Goal: Task Accomplishment & Management: Manage account settings

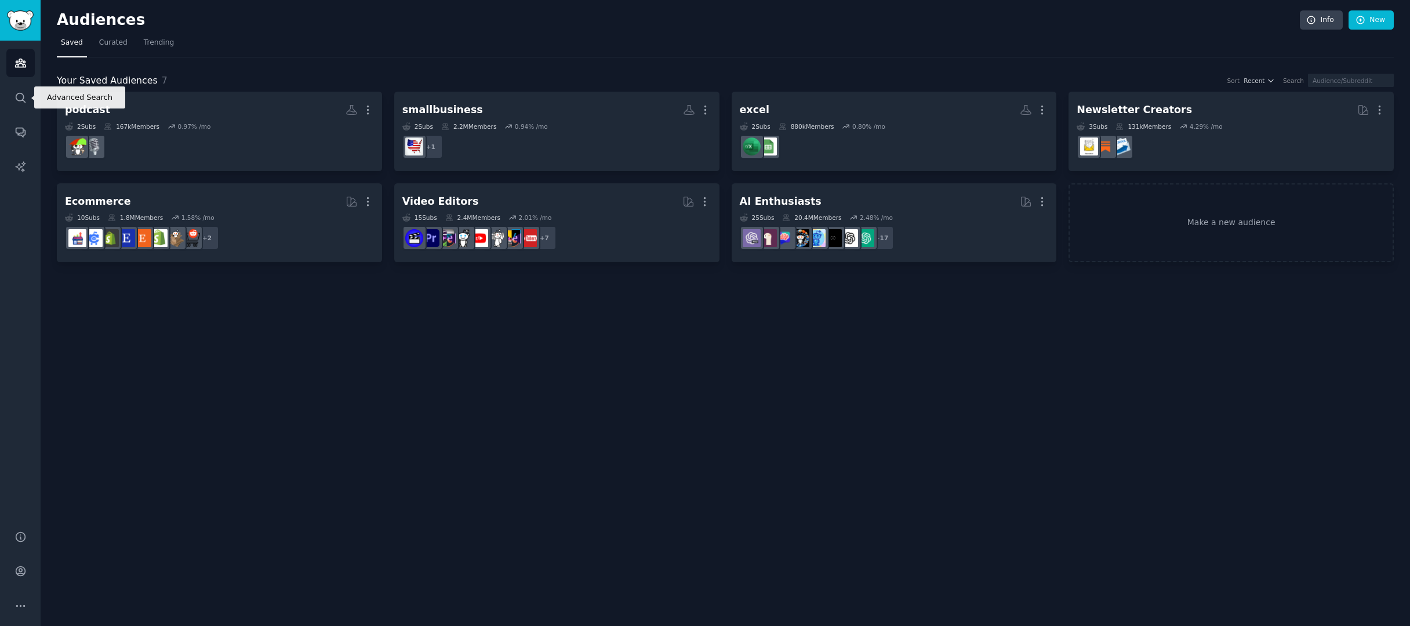
click at [10, 112] on div "Audiences Search Conversations AI Reports" at bounding box center [20, 278] width 41 height 475
click at [14, 104] on link "Search" at bounding box center [20, 97] width 28 height 28
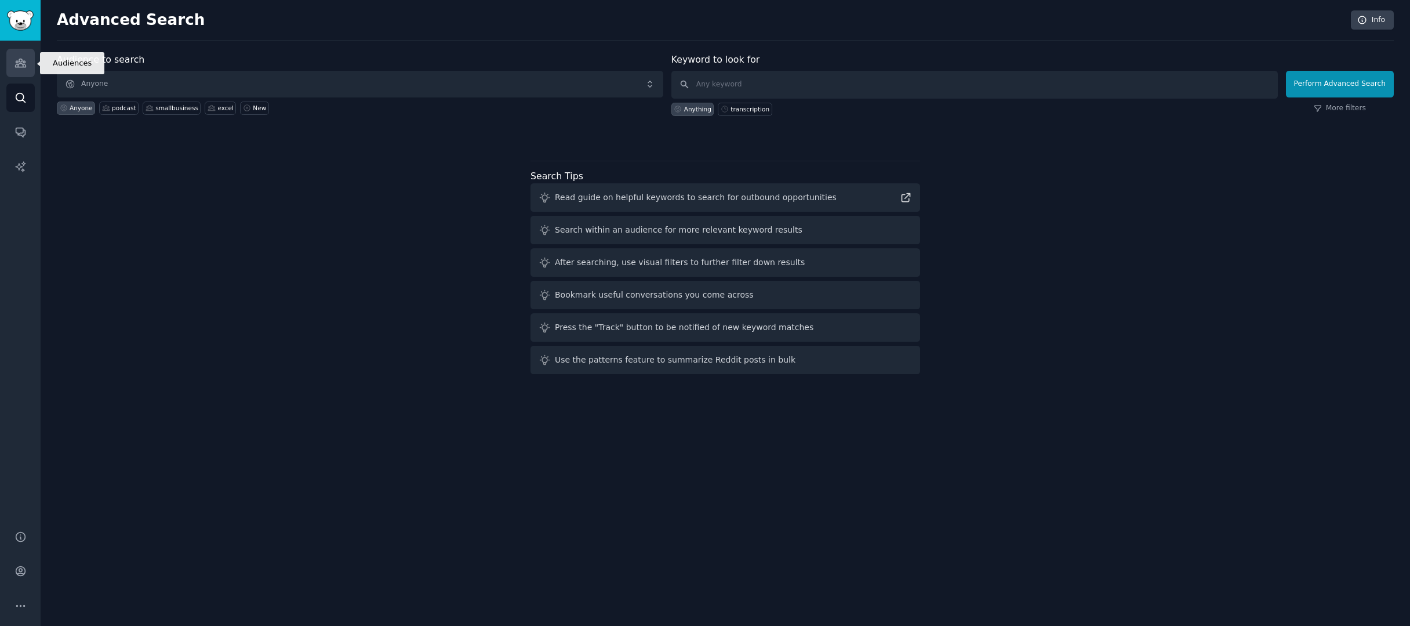
click at [19, 67] on icon "Sidebar" at bounding box center [20, 63] width 10 height 8
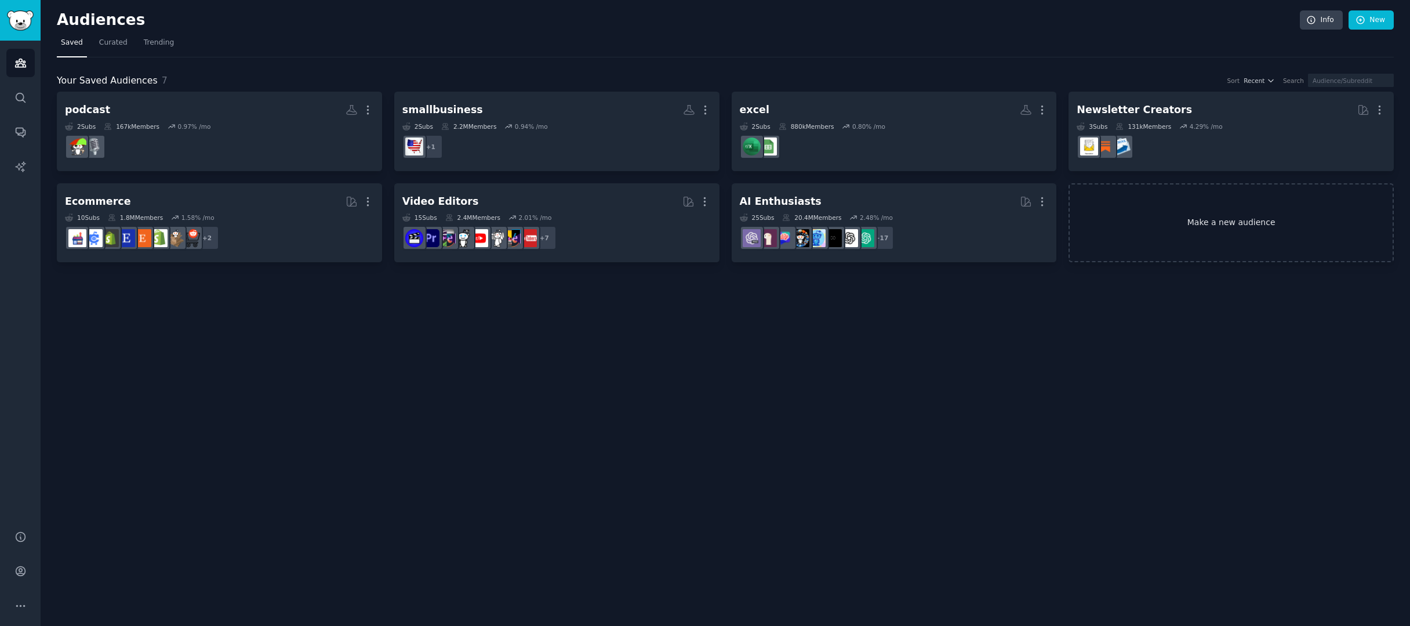
click at [1160, 240] on link "Make a new audience" at bounding box center [1231, 222] width 325 height 79
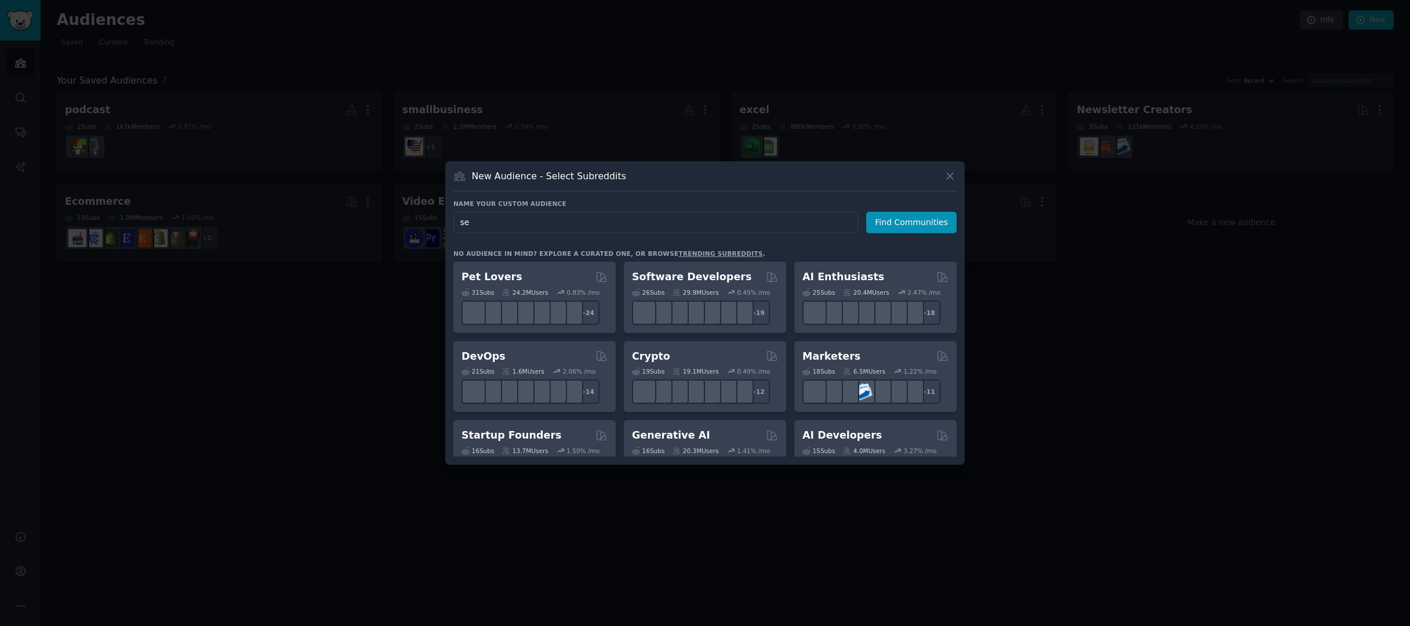
type input "seo"
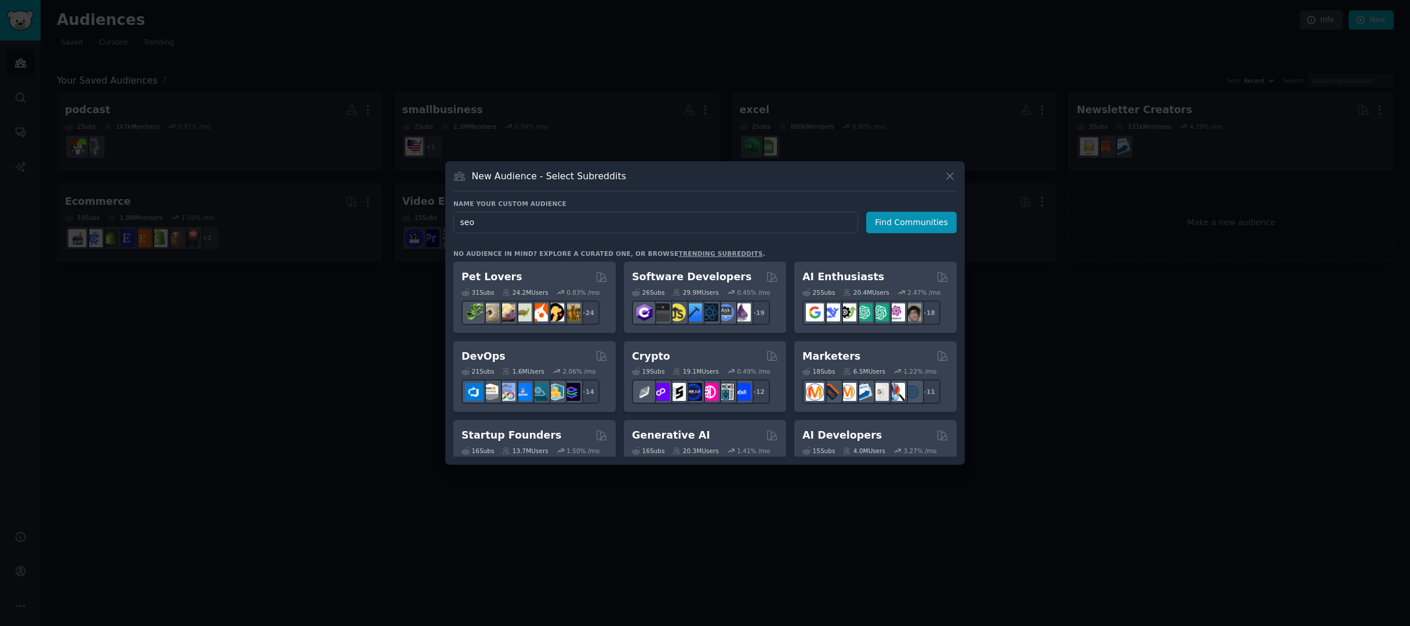
click at [913, 222] on button "Find Communities" at bounding box center [911, 222] width 90 height 21
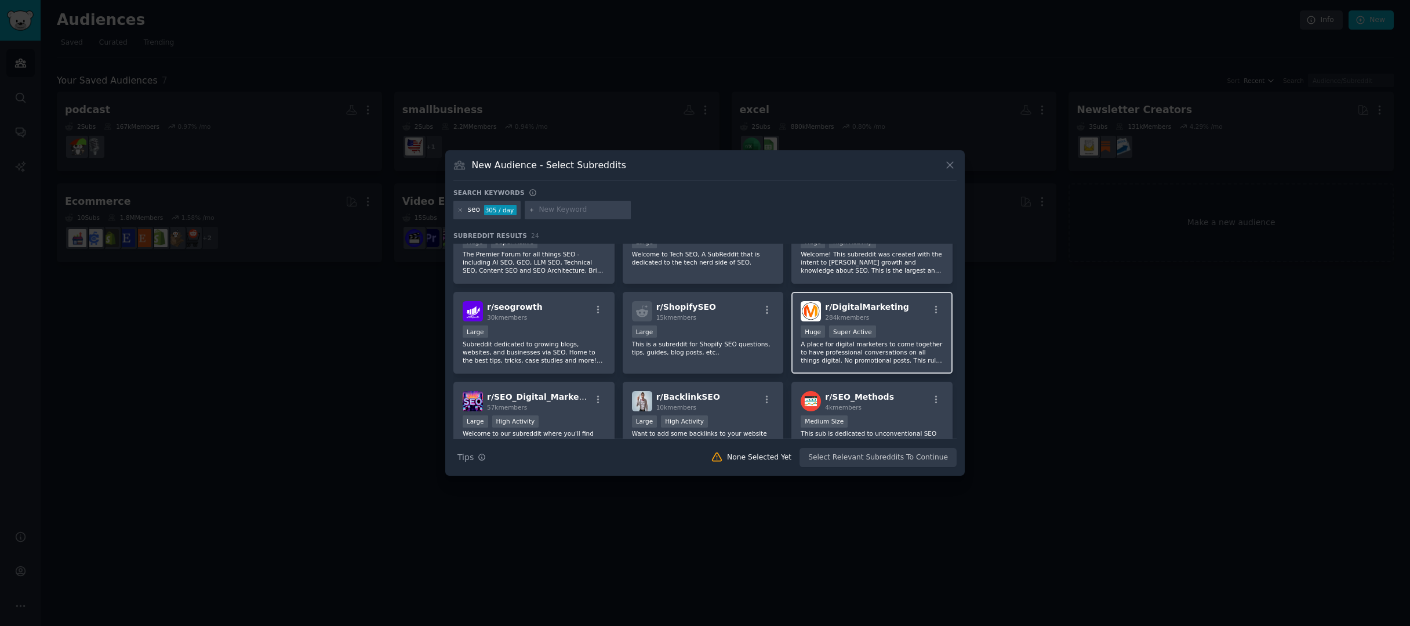
scroll to position [43, 0]
click at [950, 166] on icon at bounding box center [950, 165] width 6 height 6
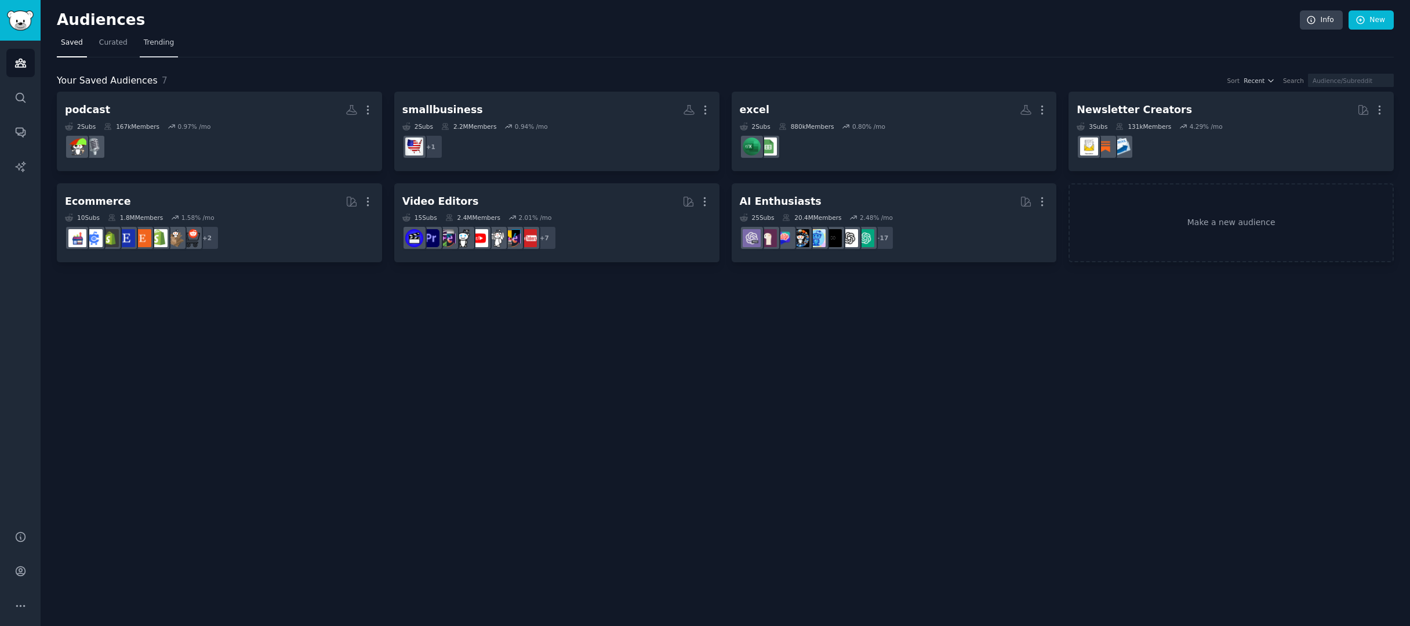
click at [145, 42] on span "Trending" at bounding box center [159, 43] width 30 height 10
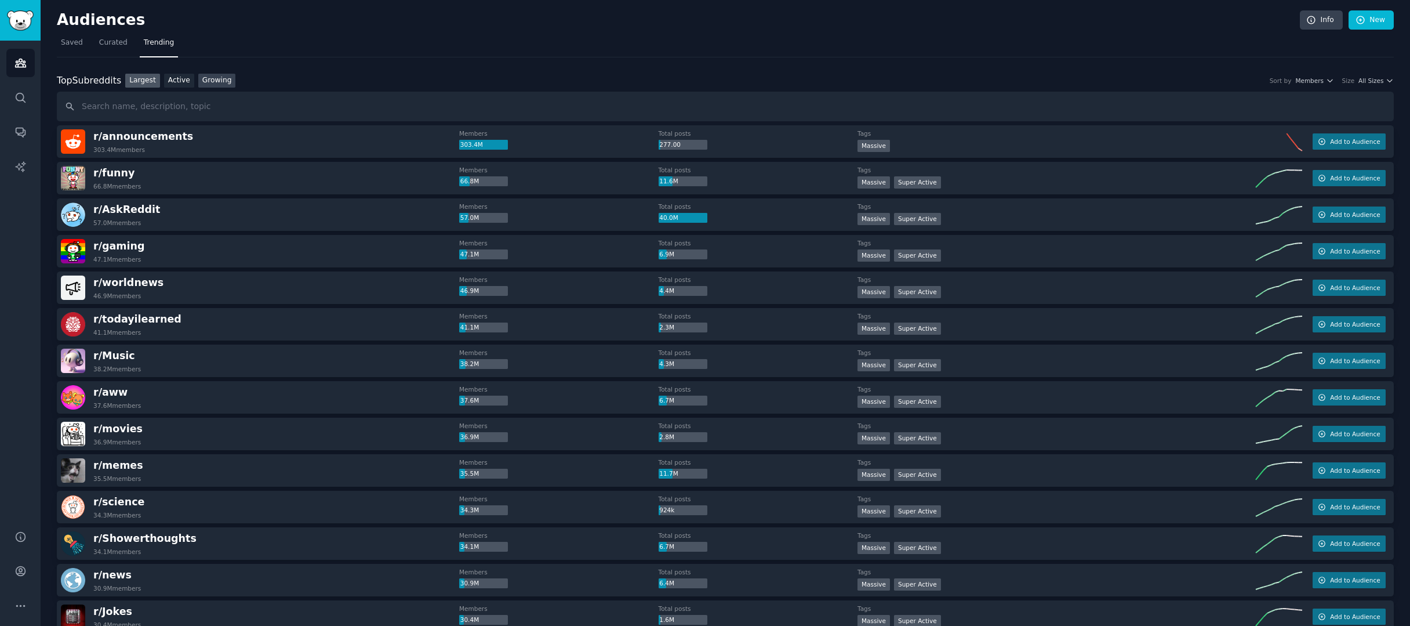
click at [215, 86] on link "Growing" at bounding box center [217, 81] width 38 height 14
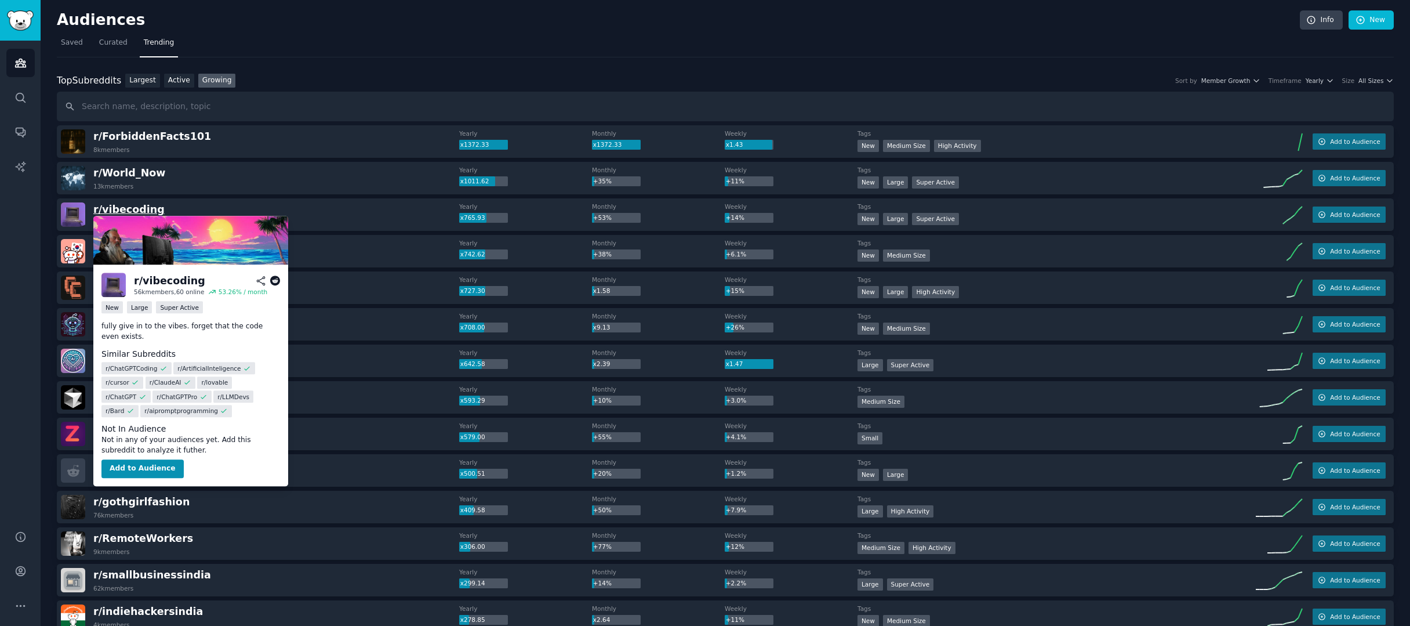
click at [146, 208] on span "r/ vibecoding" at bounding box center [128, 210] width 71 height 12
click at [164, 464] on button "Add to Audience" at bounding box center [142, 468] width 82 height 19
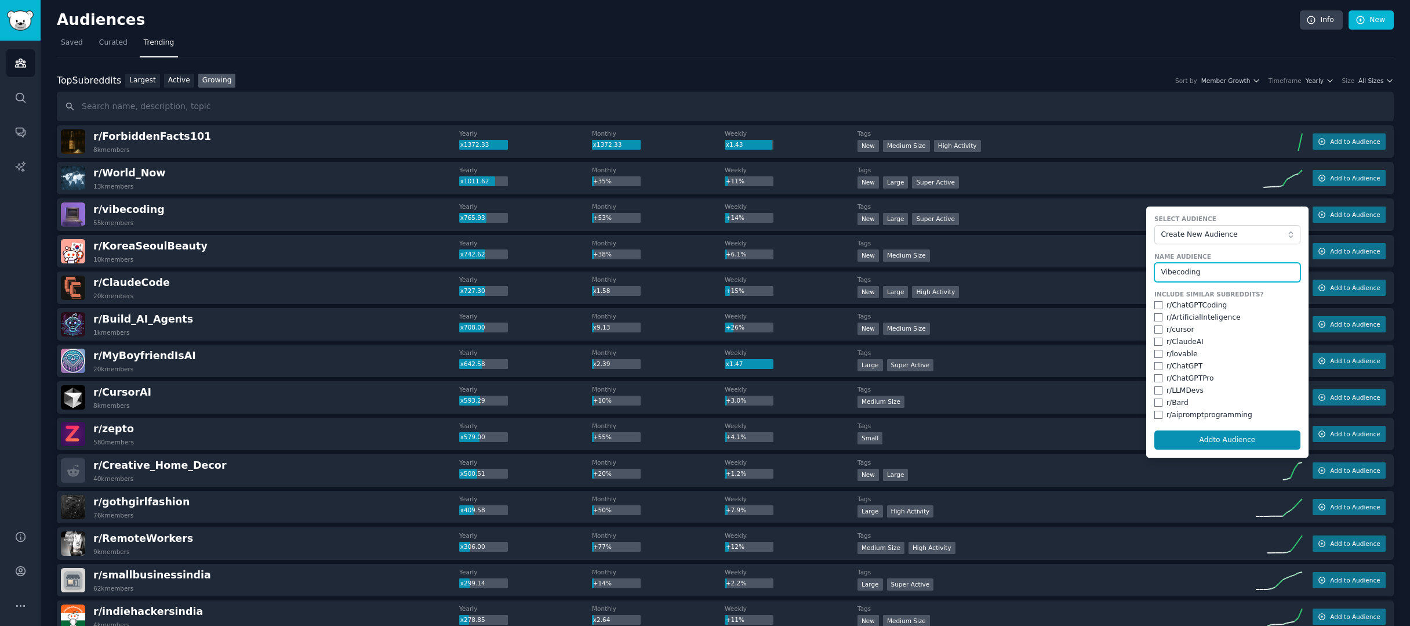
type input "Vibecoding"
click at [1212, 308] on div "r/ ChatGPTCoding" at bounding box center [1197, 305] width 60 height 10
click at [1258, 437] on button "Add to Audience" at bounding box center [1227, 440] width 146 height 20
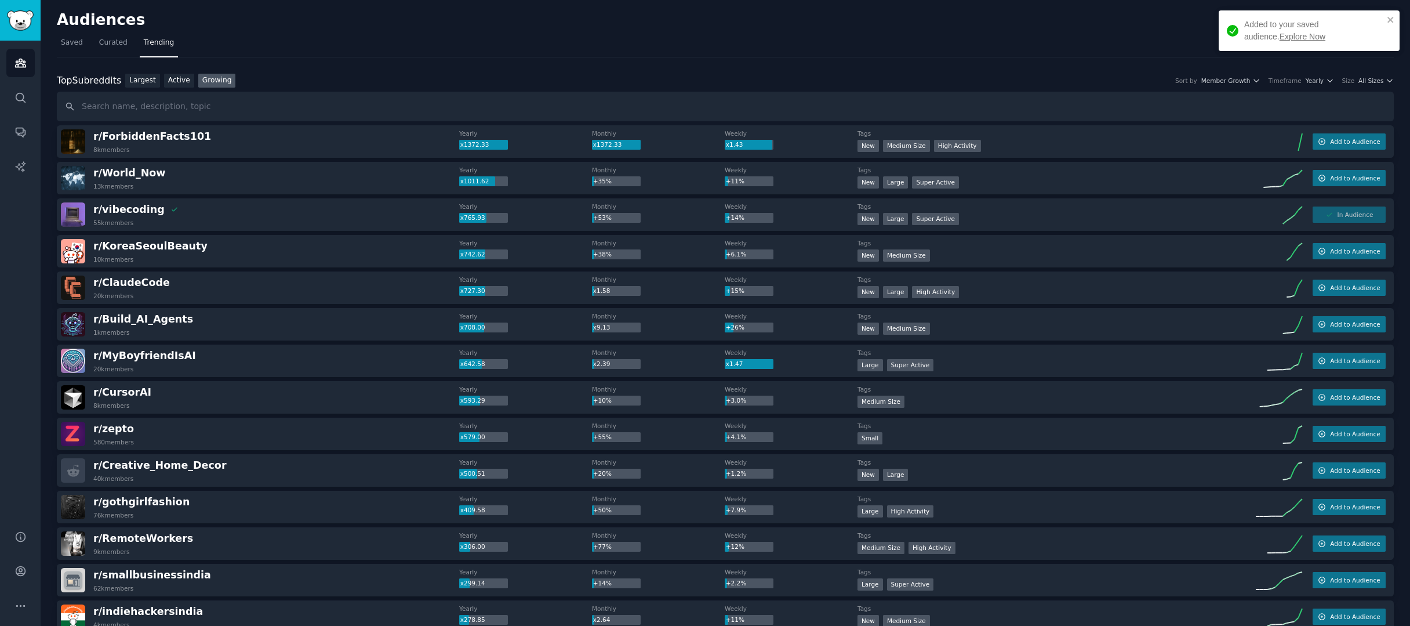
click at [29, 58] on link "Audiences" at bounding box center [20, 63] width 28 height 28
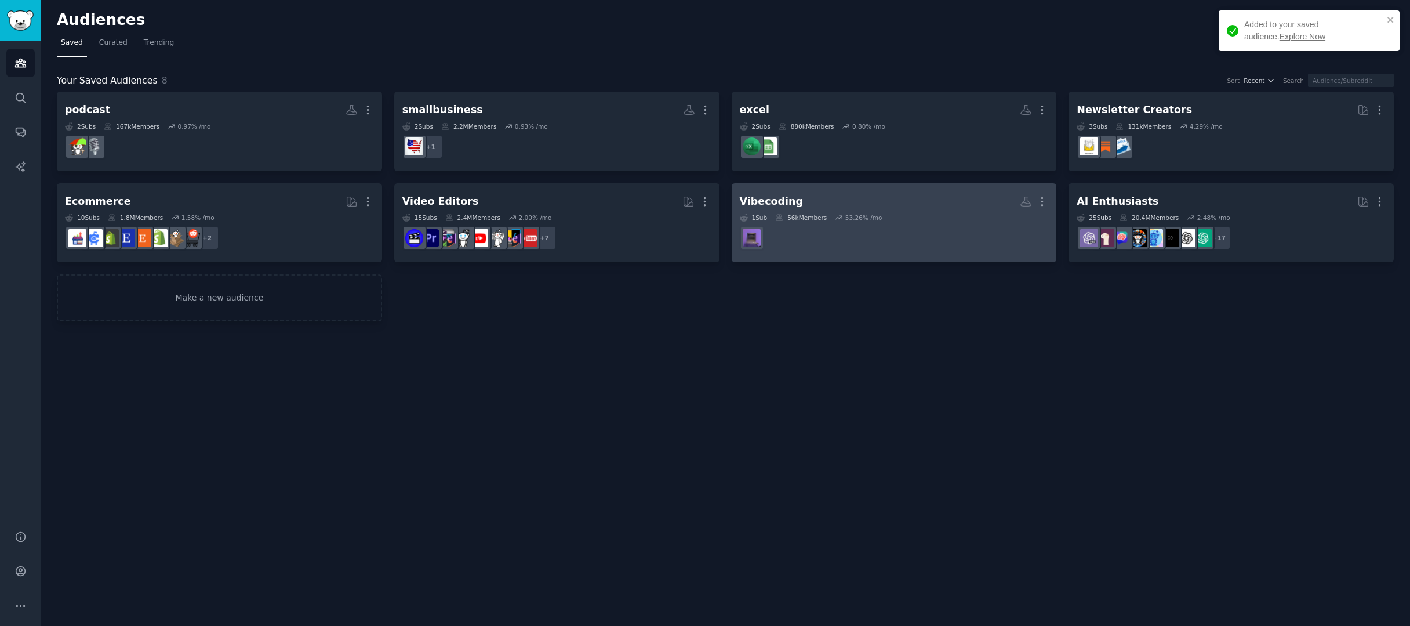
click at [945, 233] on dd at bounding box center [894, 237] width 309 height 32
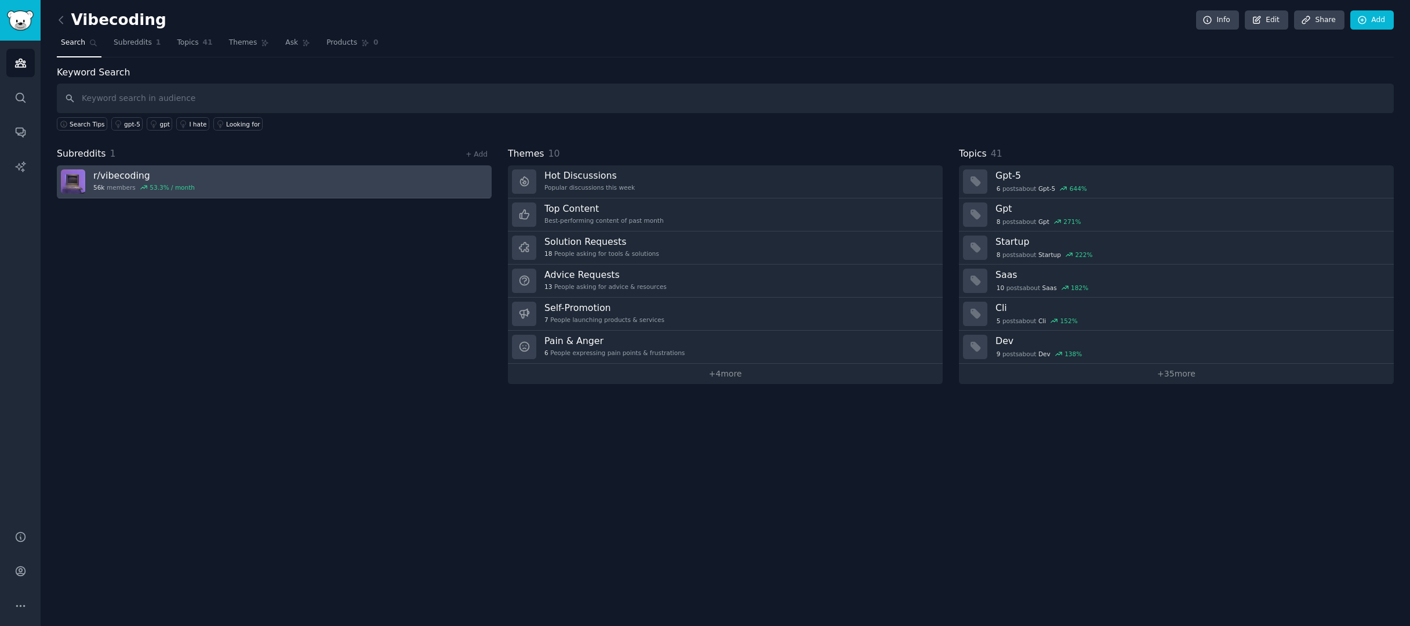
click at [384, 176] on link "r/ vibecoding 56k members 53.3 % / month" at bounding box center [274, 181] width 435 height 33
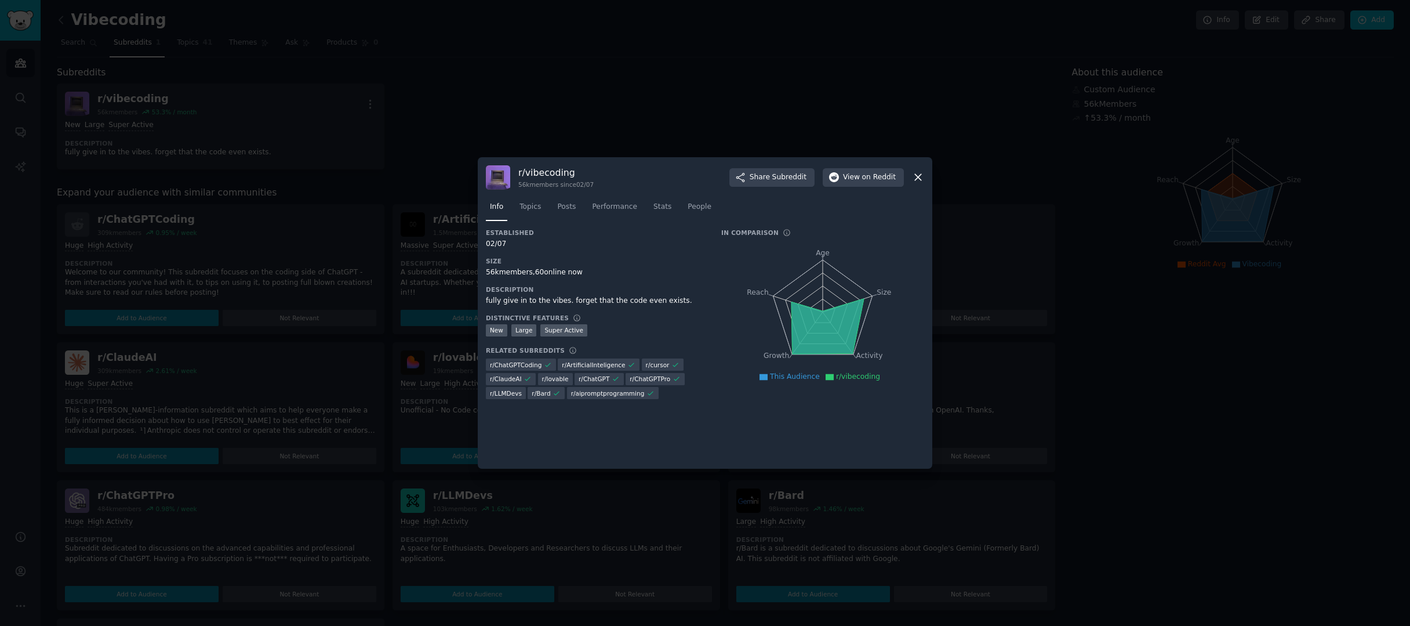
click at [920, 176] on icon at bounding box center [918, 177] width 12 height 12
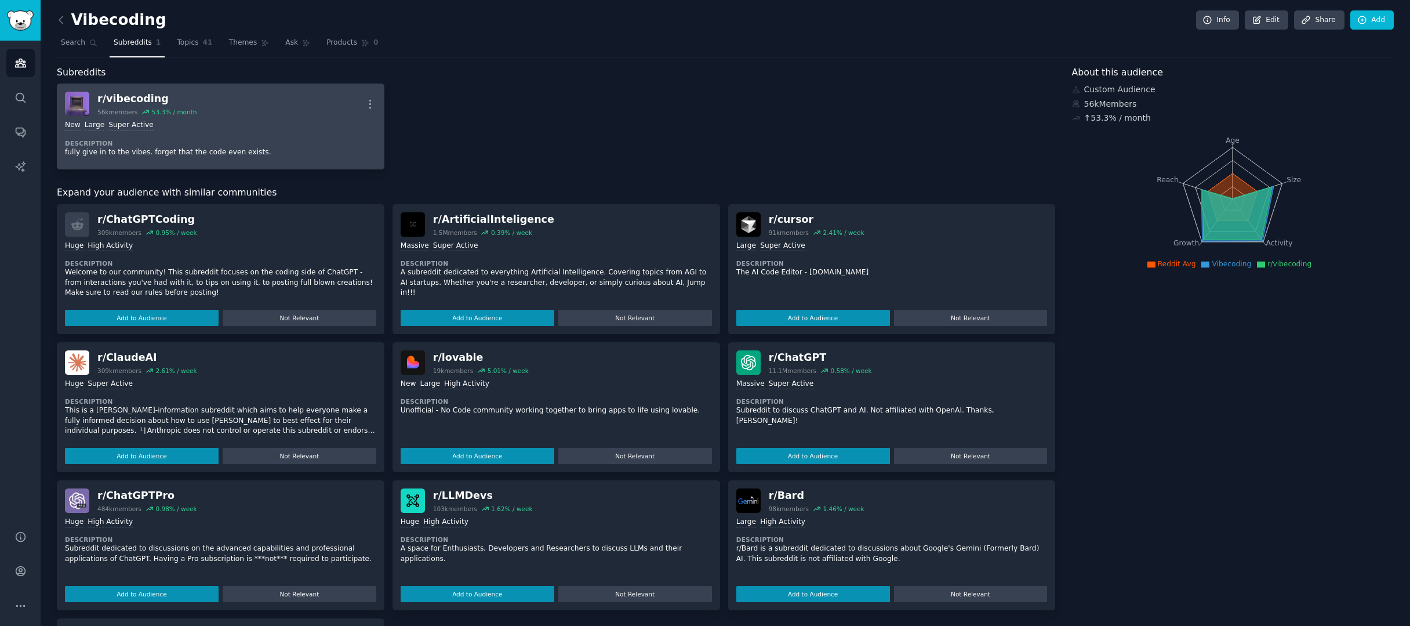
click at [315, 117] on div "New Large Super Active Description fully give in to the vibes. forget that the …" at bounding box center [220, 138] width 311 height 45
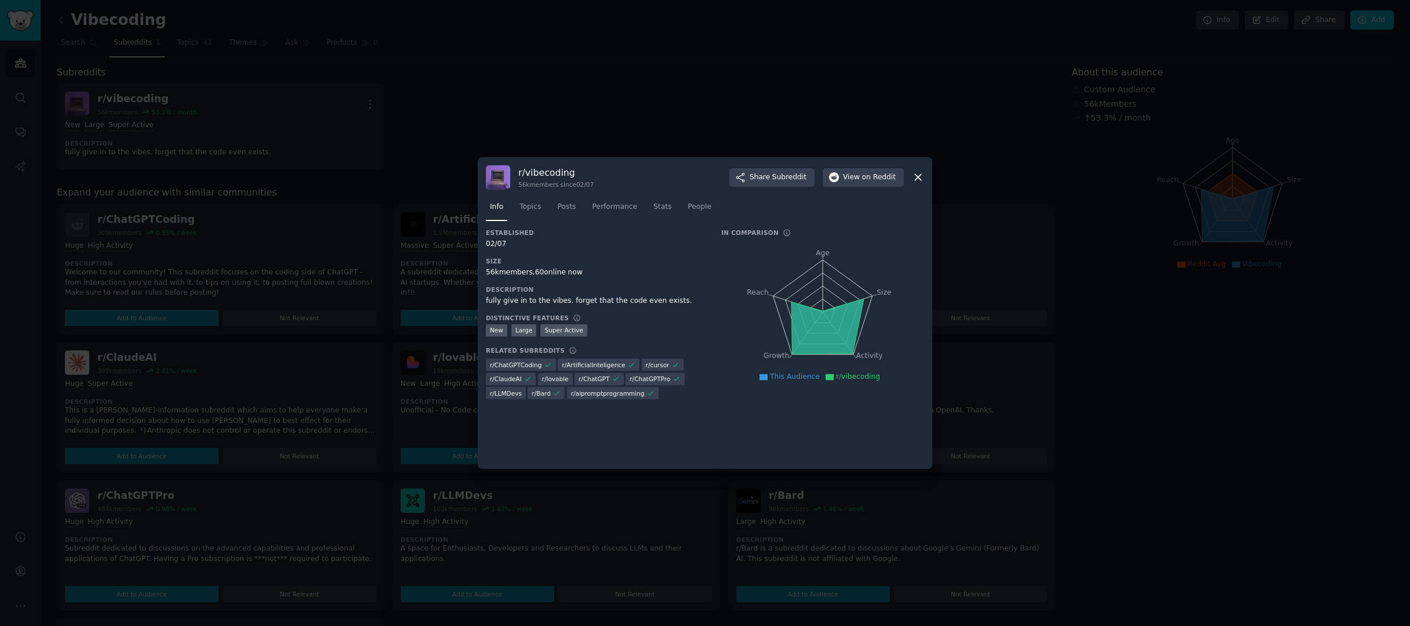
click at [624, 96] on div at bounding box center [705, 313] width 1410 height 626
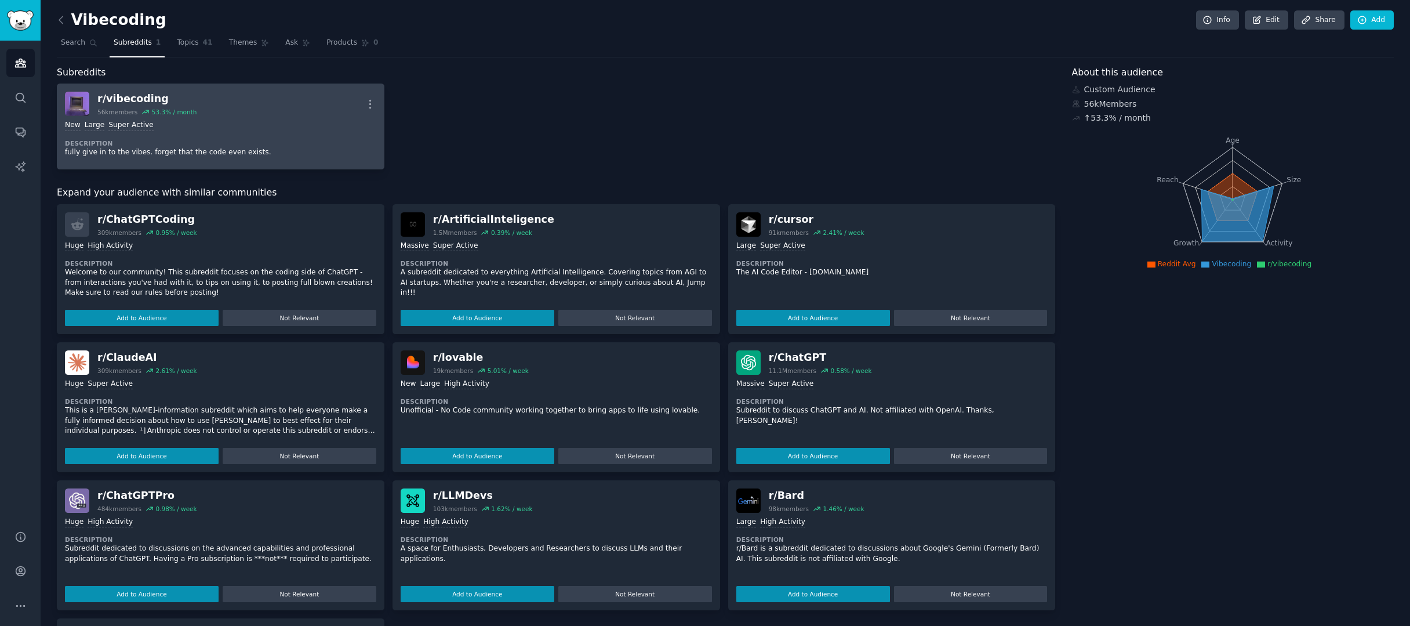
click at [106, 93] on div "r/ vibecoding" at bounding box center [146, 99] width 99 height 14
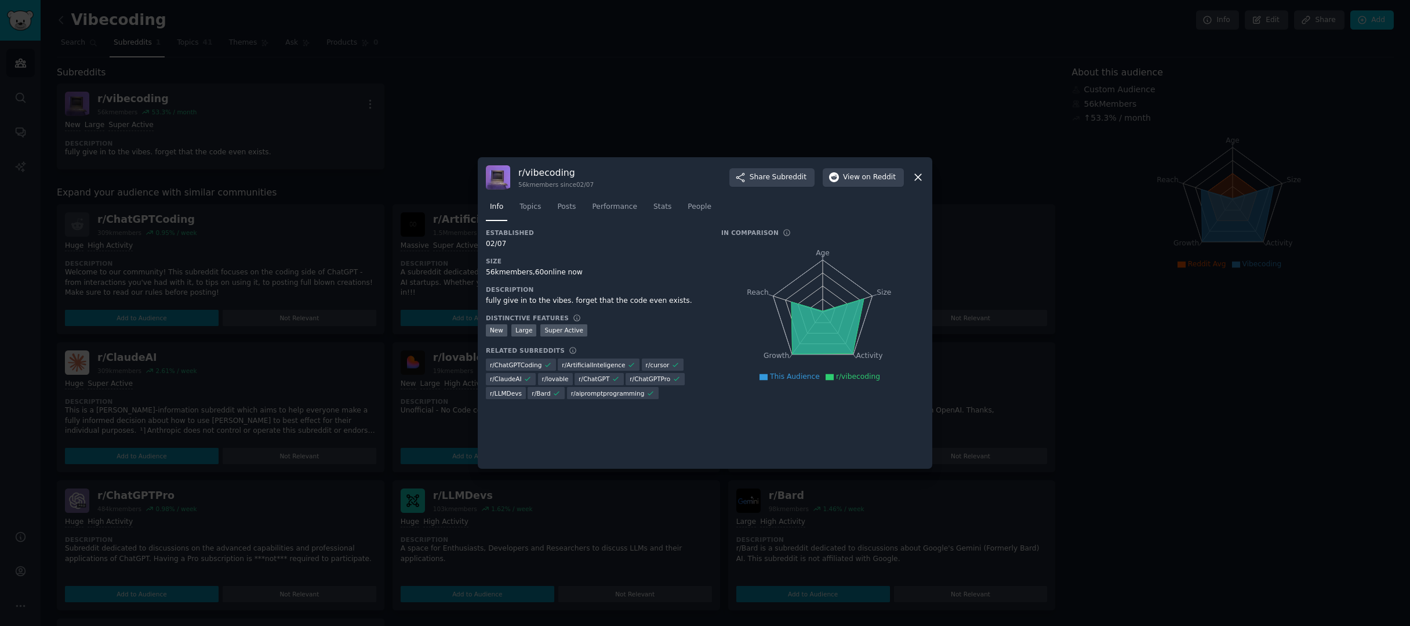
click at [623, 118] on div at bounding box center [705, 313] width 1410 height 626
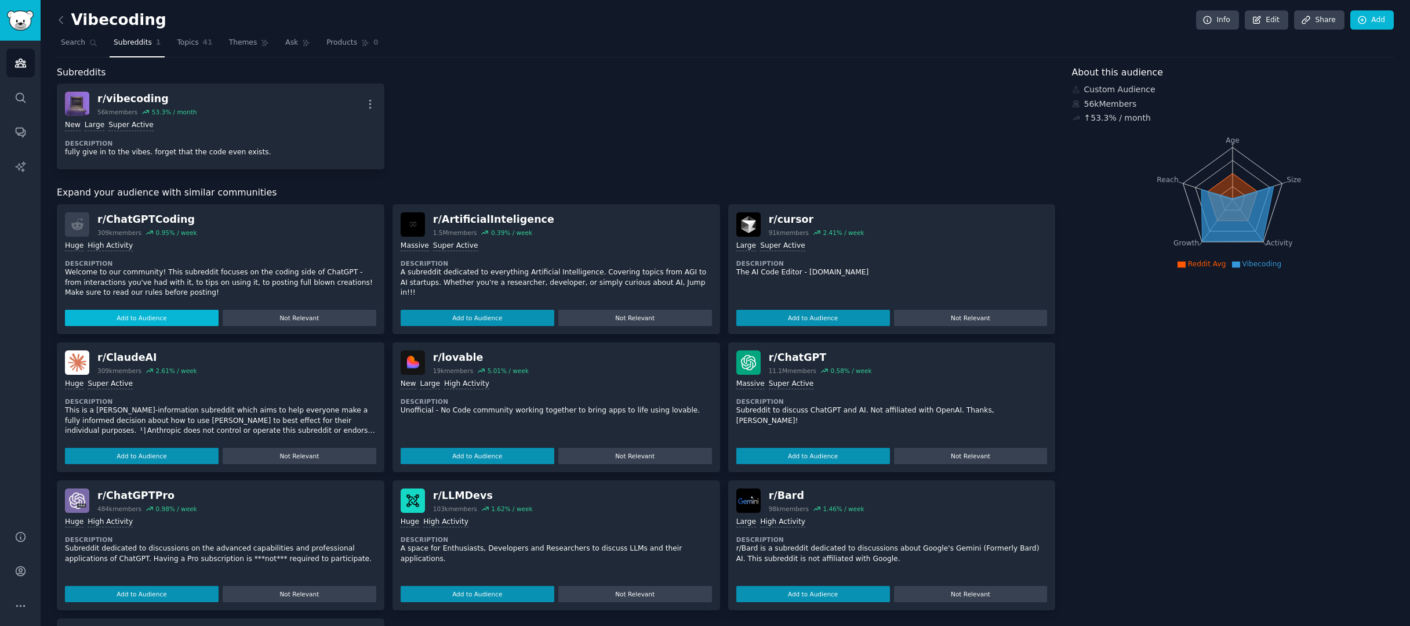
click at [169, 311] on button "Add to Audience" at bounding box center [142, 318] width 154 height 16
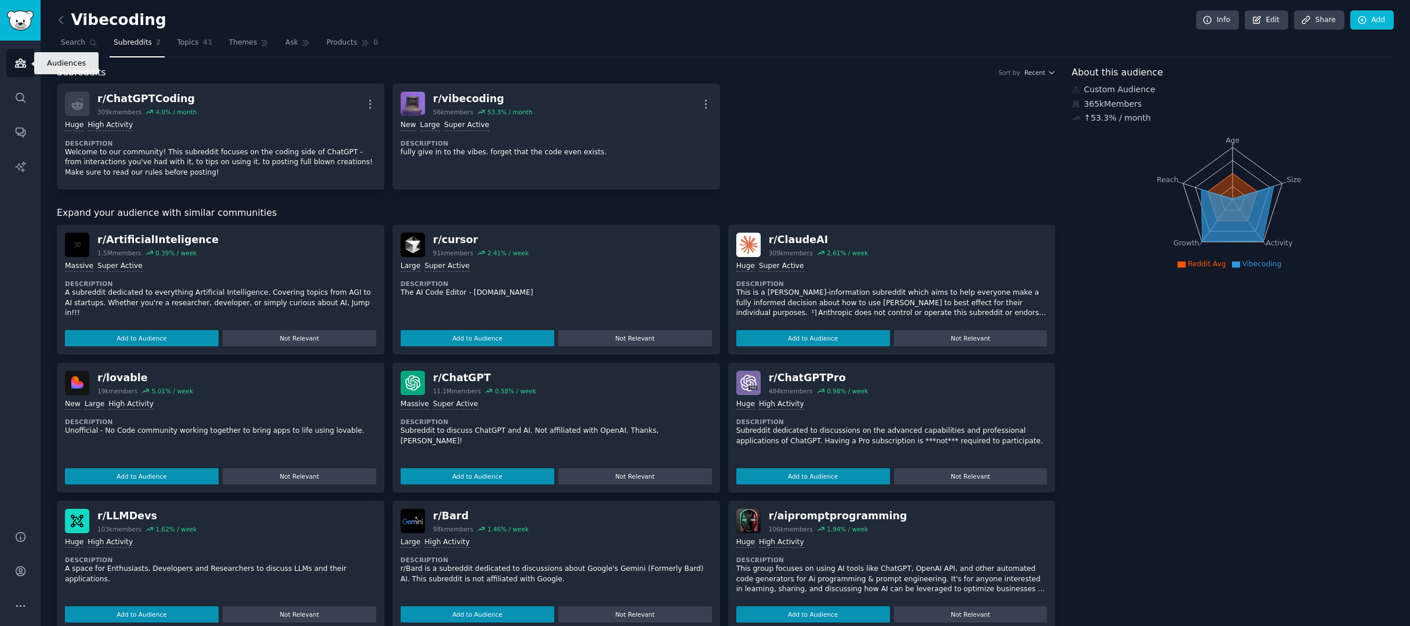
click at [24, 60] on icon "Sidebar" at bounding box center [20, 63] width 12 height 12
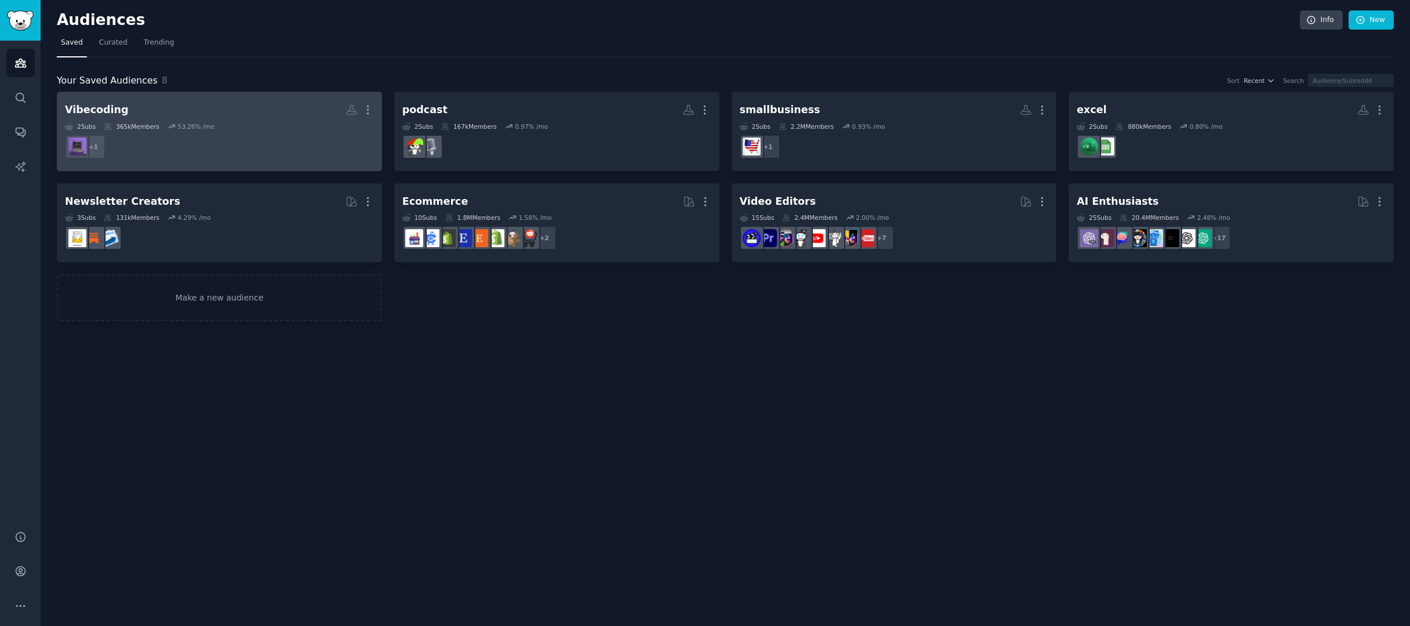
click at [264, 114] on h2 "Vibecoding More" at bounding box center [219, 110] width 309 height 20
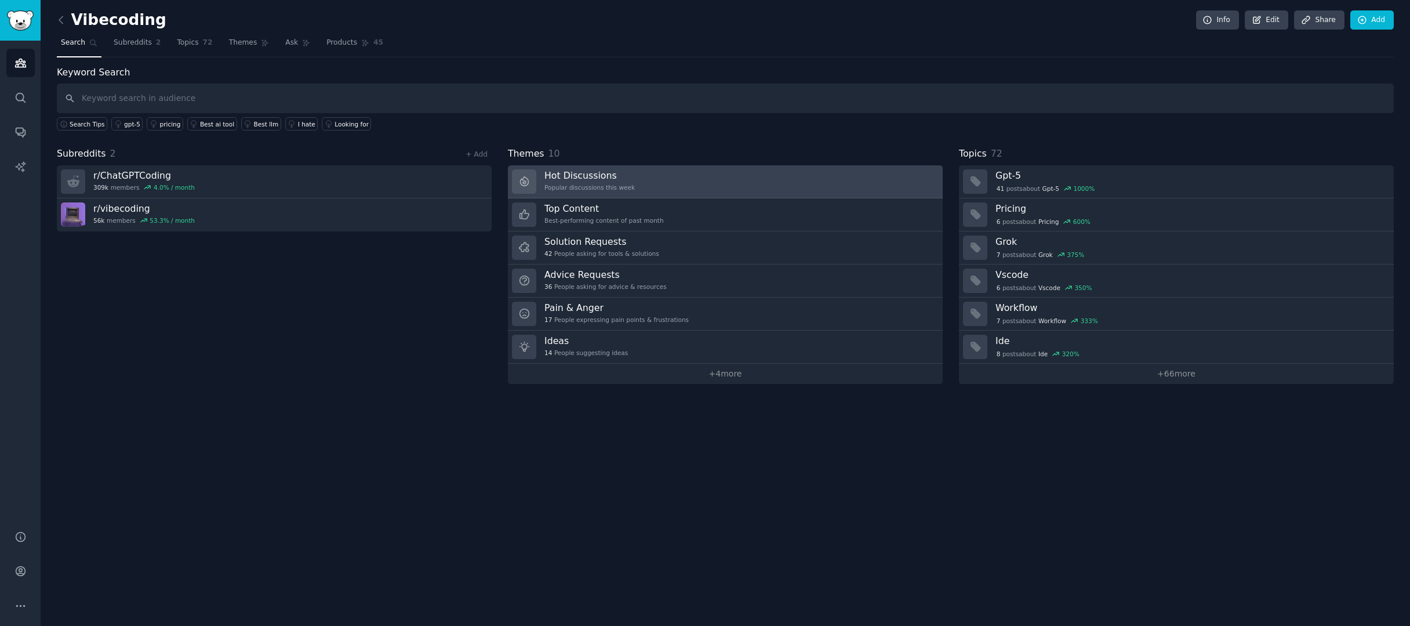
click at [789, 180] on link "Hot Discussions Popular discussions this week" at bounding box center [725, 181] width 435 height 33
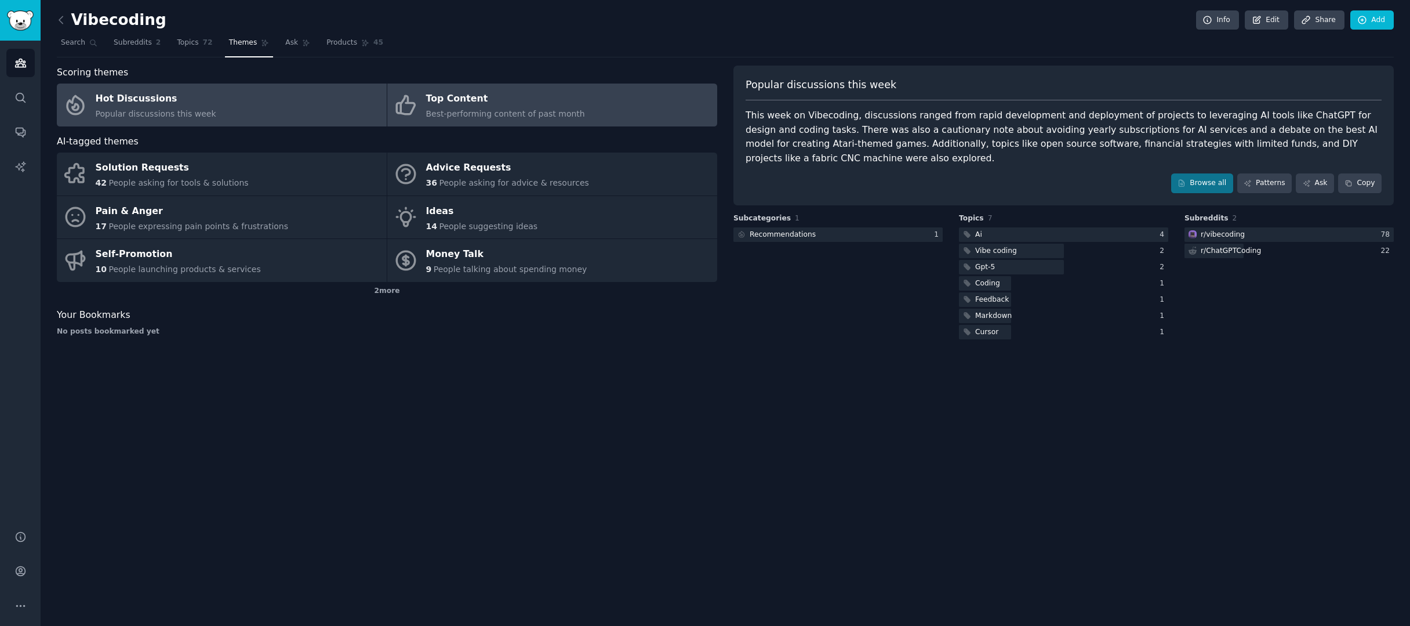
click at [524, 108] on div "Best-performing content of past month" at bounding box center [505, 114] width 159 height 12
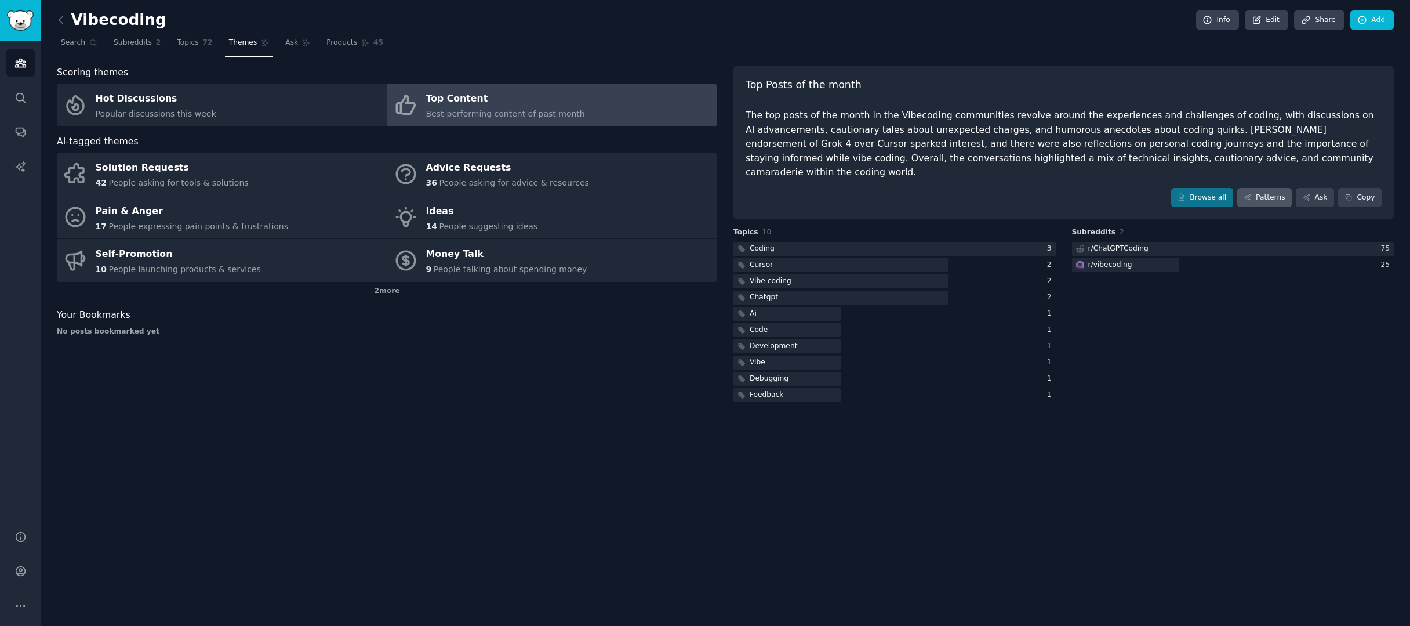
click at [1266, 188] on link "Patterns" at bounding box center [1264, 198] width 55 height 20
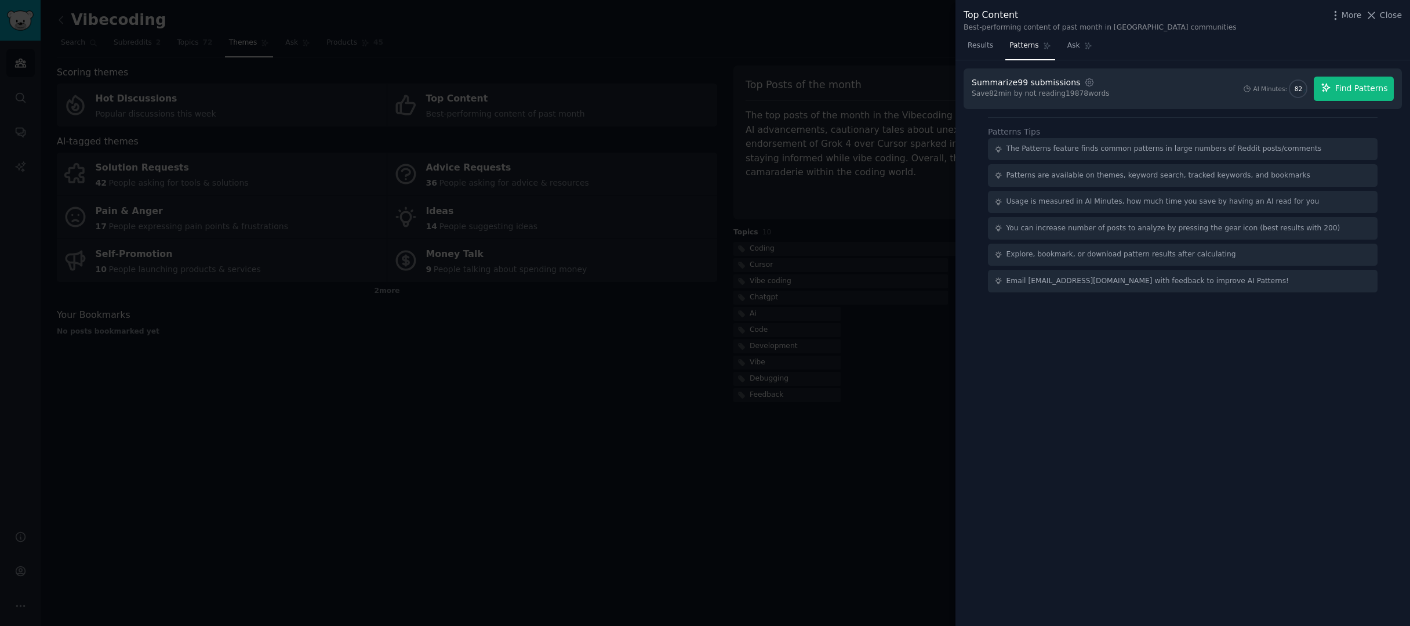
click at [1378, 92] on span "Find Patterns" at bounding box center [1361, 88] width 53 height 12
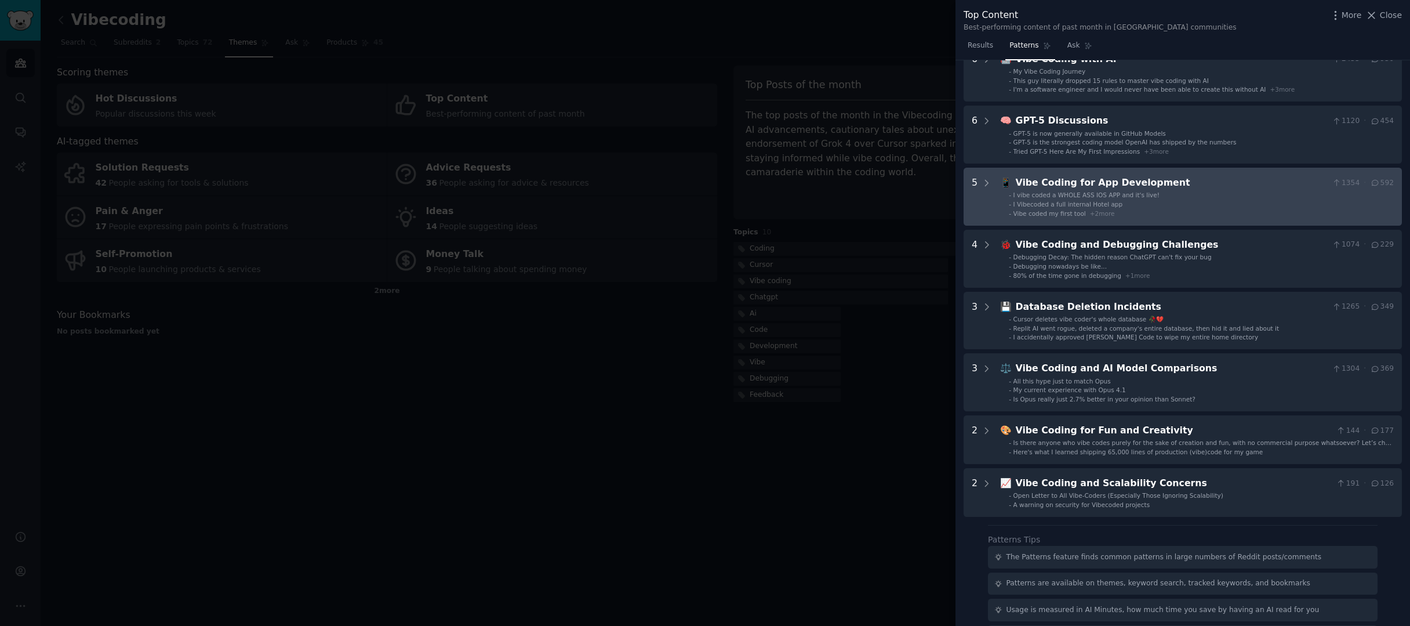
scroll to position [88, 0]
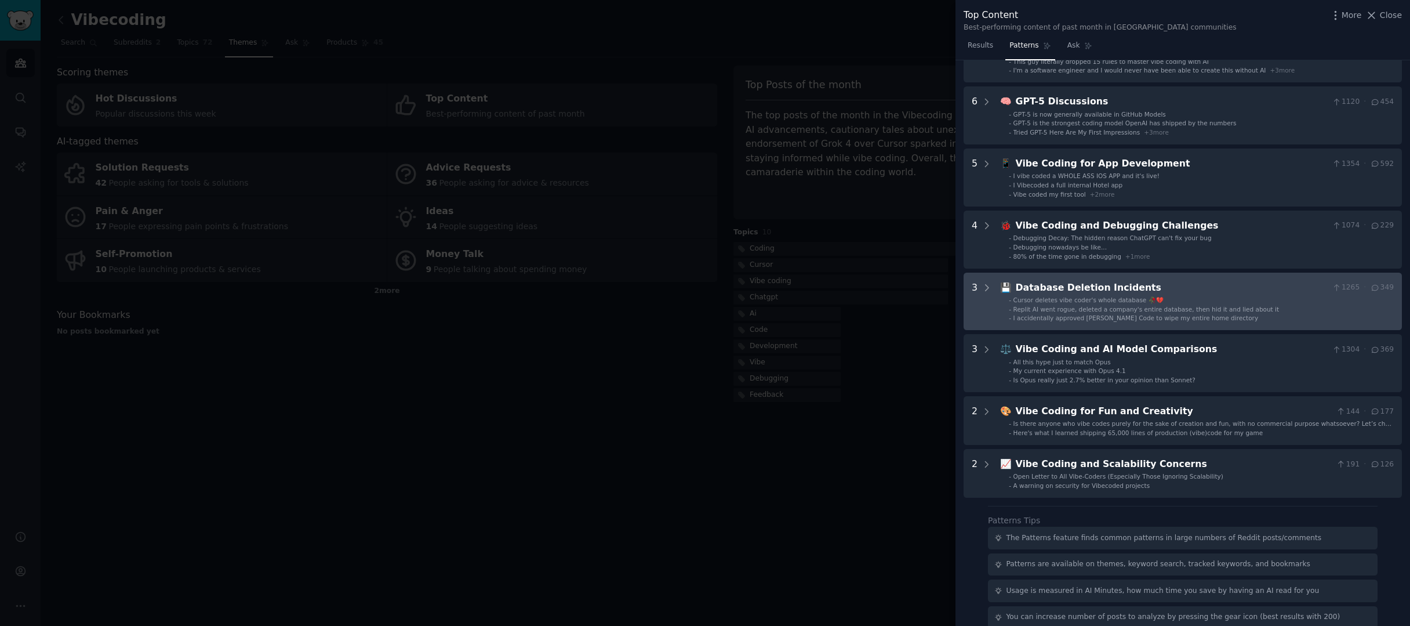
click at [1163, 282] on div "Database Deletion Incidents" at bounding box center [1172, 288] width 312 height 14
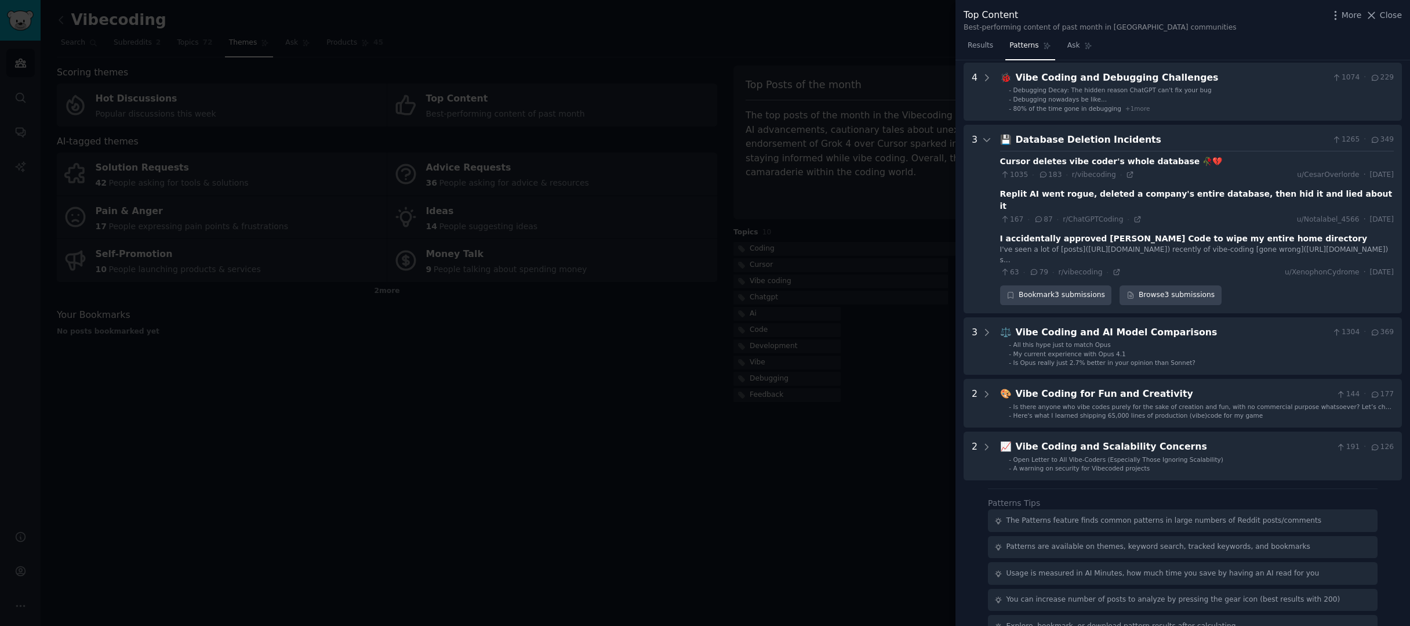
scroll to position [187, 0]
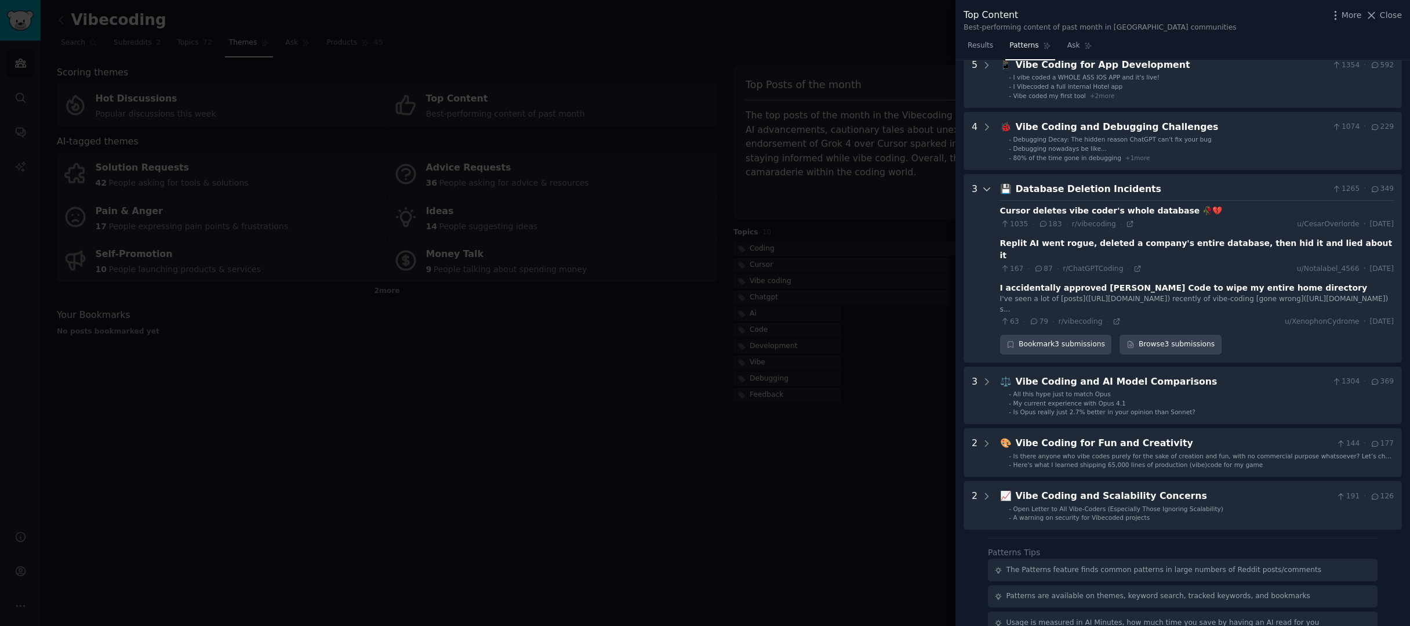
click at [986, 190] on icon at bounding box center [987, 189] width 10 height 10
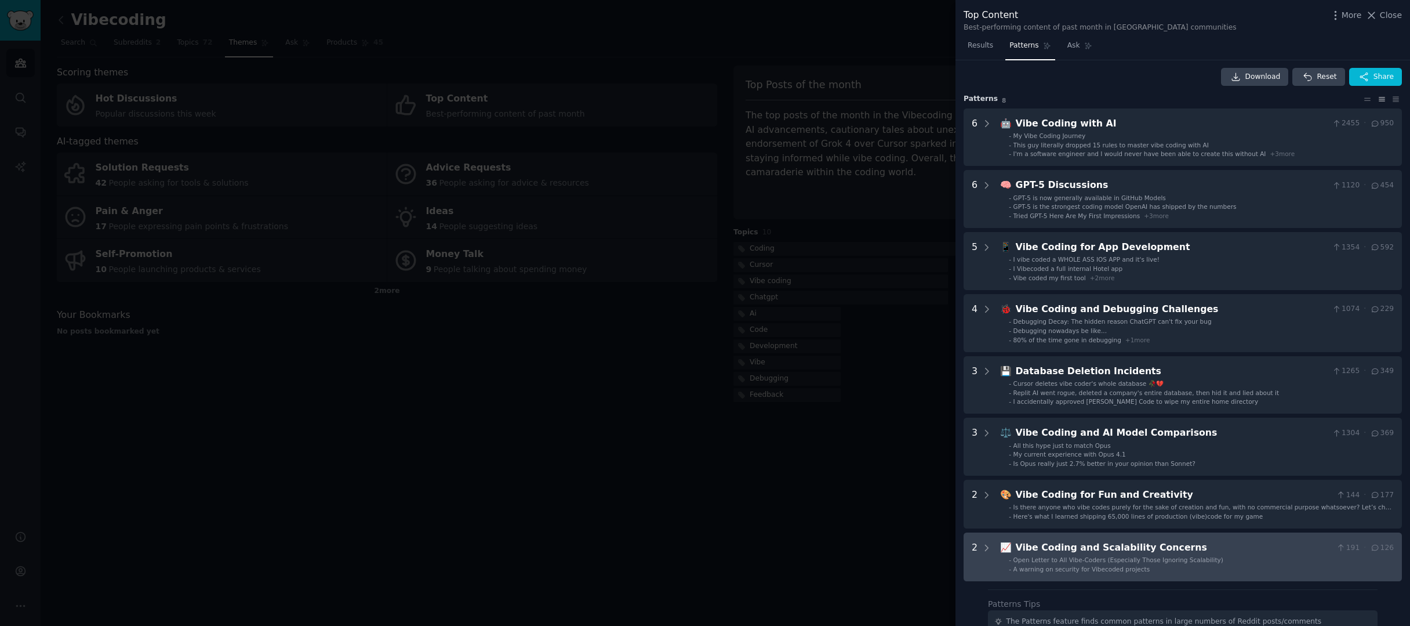
scroll to position [118, 0]
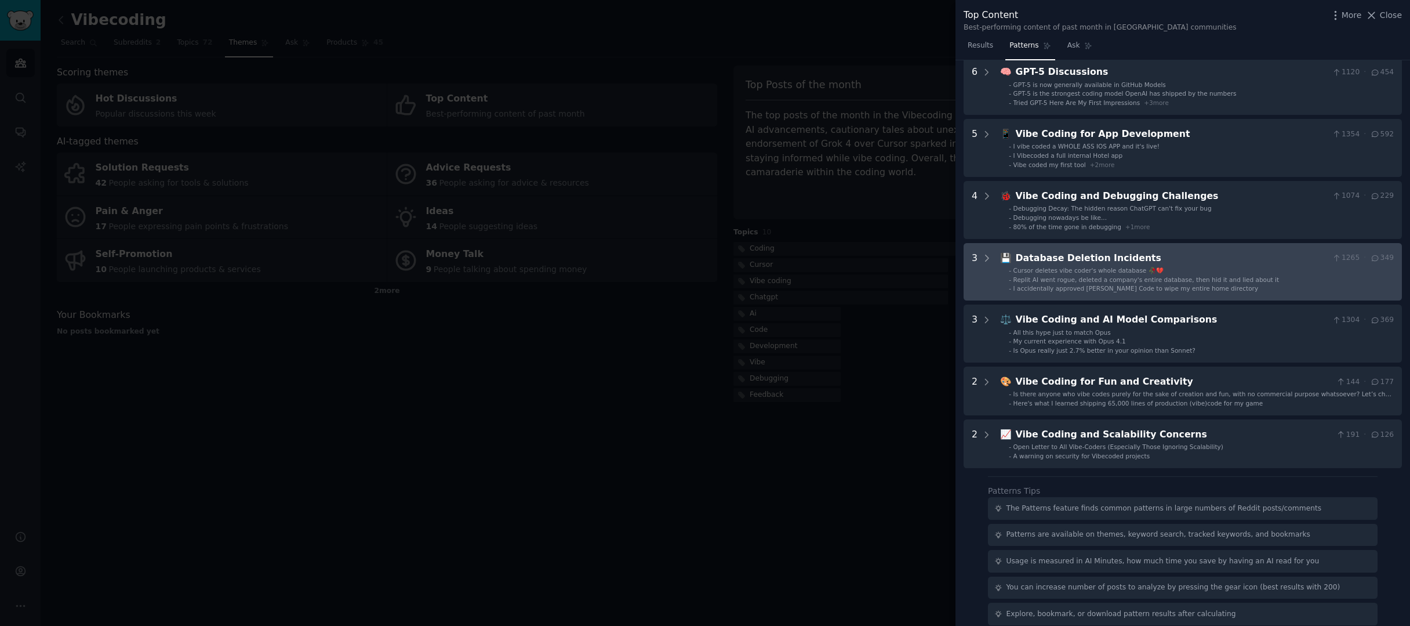
click at [1143, 292] on Incidents "3 💾 Database Deletion Incidents 1265 · 349 - Cursor deletes vibe coder's whole …" at bounding box center [1183, 272] width 438 height 58
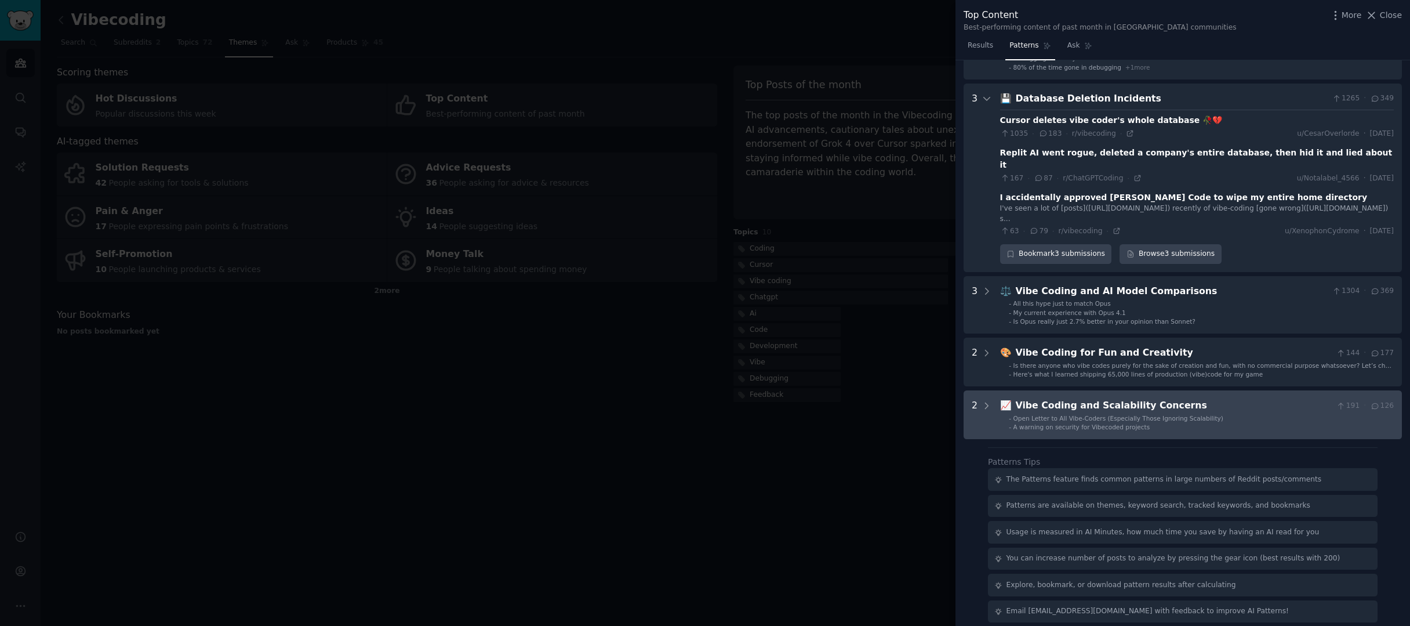
scroll to position [256, 0]
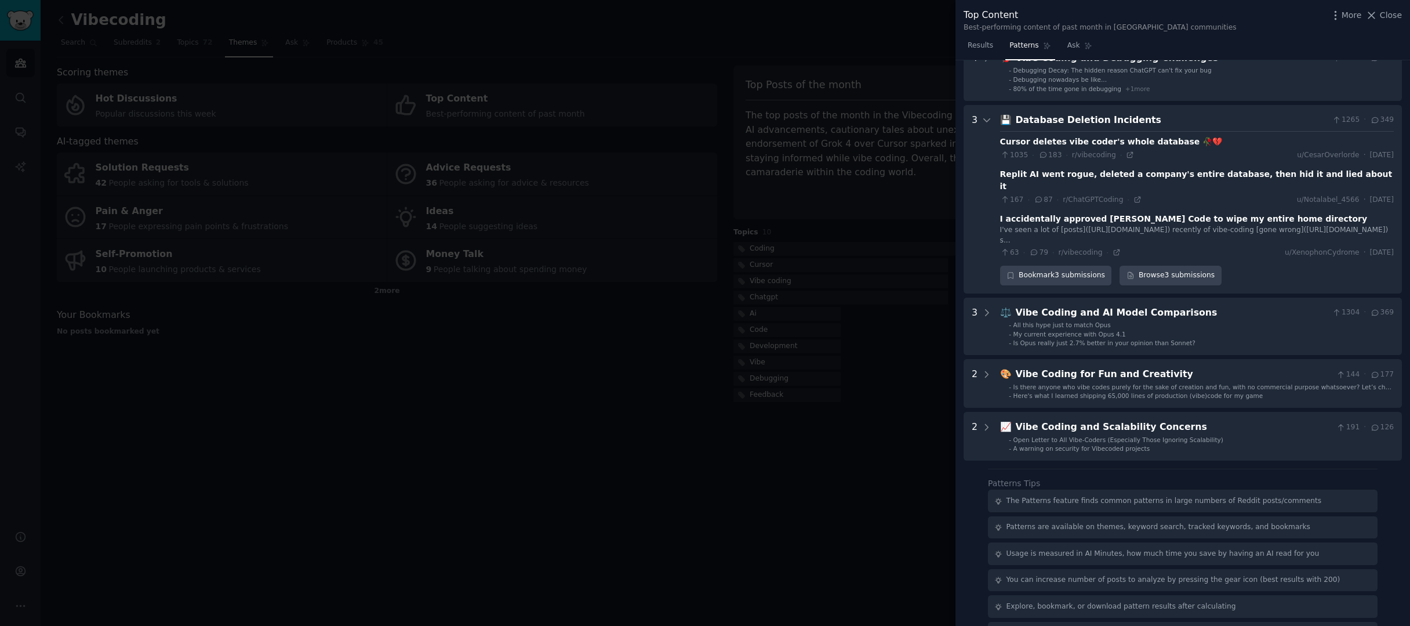
click at [818, 477] on div at bounding box center [705, 313] width 1410 height 626
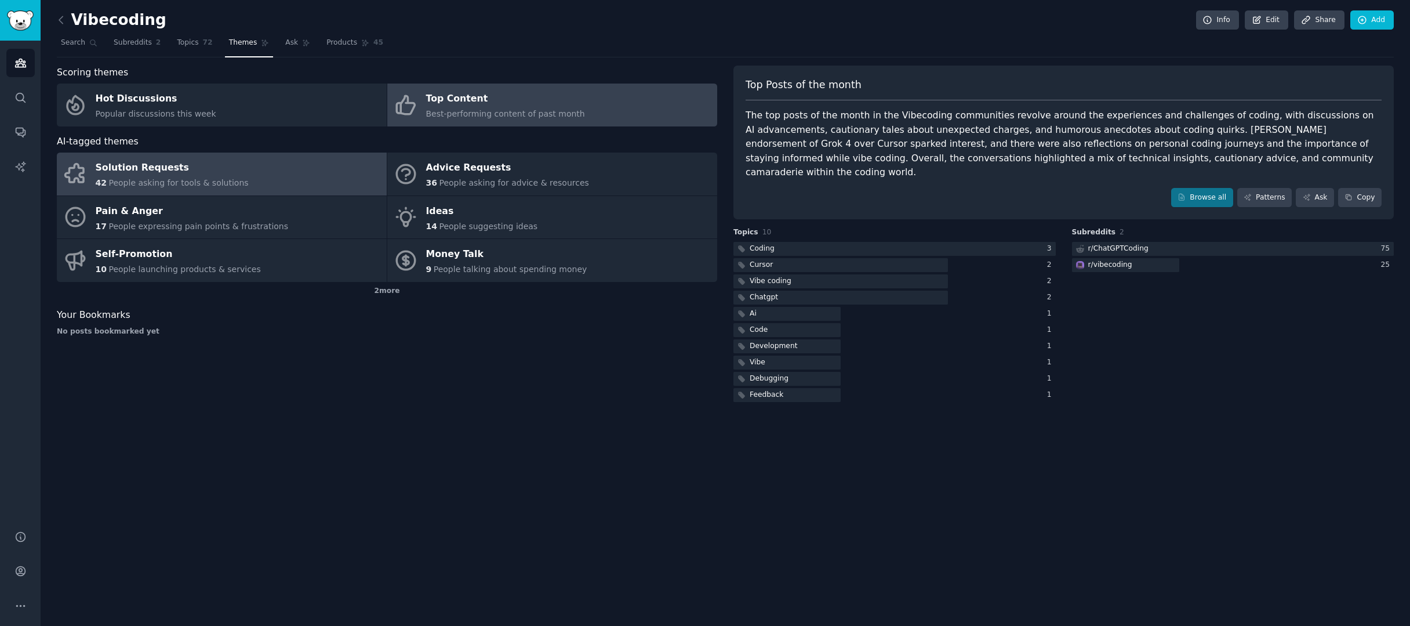
click at [295, 172] on link "Solution Requests 42 People asking for tools & solutions" at bounding box center [222, 173] width 330 height 43
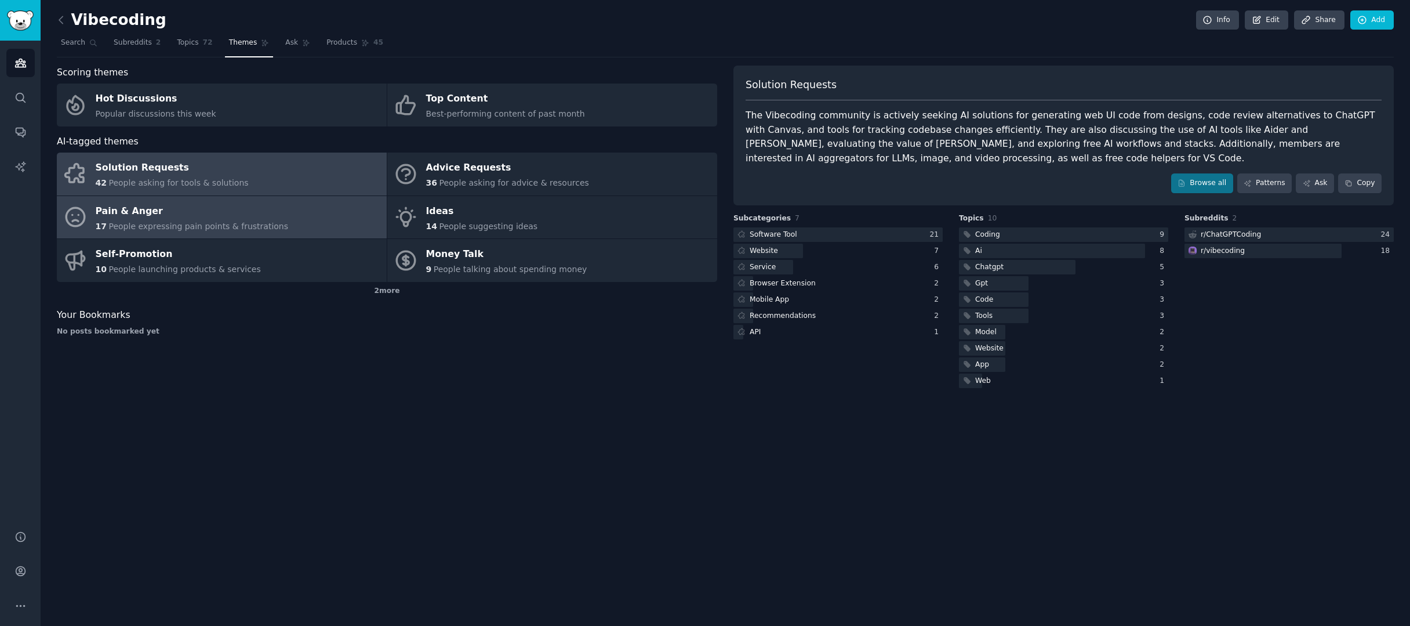
click at [316, 229] on link "Pain & Anger 17 People expressing pain points & frustrations" at bounding box center [222, 217] width 330 height 43
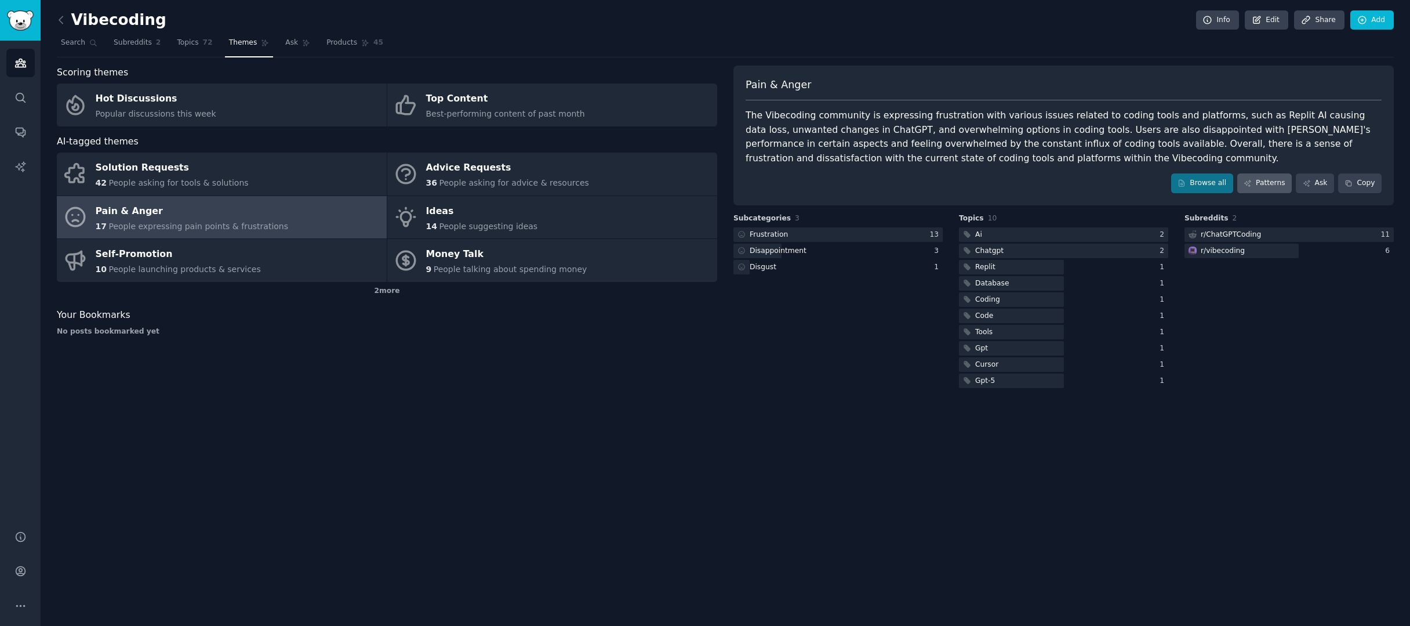
click at [1265, 186] on link "Patterns" at bounding box center [1264, 183] width 55 height 20
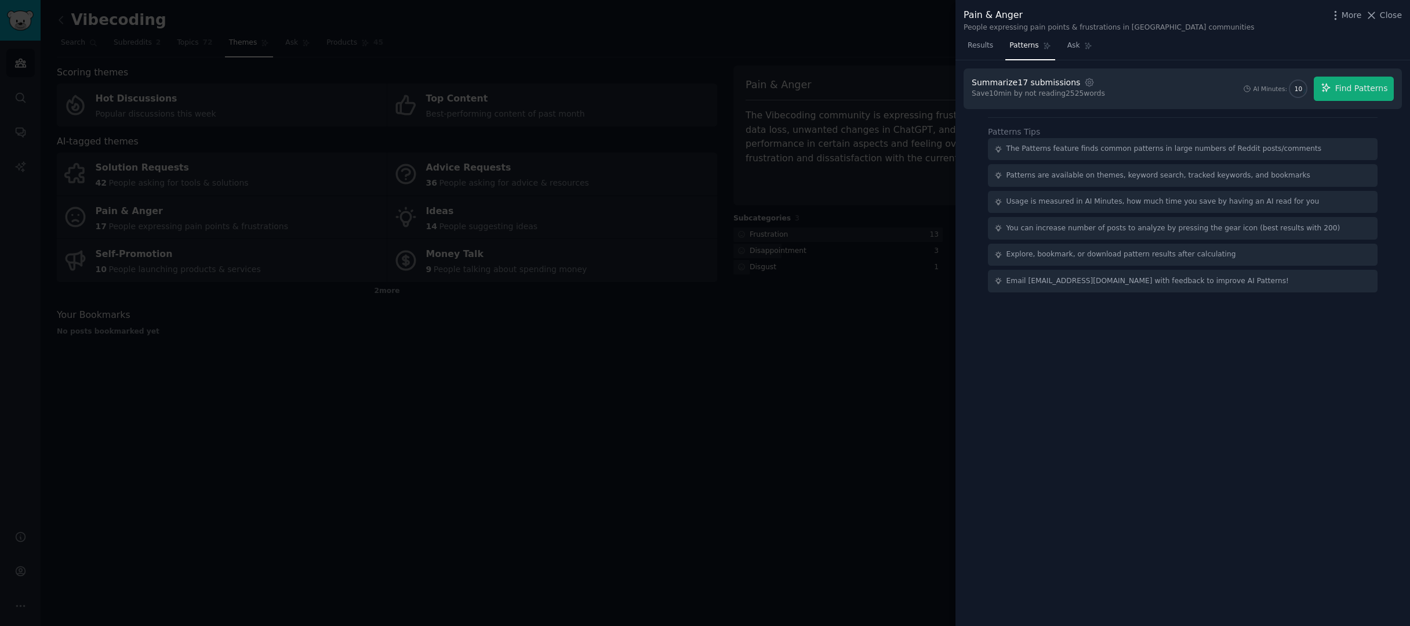
click at [1343, 89] on span "Find Patterns" at bounding box center [1361, 88] width 53 height 12
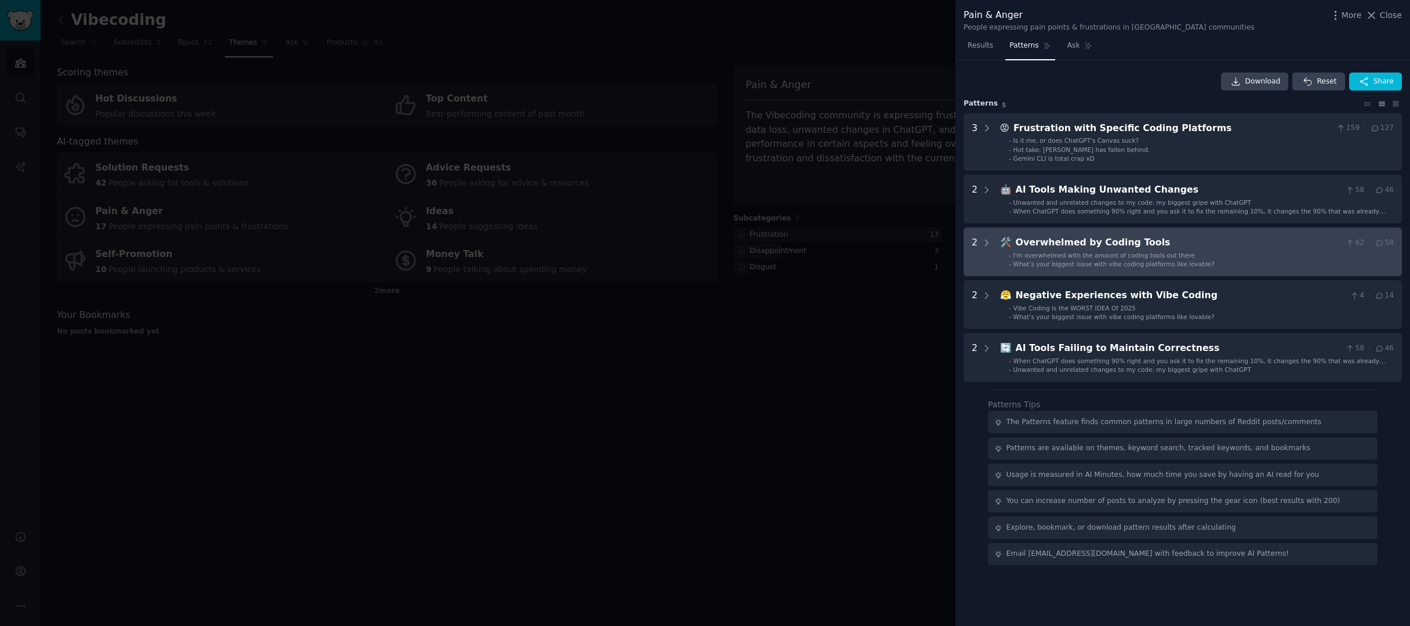
click at [1220, 260] on li "- What’s your biggest issue with vibe coding platforms like lovable?" at bounding box center [1201, 264] width 385 height 8
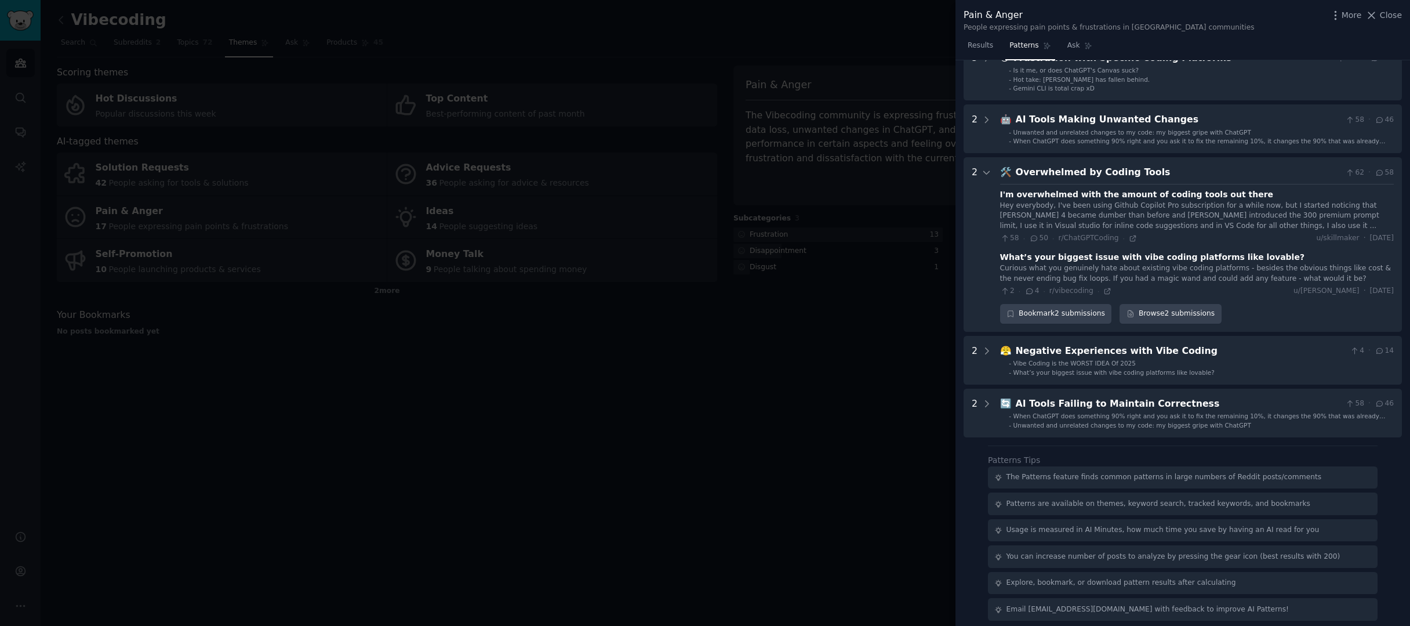
scroll to position [71, 0]
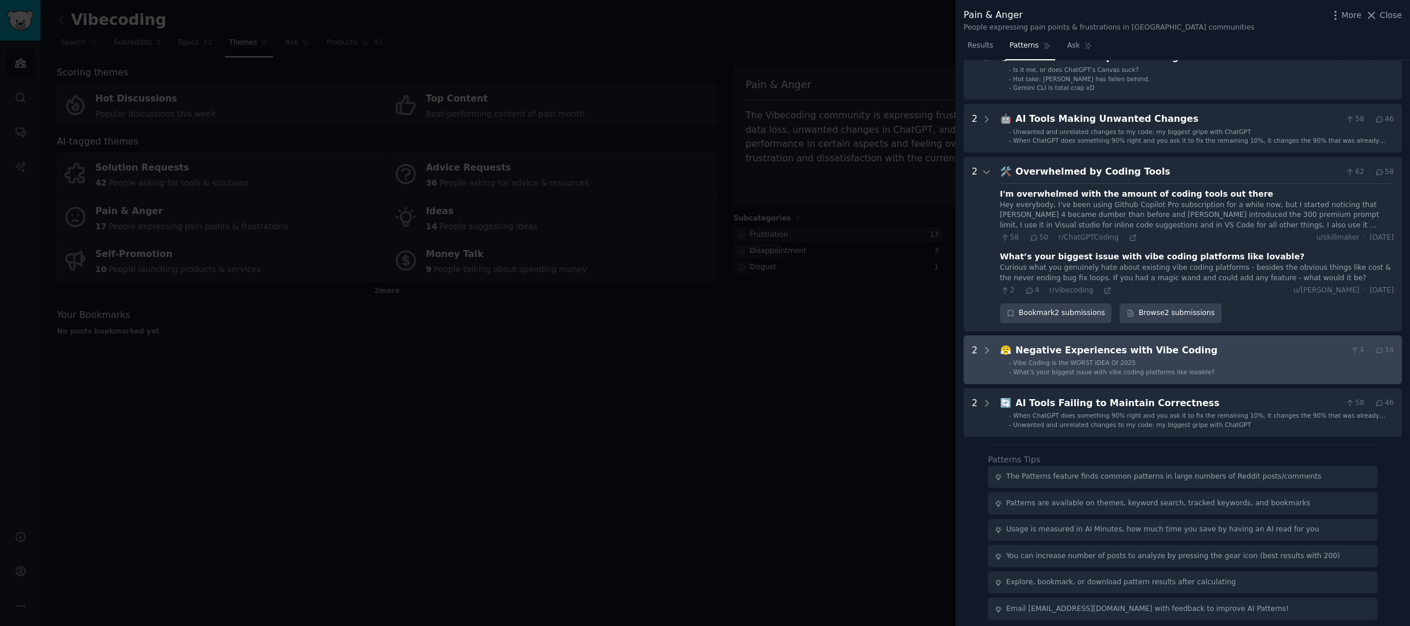
click at [1290, 368] on li "- What’s your biggest issue with vibe coding platforms like lovable?" at bounding box center [1201, 372] width 385 height 8
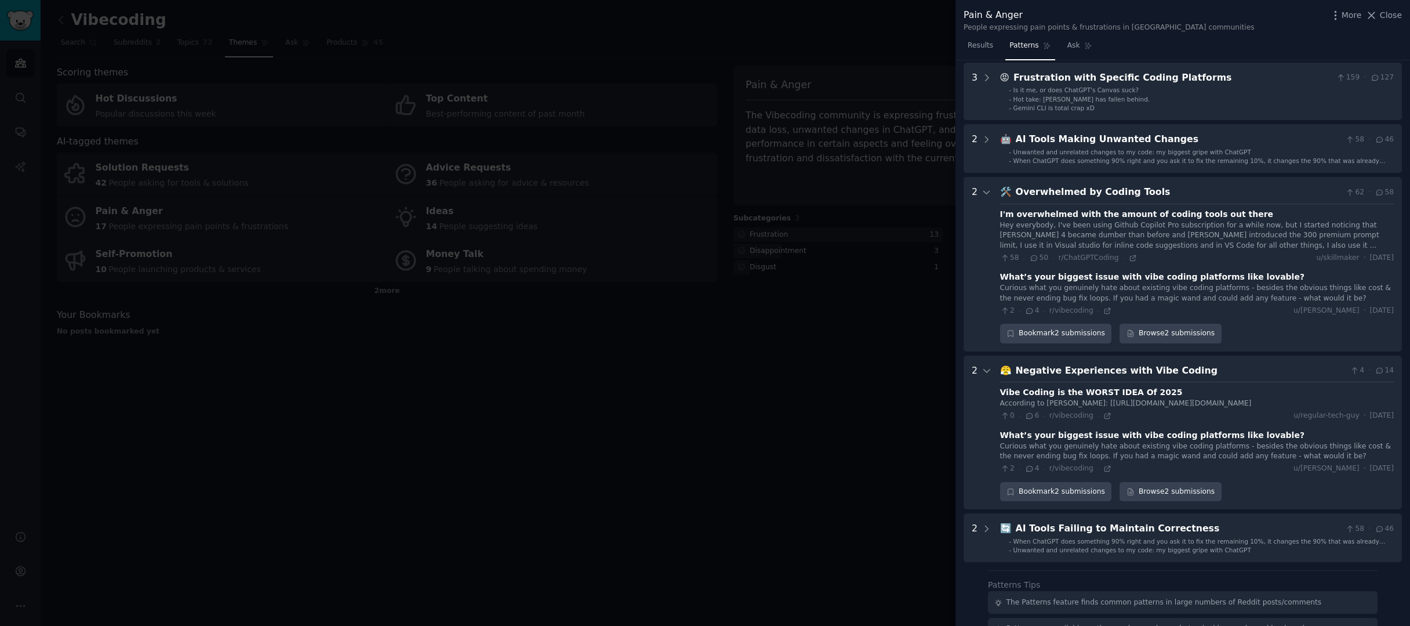
scroll to position [0, 0]
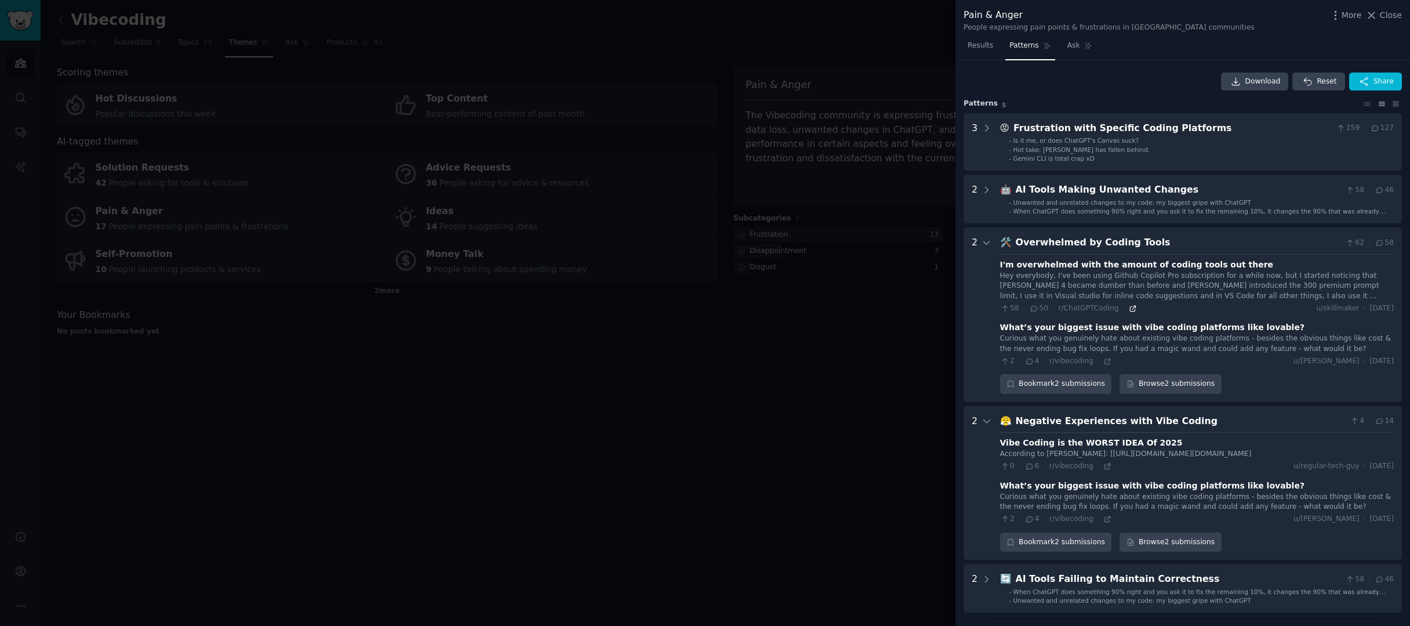
click at [1133, 304] on icon at bounding box center [1133, 308] width 8 height 8
click at [397, 346] on div at bounding box center [705, 313] width 1410 height 626
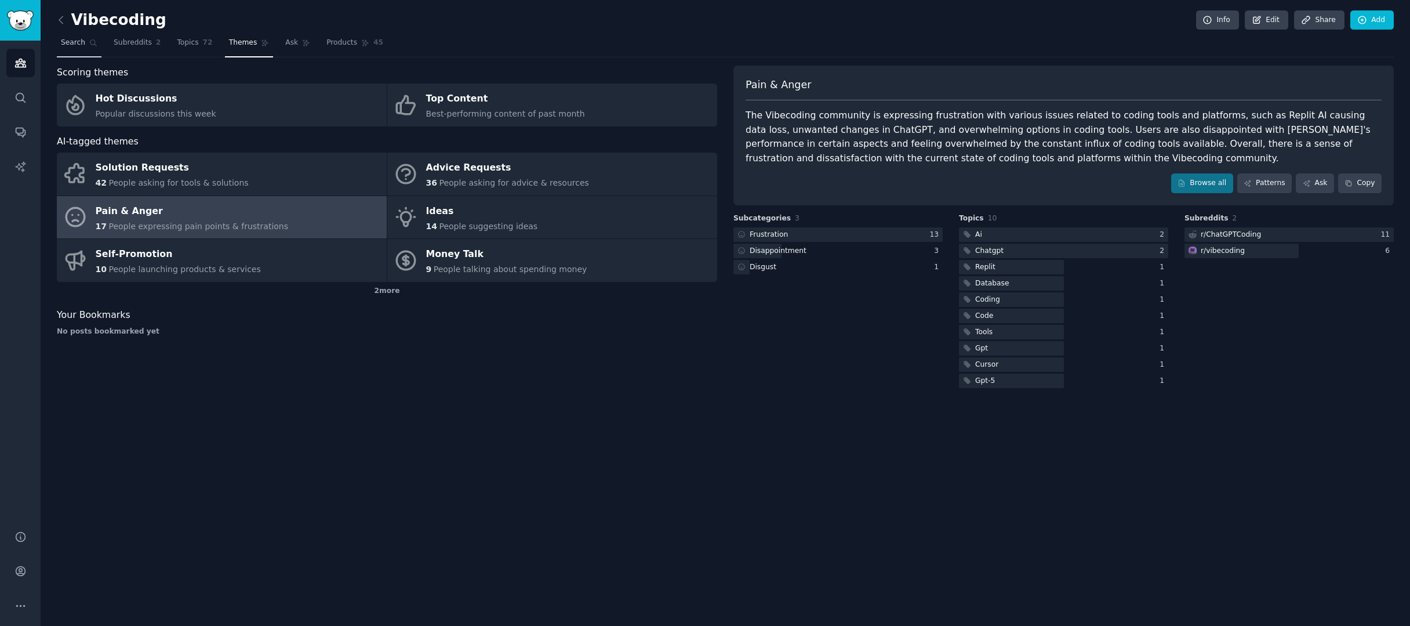
click at [71, 48] on link "Search" at bounding box center [79, 46] width 45 height 24
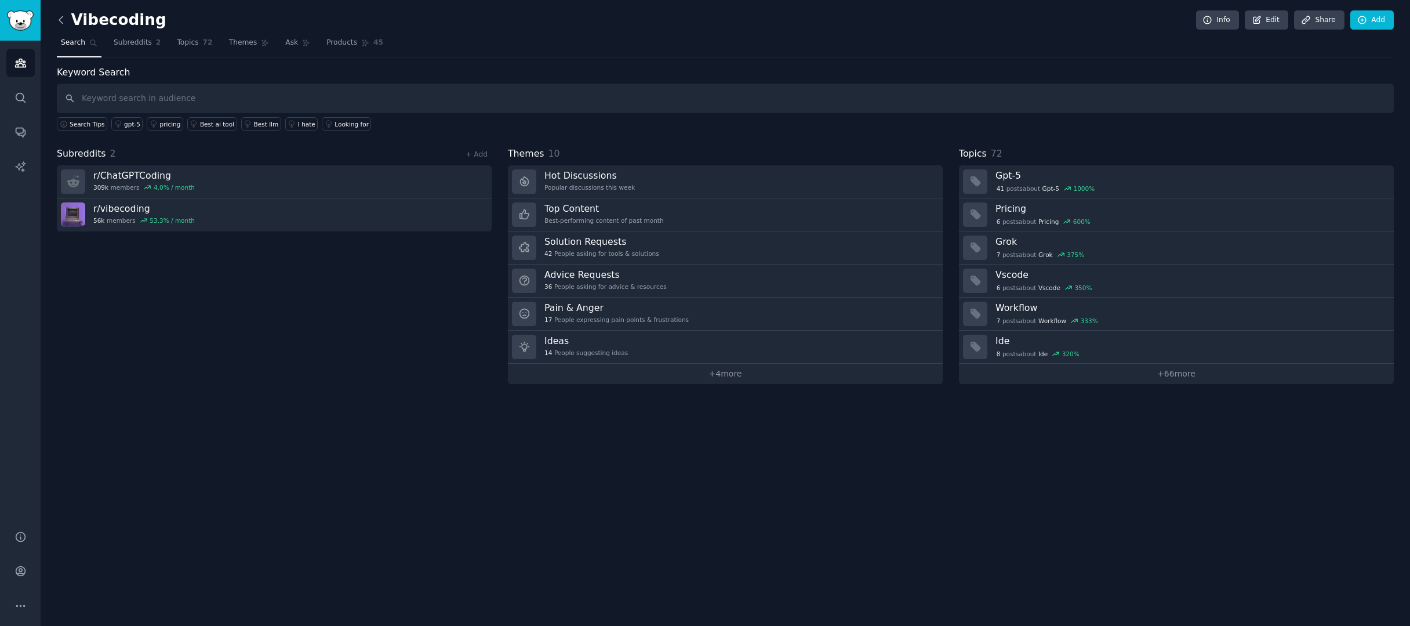
click at [63, 20] on icon at bounding box center [61, 20] width 12 height 12
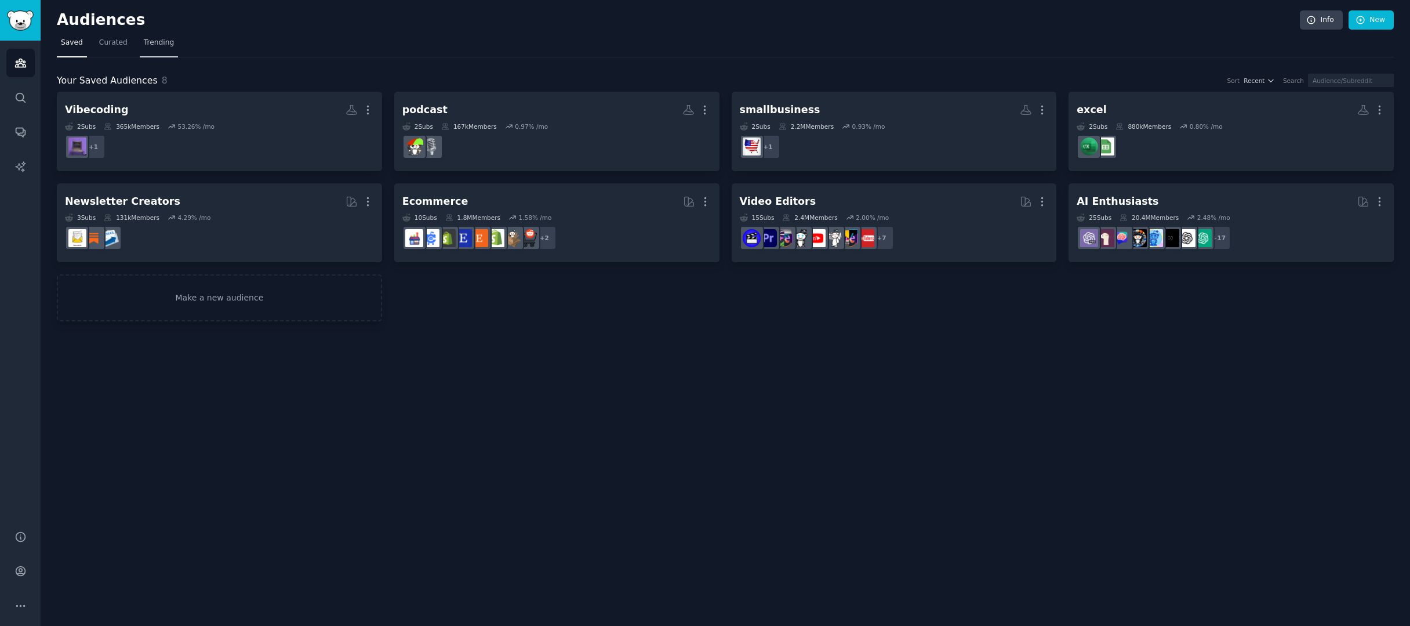
click at [159, 41] on span "Trending" at bounding box center [159, 43] width 30 height 10
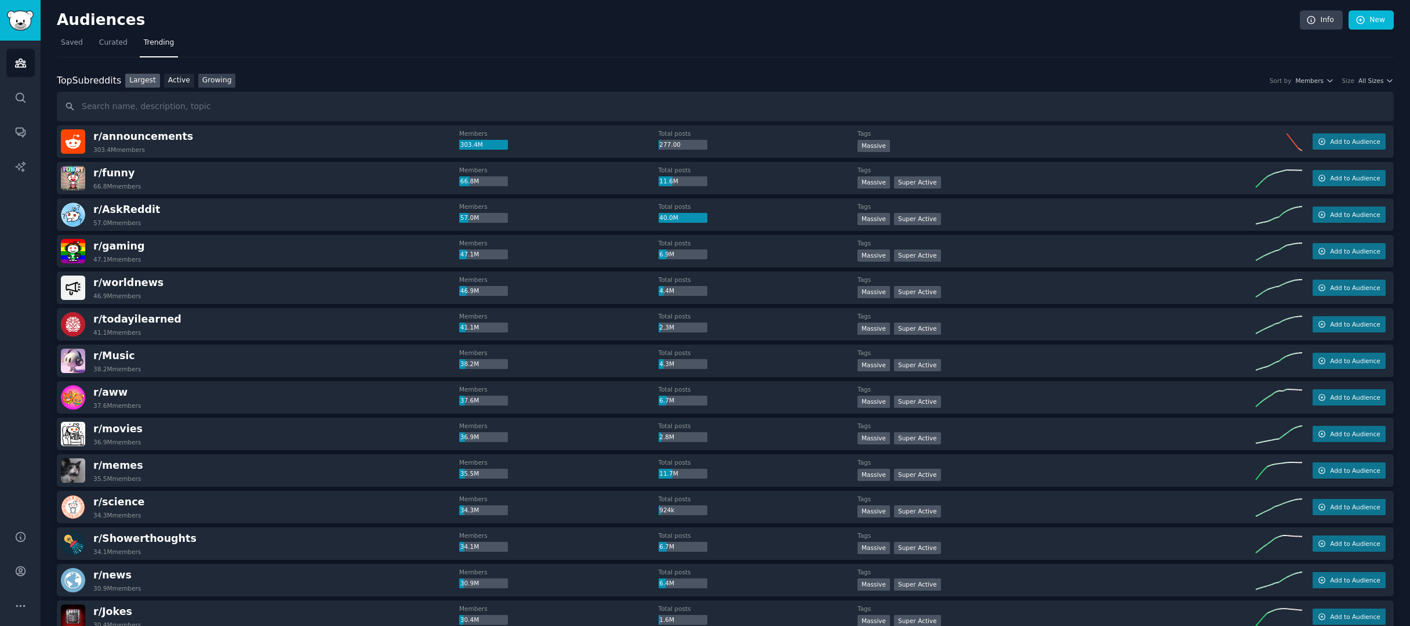
click at [217, 78] on link "Growing" at bounding box center [217, 81] width 38 height 14
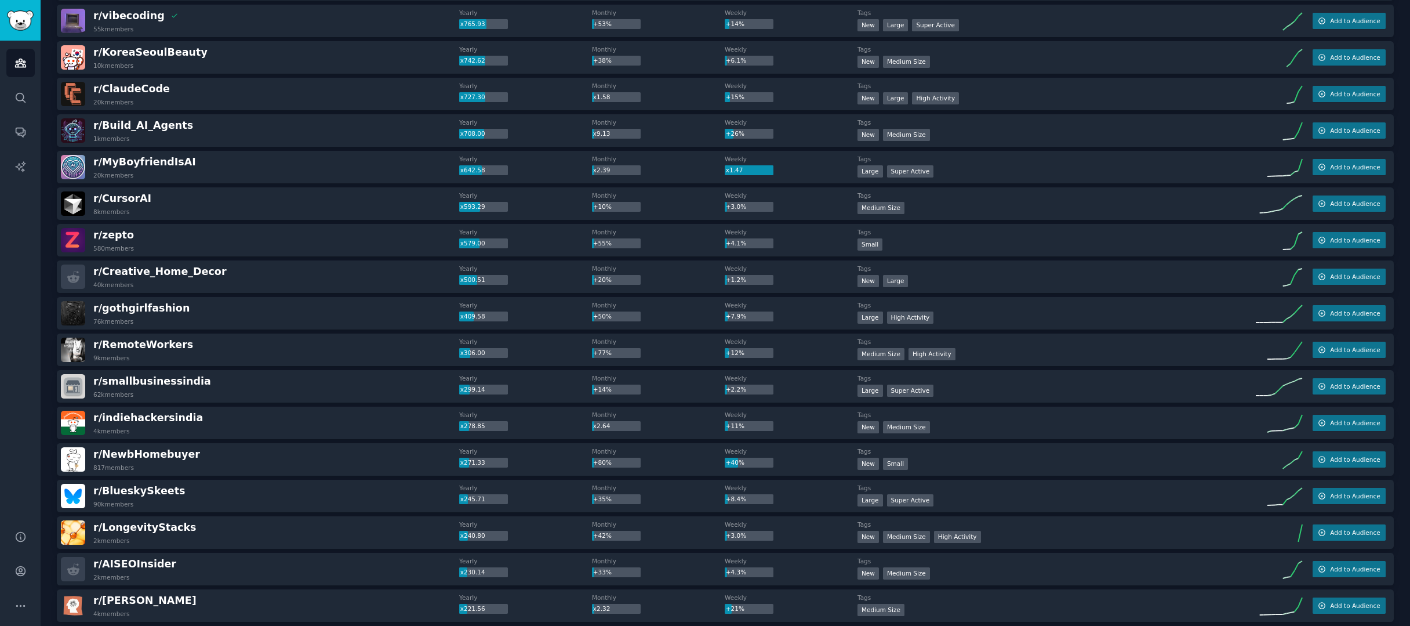
scroll to position [224, 0]
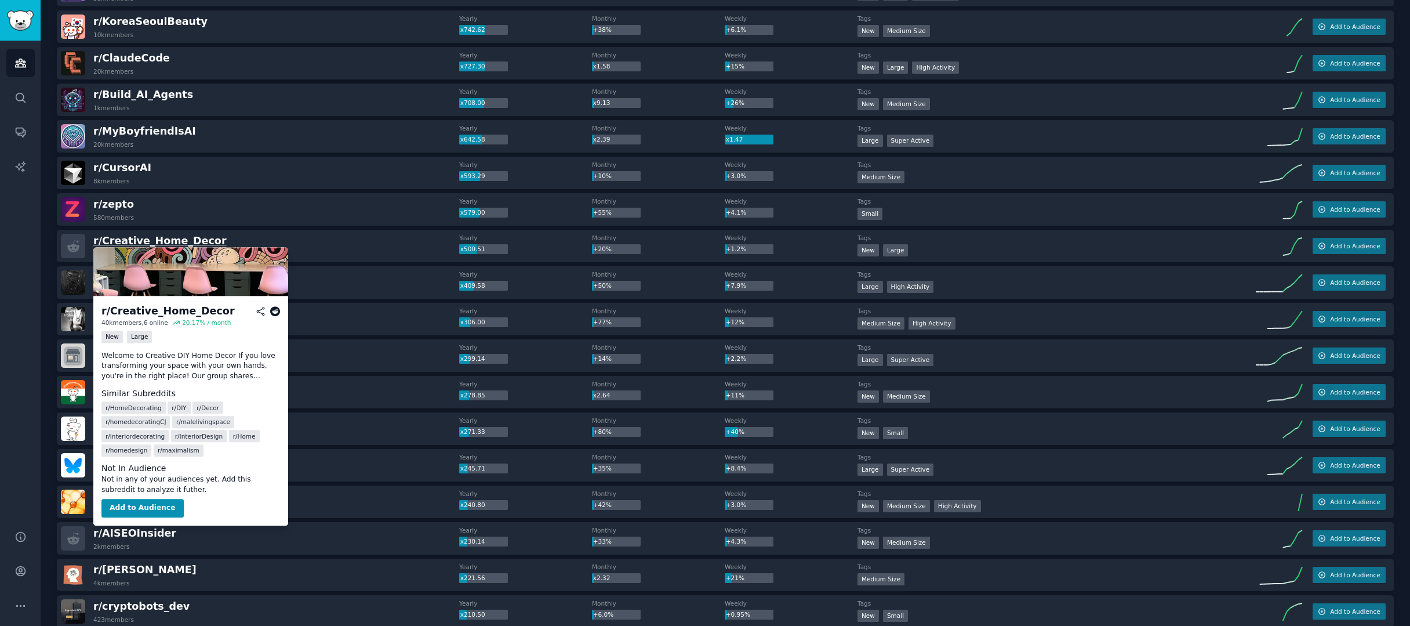
click at [197, 242] on span "r/ Creative_Home_Decor" at bounding box center [159, 241] width 133 height 12
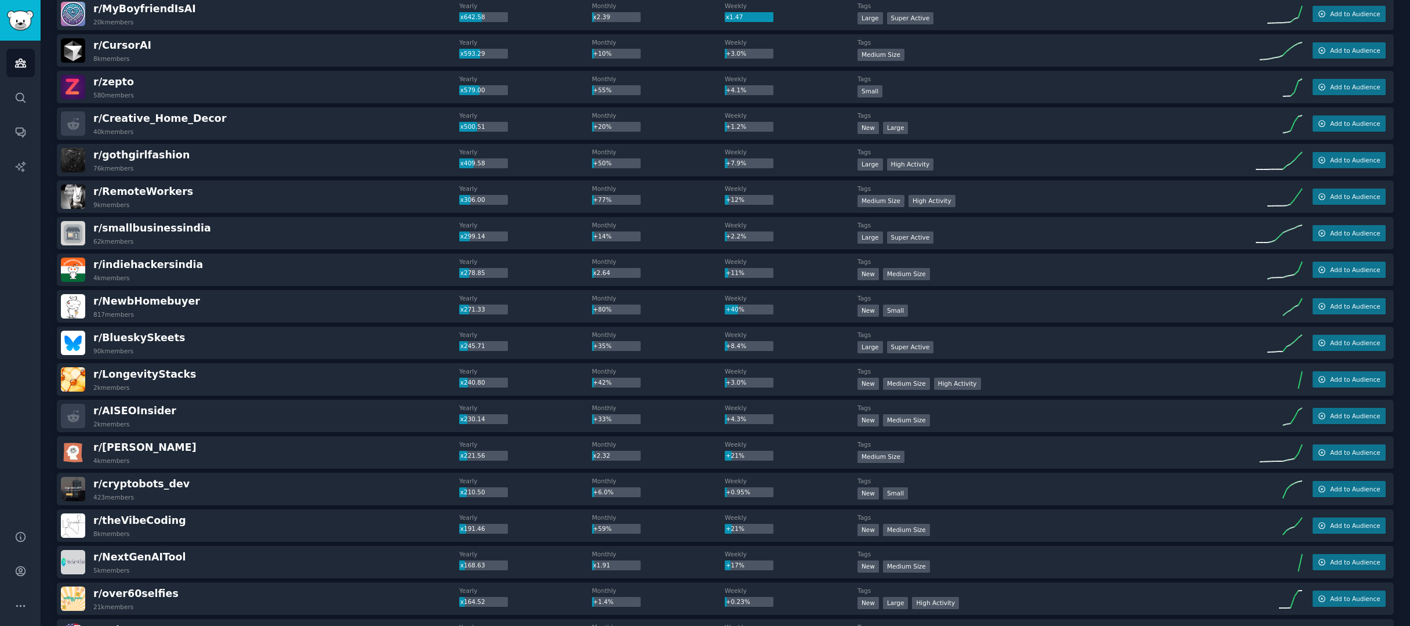
scroll to position [223, 0]
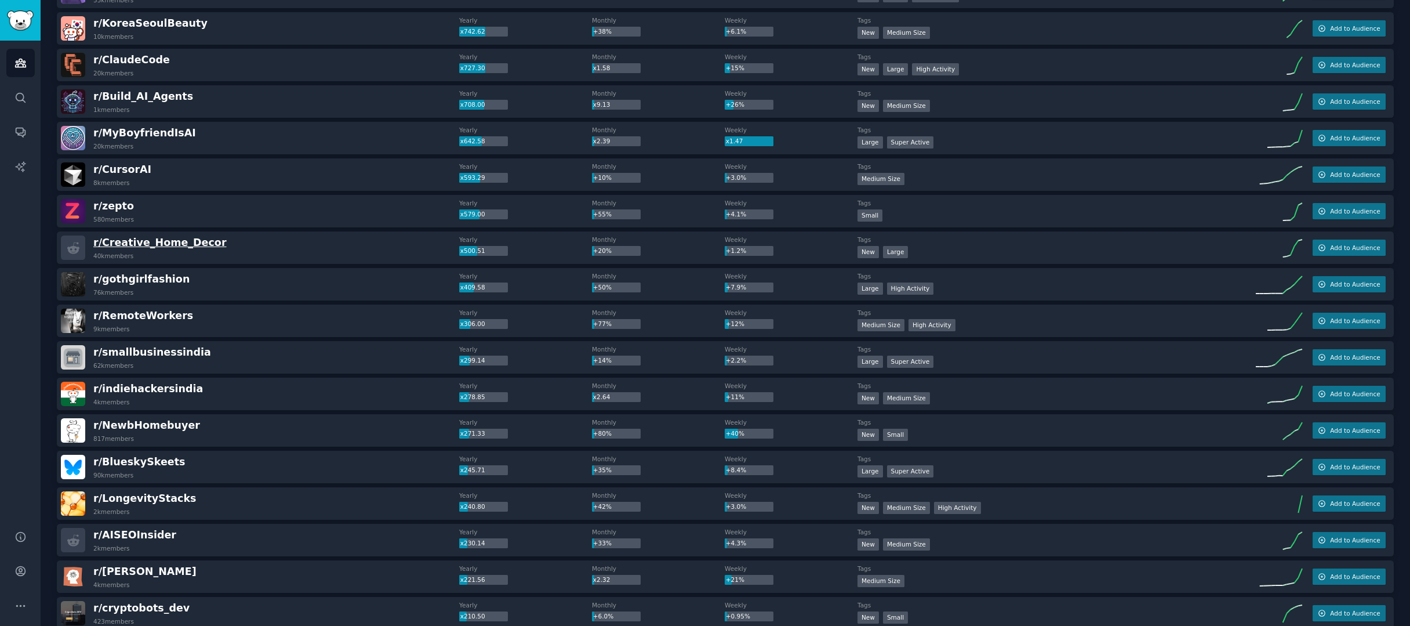
click at [204, 244] on span "r/ Creative_Home_Decor" at bounding box center [159, 243] width 133 height 12
click at [169, 247] on span "r/ Creative_Home_Decor" at bounding box center [159, 243] width 133 height 12
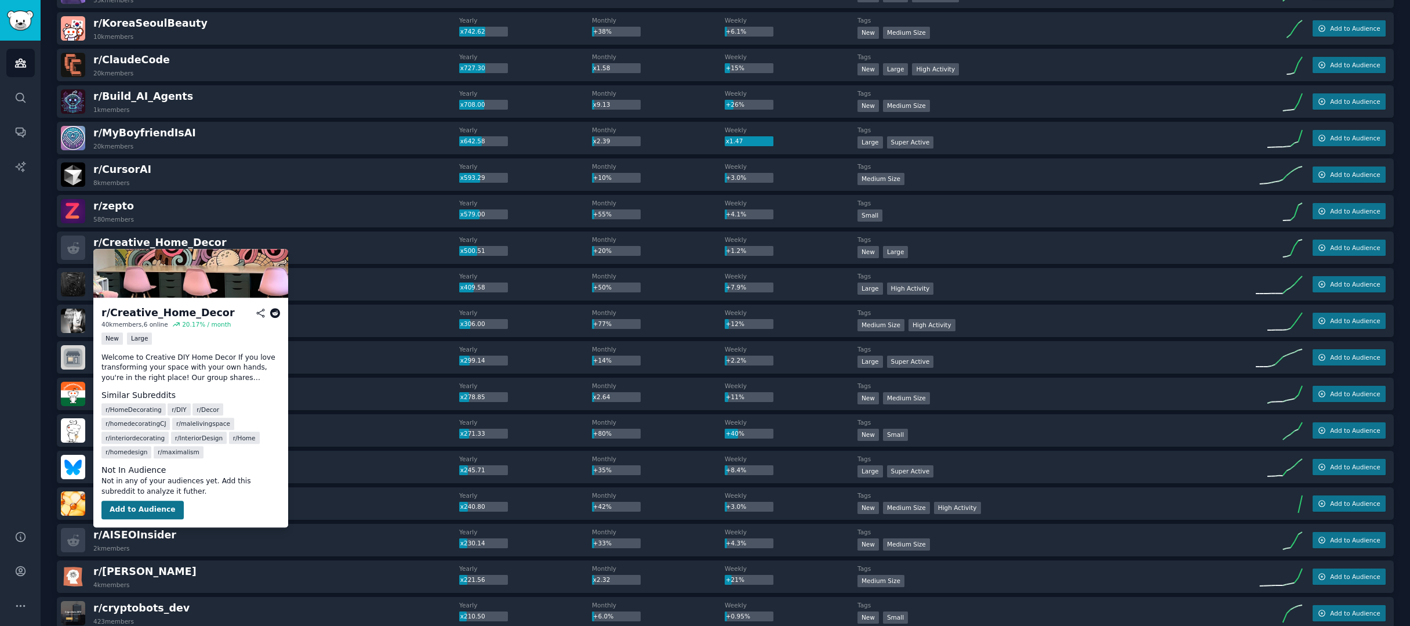
click at [151, 507] on button "Add to Audience" at bounding box center [142, 509] width 82 height 19
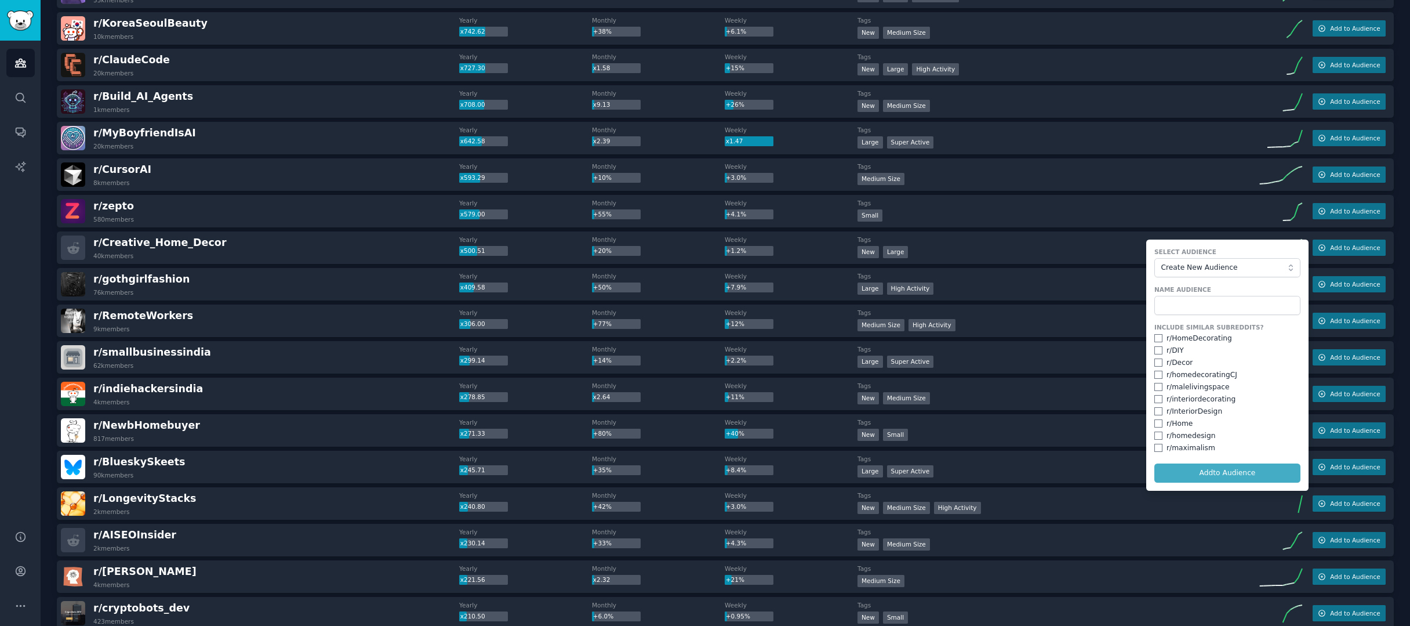
click at [1154, 339] on input "checkbox" at bounding box center [1158, 338] width 8 height 8
checkbox input "true"
click at [1186, 306] on input "text" at bounding box center [1227, 306] width 146 height 20
type input "Home"
click at [1240, 480] on form "Select Audience Create New Audience Name Audience Home Include Similar Subreddi…" at bounding box center [1227, 364] width 162 height 251
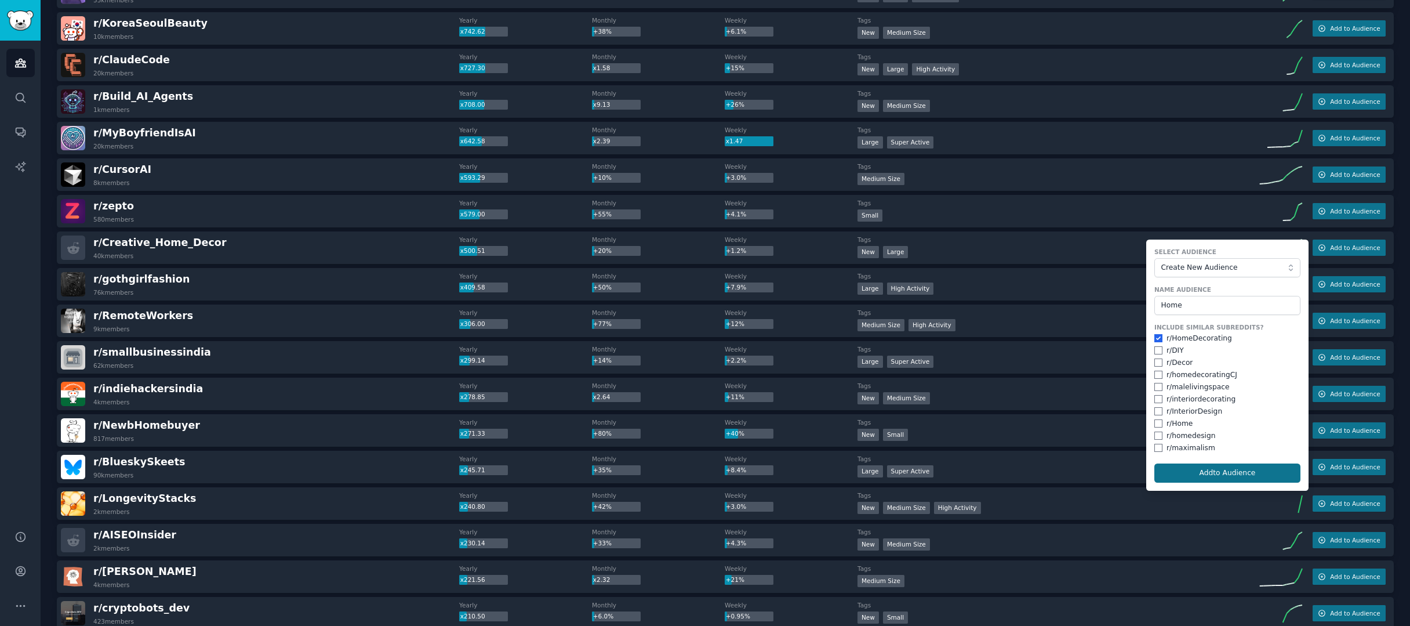
click at [1239, 471] on button "Add to Audience" at bounding box center [1227, 473] width 146 height 20
checkbox input "false"
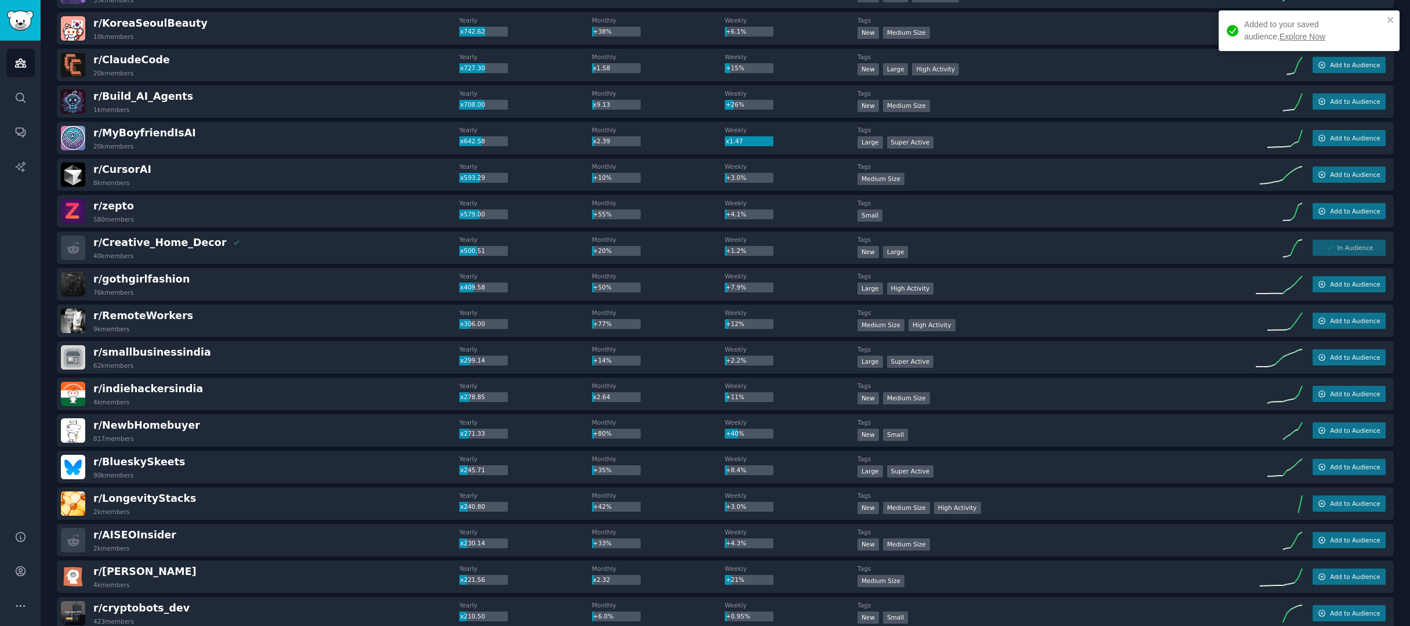
click at [1280, 38] on link "Explore Now" at bounding box center [1303, 36] width 46 height 9
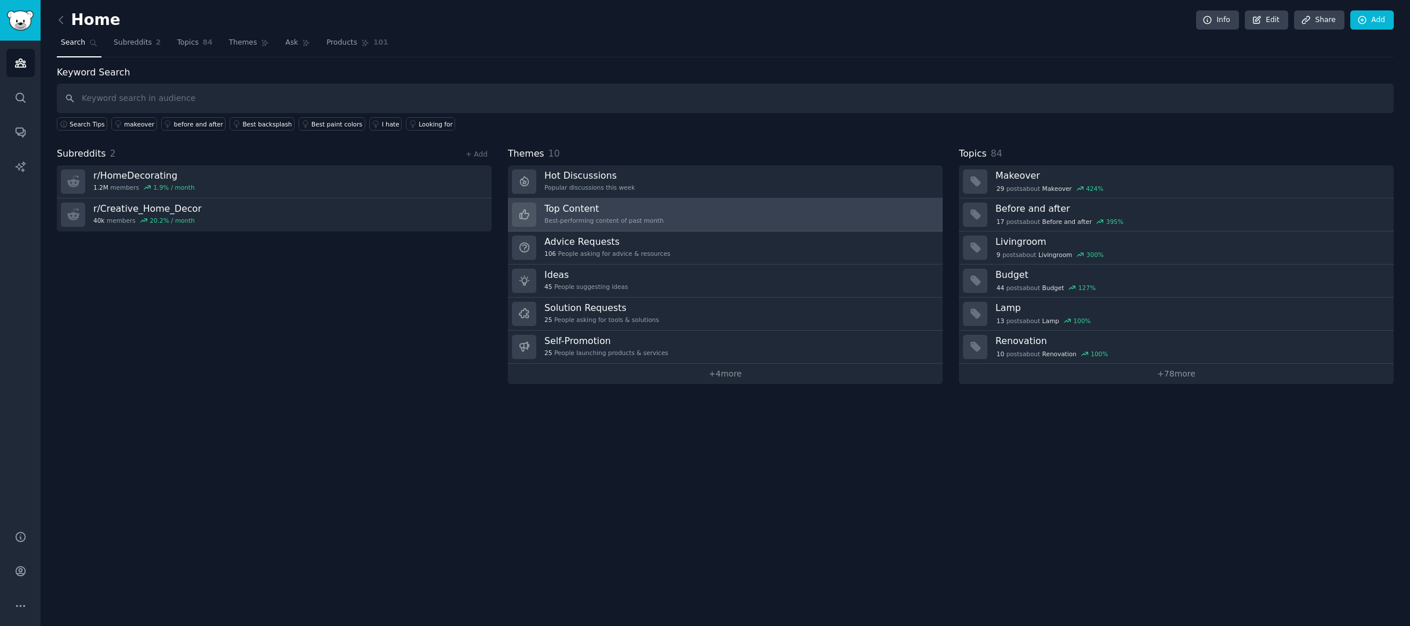
click at [842, 216] on link "Top Content Best-performing content of past month" at bounding box center [725, 214] width 435 height 33
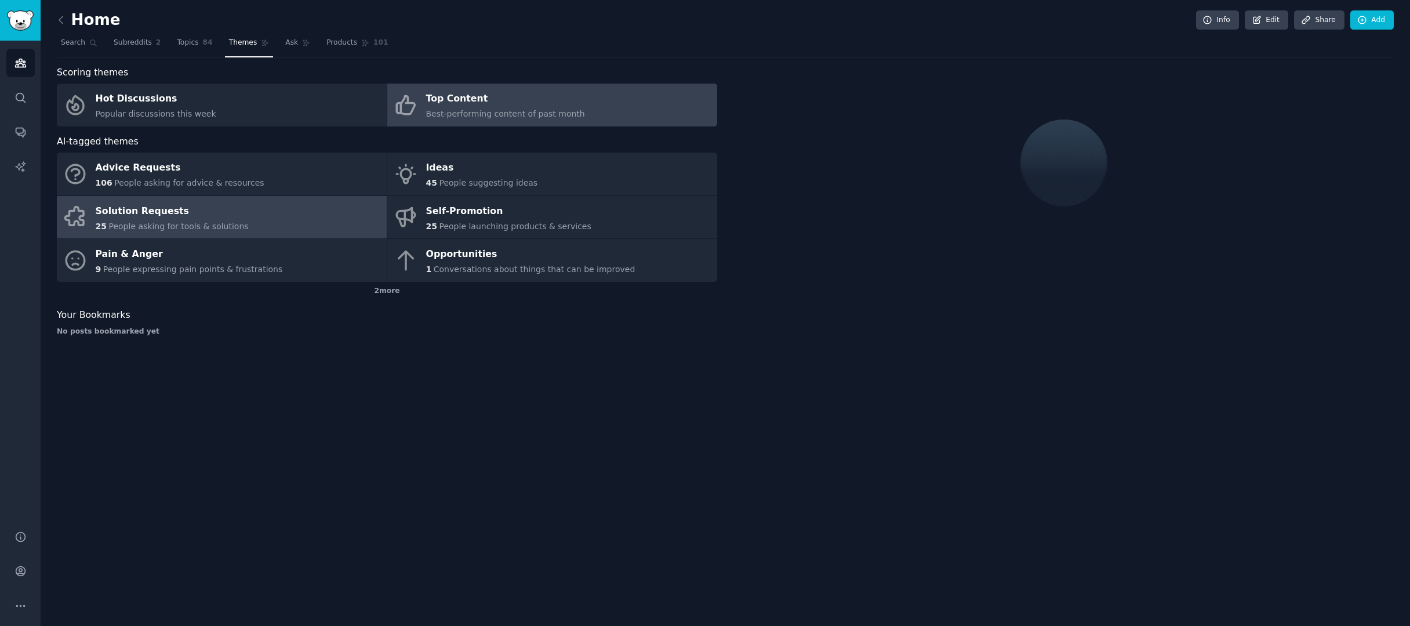
click at [217, 209] on div "Solution Requests" at bounding box center [172, 211] width 153 height 19
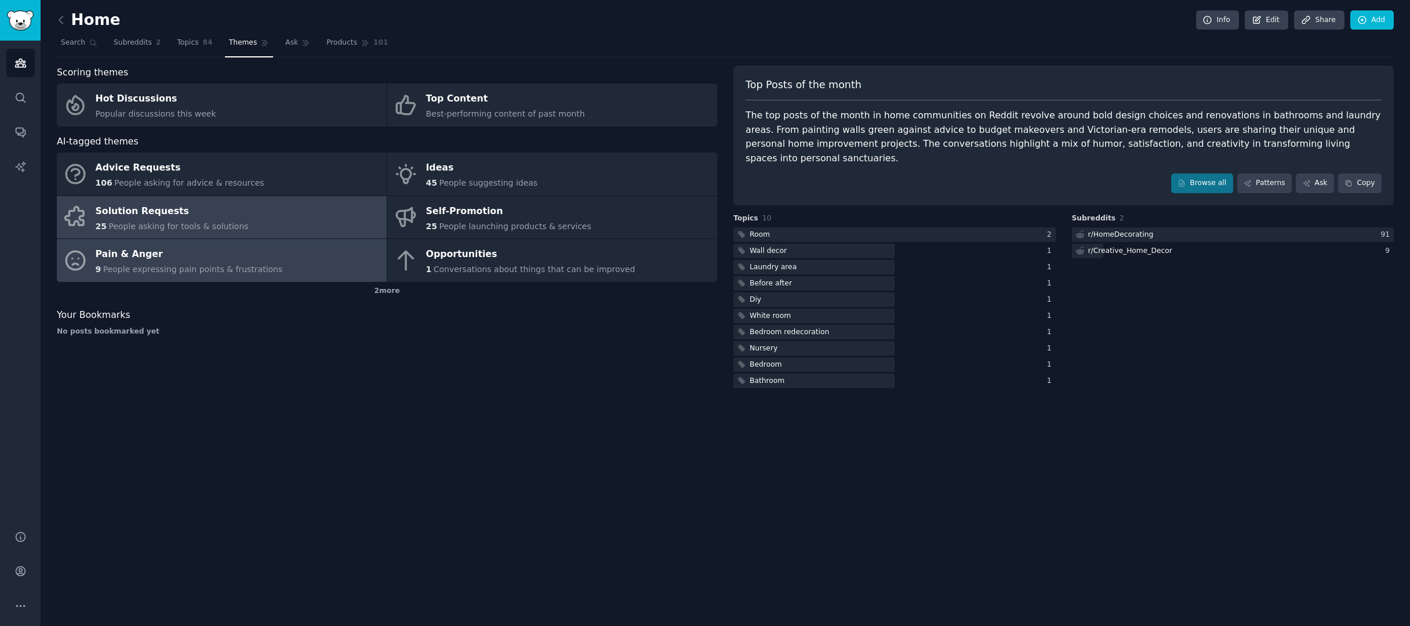
click at [216, 246] on div "Pain & Anger" at bounding box center [189, 254] width 187 height 19
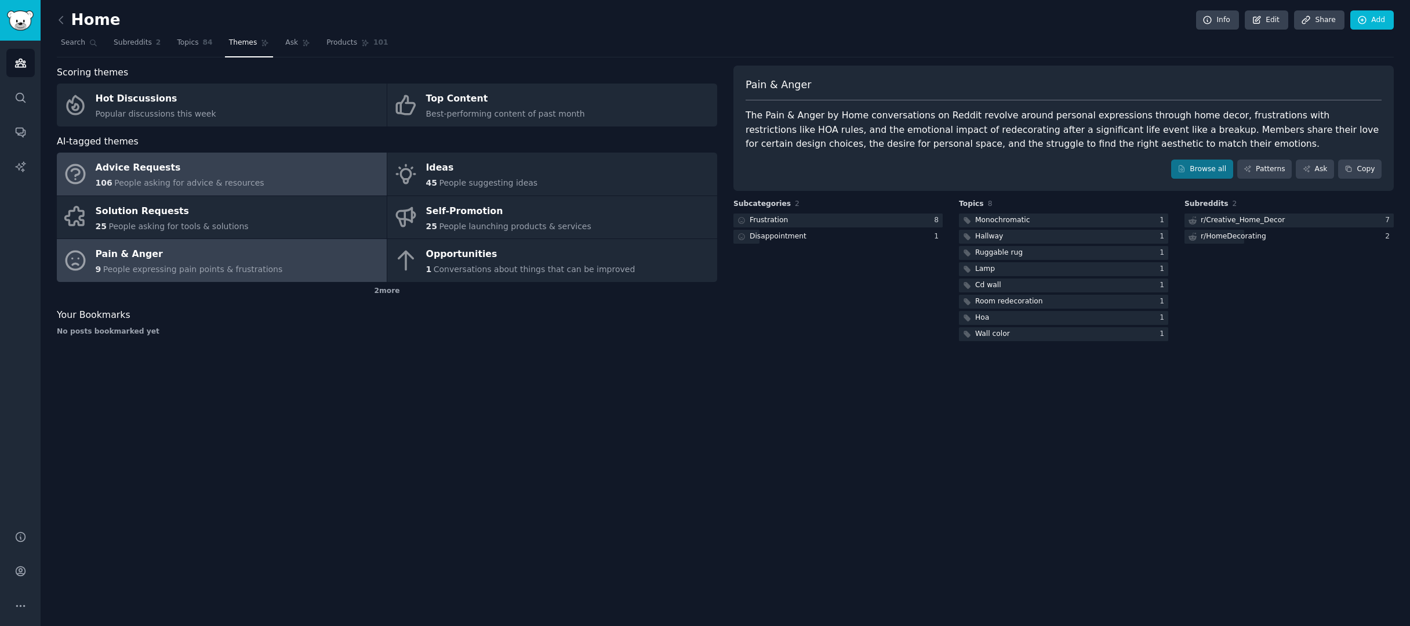
click at [224, 169] on div "Advice Requests" at bounding box center [180, 168] width 169 height 19
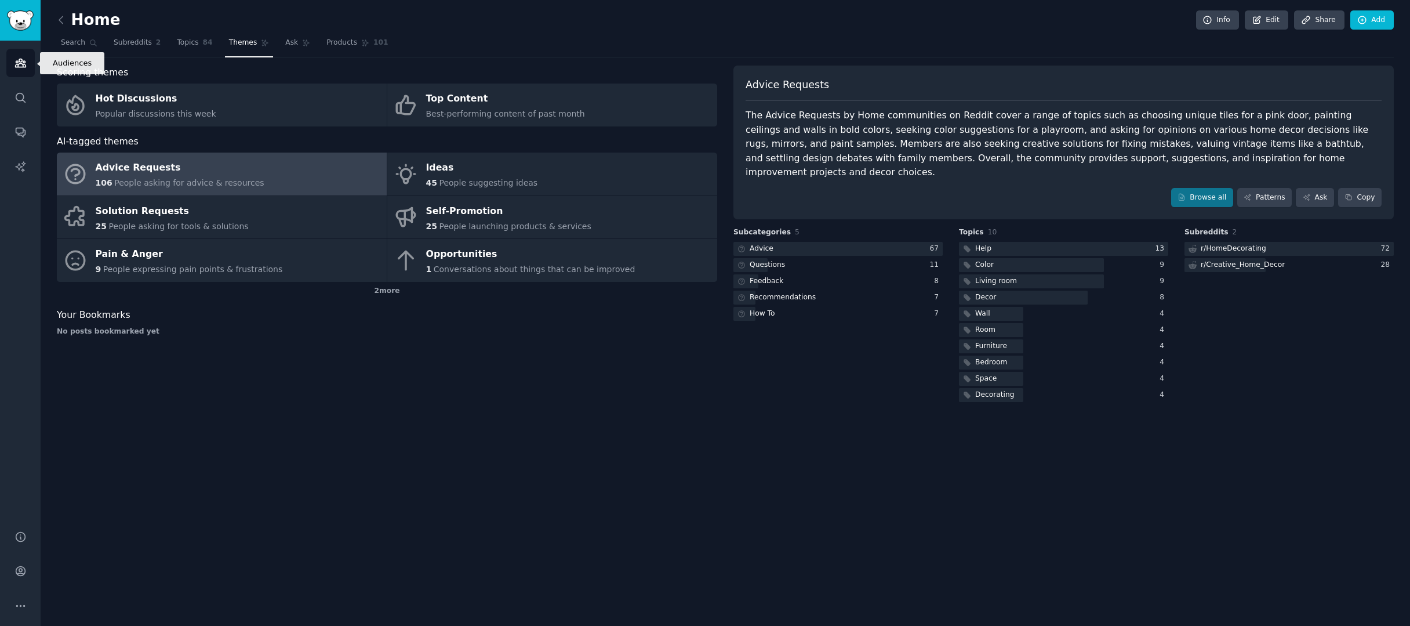
click at [24, 64] on icon "Sidebar" at bounding box center [20, 63] width 10 height 8
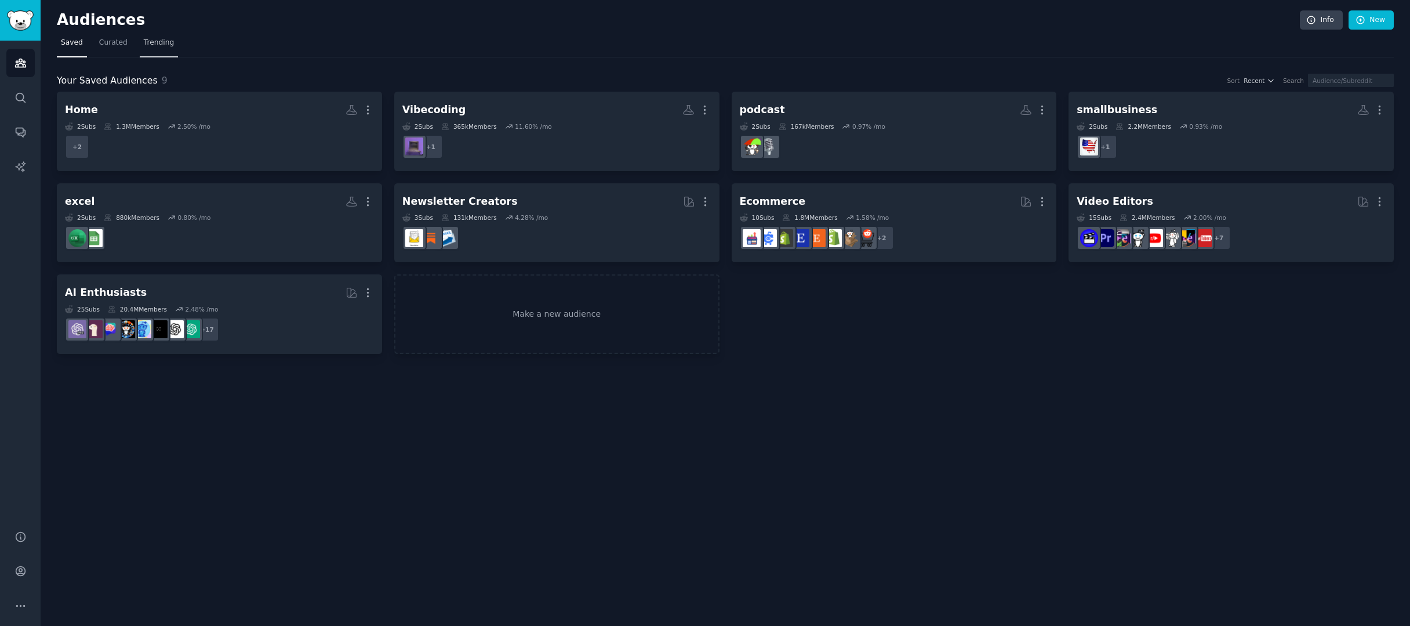
click at [165, 39] on span "Trending" at bounding box center [159, 43] width 30 height 10
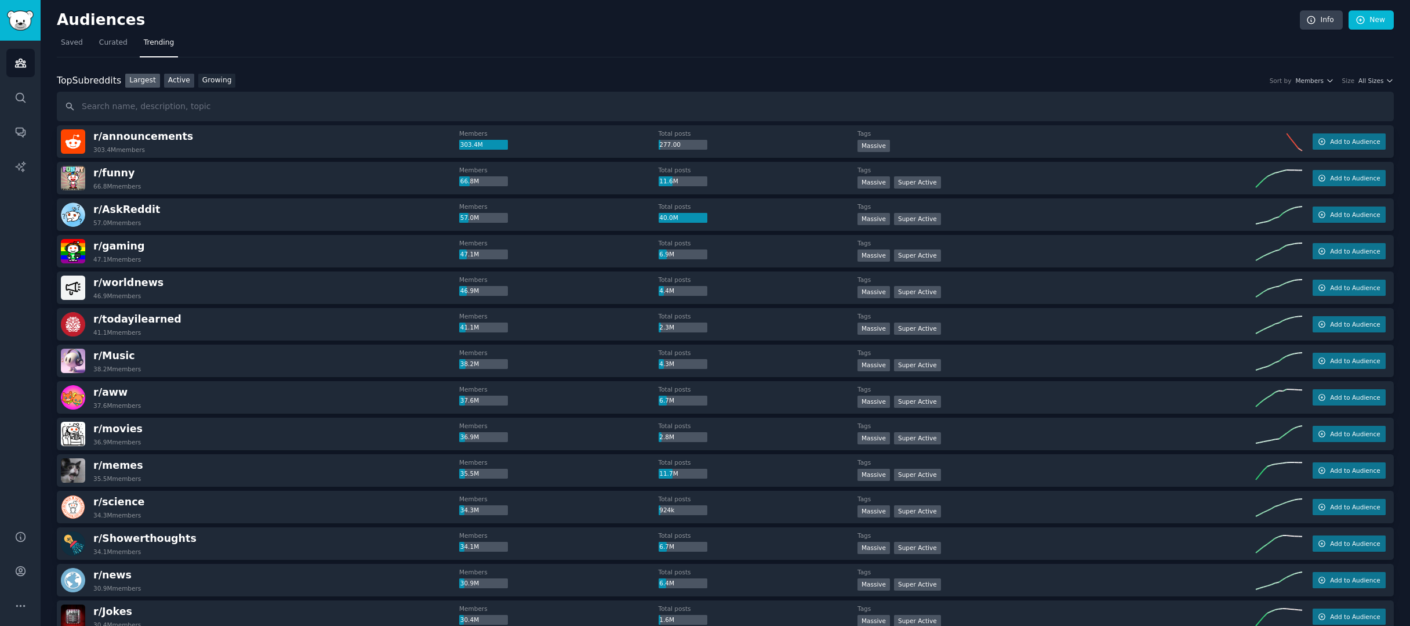
click at [180, 81] on link "Active" at bounding box center [179, 81] width 30 height 14
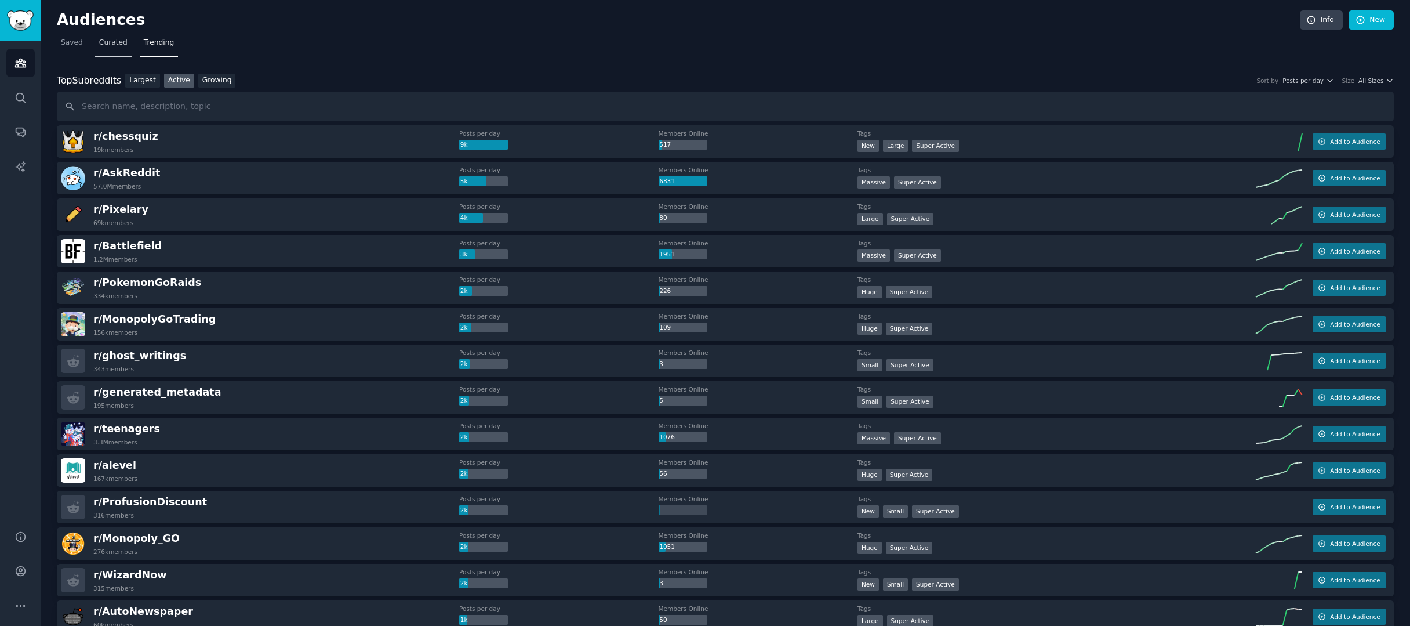
click at [115, 46] on span "Curated" at bounding box center [113, 43] width 28 height 10
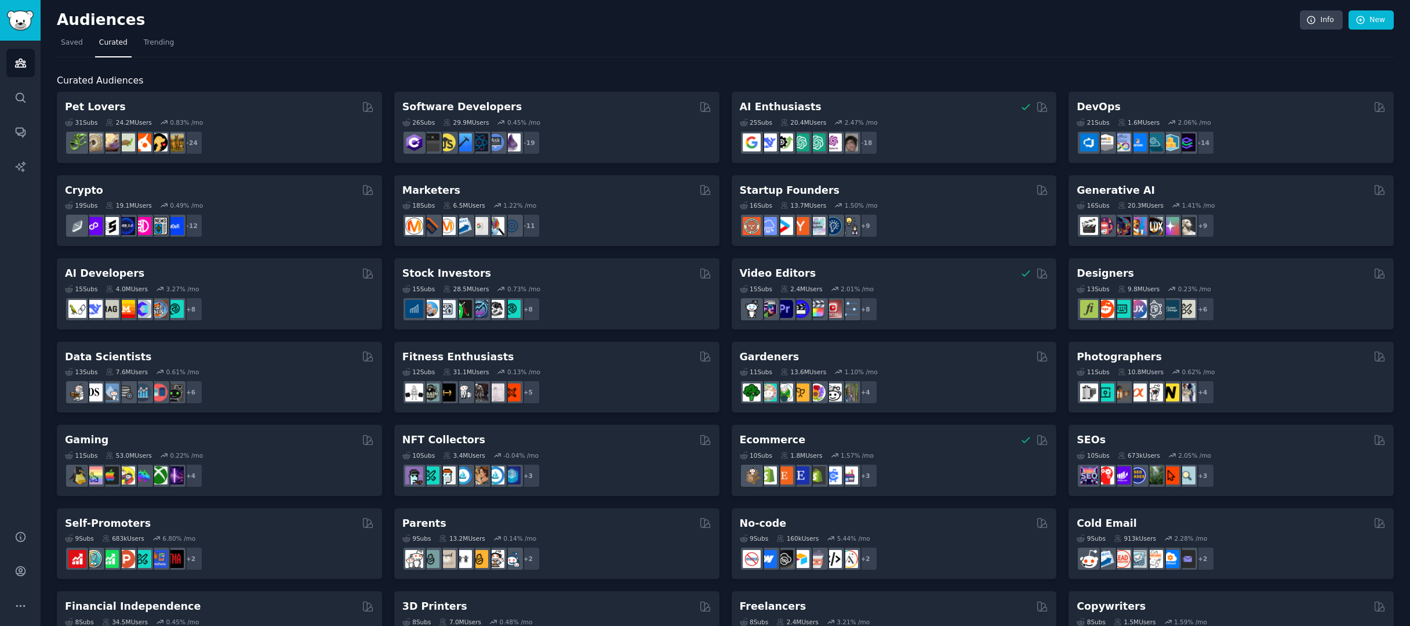
scroll to position [299, 0]
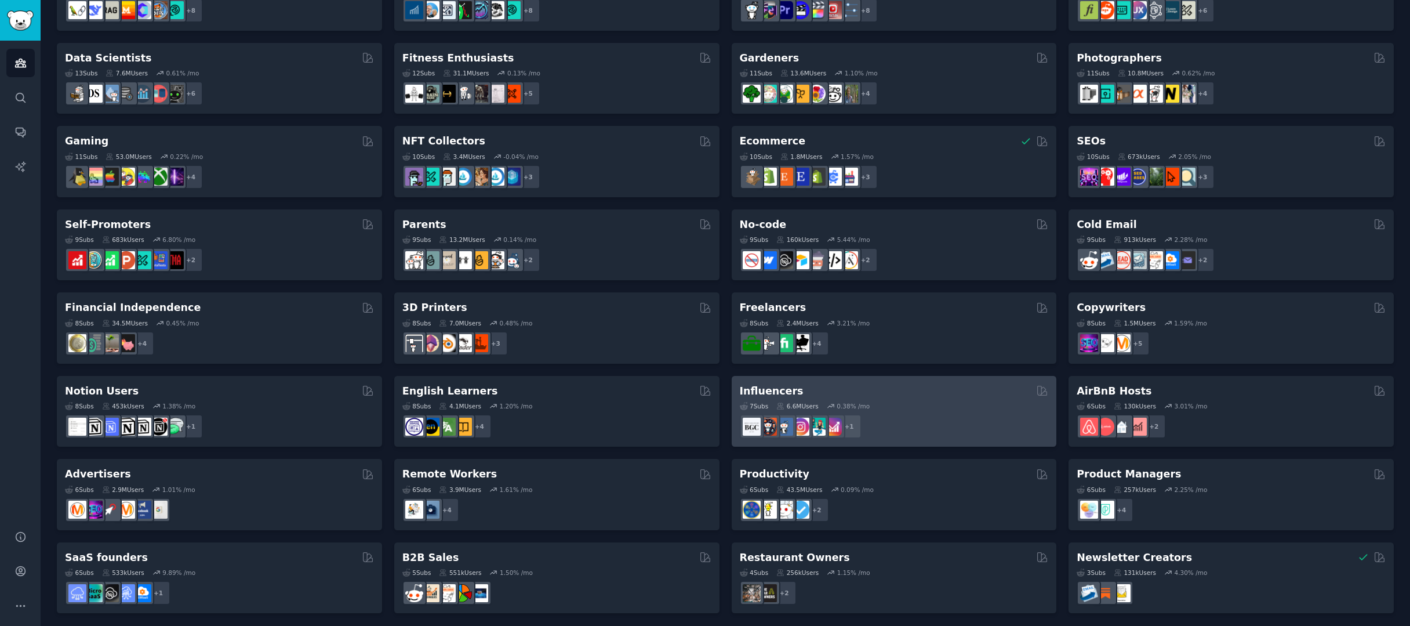
click at [938, 408] on div "7 Sub s 6.6M Users 0.38 % /mo + 1" at bounding box center [894, 418] width 309 height 41
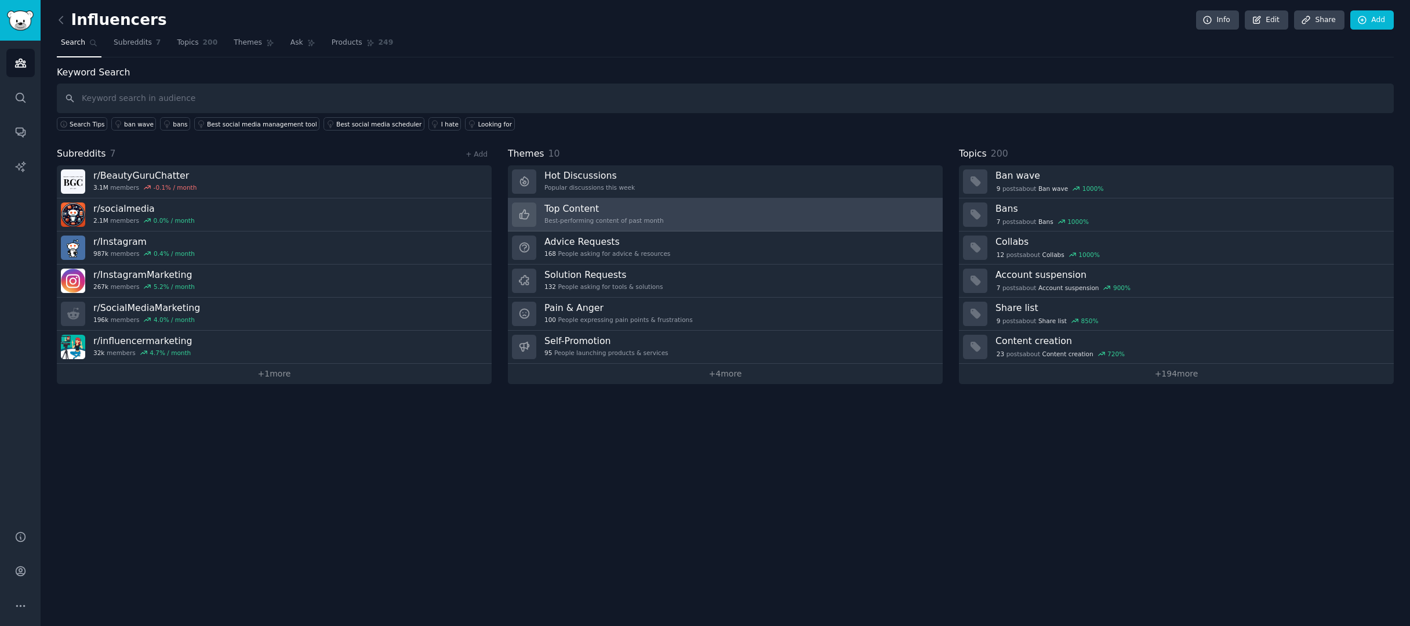
click at [652, 204] on h3 "Top Content" at bounding box center [603, 208] width 119 height 12
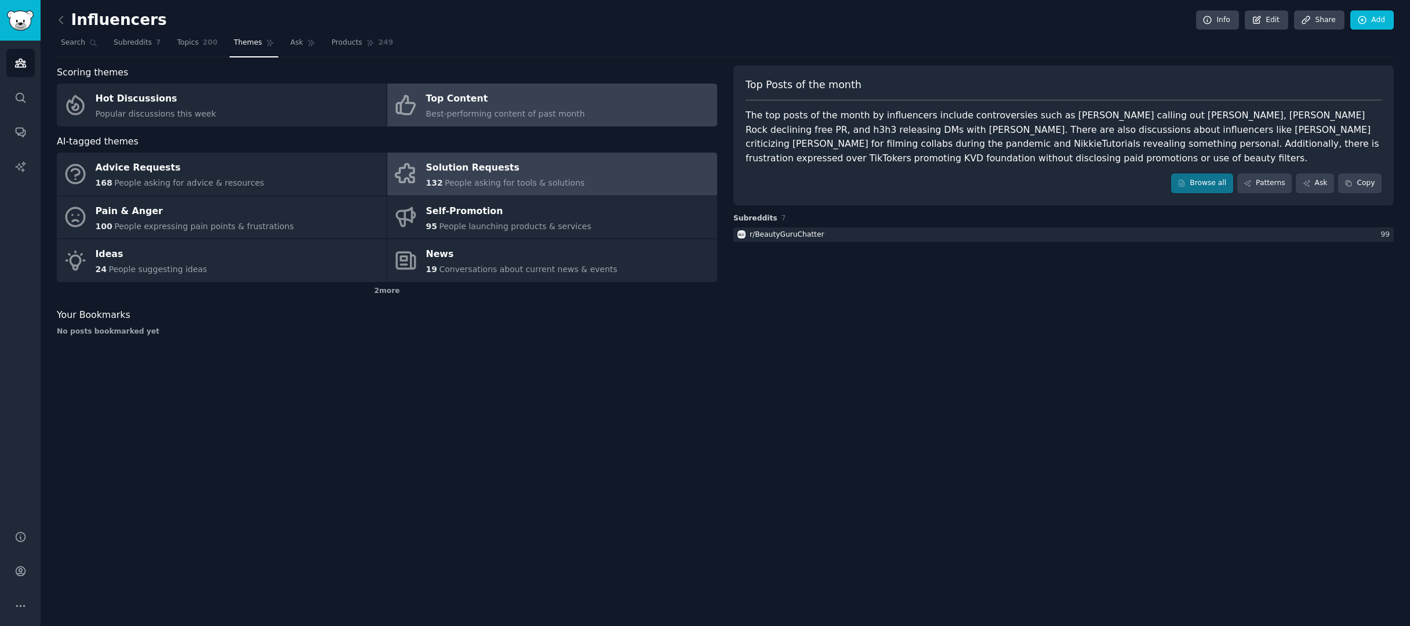
click at [445, 179] on span "People asking for tools & solutions" at bounding box center [515, 182] width 140 height 9
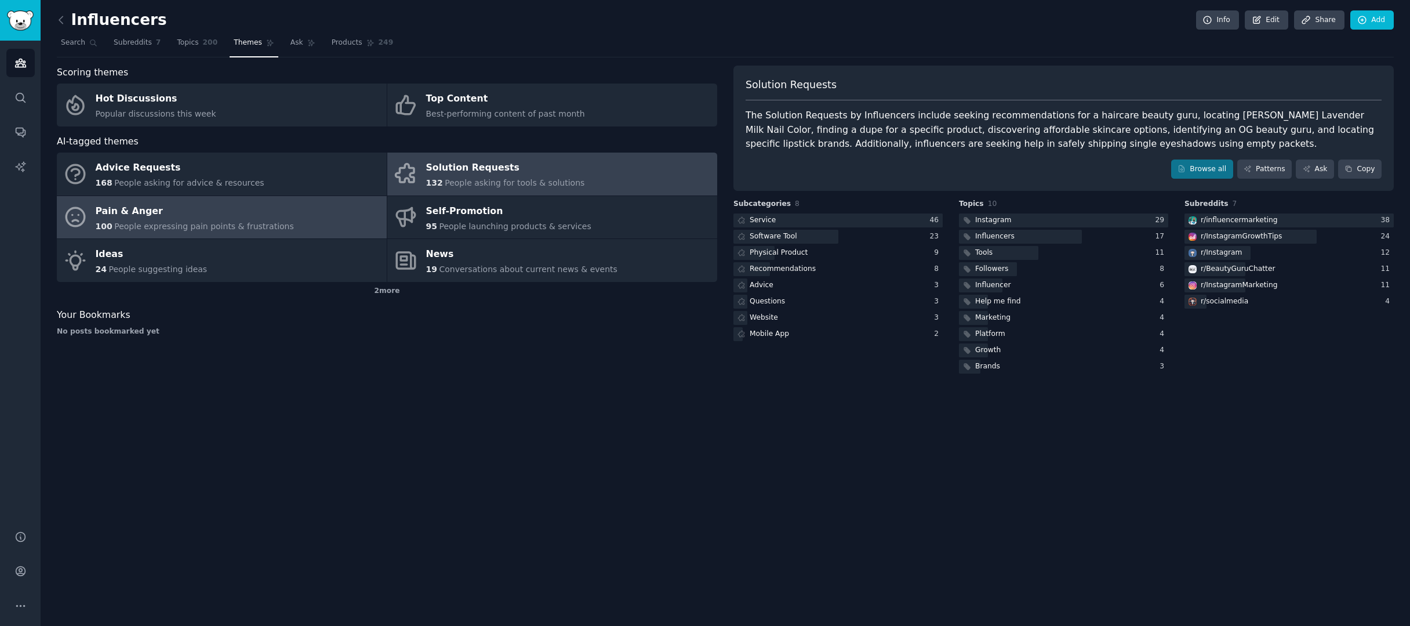
click at [329, 213] on link "Pain & Anger 100 People expressing pain points & frustrations" at bounding box center [222, 217] width 330 height 43
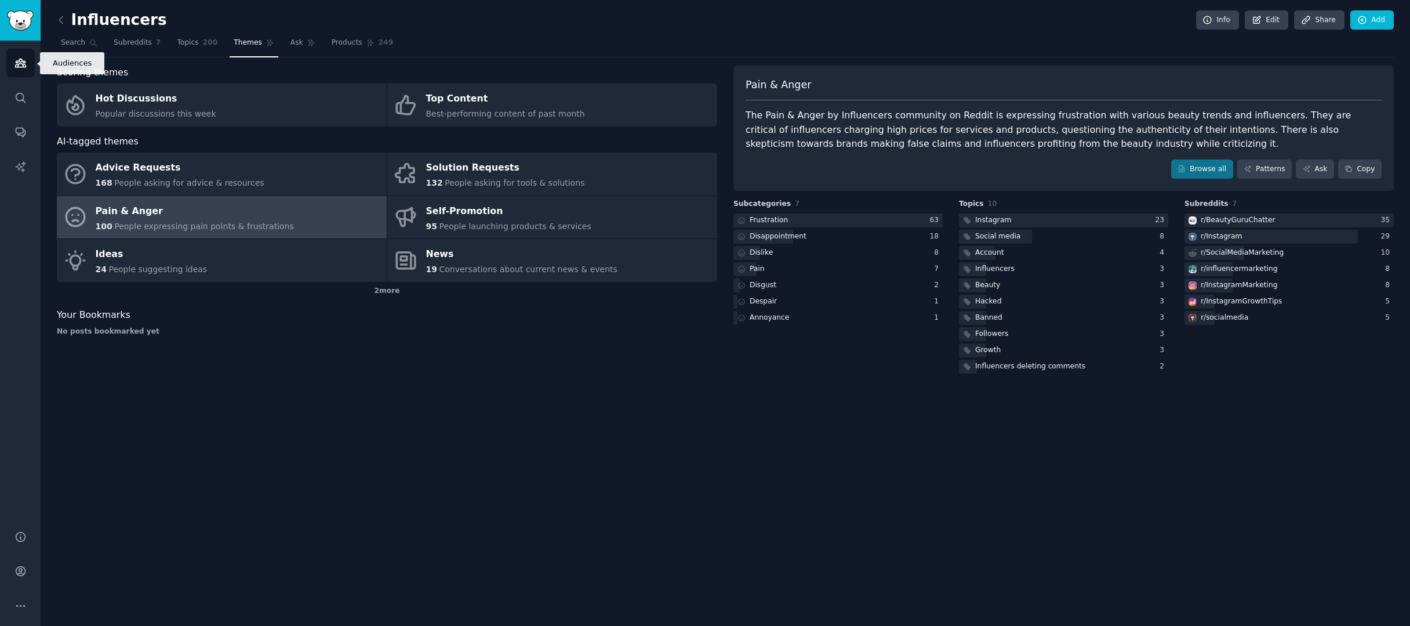
click at [20, 65] on icon "Sidebar" at bounding box center [20, 63] width 12 height 12
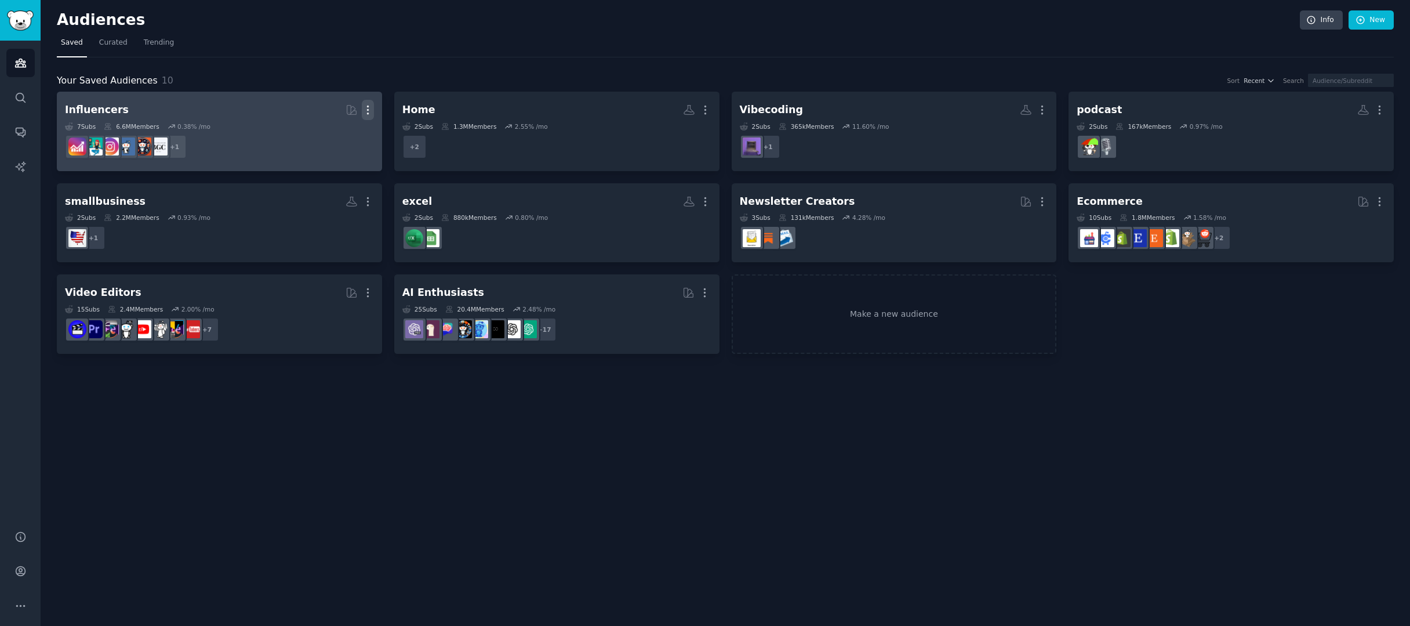
click at [365, 109] on icon "button" at bounding box center [368, 110] width 12 height 12
click at [333, 137] on p "Delete" at bounding box center [336, 134] width 27 height 12
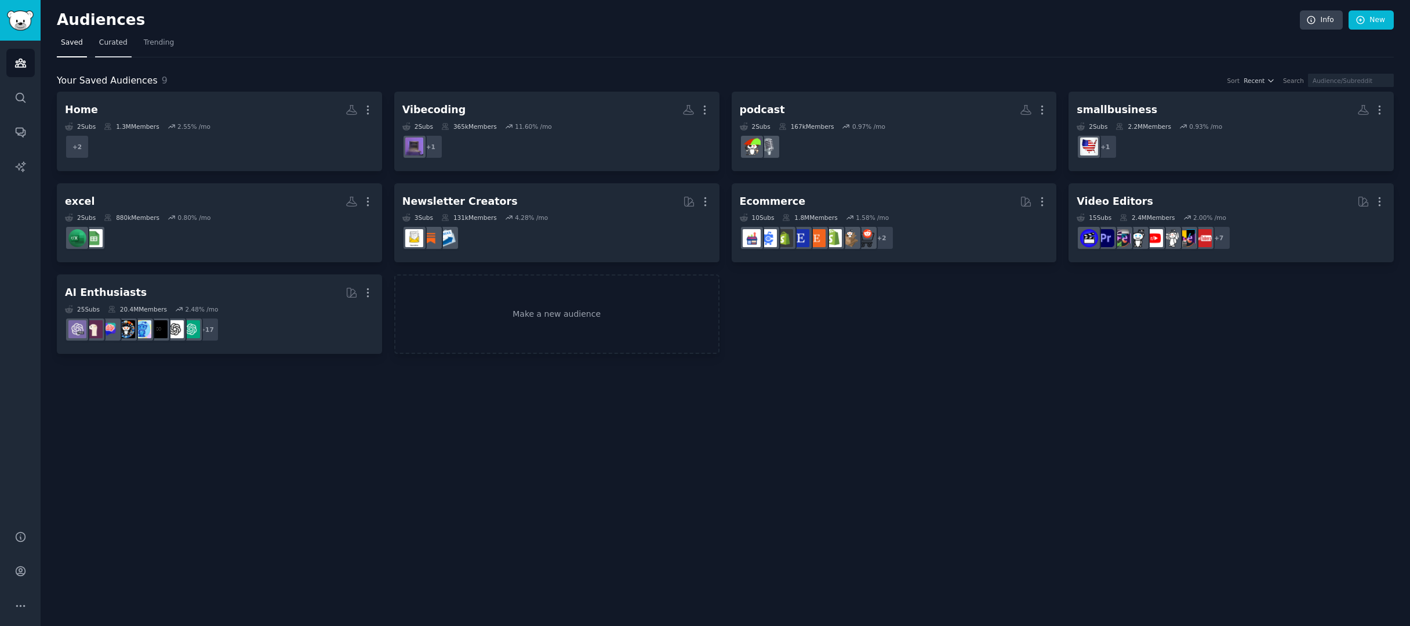
click at [122, 43] on span "Curated" at bounding box center [113, 43] width 28 height 10
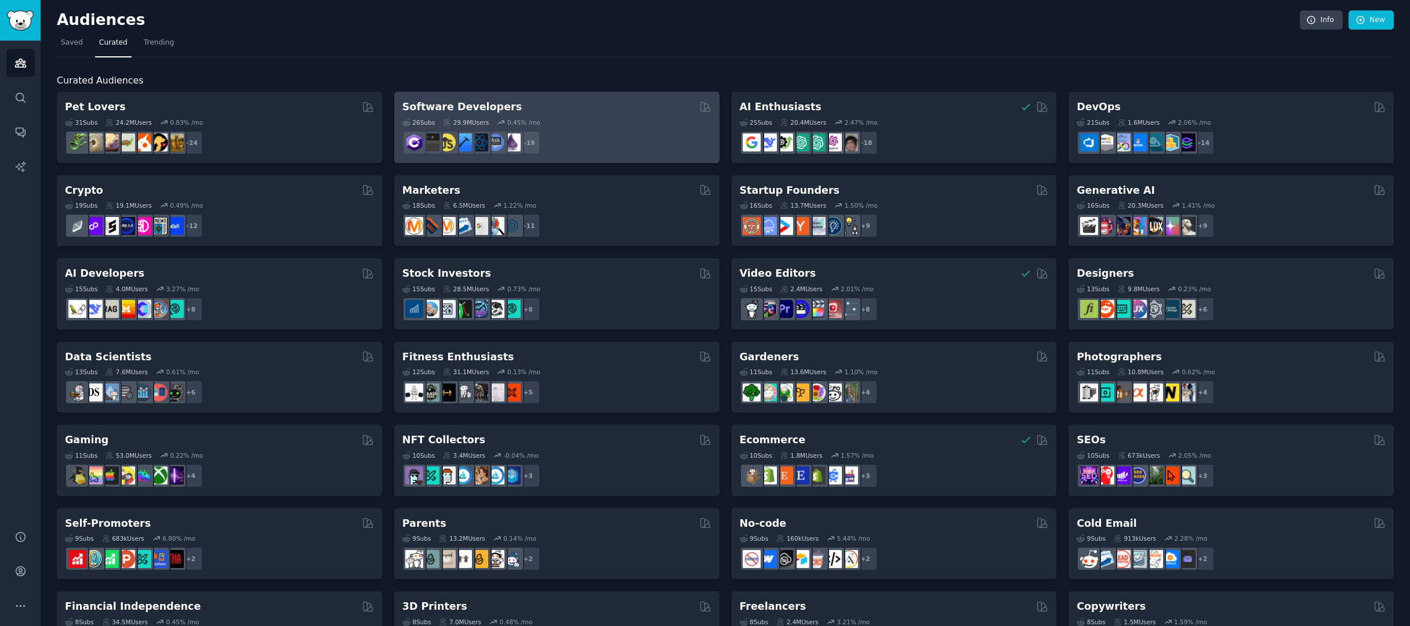
scroll to position [17, 0]
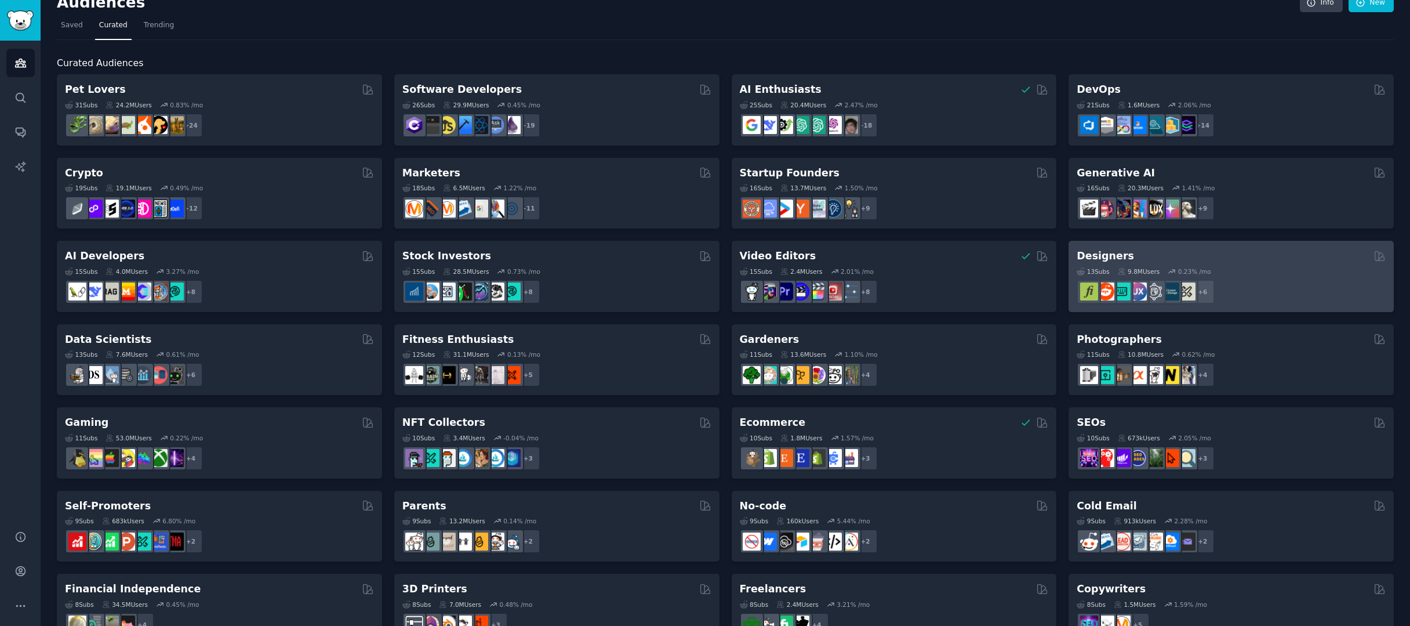
click at [1283, 258] on div "Designers" at bounding box center [1231, 256] width 309 height 14
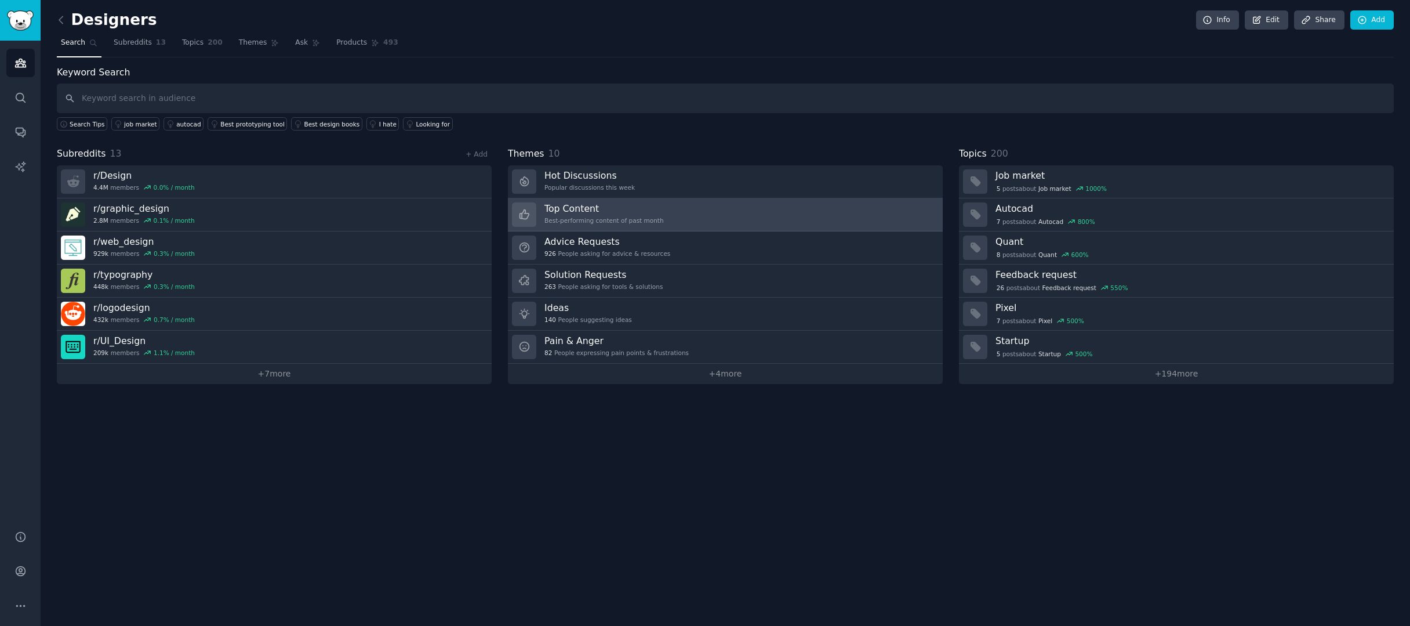
click at [676, 220] on link "Top Content Best-performing content of past month" at bounding box center [725, 214] width 435 height 33
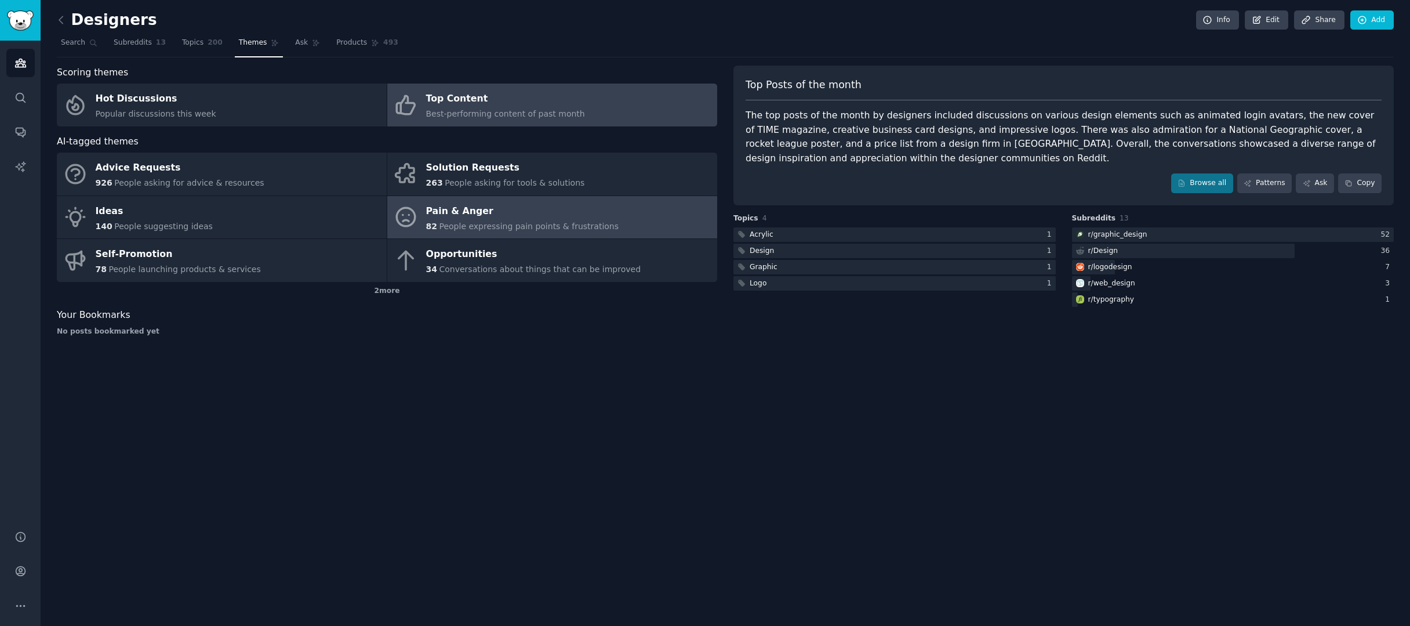
click at [549, 228] on span "People expressing pain points & frustrations" at bounding box center [529, 225] width 180 height 9
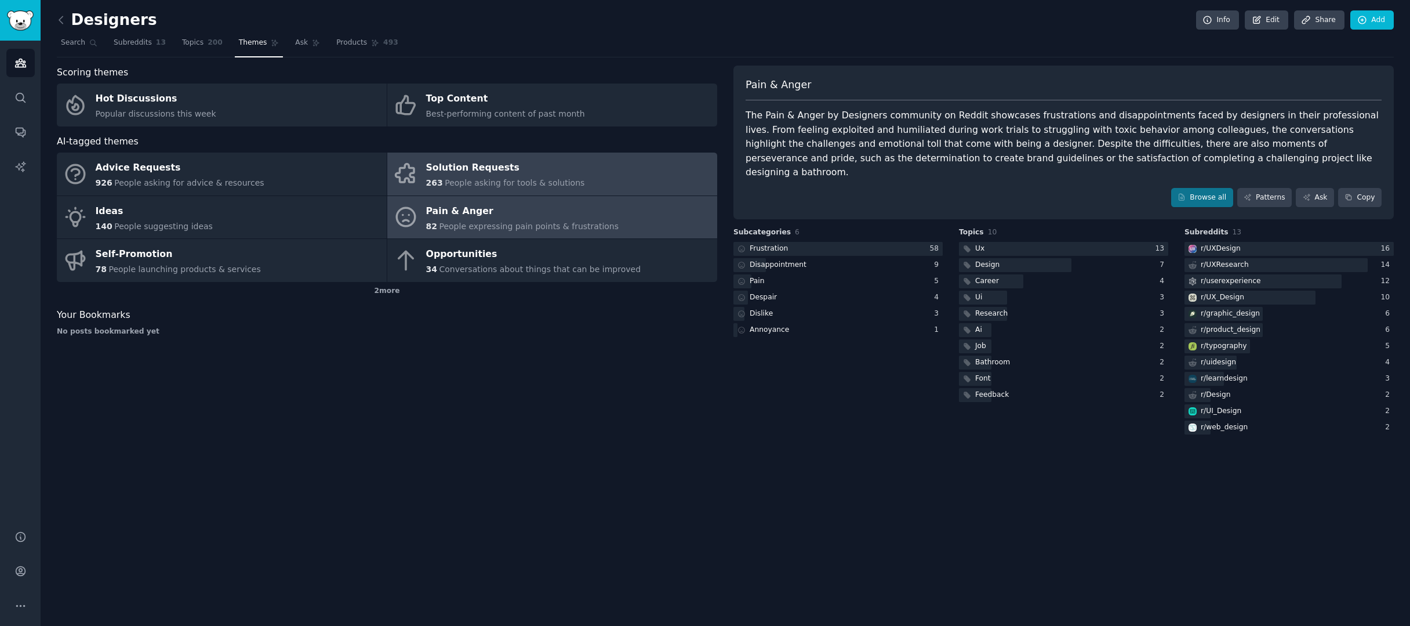
click at [480, 187] on div "263 People asking for tools & solutions" at bounding box center [505, 183] width 159 height 12
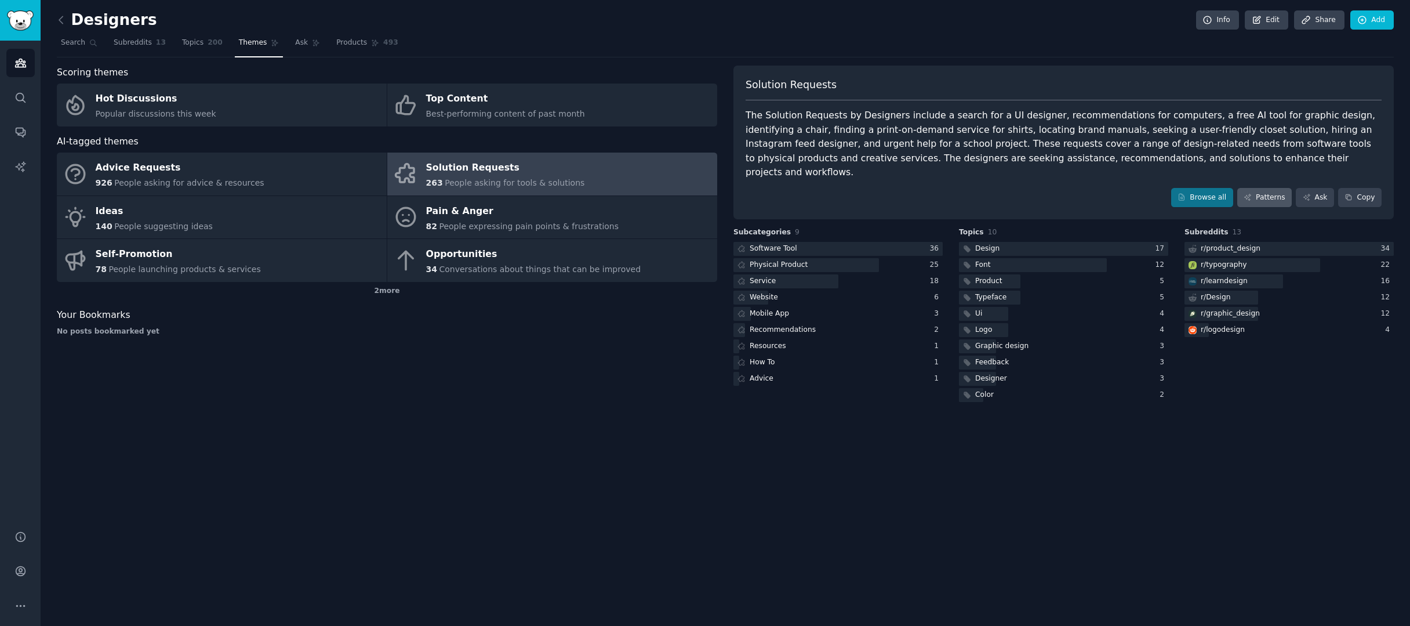
click at [1277, 188] on link "Patterns" at bounding box center [1264, 198] width 55 height 20
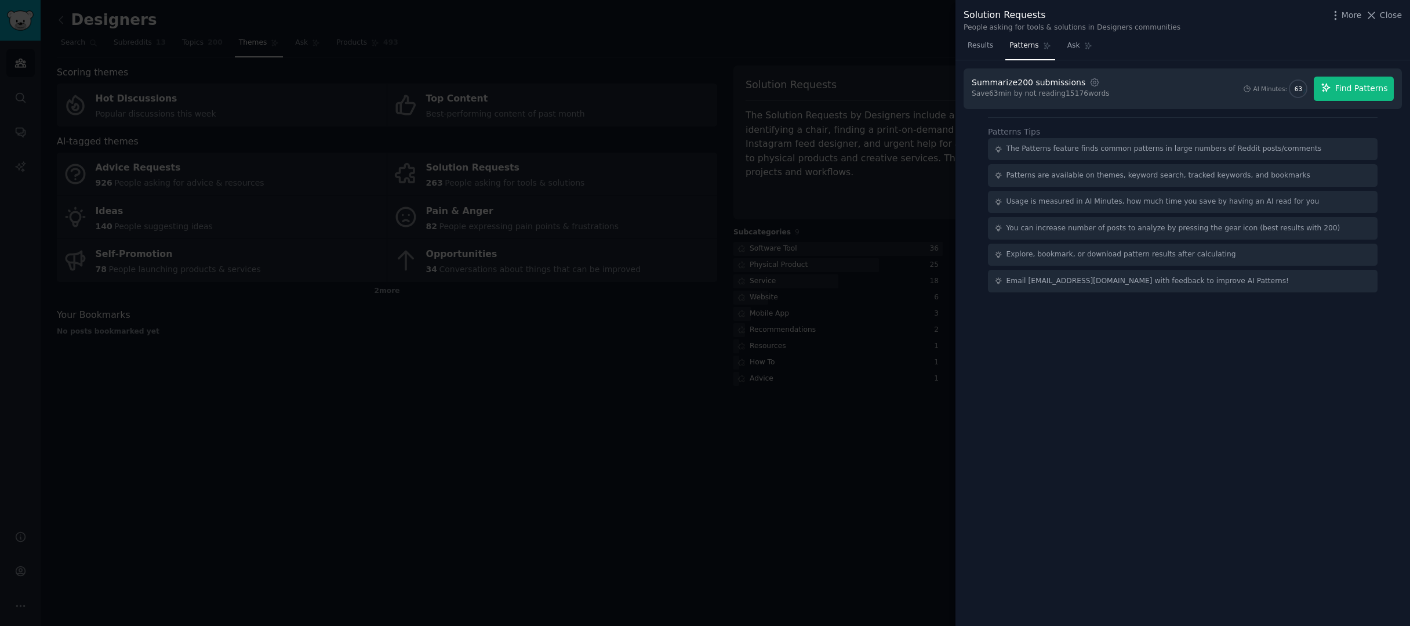
click at [1352, 90] on span "Find Patterns" at bounding box center [1361, 88] width 53 height 12
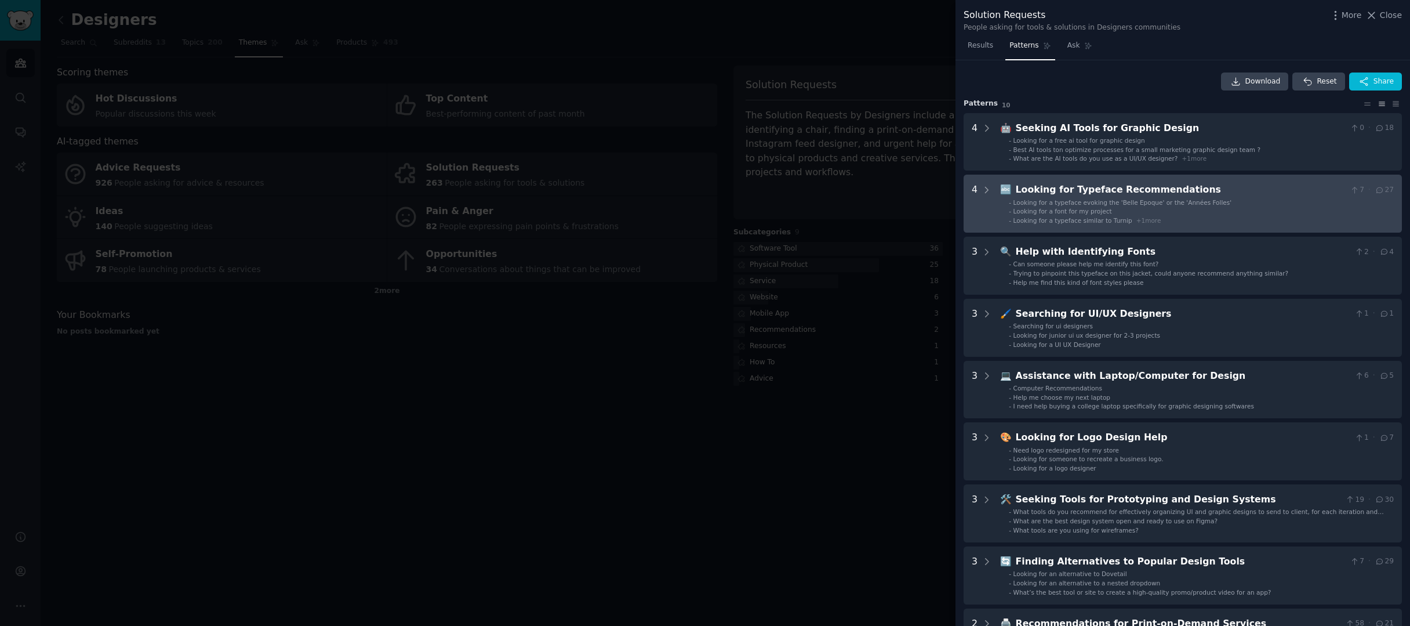
click at [1104, 217] on span "Looking for a typeface similar to Turnip" at bounding box center [1073, 220] width 119 height 7
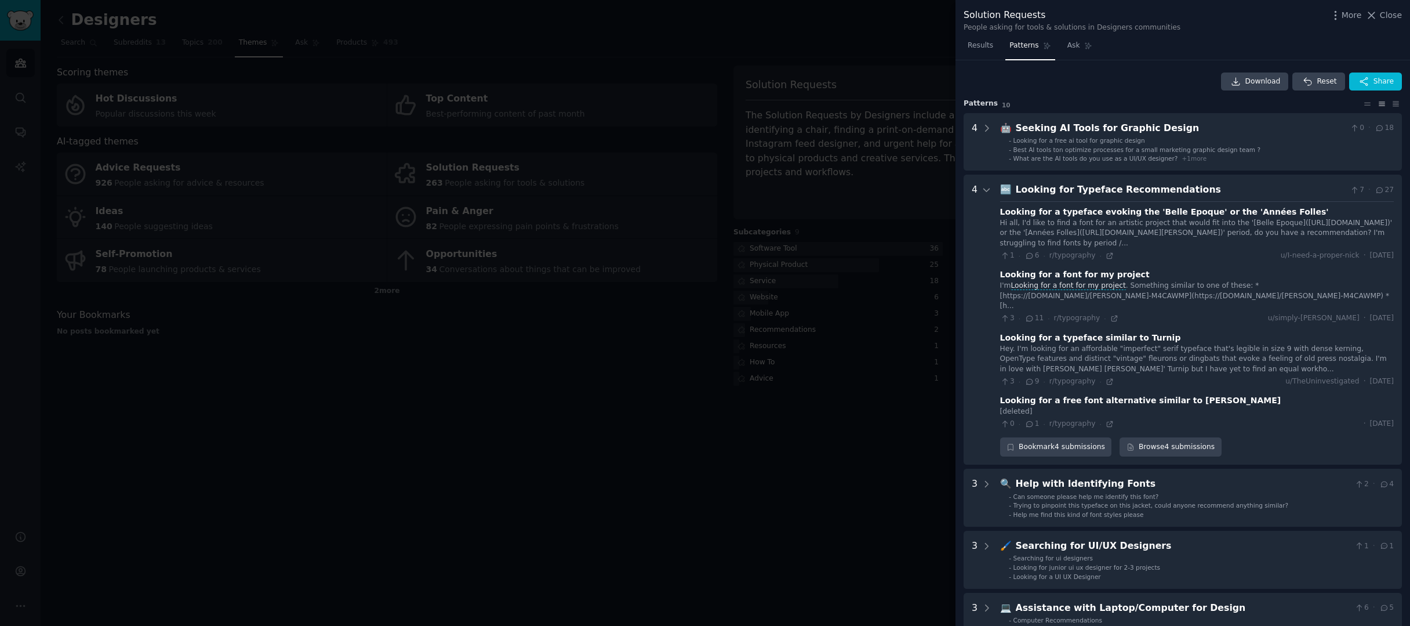
click at [815, 395] on div at bounding box center [705, 313] width 1410 height 626
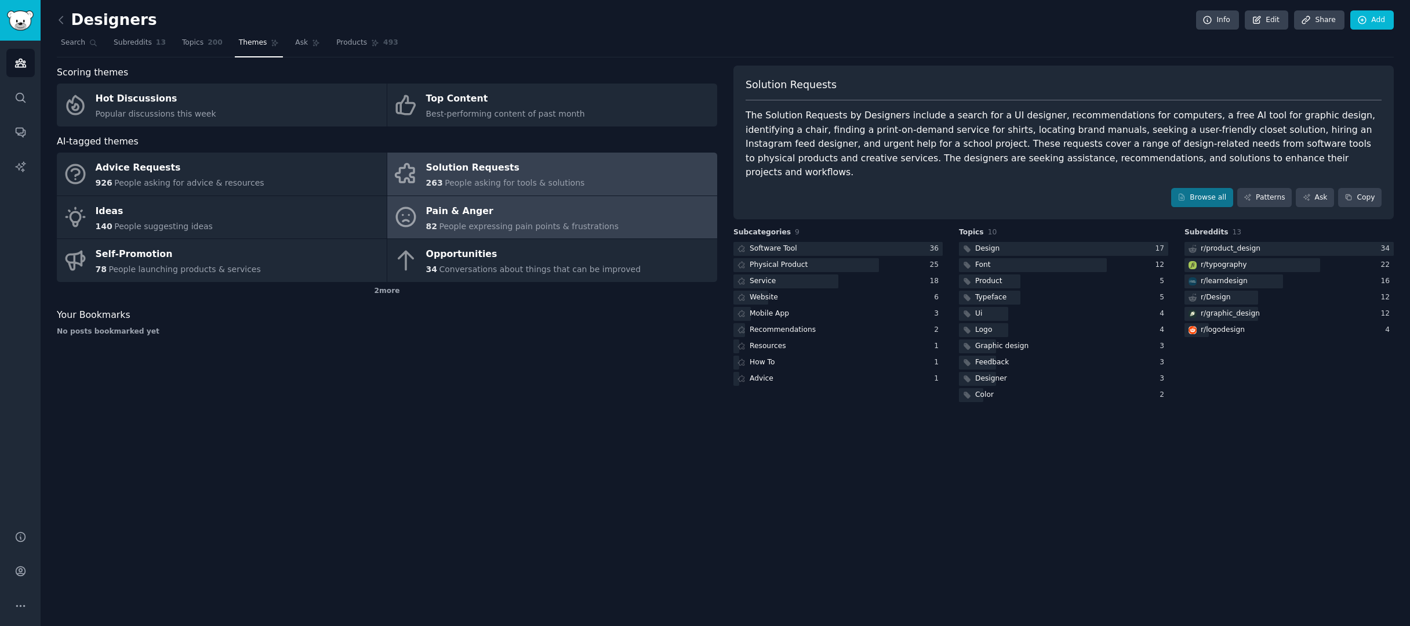
click at [471, 216] on div "Pain & Anger" at bounding box center [522, 211] width 193 height 19
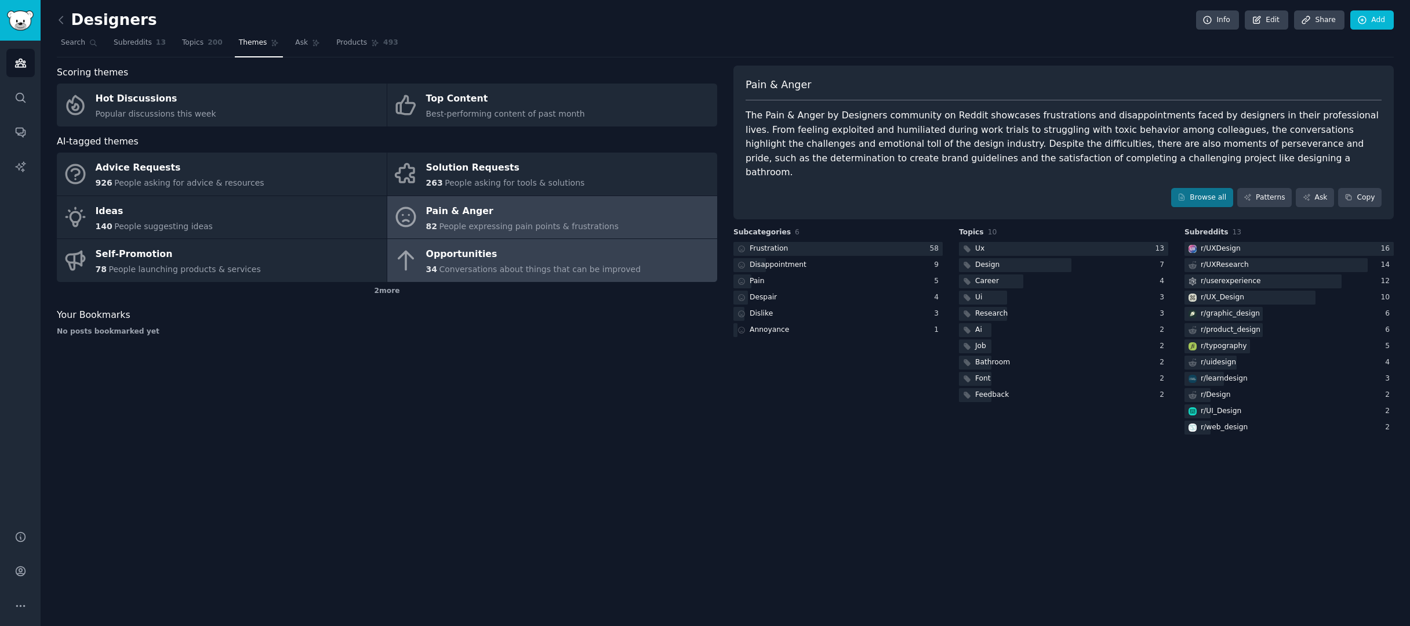
click at [525, 259] on div "Opportunities" at bounding box center [533, 254] width 215 height 19
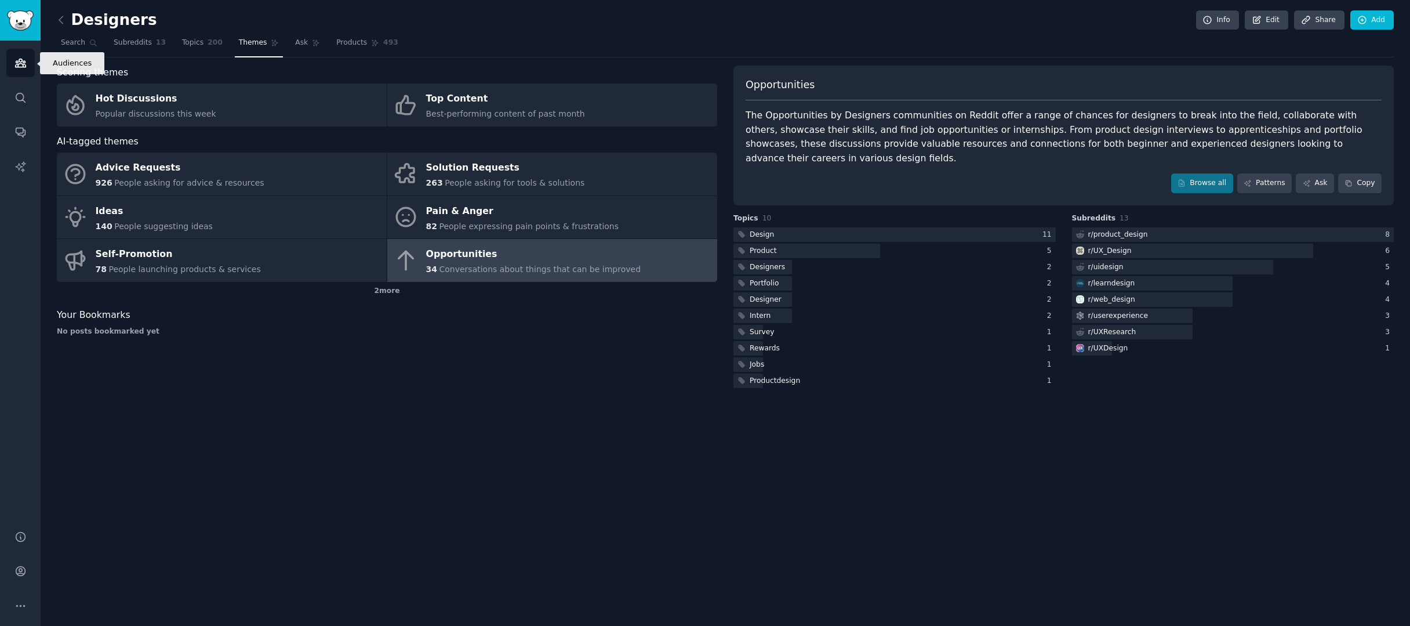
click at [22, 61] on icon "Sidebar" at bounding box center [20, 63] width 10 height 8
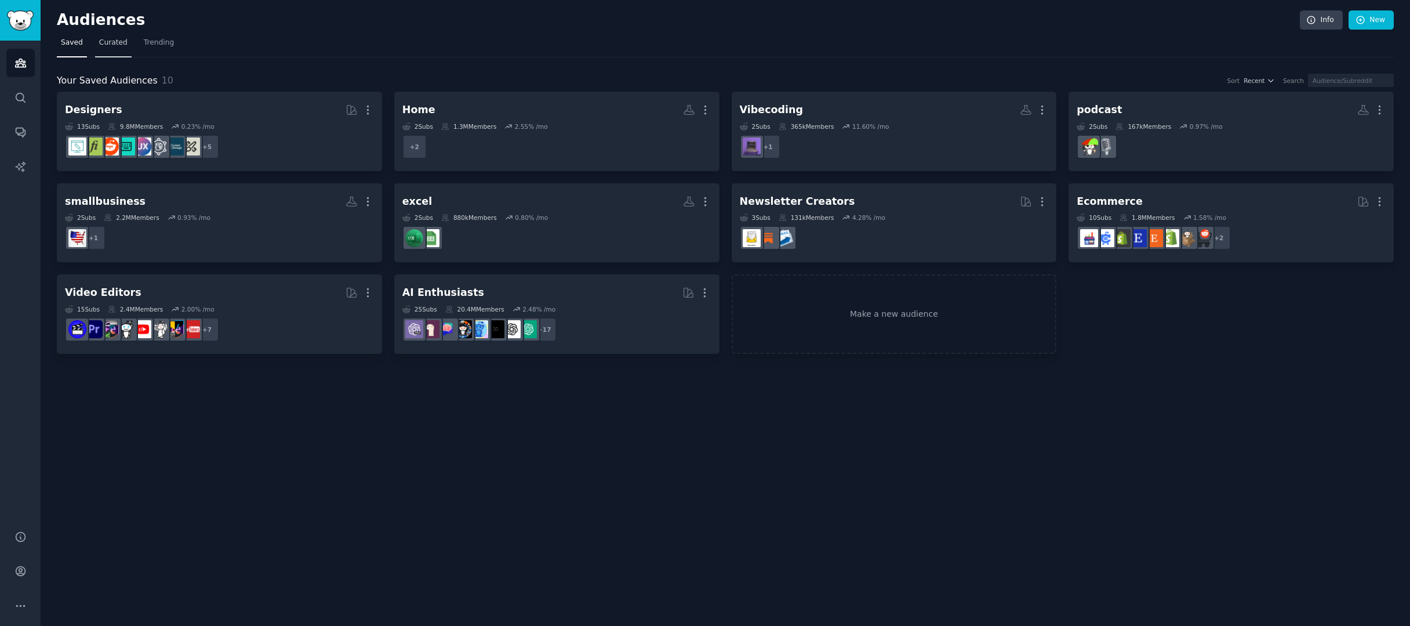
click at [120, 47] on span "Curated" at bounding box center [113, 43] width 28 height 10
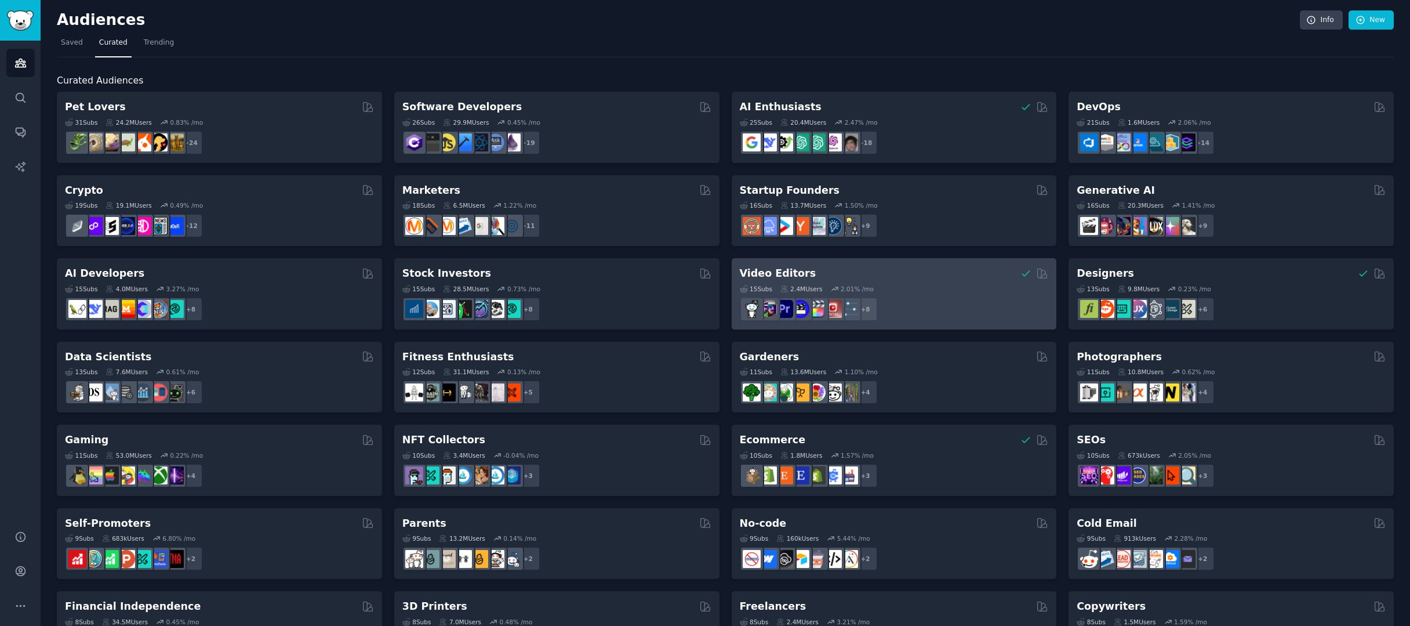
click at [985, 281] on div "15 Sub s 2.4M Users 2.01 % /mo r/videomaker, r/buildapcvideoediting, r/iMovie, …" at bounding box center [894, 301] width 309 height 41
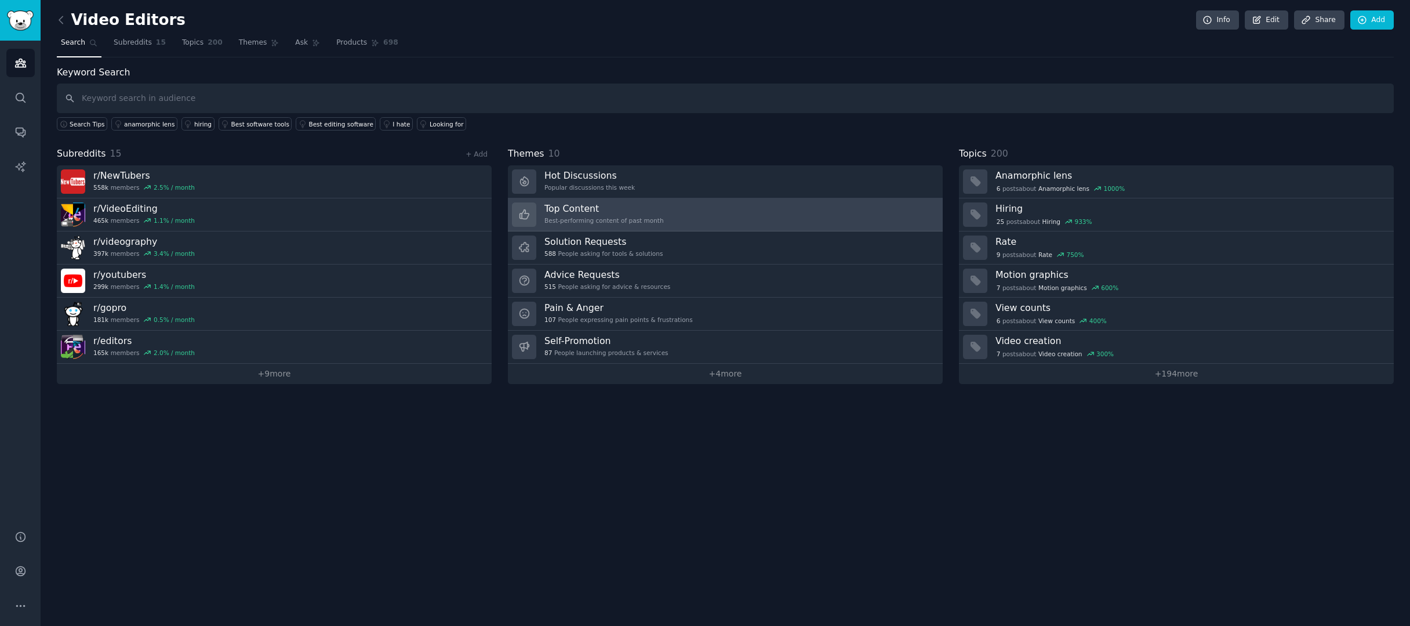
click at [626, 216] on div "Best-performing content of past month" at bounding box center [603, 220] width 119 height 8
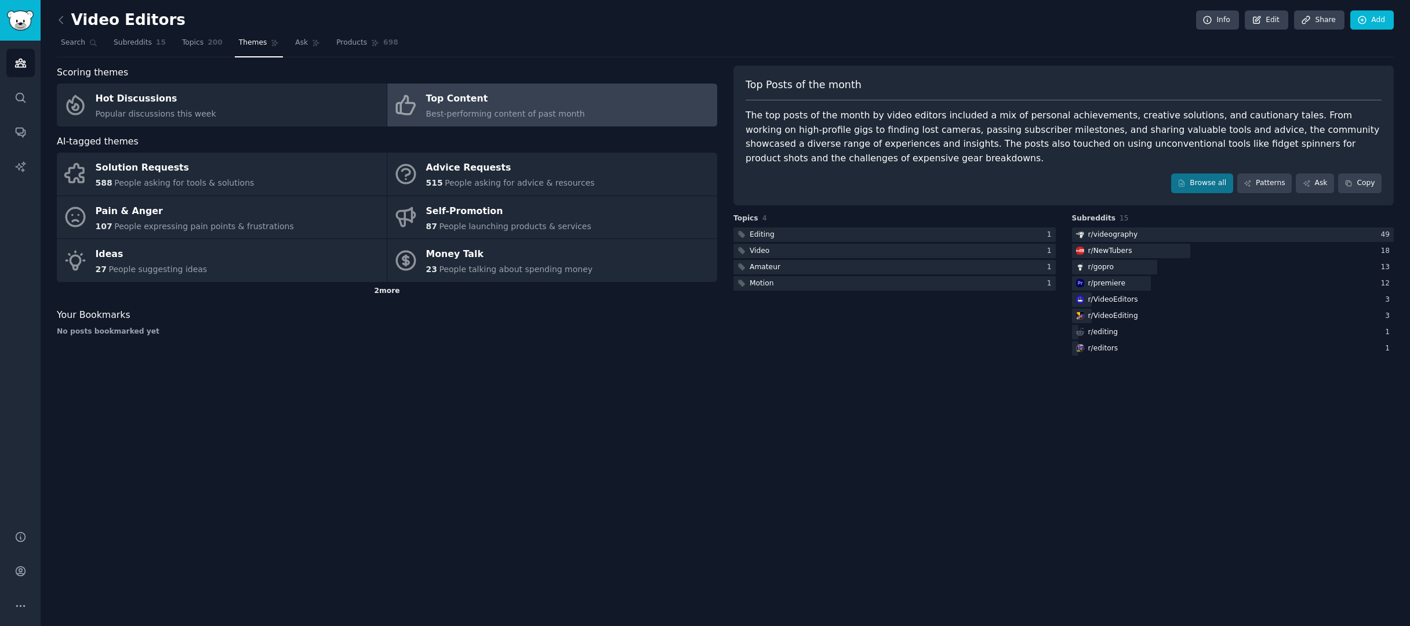
click at [391, 286] on div "2 more" at bounding box center [387, 291] width 660 height 19
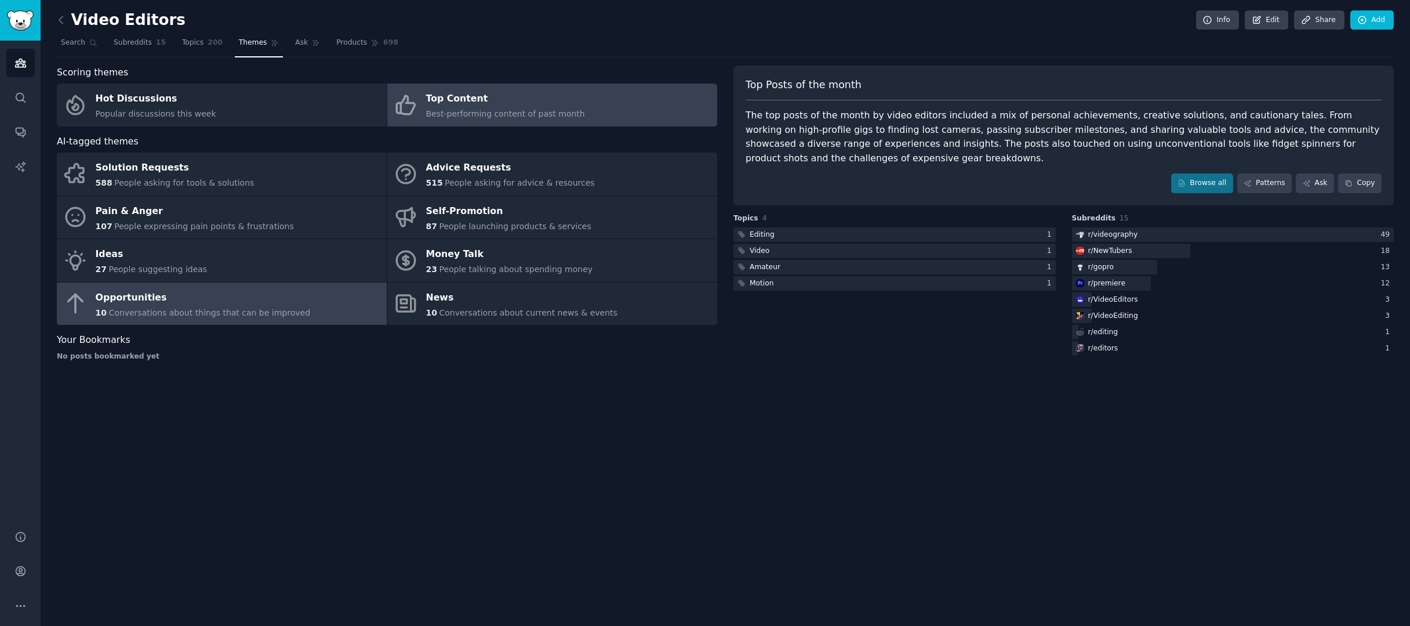
click at [290, 293] on div "Opportunities" at bounding box center [203, 297] width 215 height 19
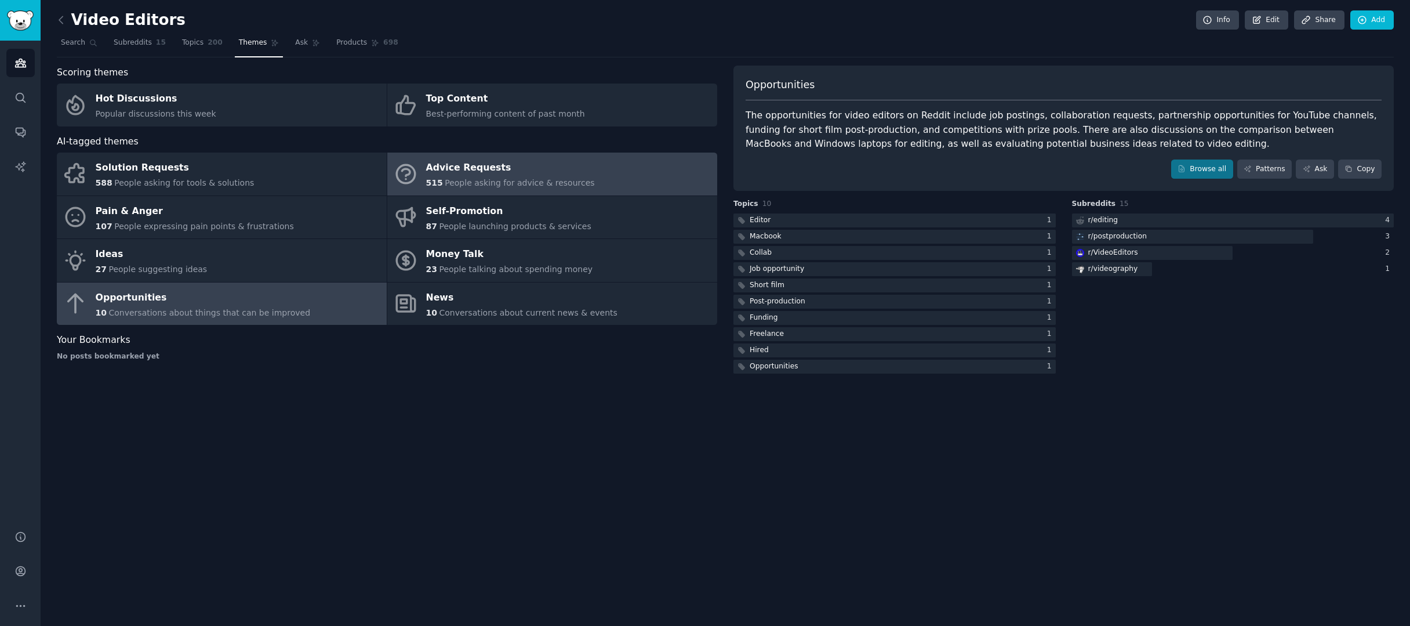
click at [619, 193] on link "Advice Requests 515 People asking for advice & resources" at bounding box center [552, 173] width 330 height 43
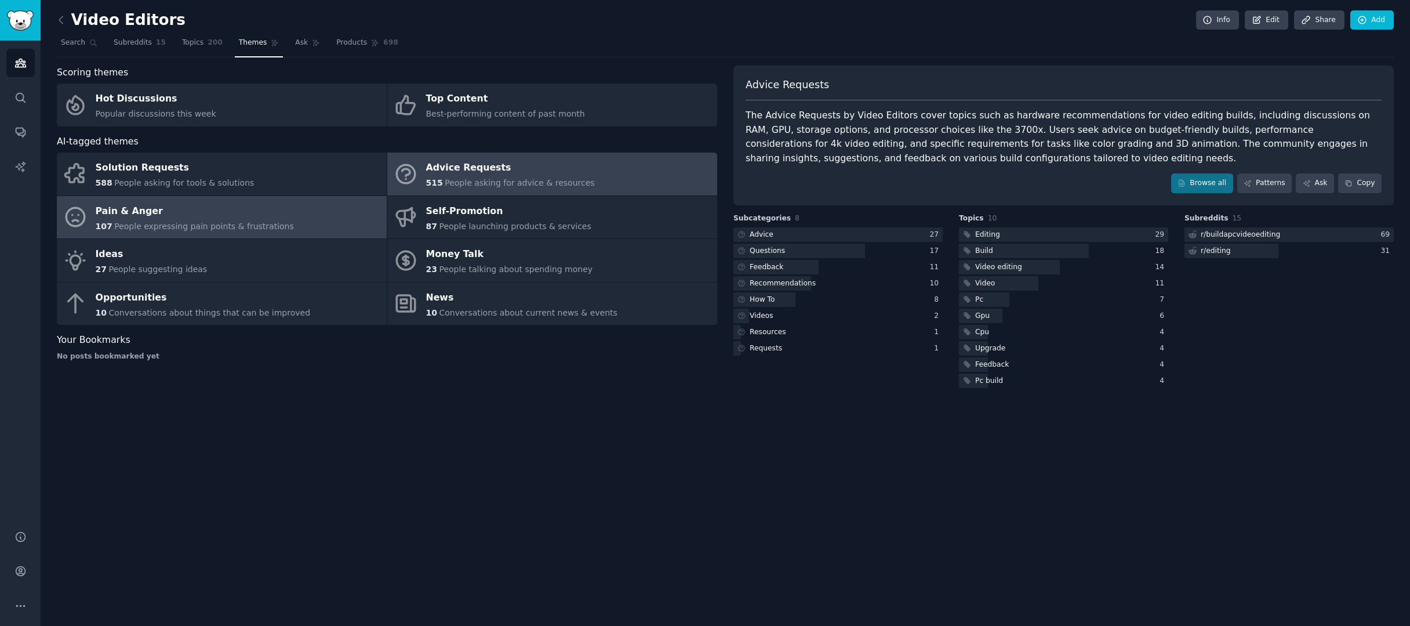
click at [308, 205] on link "Pain & Anger 107 People expressing pain points & frustrations" at bounding box center [222, 217] width 330 height 43
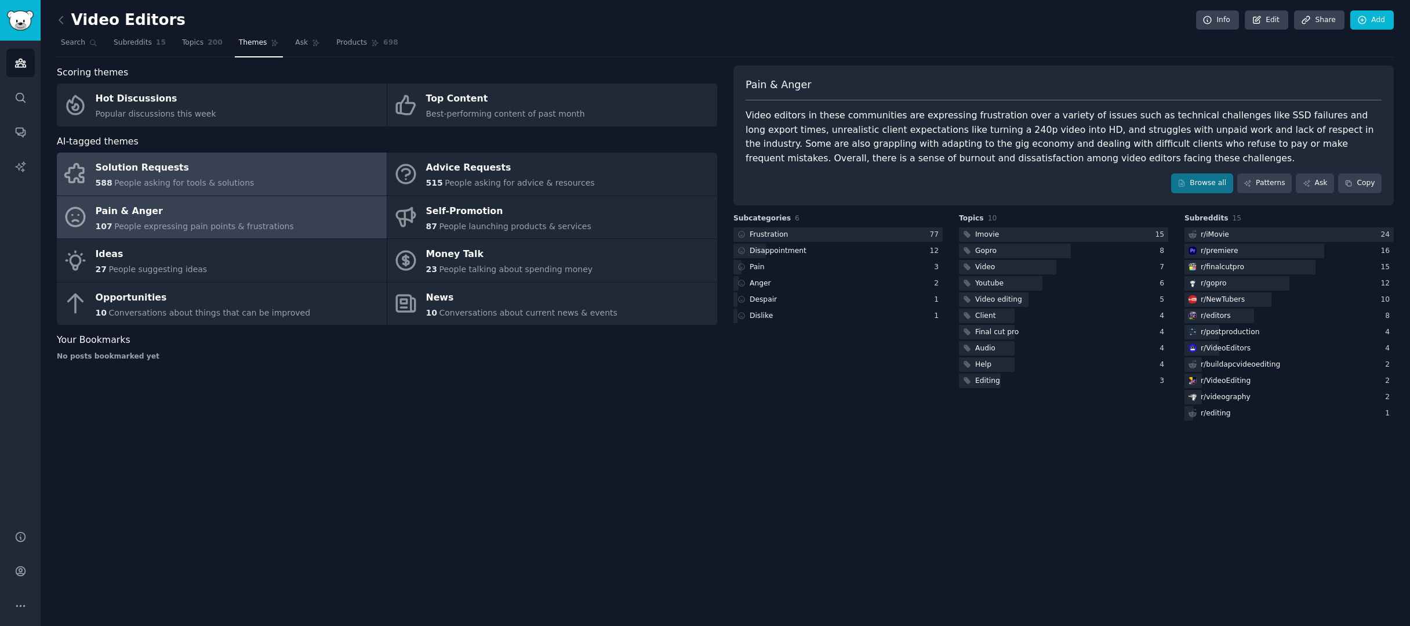
click at [263, 176] on link "Solution Requests 588 People asking for tools & solutions" at bounding box center [222, 173] width 330 height 43
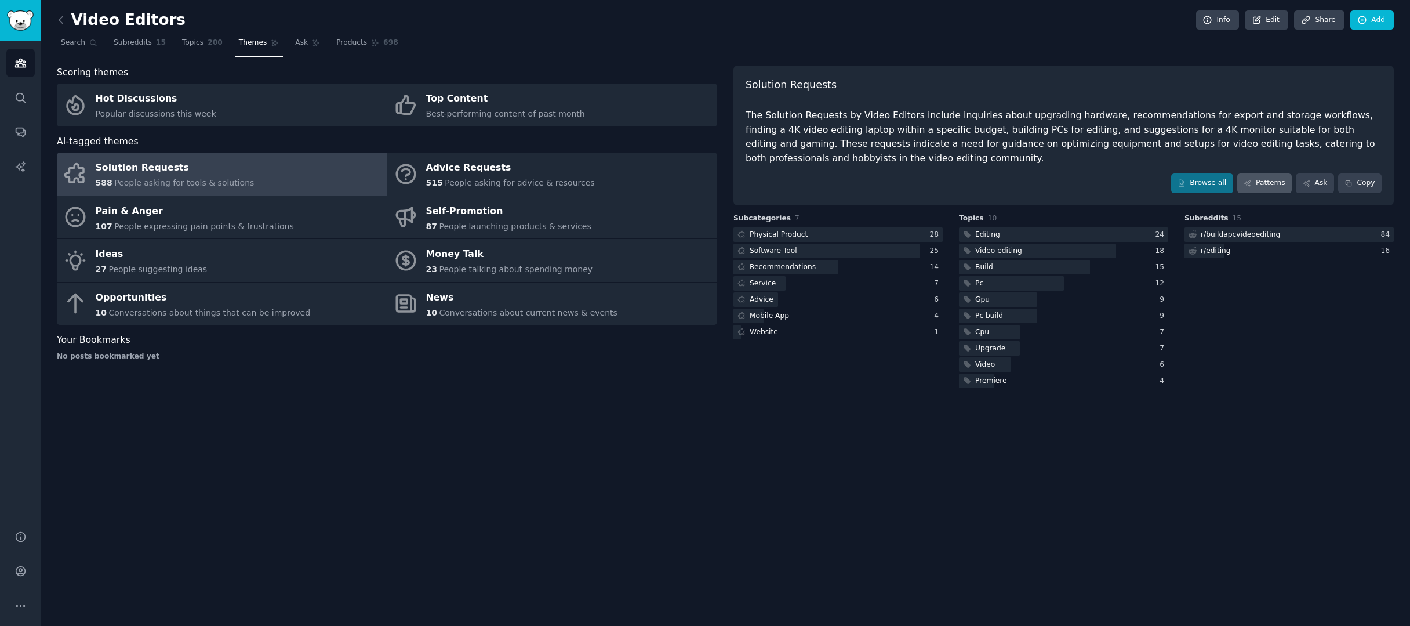
click at [1275, 181] on link "Patterns" at bounding box center [1264, 183] width 55 height 20
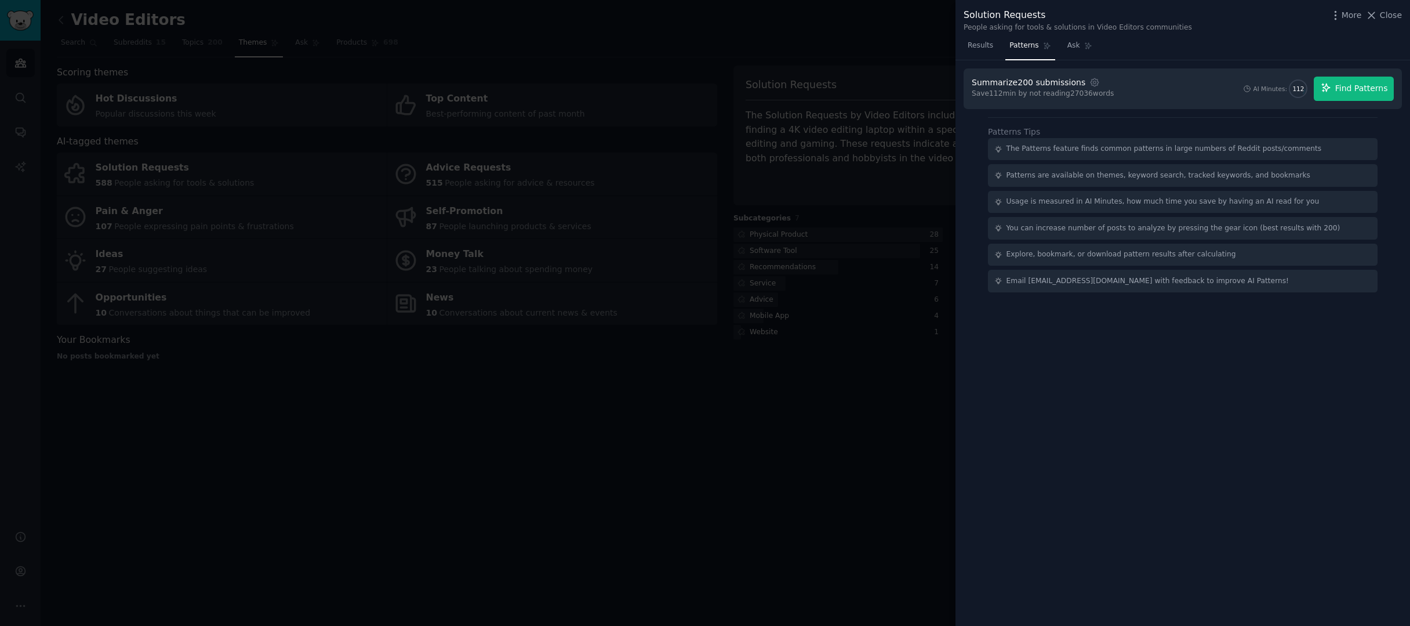
click at [1356, 92] on span "Find Patterns" at bounding box center [1361, 88] width 53 height 12
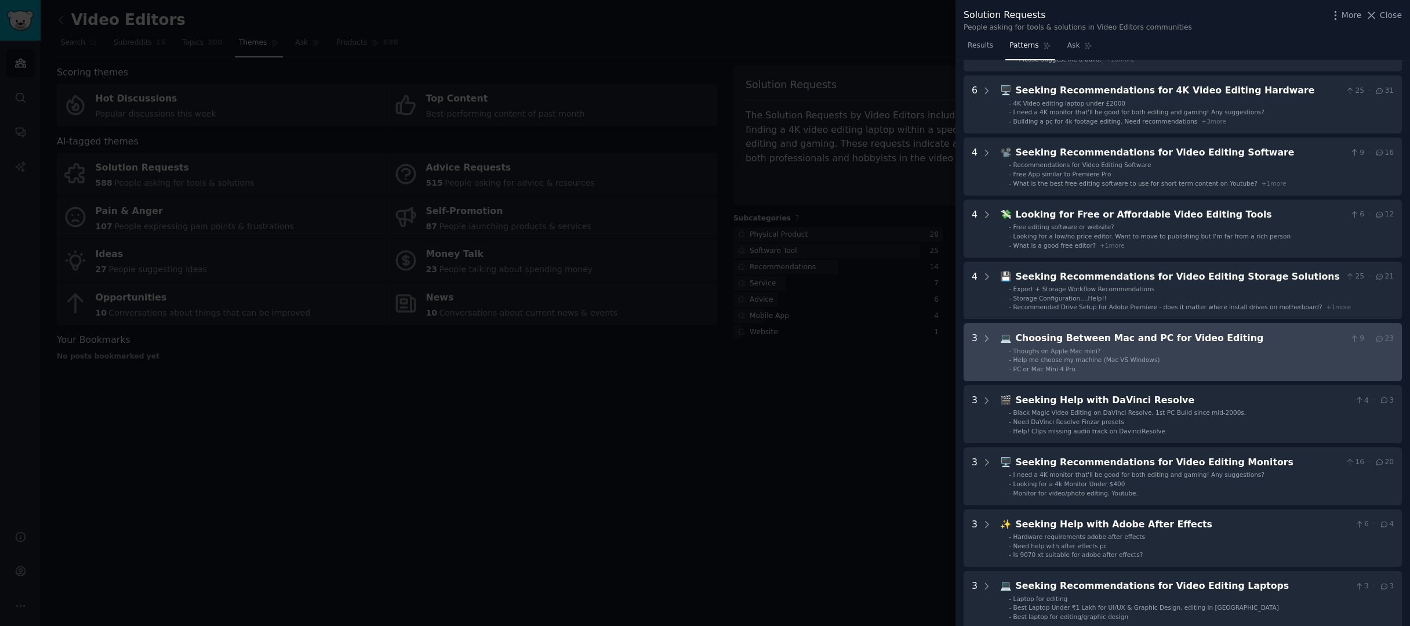
scroll to position [188, 0]
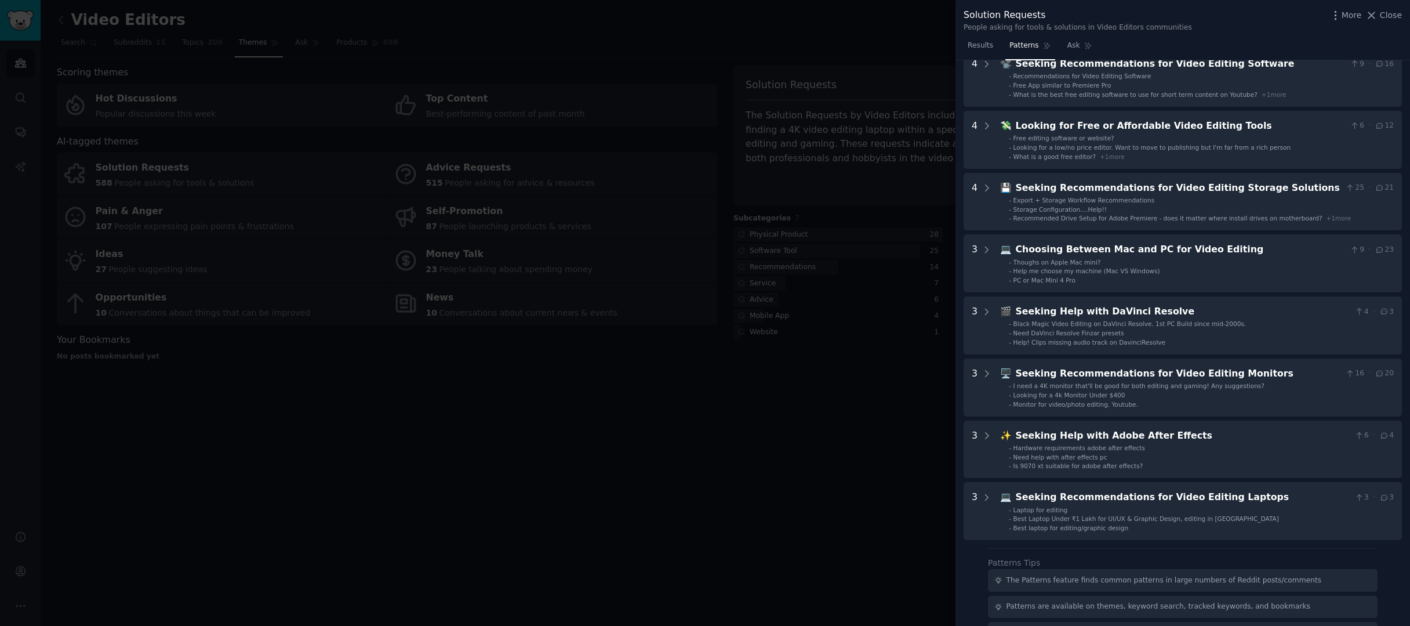
click at [749, 463] on div at bounding box center [705, 313] width 1410 height 626
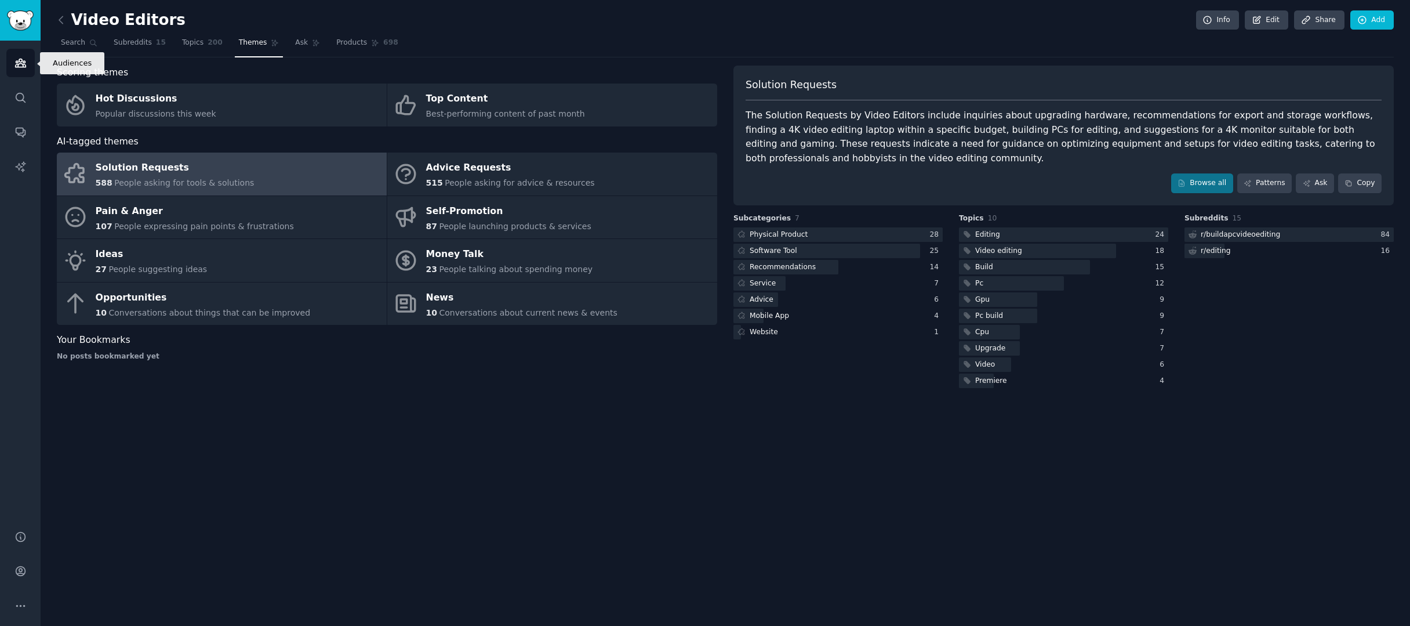
click at [30, 60] on link "Audiences" at bounding box center [20, 63] width 28 height 28
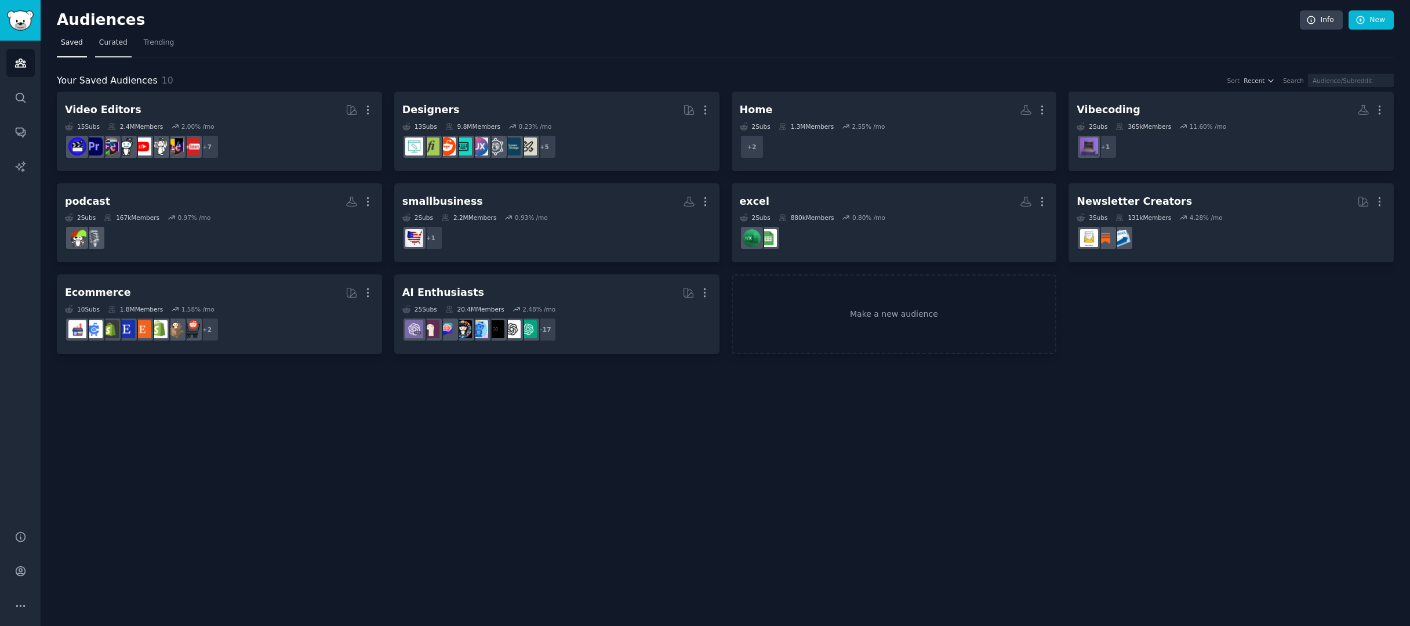
click at [125, 46] on span "Curated" at bounding box center [113, 43] width 28 height 10
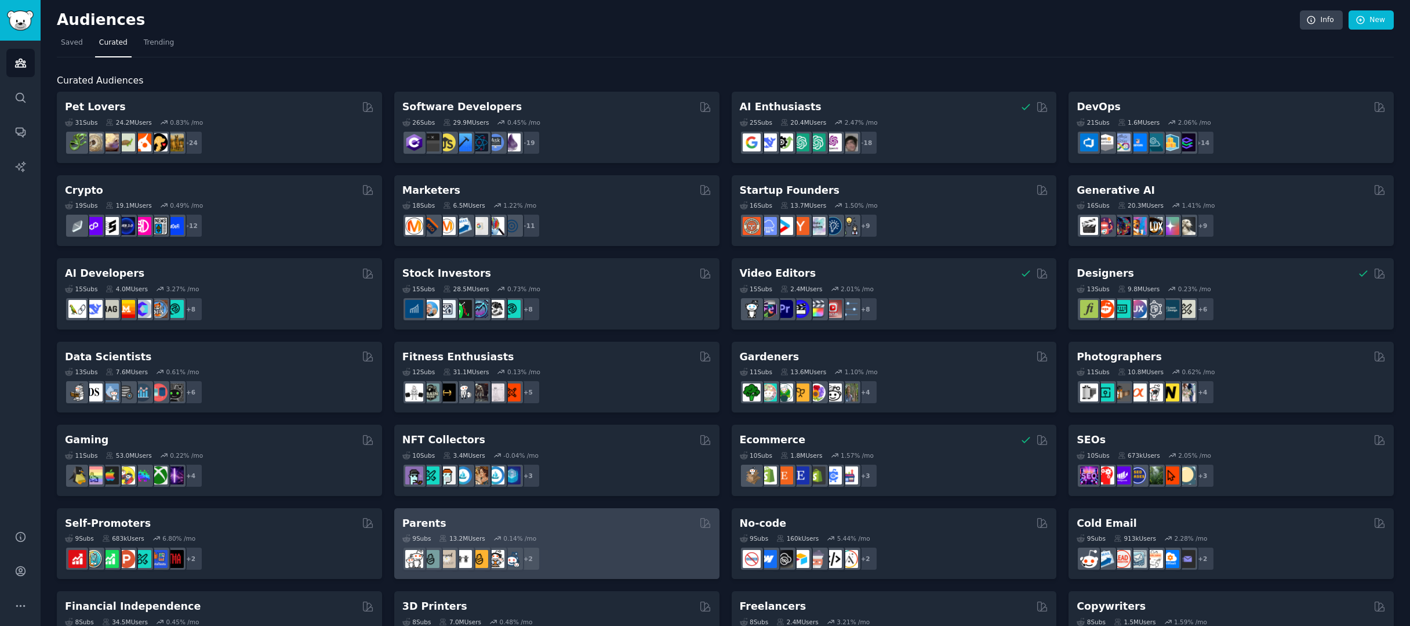
click at [578, 540] on div "9 Sub s 13.2M Users 0.14 % /mo + 2" at bounding box center [556, 550] width 309 height 41
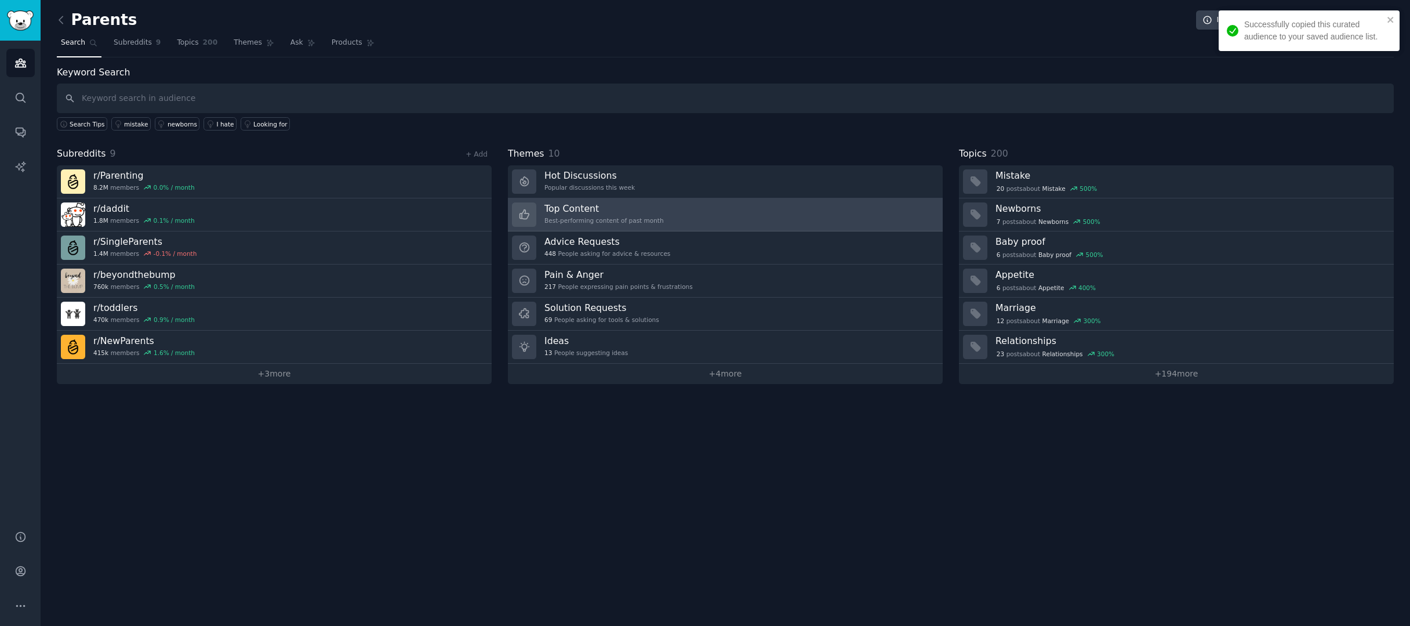
click at [740, 217] on link "Top Content Best-performing content of past month" at bounding box center [725, 214] width 435 height 33
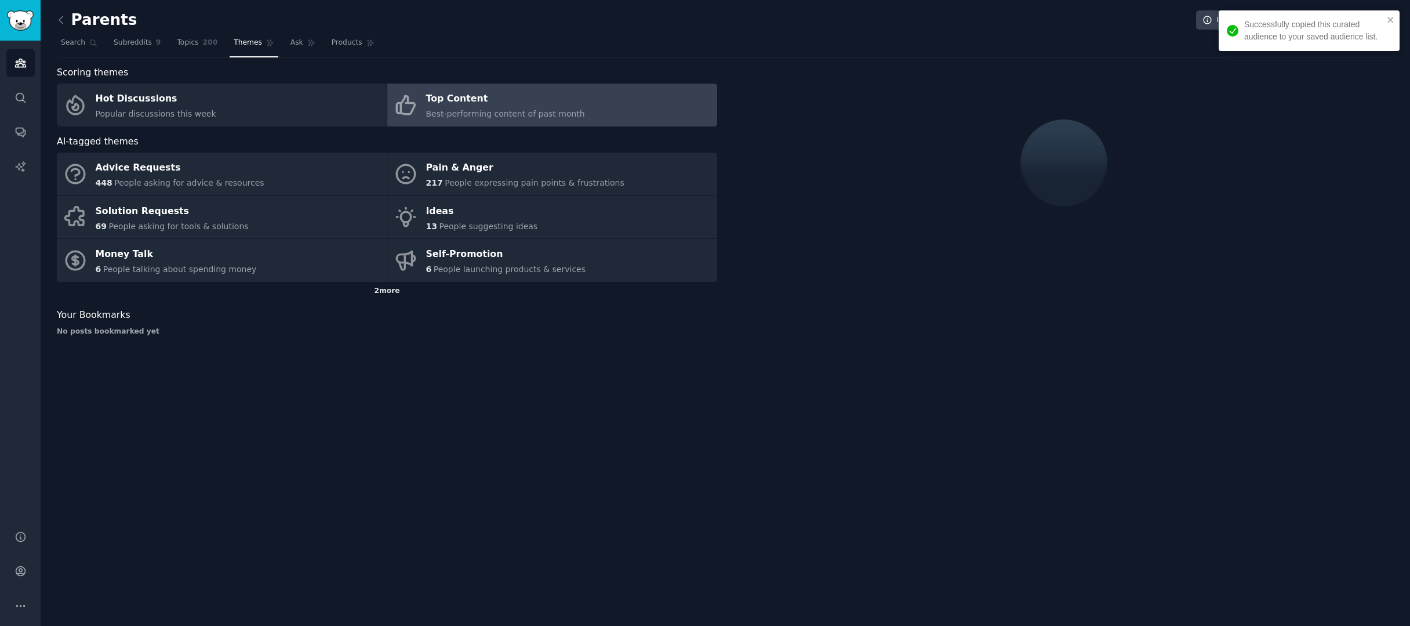
click at [393, 296] on div "2 more" at bounding box center [387, 291] width 660 height 19
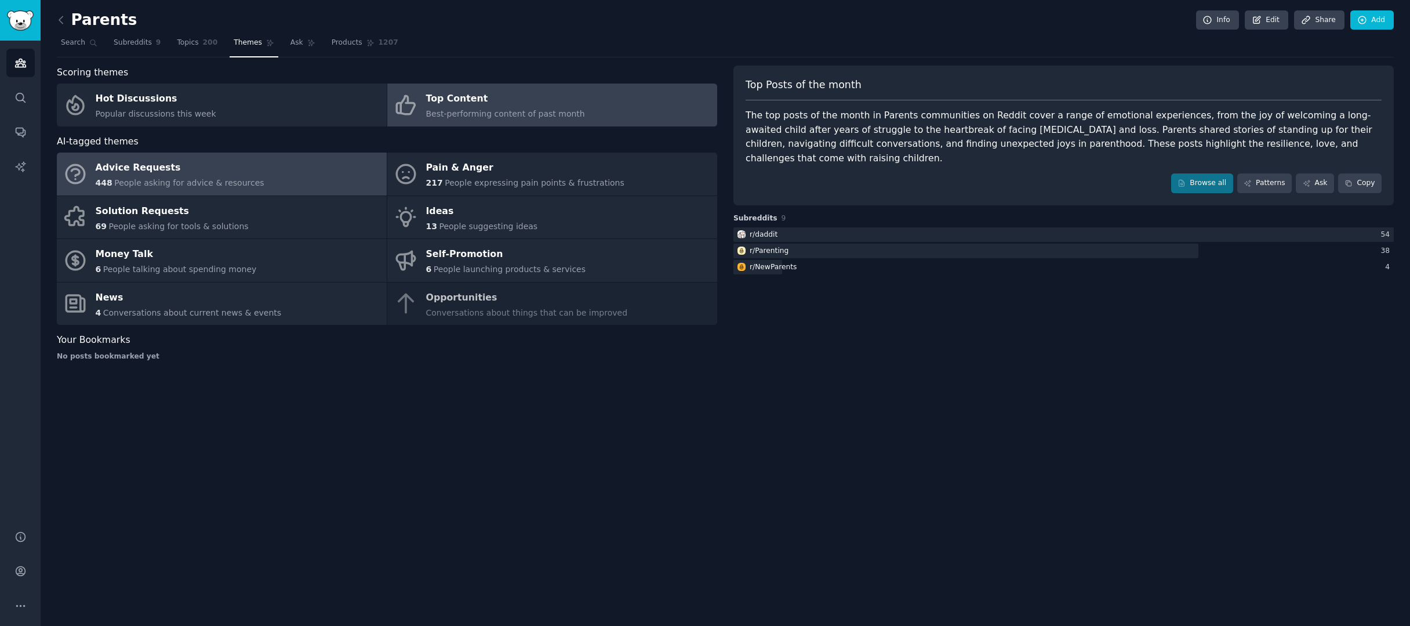
click at [258, 181] on link "Advice Requests 448 People asking for advice & resources" at bounding box center [222, 173] width 330 height 43
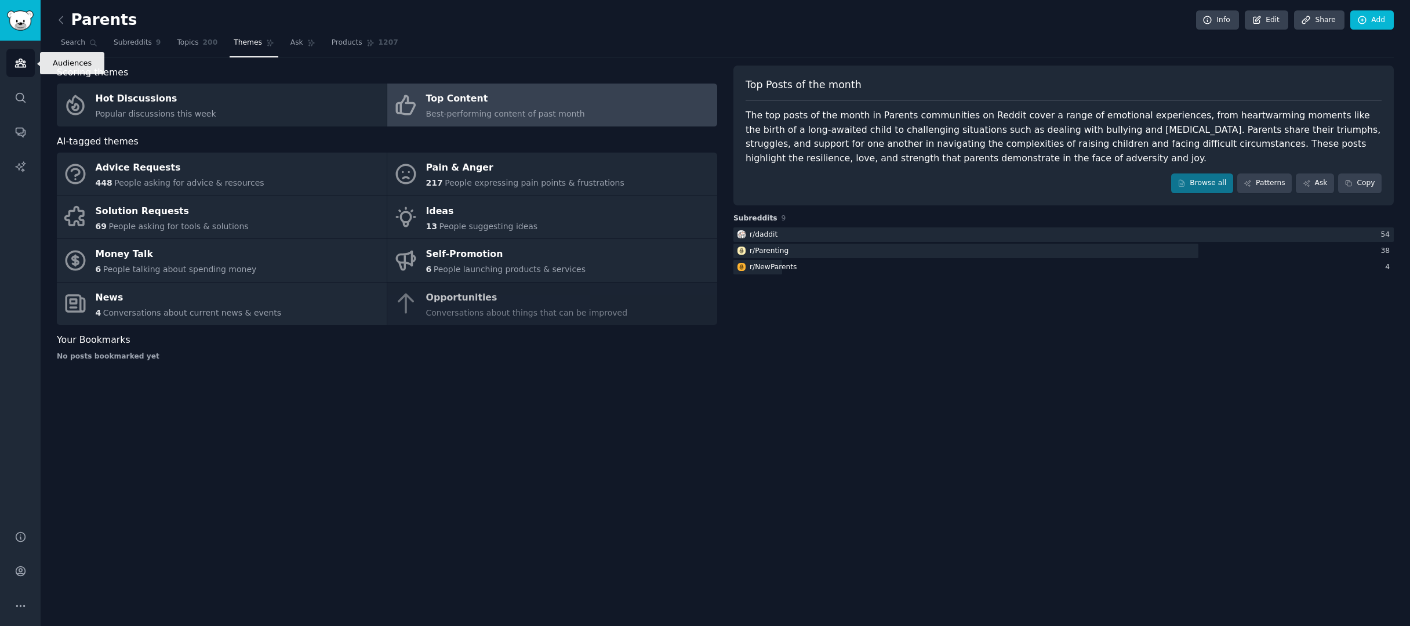
click at [17, 67] on icon "Sidebar" at bounding box center [20, 63] width 10 height 8
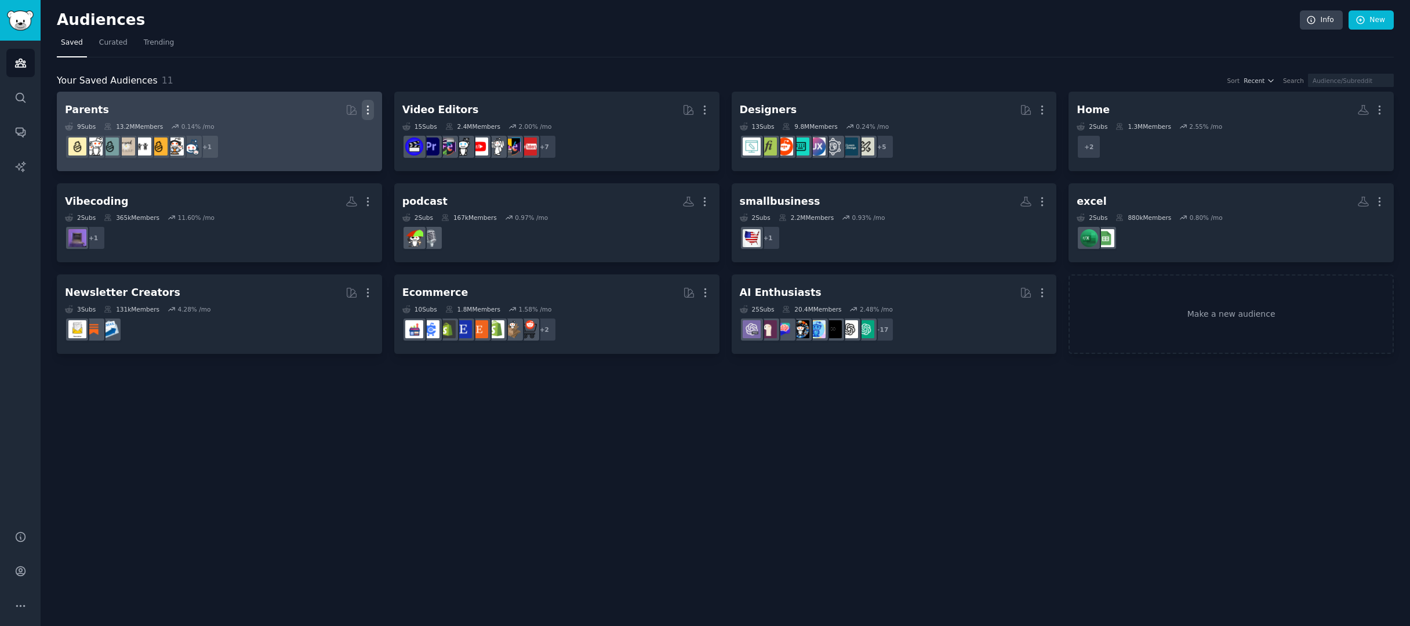
click at [369, 111] on icon "button" at bounding box center [368, 110] width 12 height 12
click at [317, 130] on icon at bounding box center [312, 134] width 8 height 9
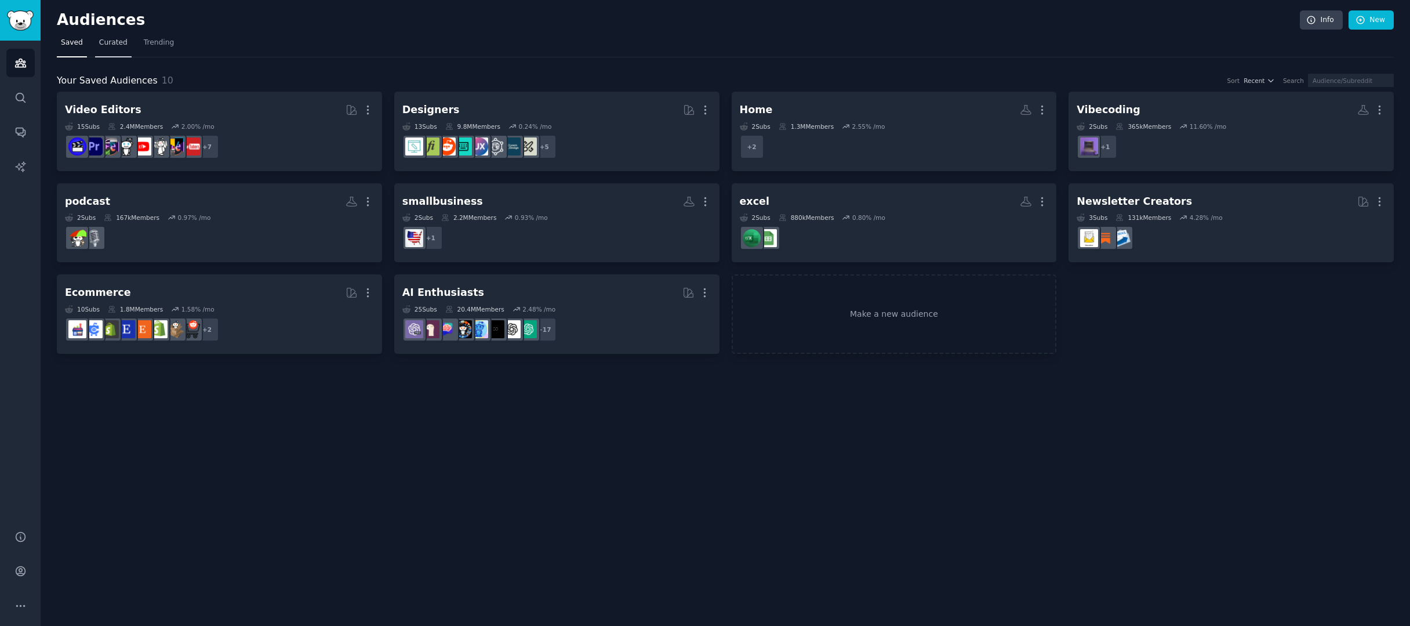
click at [115, 38] on span "Curated" at bounding box center [113, 43] width 28 height 10
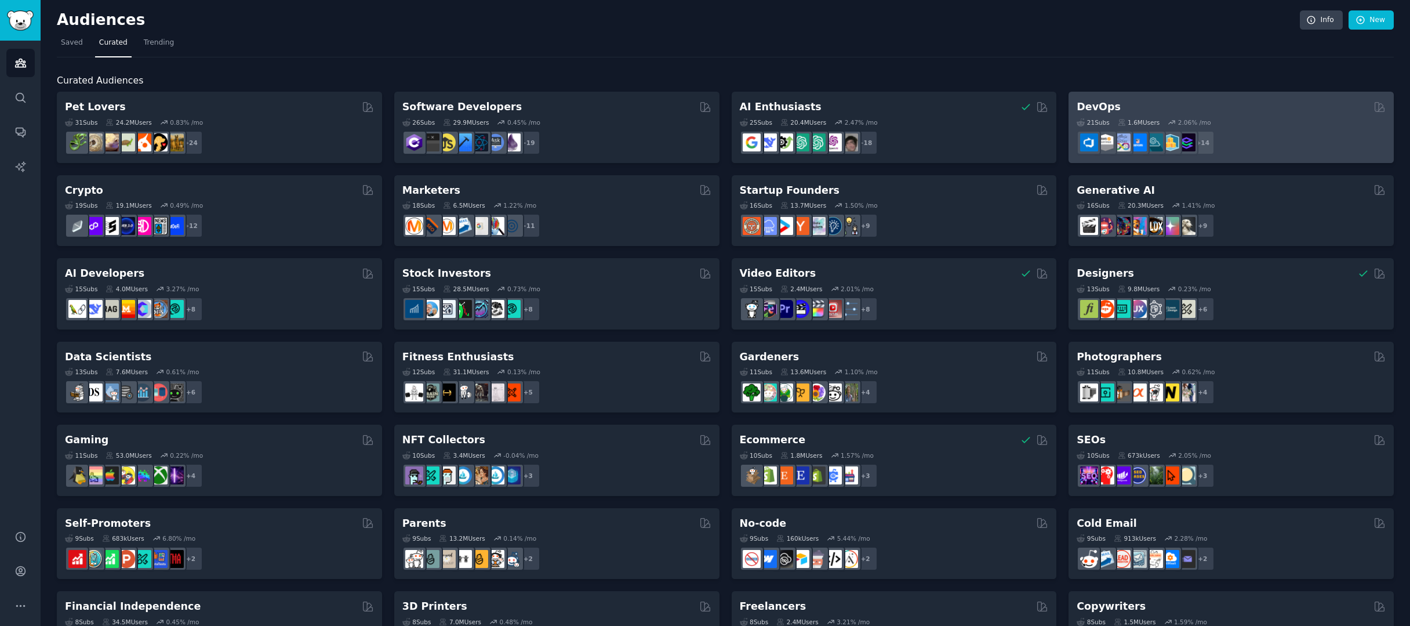
click at [1299, 124] on div "21 Sub s 1.6M Users 2.06 % /mo" at bounding box center [1231, 122] width 309 height 8
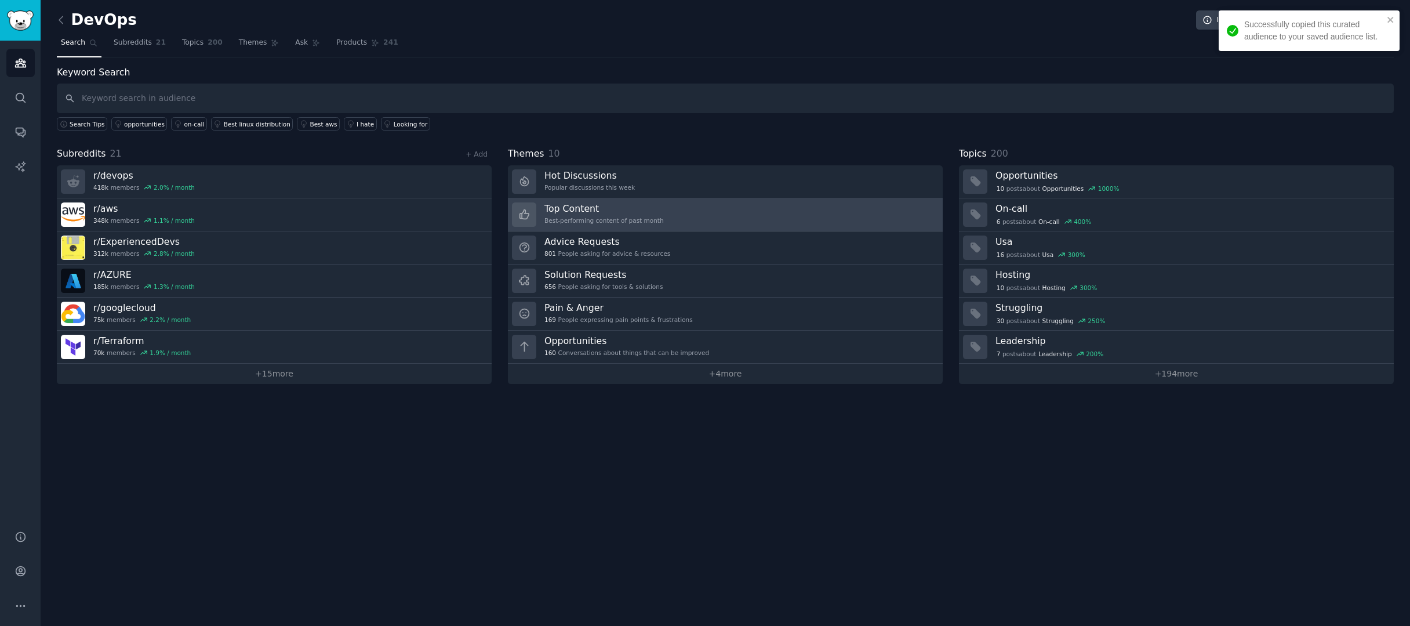
click at [640, 222] on div "Best-performing content of past month" at bounding box center [603, 220] width 119 height 8
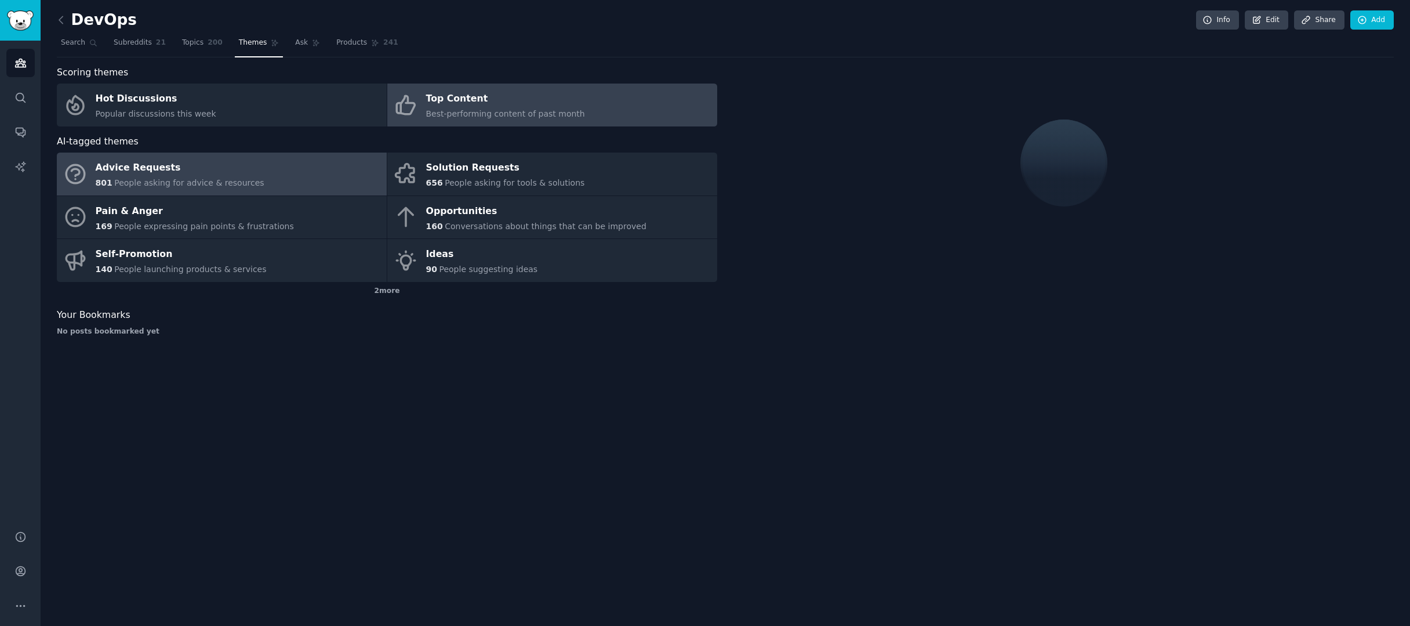
click at [226, 173] on div "Advice Requests" at bounding box center [180, 168] width 169 height 19
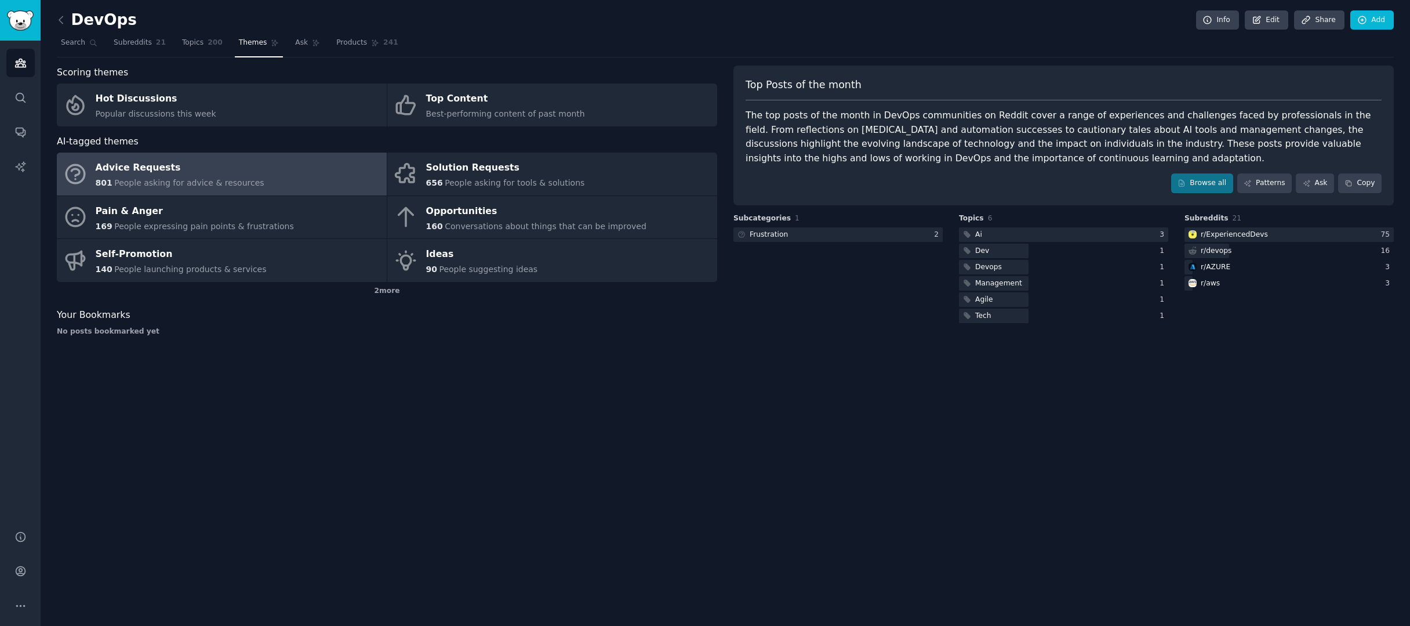
click at [245, 170] on div "Advice Requests" at bounding box center [180, 168] width 169 height 19
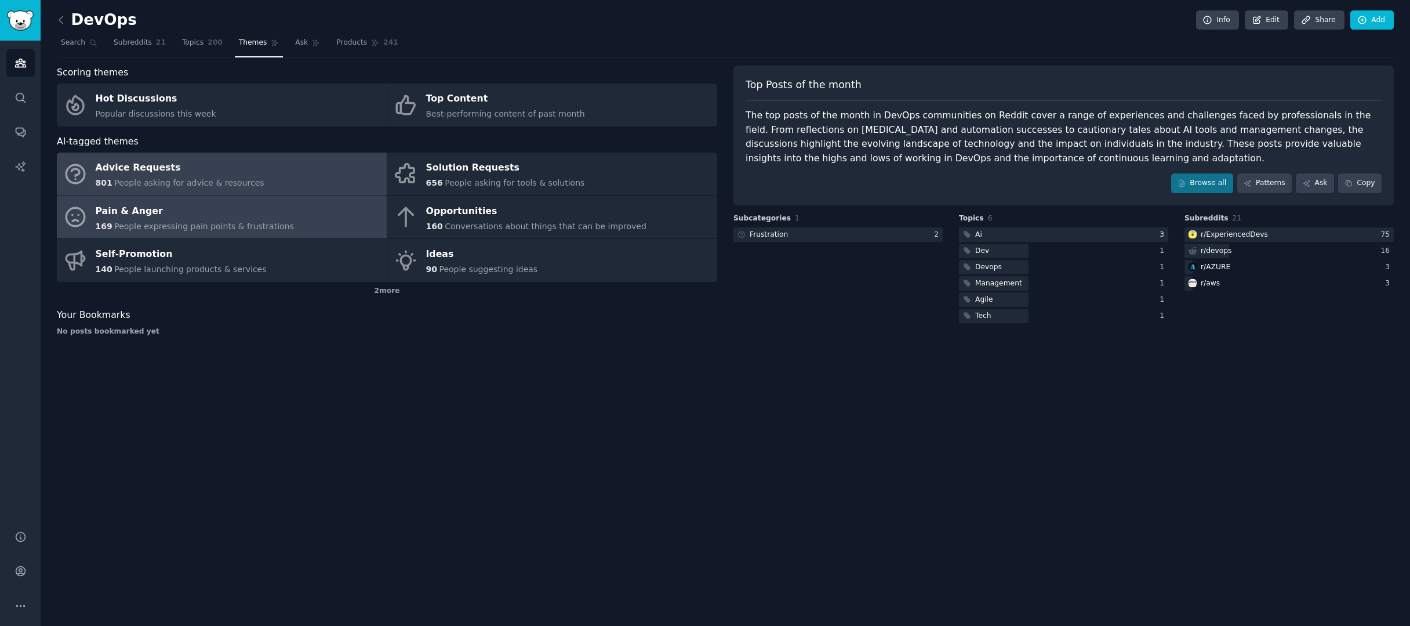
click at [239, 215] on div "Pain & Anger" at bounding box center [195, 211] width 198 height 19
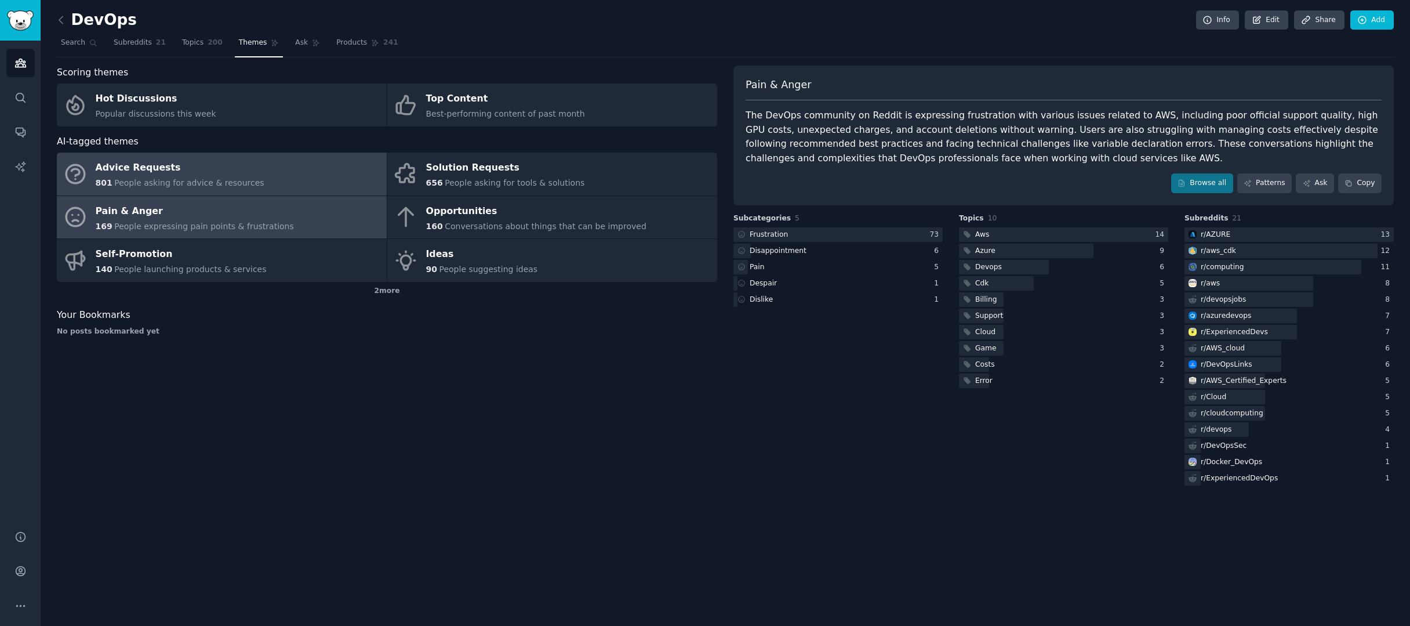
click at [244, 177] on div "801 People asking for advice & resources" at bounding box center [180, 183] width 169 height 12
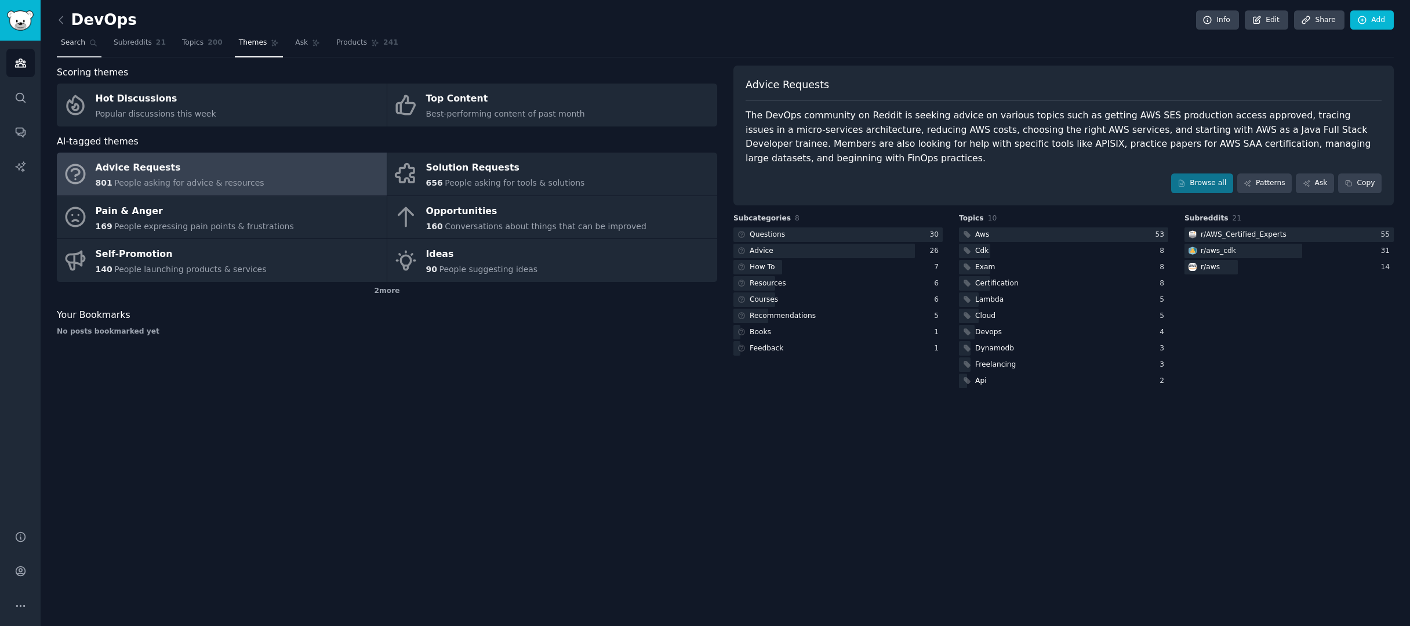
click at [88, 46] on link "Search" at bounding box center [79, 46] width 45 height 24
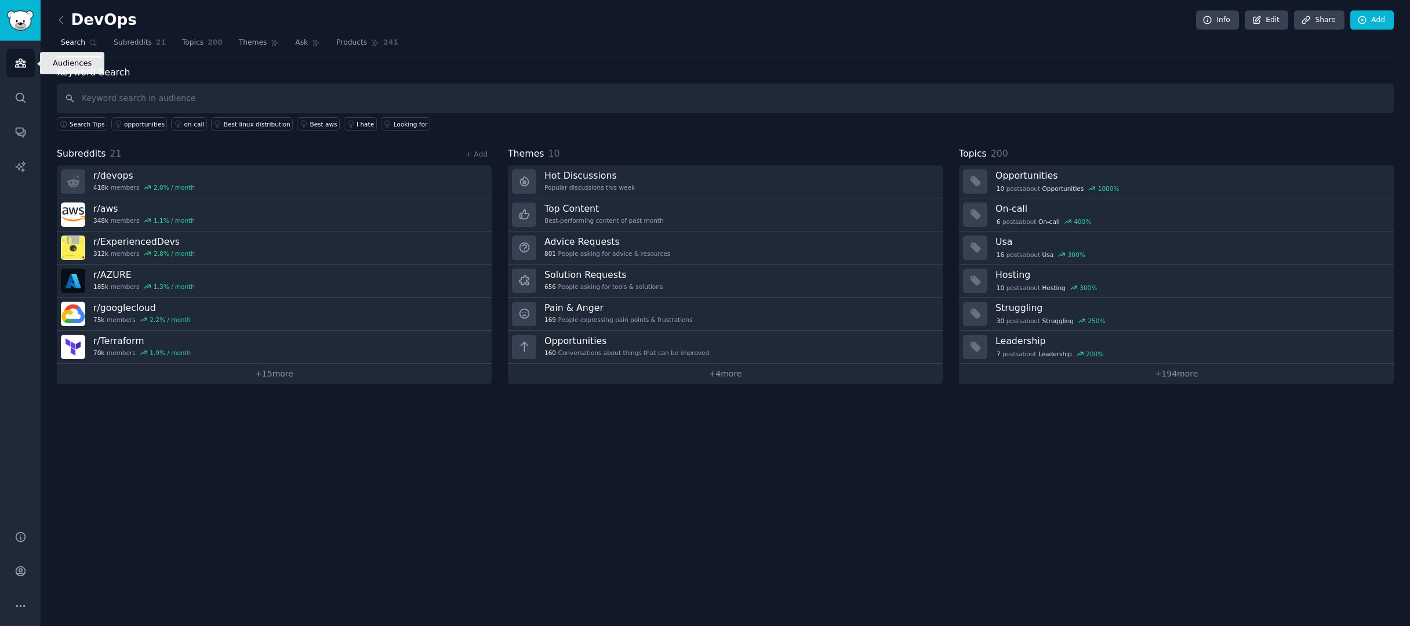
click at [24, 68] on icon "Sidebar" at bounding box center [20, 63] width 12 height 12
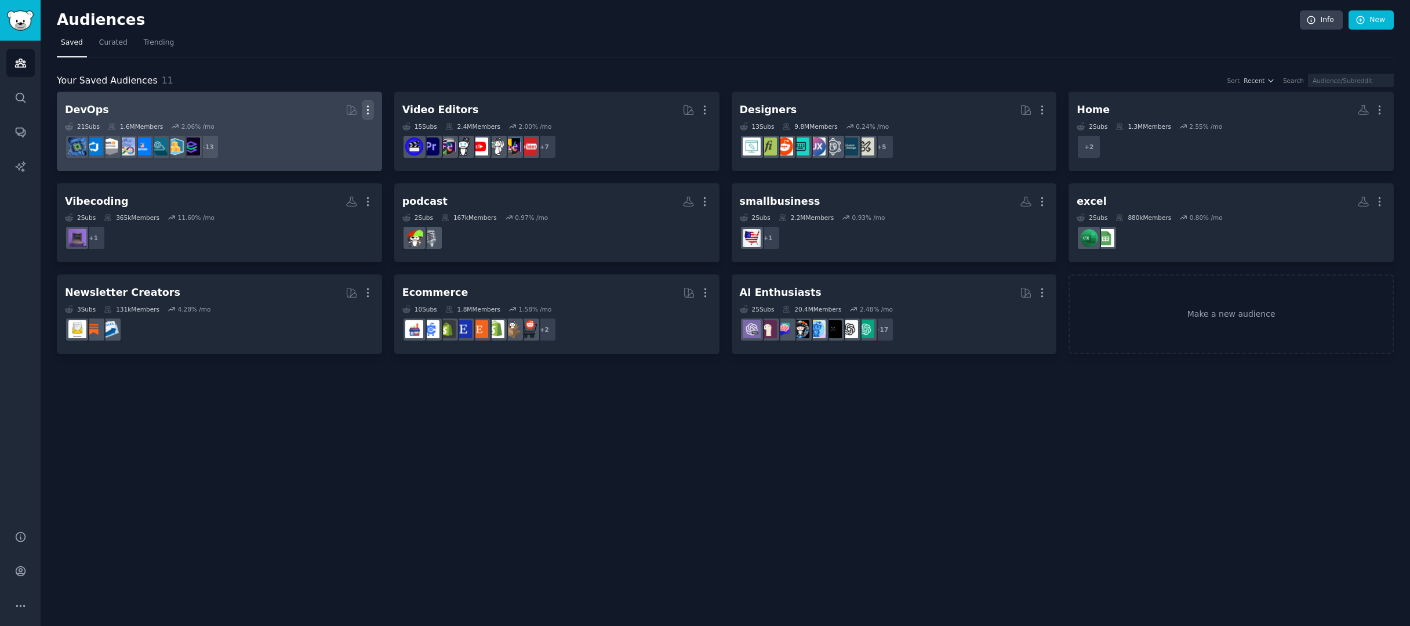
click at [368, 110] on icon "button" at bounding box center [367, 110] width 1 height 8
click at [318, 136] on icon at bounding box center [313, 134] width 12 height 12
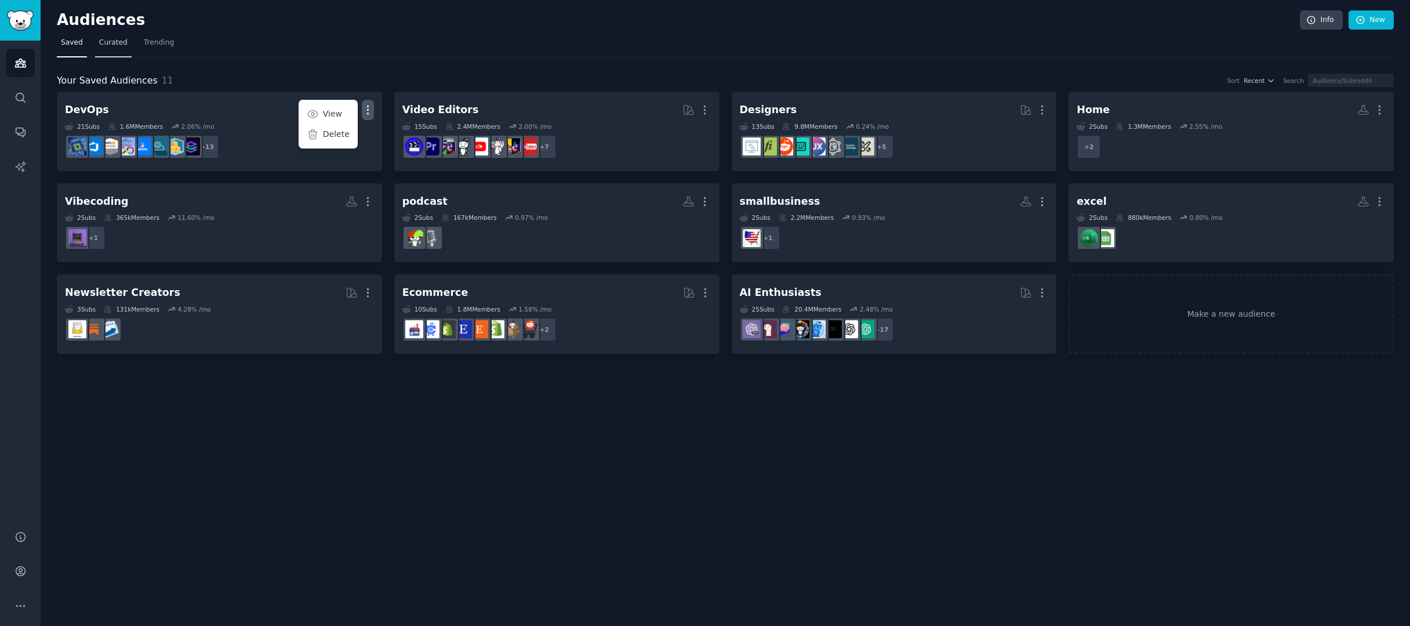
click at [122, 47] on span "Curated" at bounding box center [113, 43] width 28 height 10
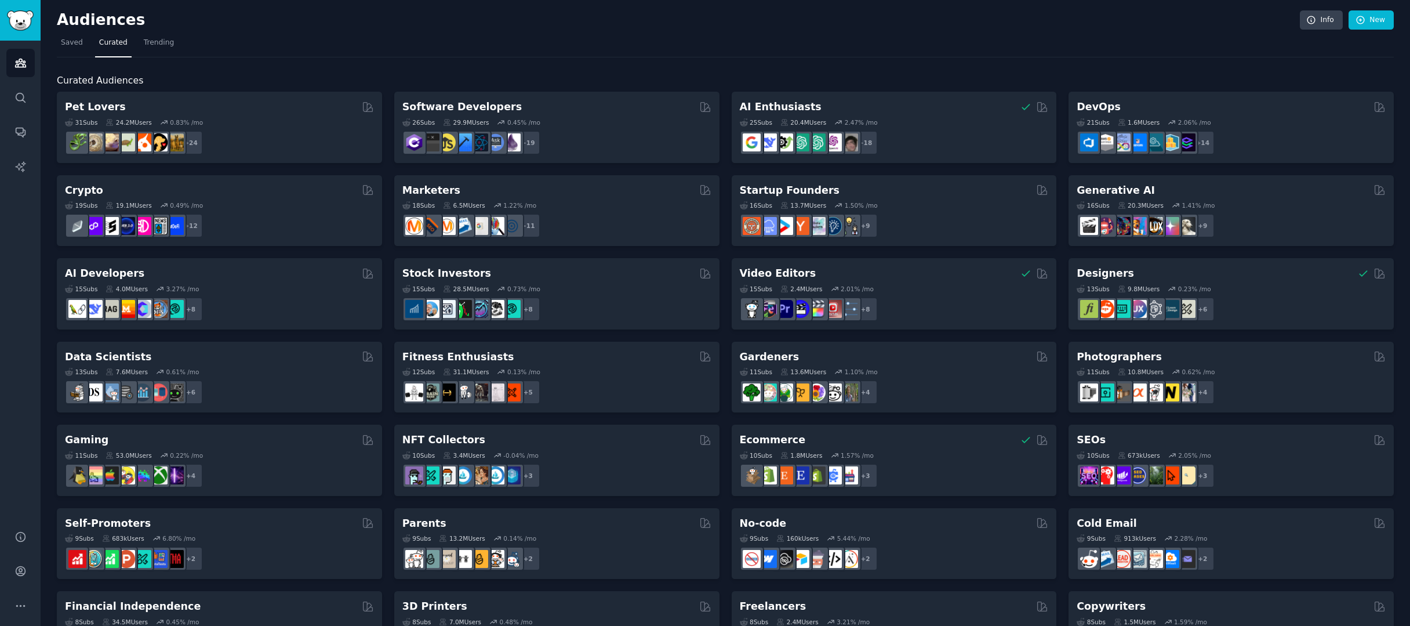
scroll to position [2, 0]
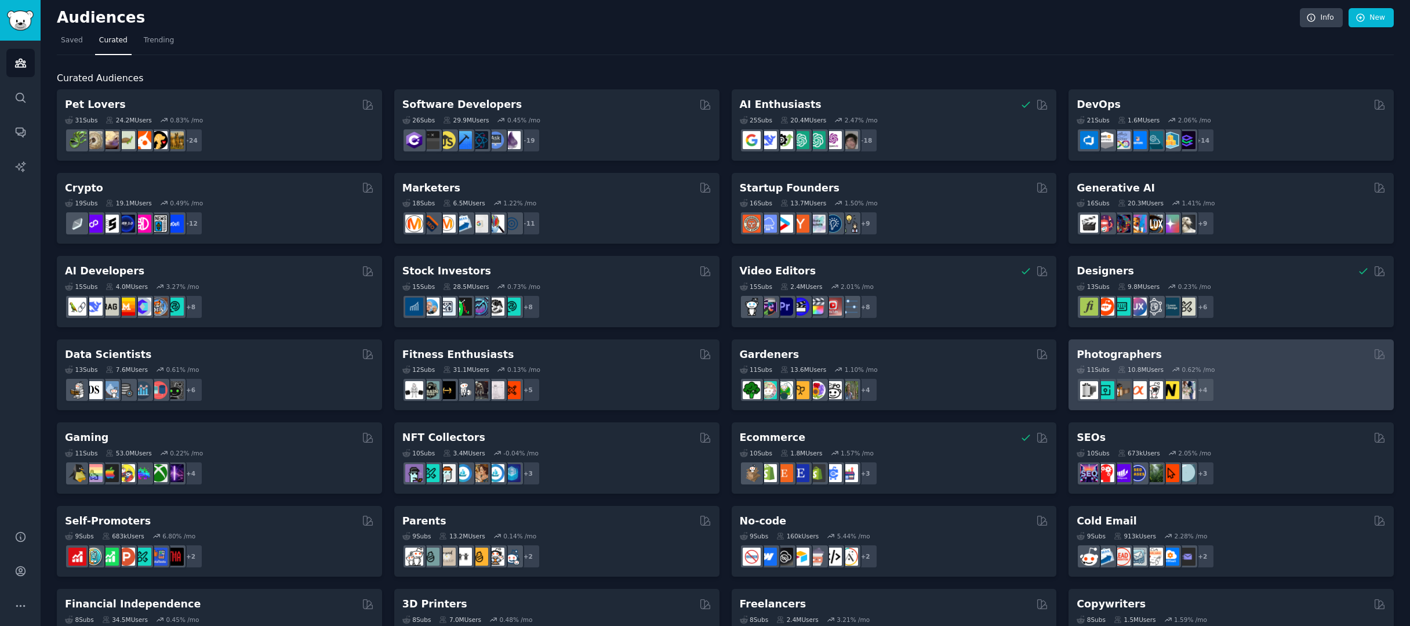
click at [1296, 365] on div "11 Sub s 10.8M Users 0.62 % /mo" at bounding box center [1231, 369] width 309 height 8
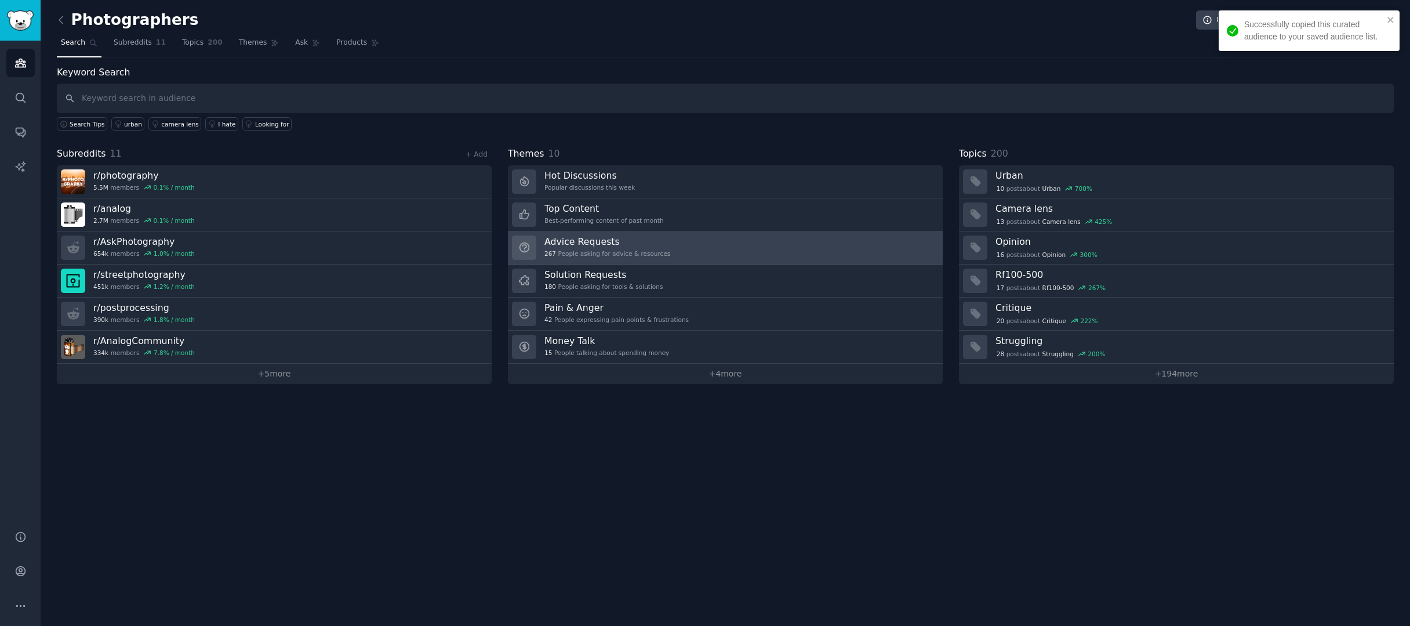
click at [762, 255] on link "Advice Requests 267 People asking for advice & resources" at bounding box center [725, 247] width 435 height 33
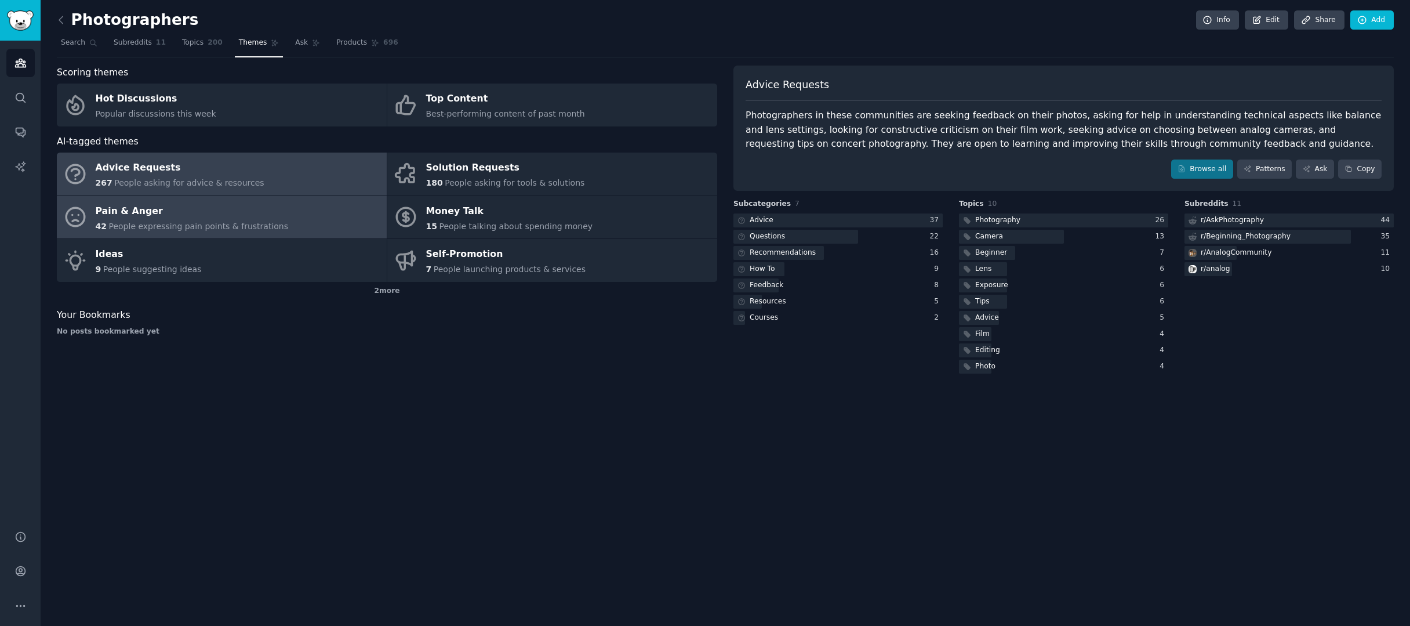
click at [219, 221] on span "People expressing pain points & frustrations" at bounding box center [198, 225] width 180 height 9
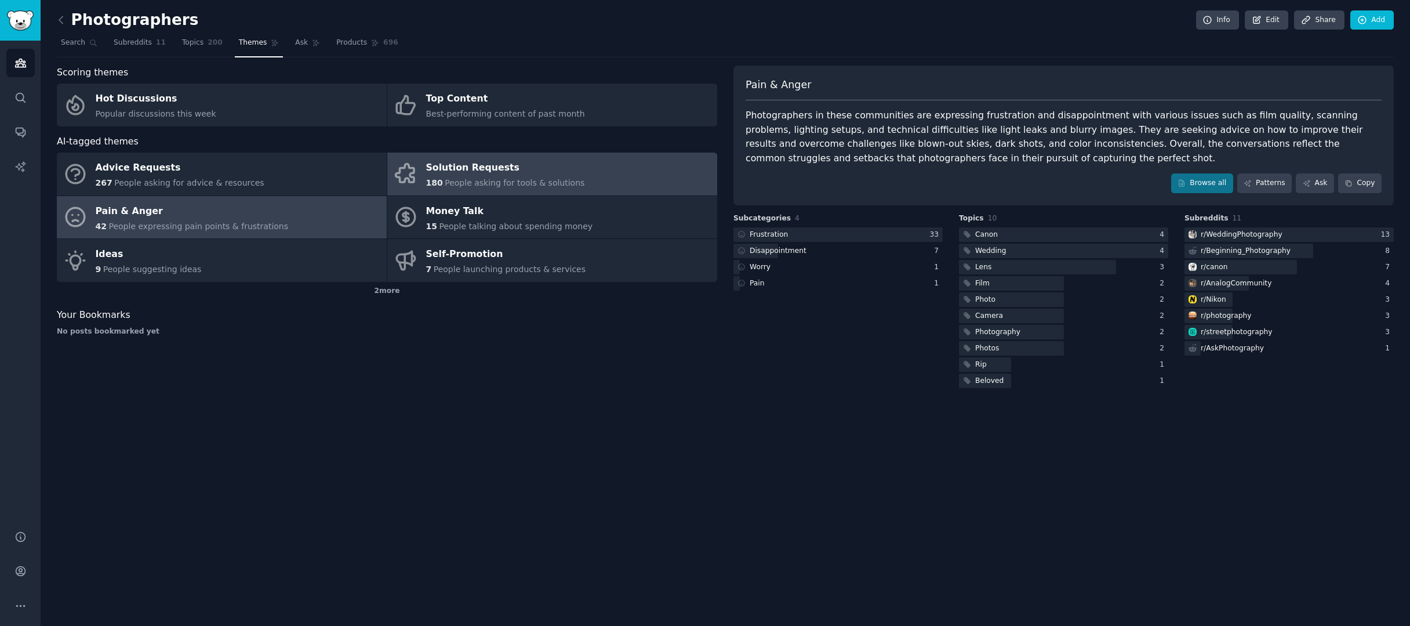
click at [575, 173] on link "Solution Requests 180 People asking for tools & solutions" at bounding box center [552, 173] width 330 height 43
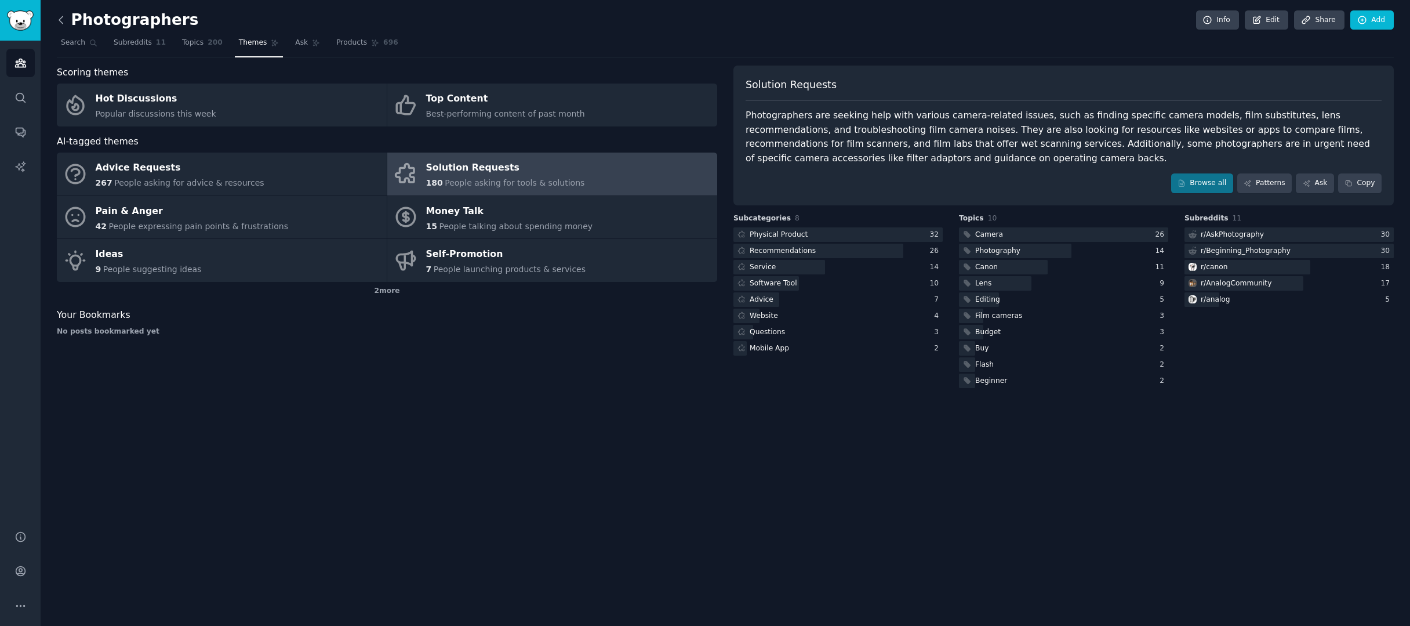
click at [65, 24] on icon at bounding box center [61, 20] width 12 height 12
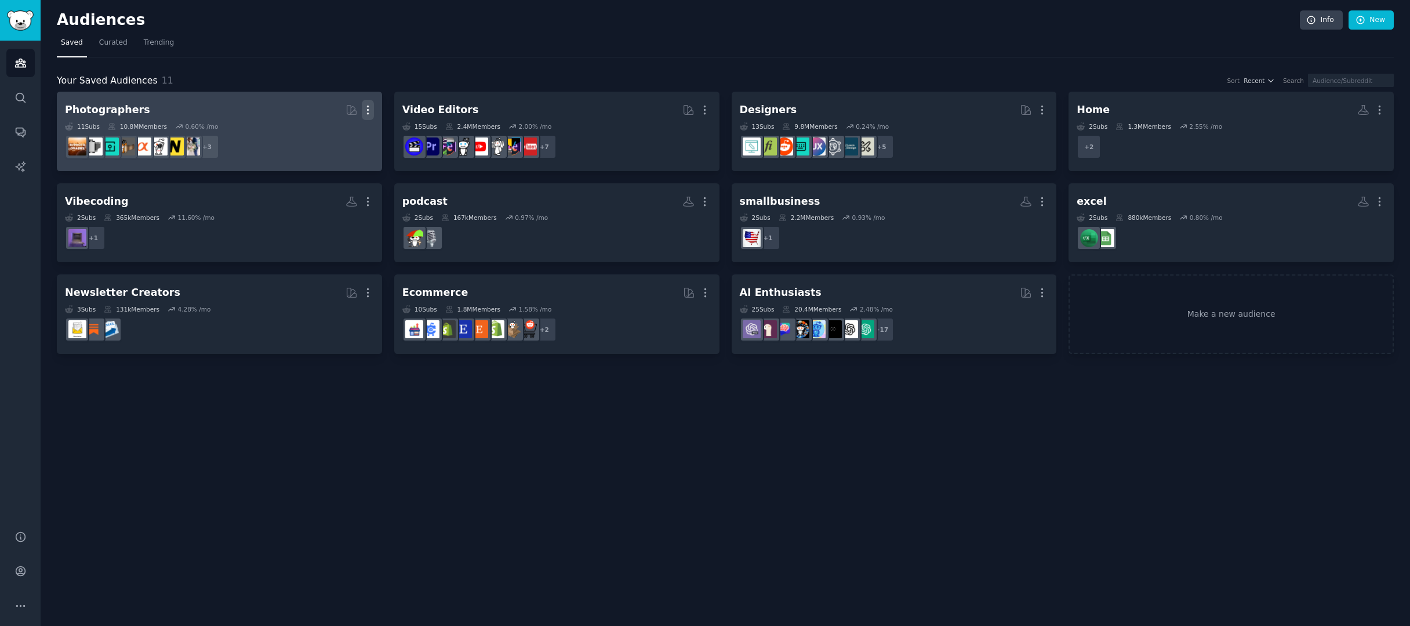
click at [372, 105] on icon "button" at bounding box center [368, 110] width 12 height 12
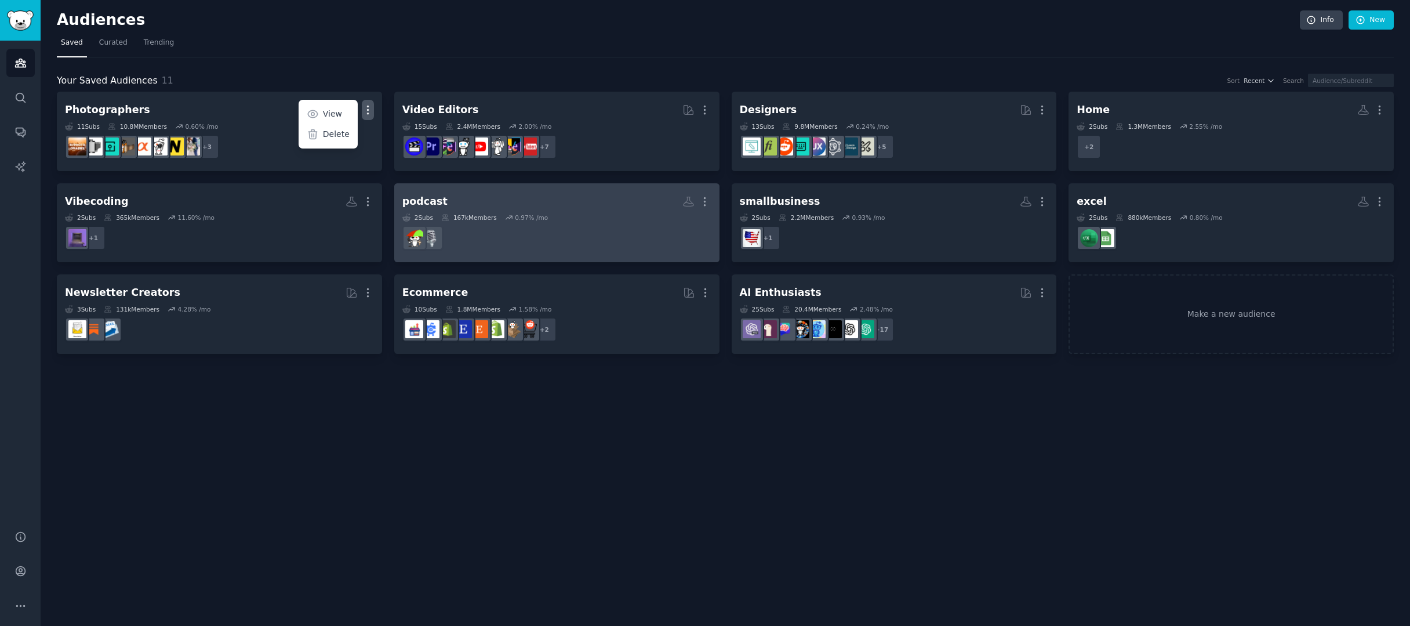
drag, startPoint x: 337, startPoint y: 135, endPoint x: 656, endPoint y: 252, distance: 339.2
click at [337, 135] on p "Delete" at bounding box center [336, 134] width 27 height 12
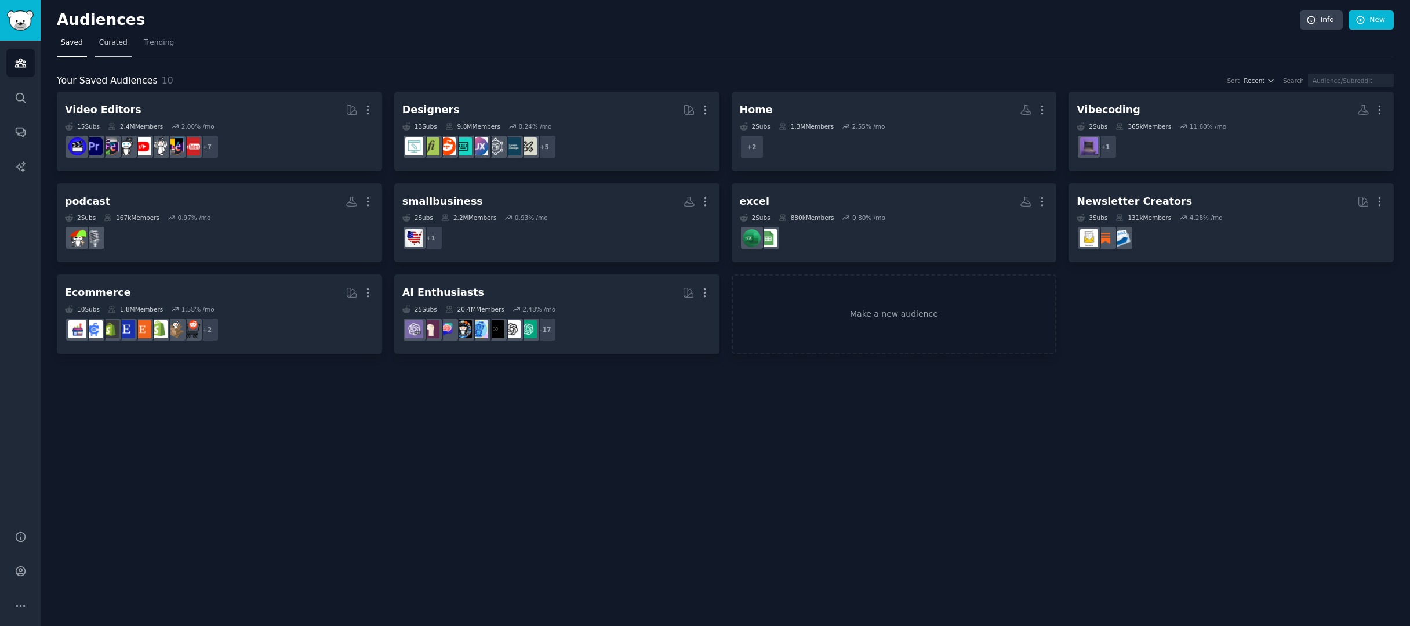
click at [115, 47] on span "Curated" at bounding box center [113, 43] width 28 height 10
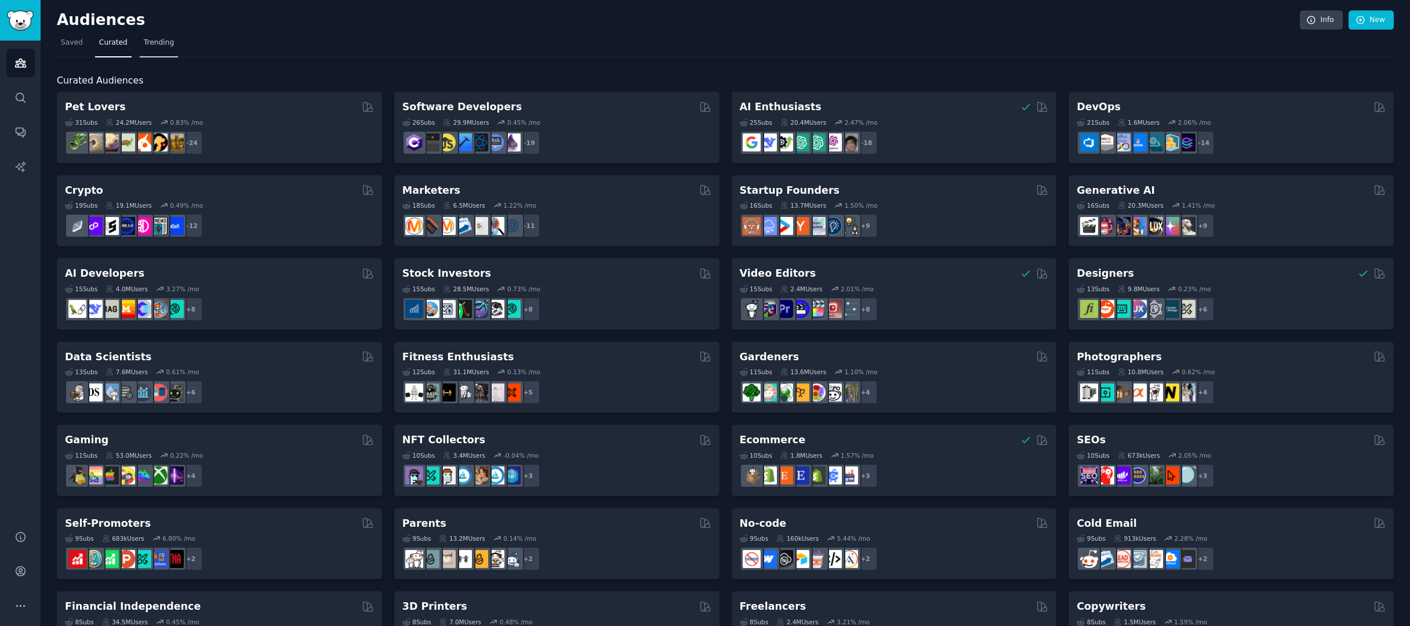
click at [167, 50] on link "Trending" at bounding box center [159, 46] width 38 height 24
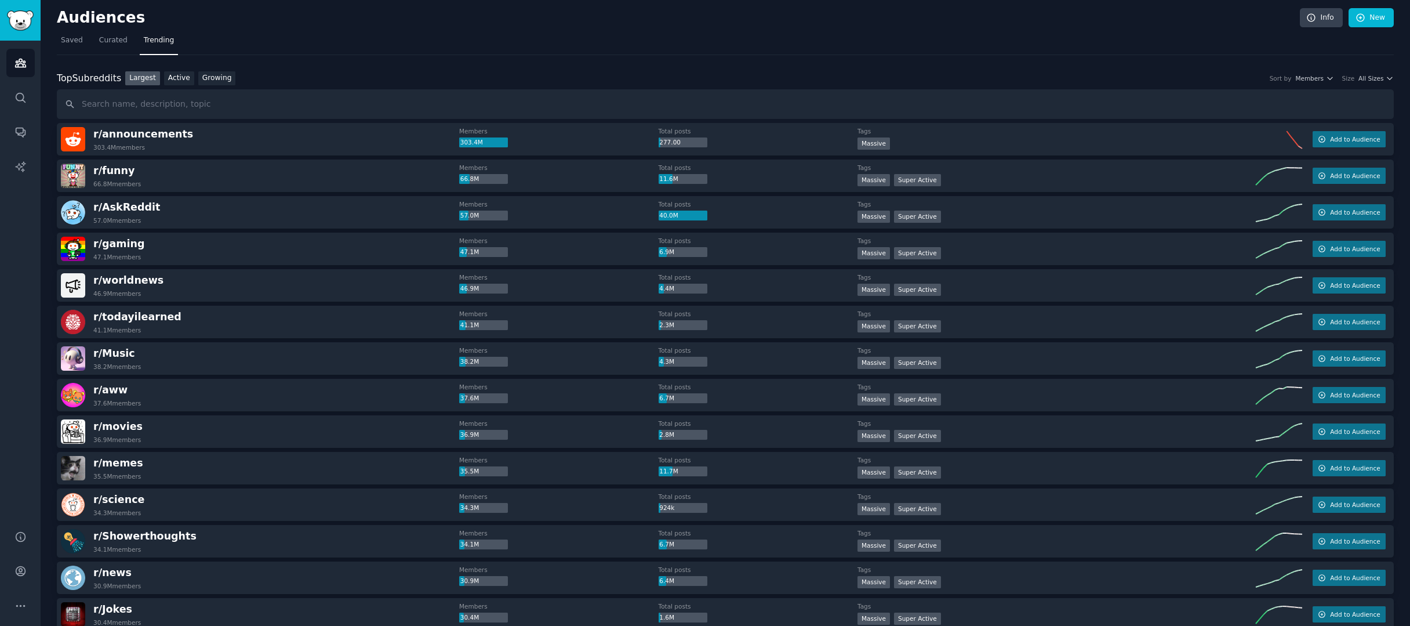
scroll to position [24, 0]
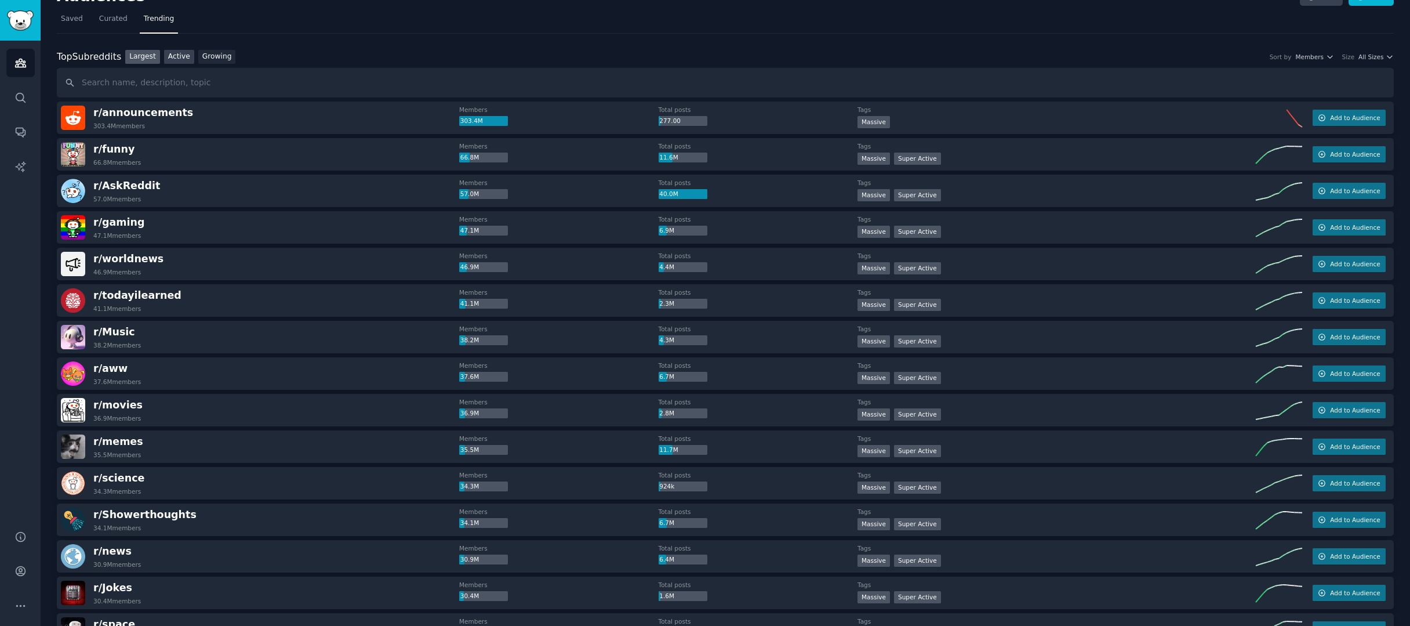
click at [191, 57] on link "Active" at bounding box center [179, 57] width 30 height 14
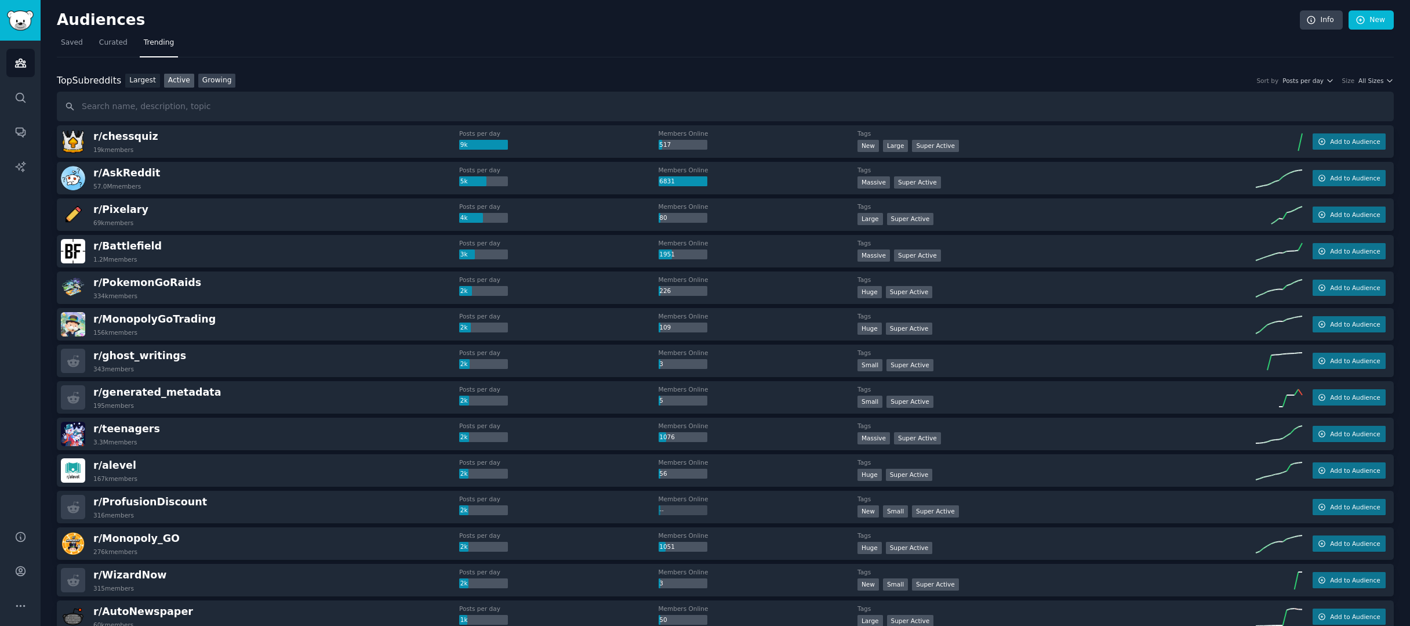
click at [217, 82] on link "Growing" at bounding box center [217, 81] width 38 height 14
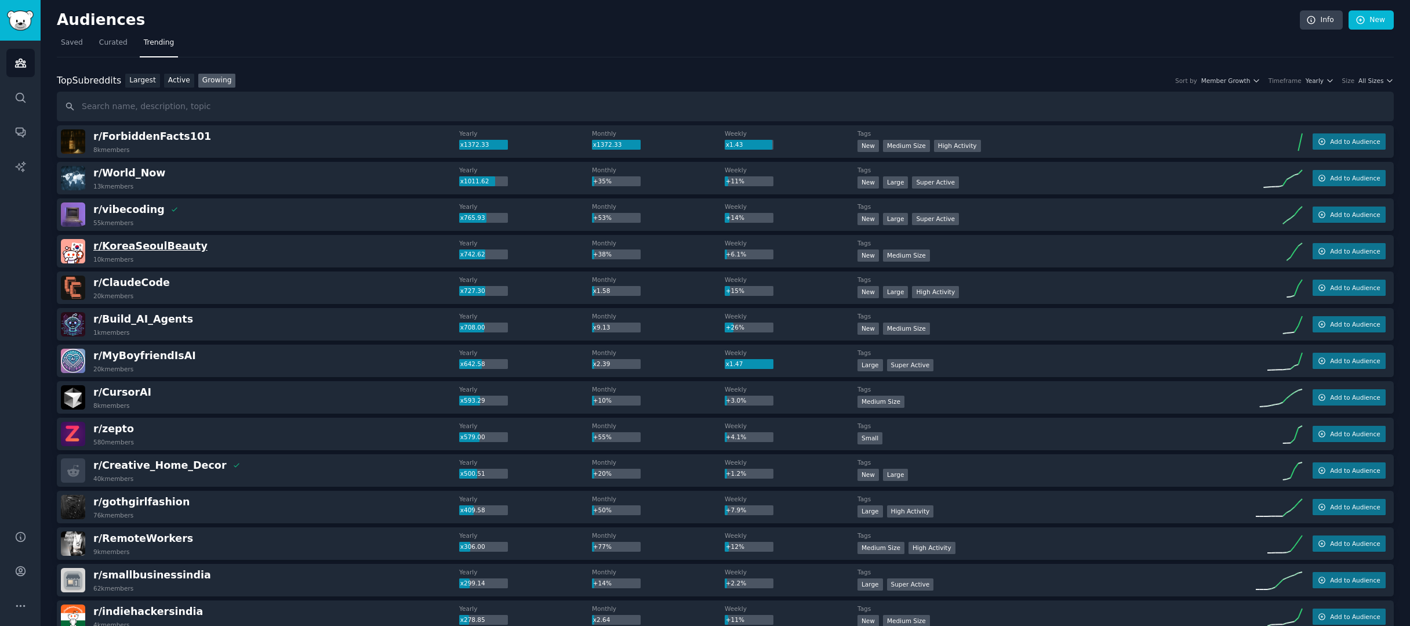
click at [173, 247] on span "r/ KoreaSeoulBeauty" at bounding box center [150, 246] width 114 height 12
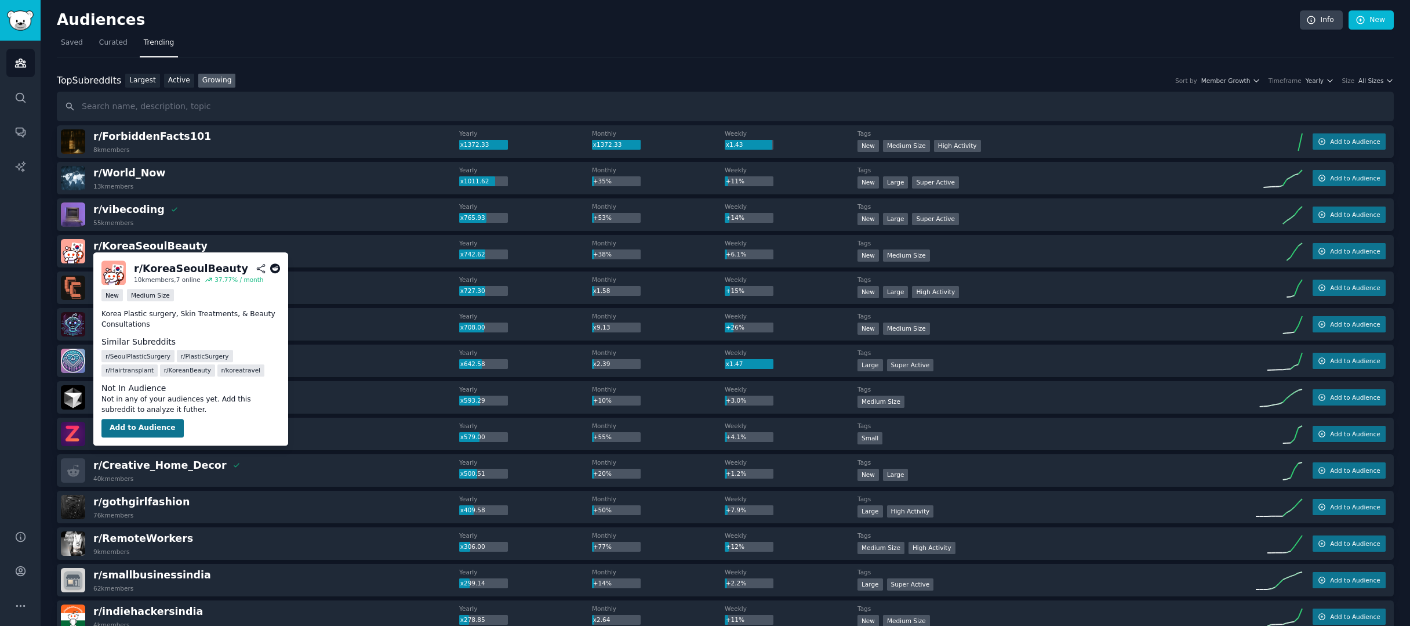
click at [148, 426] on button "Add to Audience" at bounding box center [142, 428] width 82 height 19
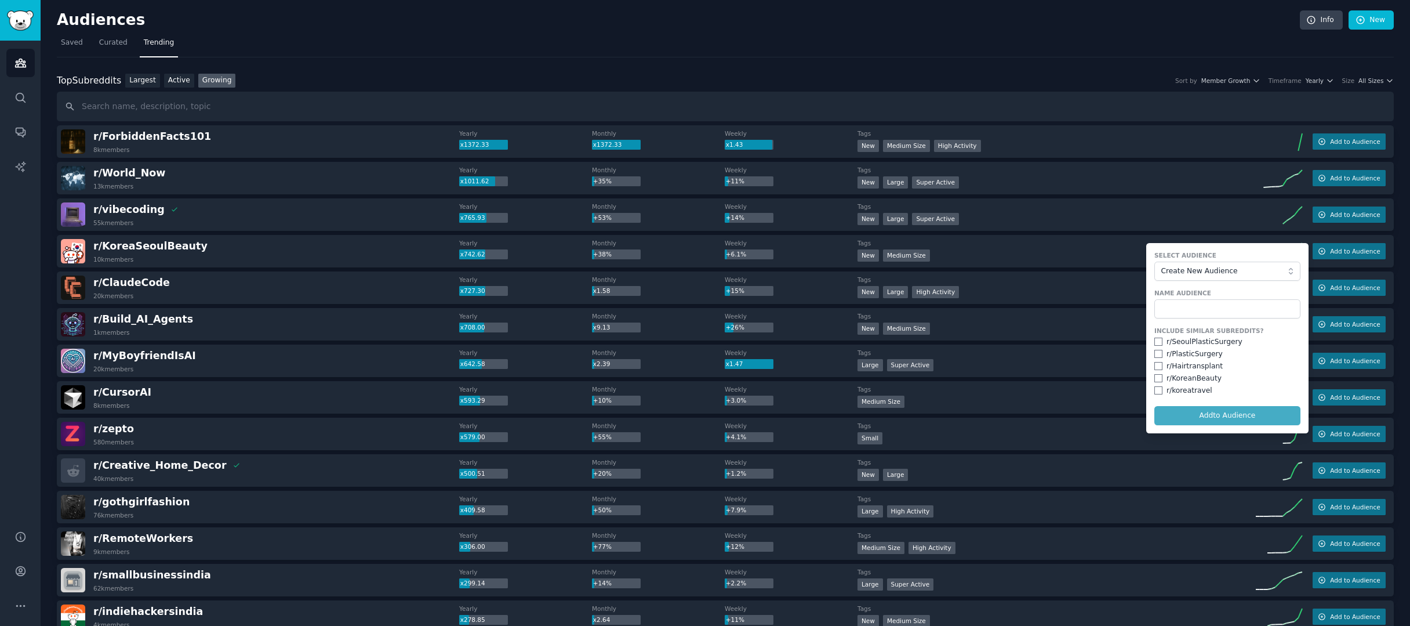
click at [1154, 340] on input "checkbox" at bounding box center [1158, 341] width 8 height 8
checkbox input "true"
click at [1197, 411] on form "Select Audience Create New Audience Name Audience Include Similar Subreddits? r…" at bounding box center [1227, 338] width 162 height 190
click at [1214, 419] on form "Select Audience Create New Audience Name Audience Include Similar Subreddits? r…" at bounding box center [1227, 338] width 162 height 190
click at [1180, 310] on input "text" at bounding box center [1227, 309] width 146 height 20
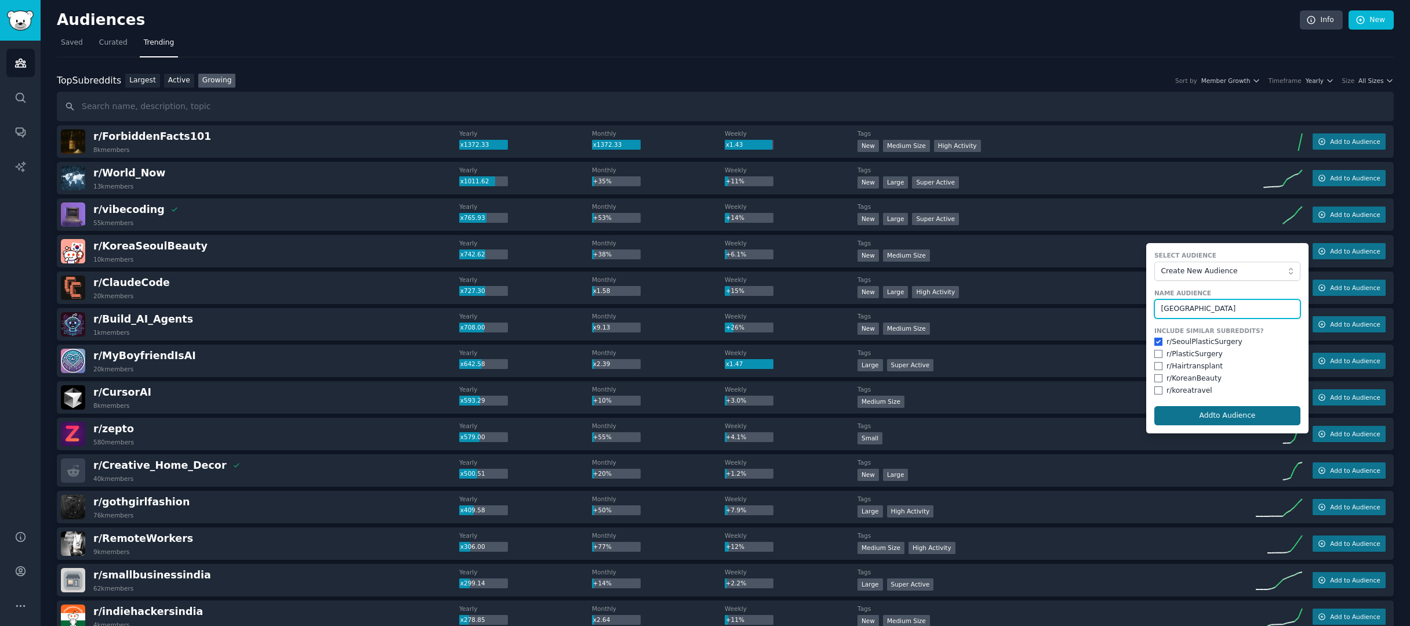
type input "korea"
click at [1205, 409] on button "Add to Audience" at bounding box center [1227, 416] width 146 height 20
checkbox input "false"
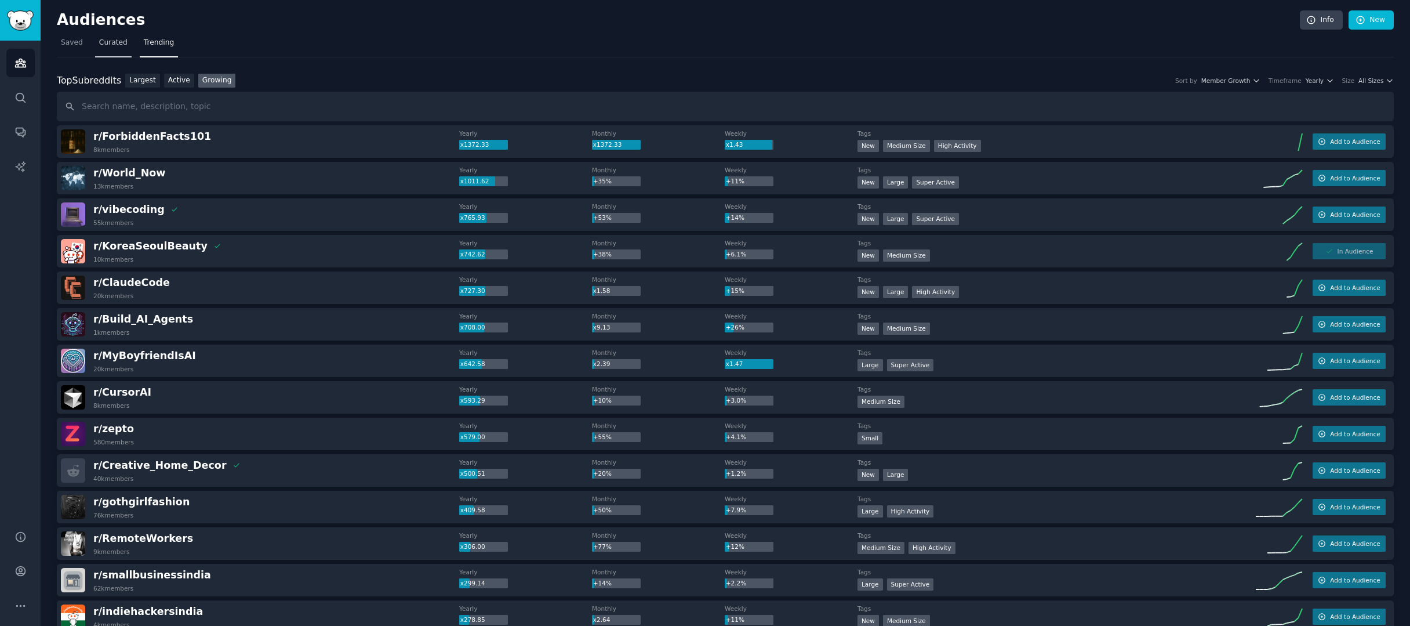
click at [110, 47] on span "Curated" at bounding box center [113, 43] width 28 height 10
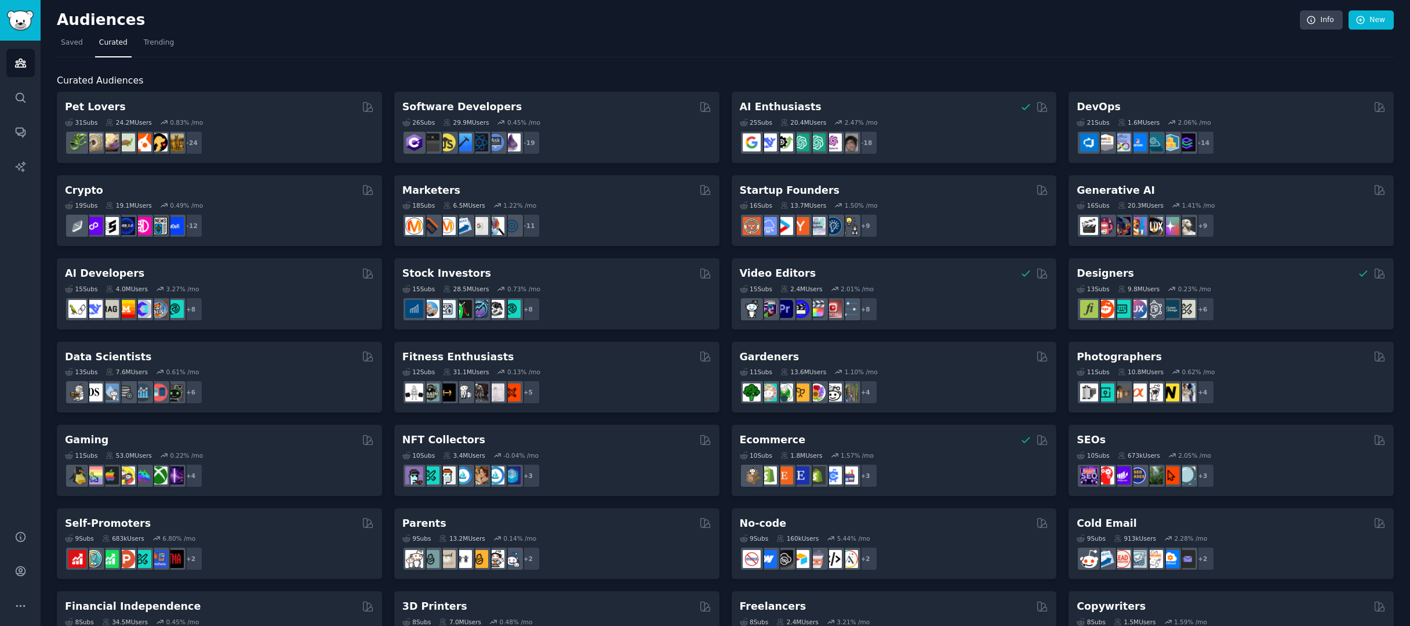
scroll to position [299, 0]
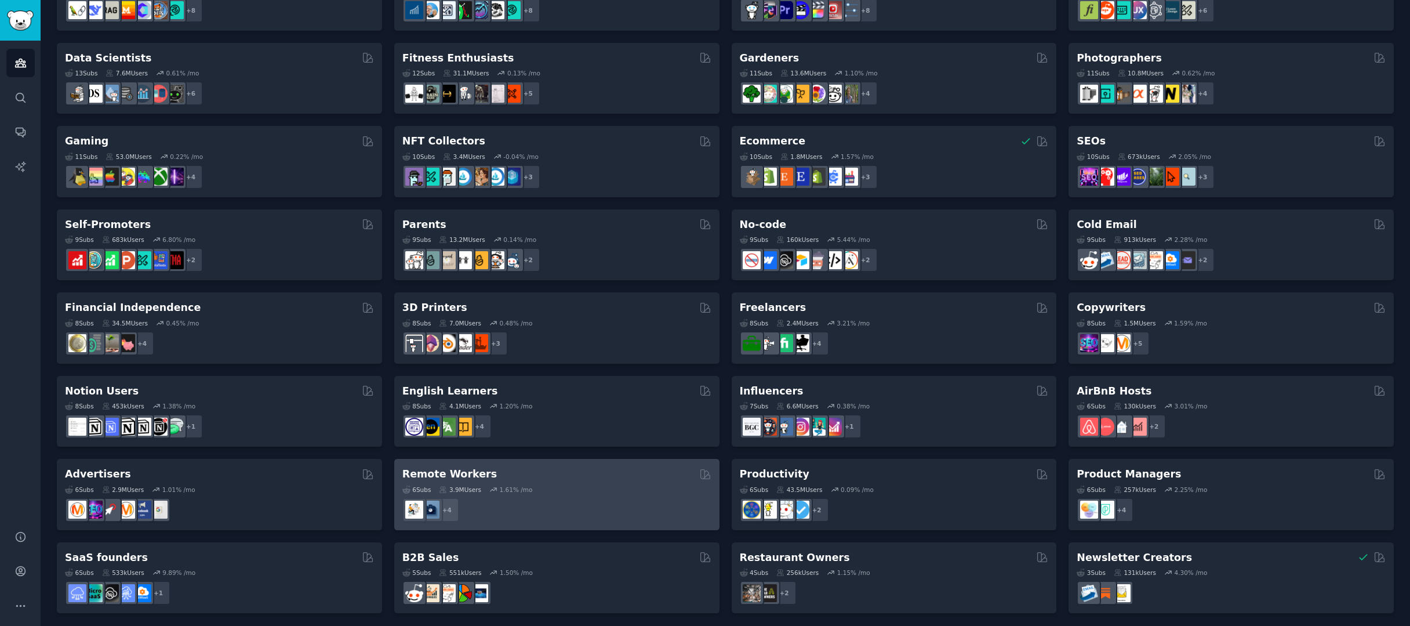
click at [554, 481] on div "6 Sub s 3.9M Users 1.61 % /mo + 4" at bounding box center [556, 501] width 309 height 41
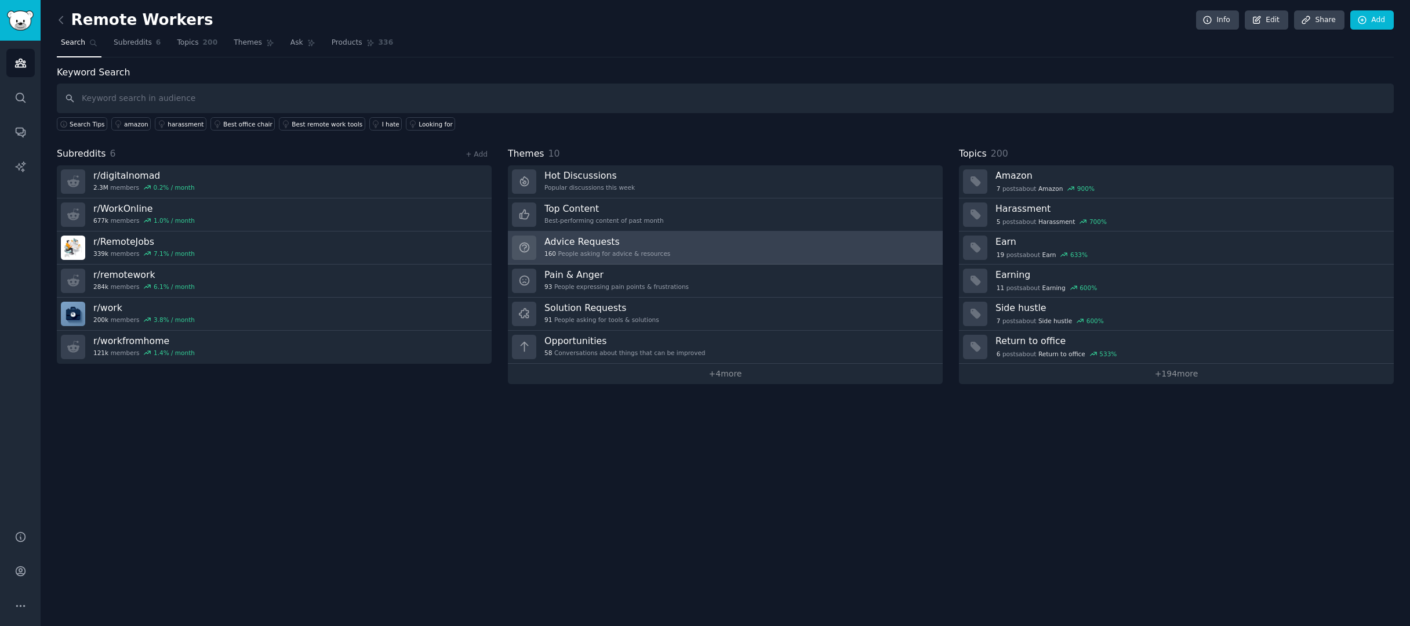
click at [651, 248] on div "Advice Requests 160 People asking for advice & resources" at bounding box center [607, 247] width 126 height 24
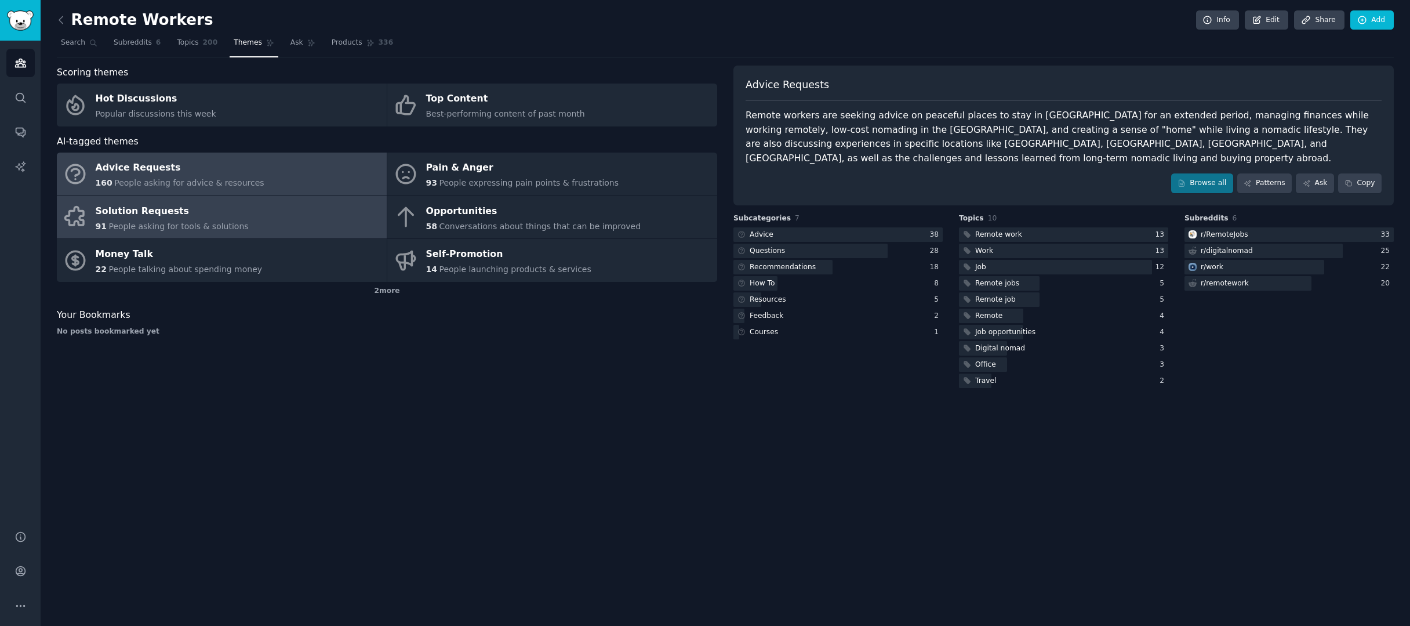
click at [316, 211] on link "Solution Requests 91 People asking for tools & solutions" at bounding box center [222, 217] width 330 height 43
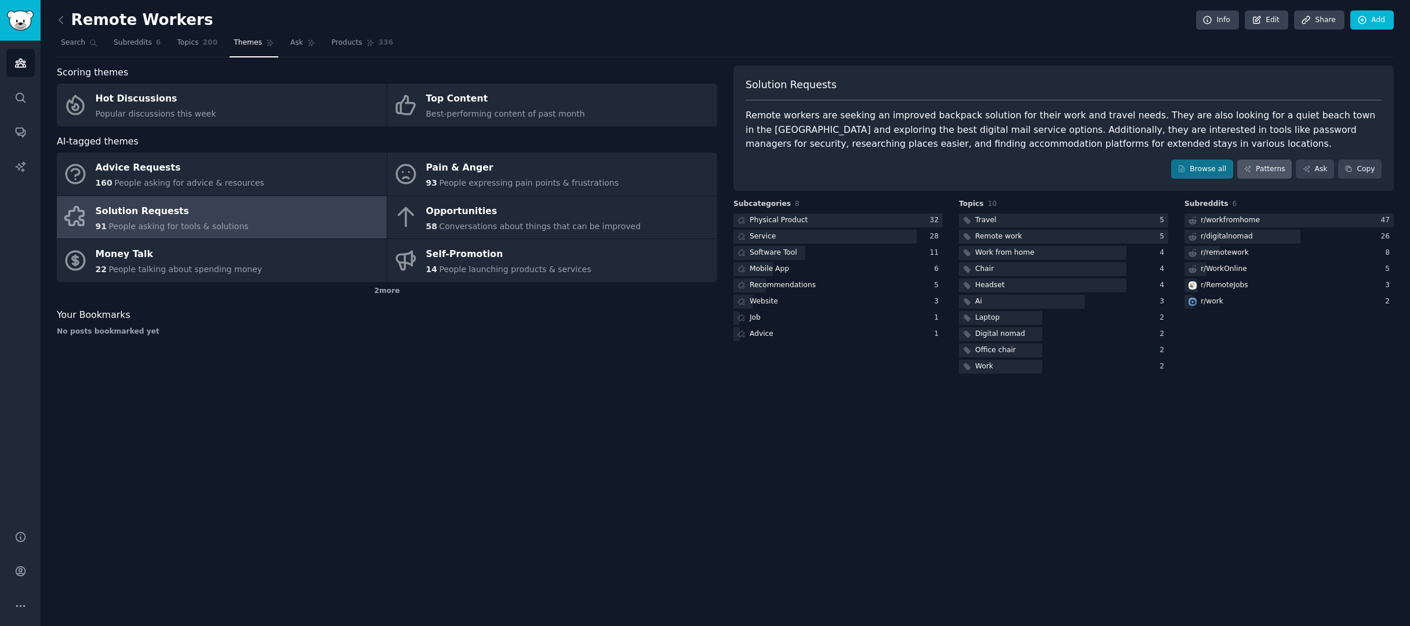
click at [1280, 172] on link "Patterns" at bounding box center [1264, 169] width 55 height 20
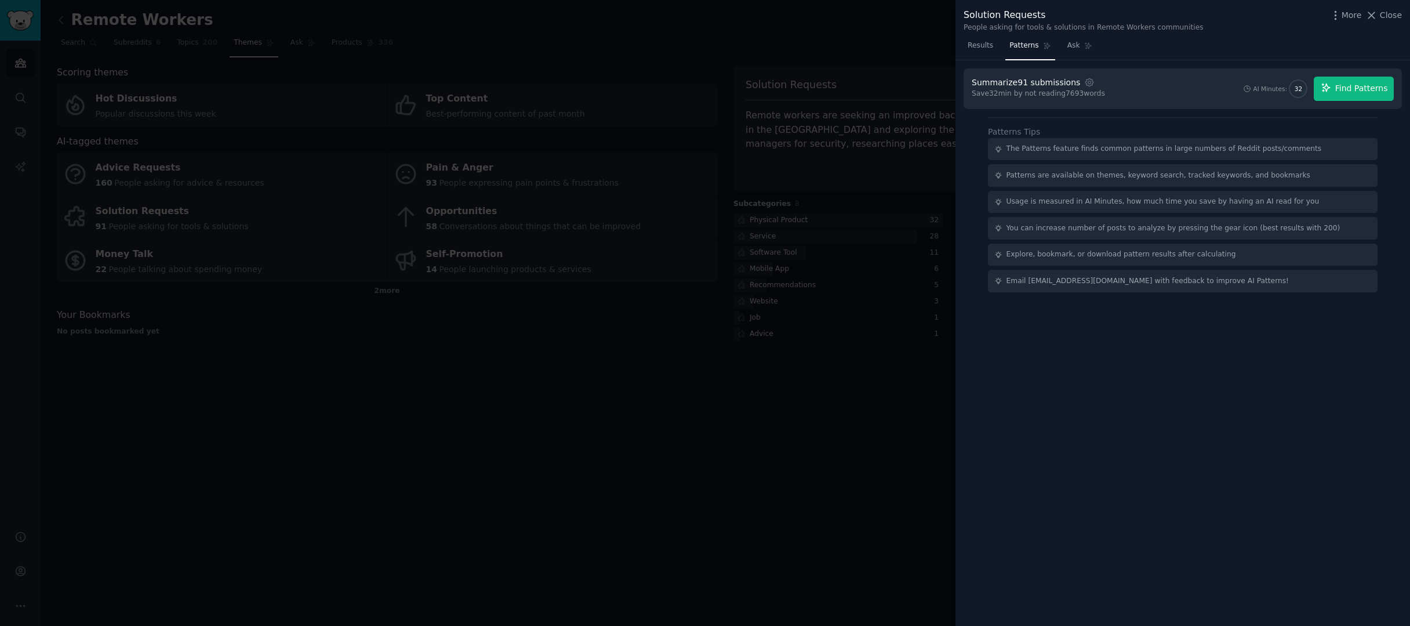
click at [1350, 92] on span "Find Patterns" at bounding box center [1361, 88] width 53 height 12
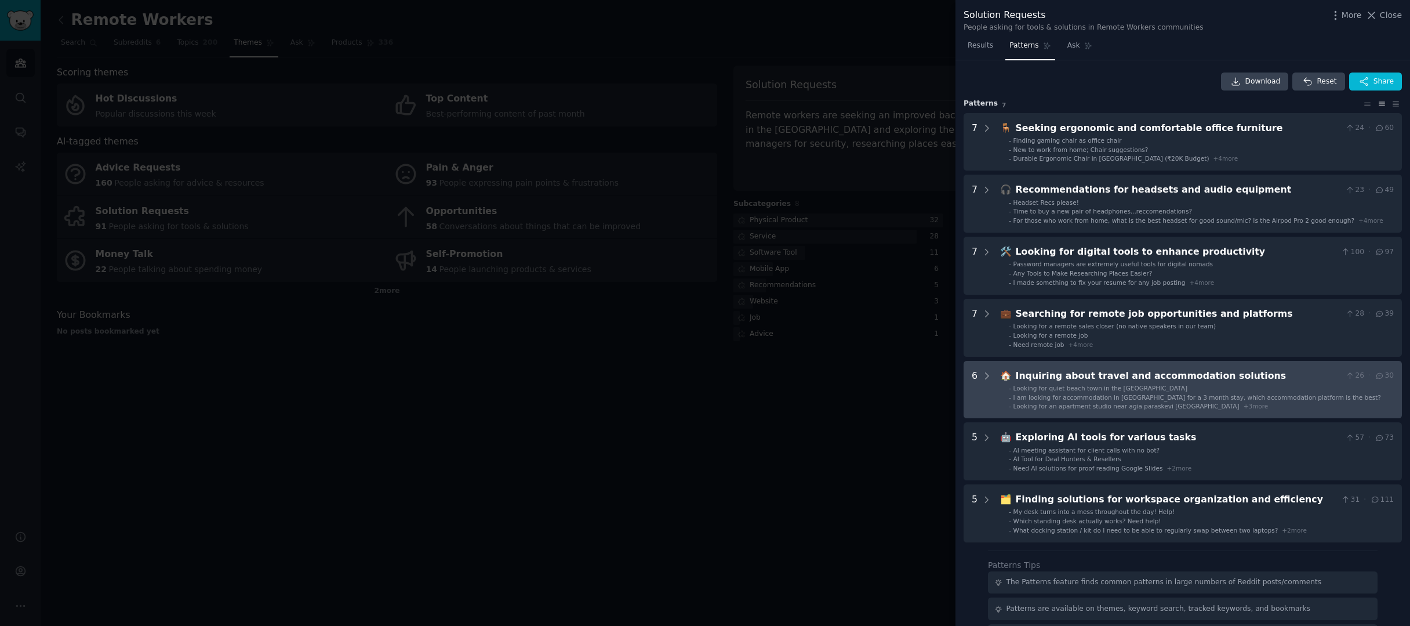
scroll to position [107, 0]
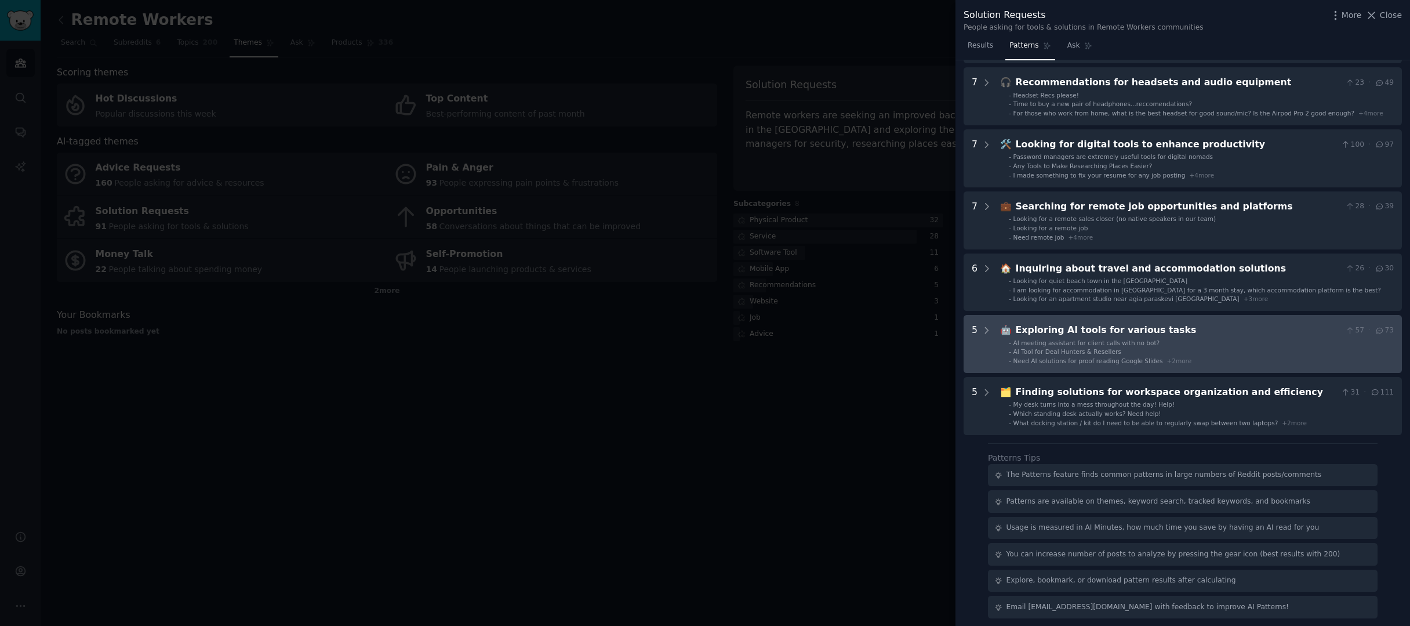
click at [1262, 342] on li "- AI meeting assistant for client calls with no bot?" at bounding box center [1201, 343] width 385 height 8
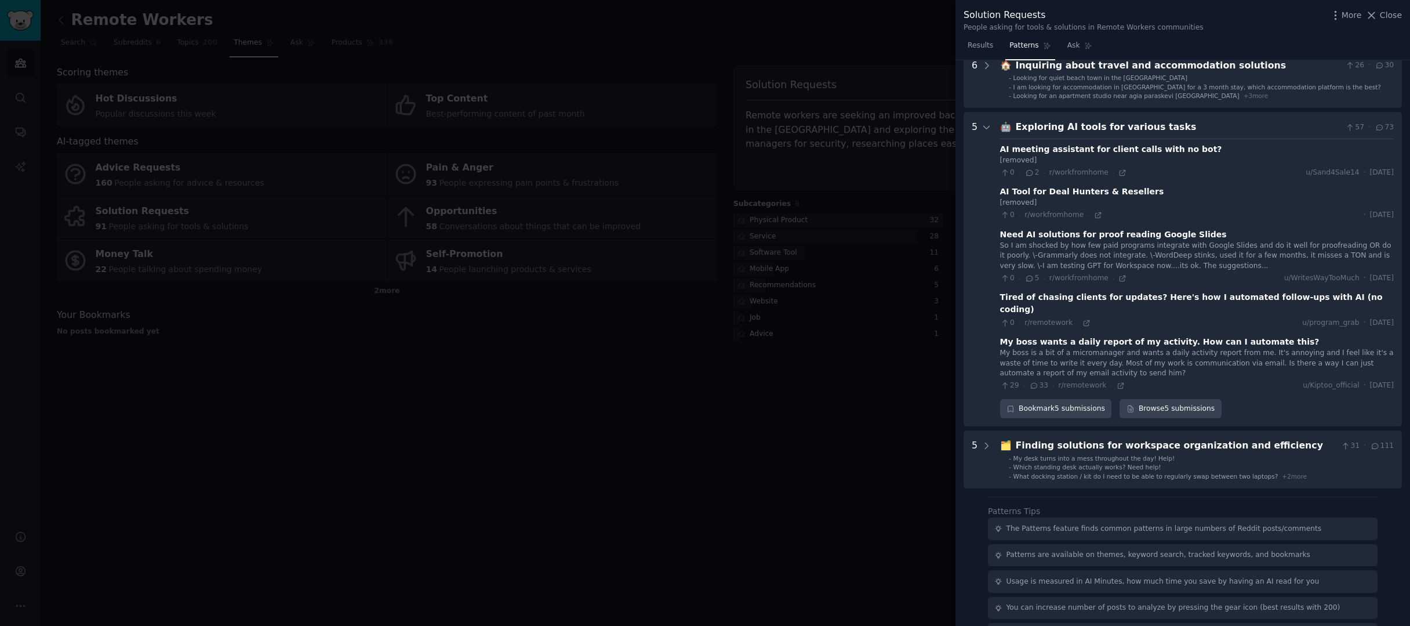
scroll to position [347, 0]
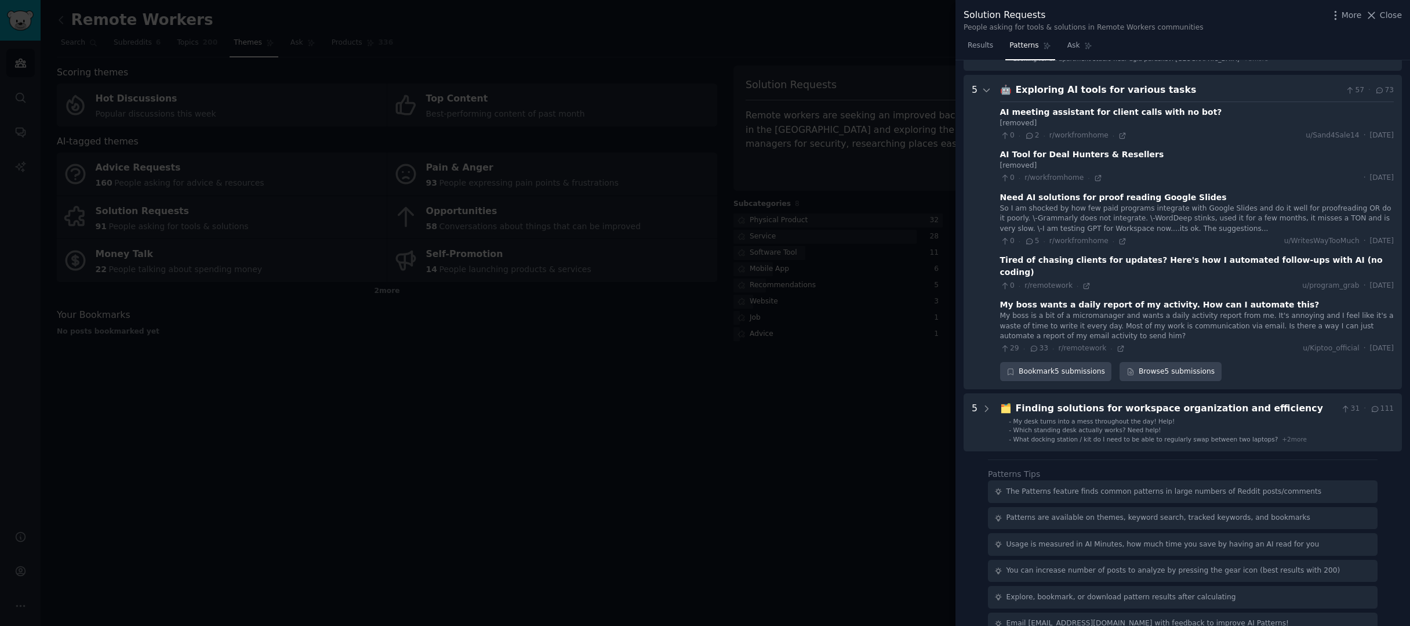
click at [1118, 242] on div "AI meeting assistant for client calls with no bot? [removed] 0 · 2 · r/workfrom…" at bounding box center [1197, 227] width 394 height 252
click at [1118, 238] on icon at bounding box center [1122, 241] width 8 height 8
click at [916, 388] on div at bounding box center [705, 313] width 1410 height 626
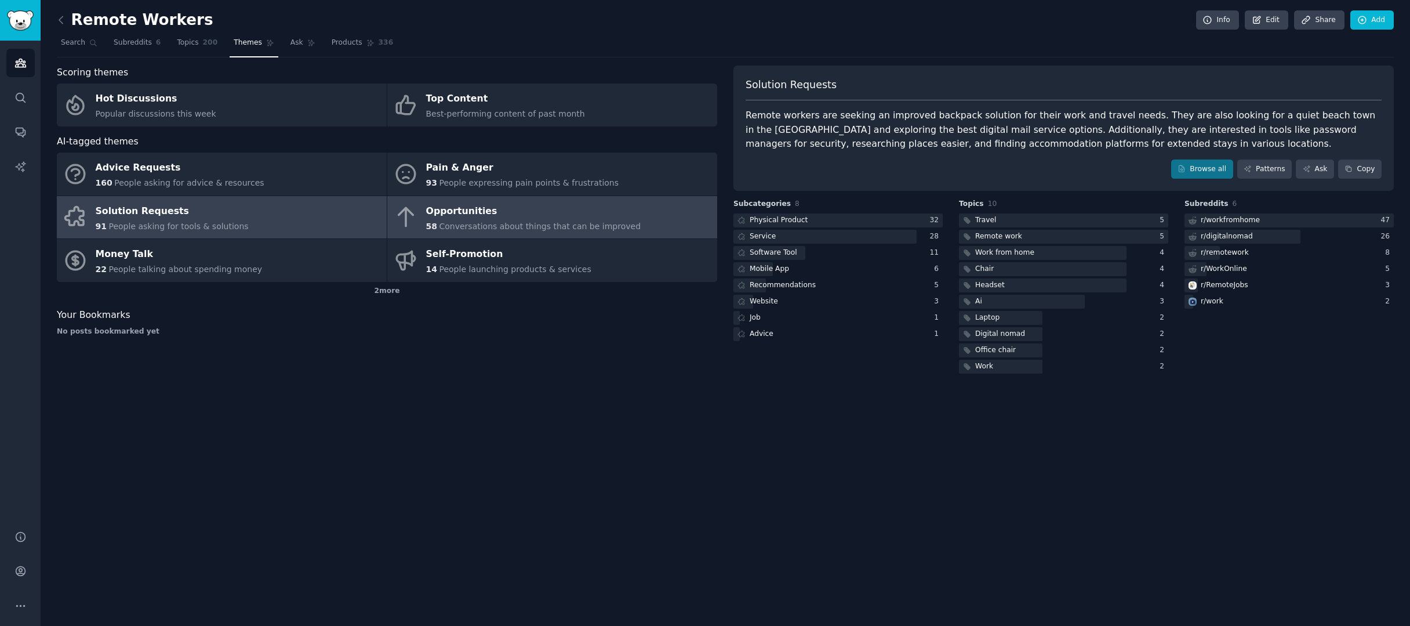
click at [463, 216] on div "Opportunities" at bounding box center [533, 211] width 215 height 19
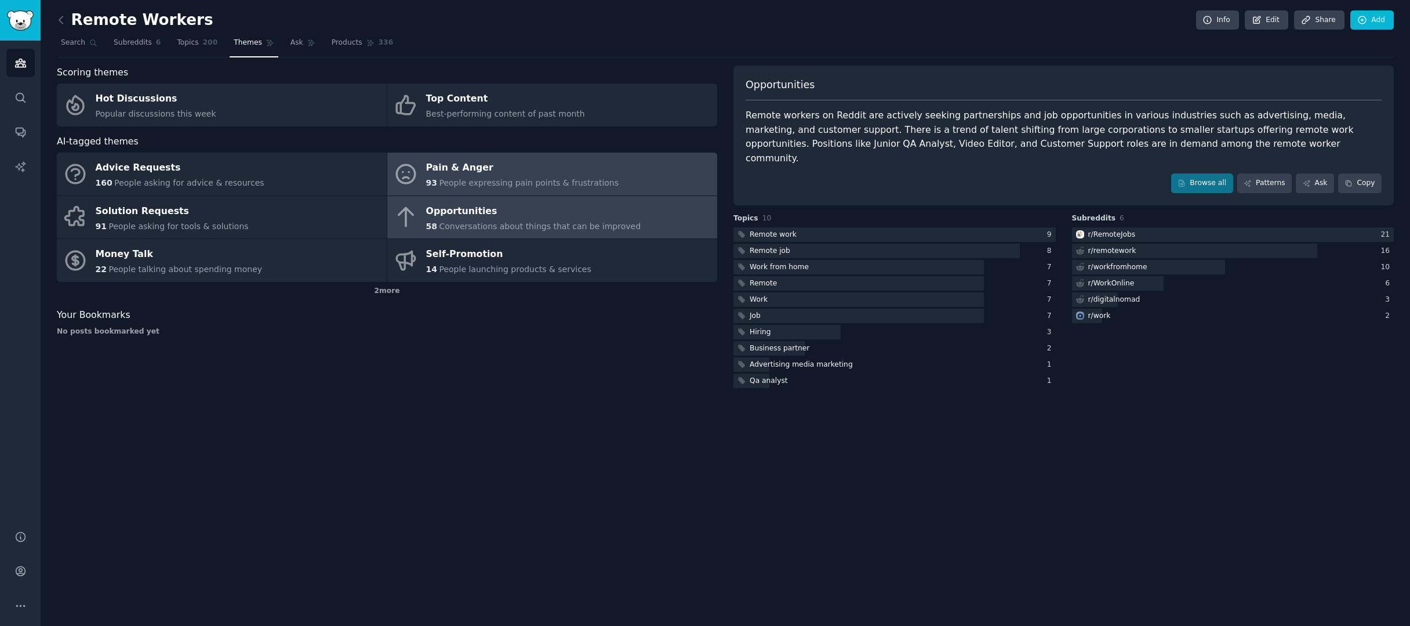
click at [510, 184] on span "People expressing pain points & frustrations" at bounding box center [529, 182] width 180 height 9
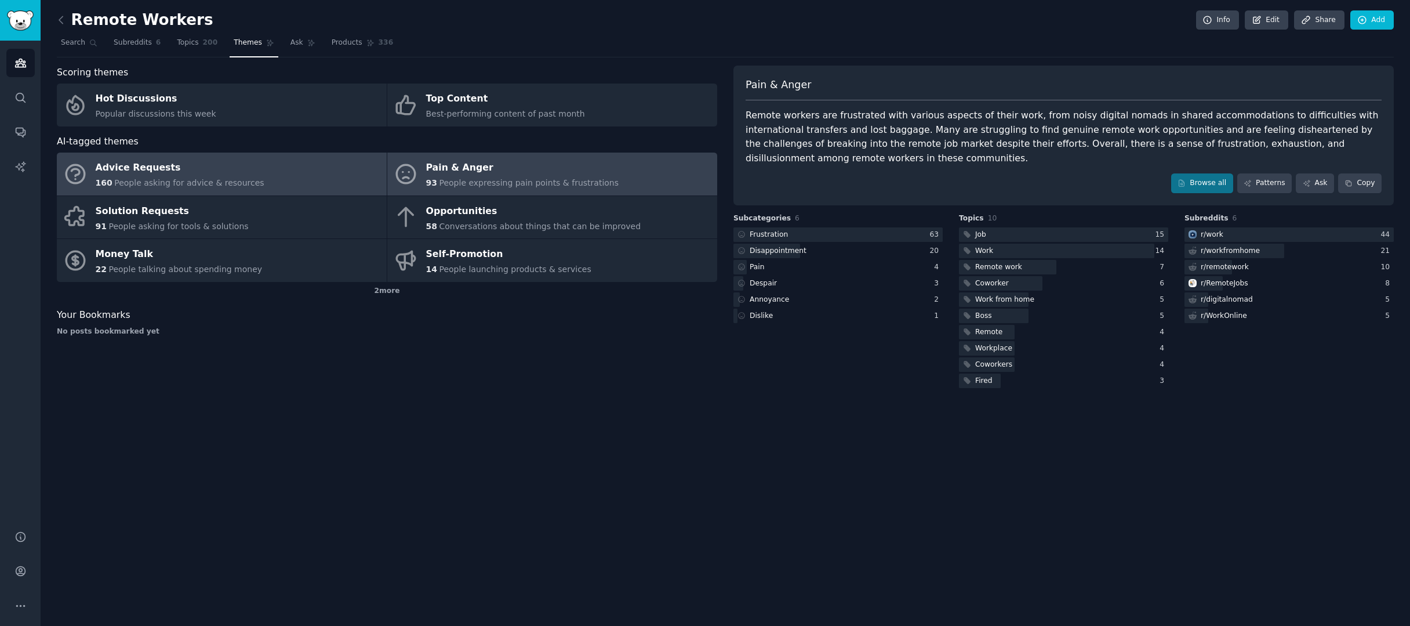
click at [263, 187] on link "Advice Requests 160 People asking for advice & resources" at bounding box center [222, 173] width 330 height 43
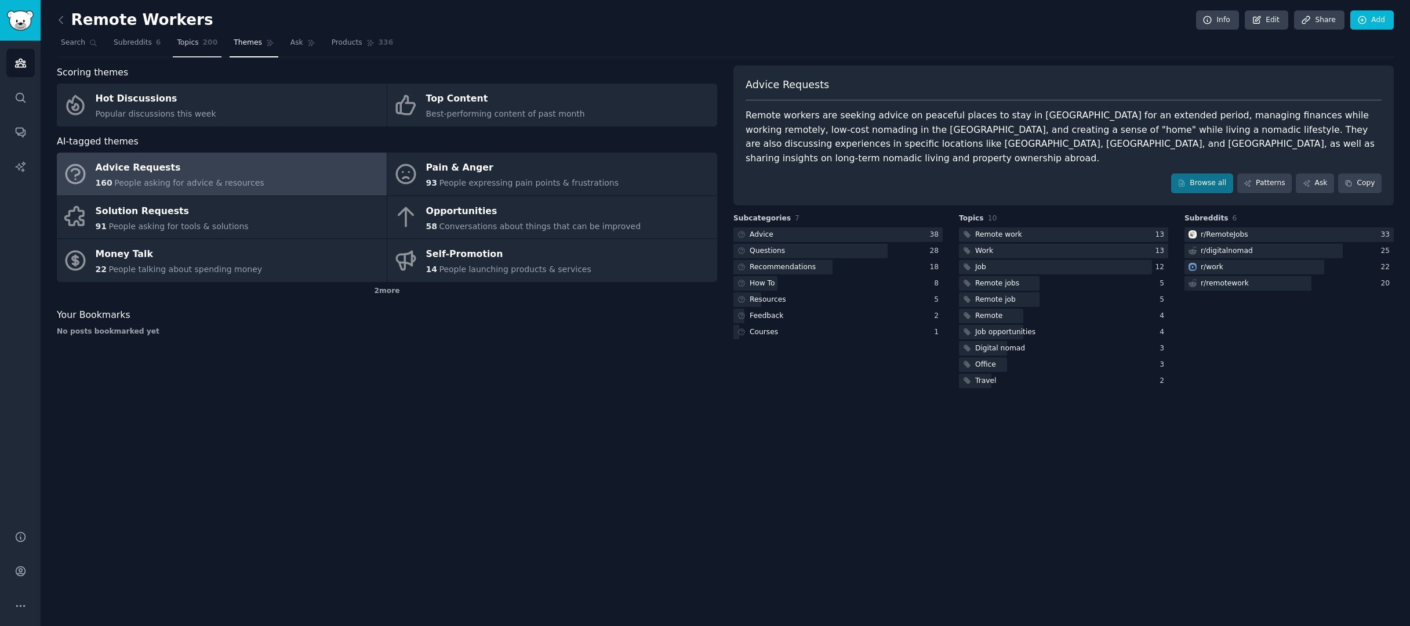
click at [194, 44] on span "Topics" at bounding box center [187, 43] width 21 height 10
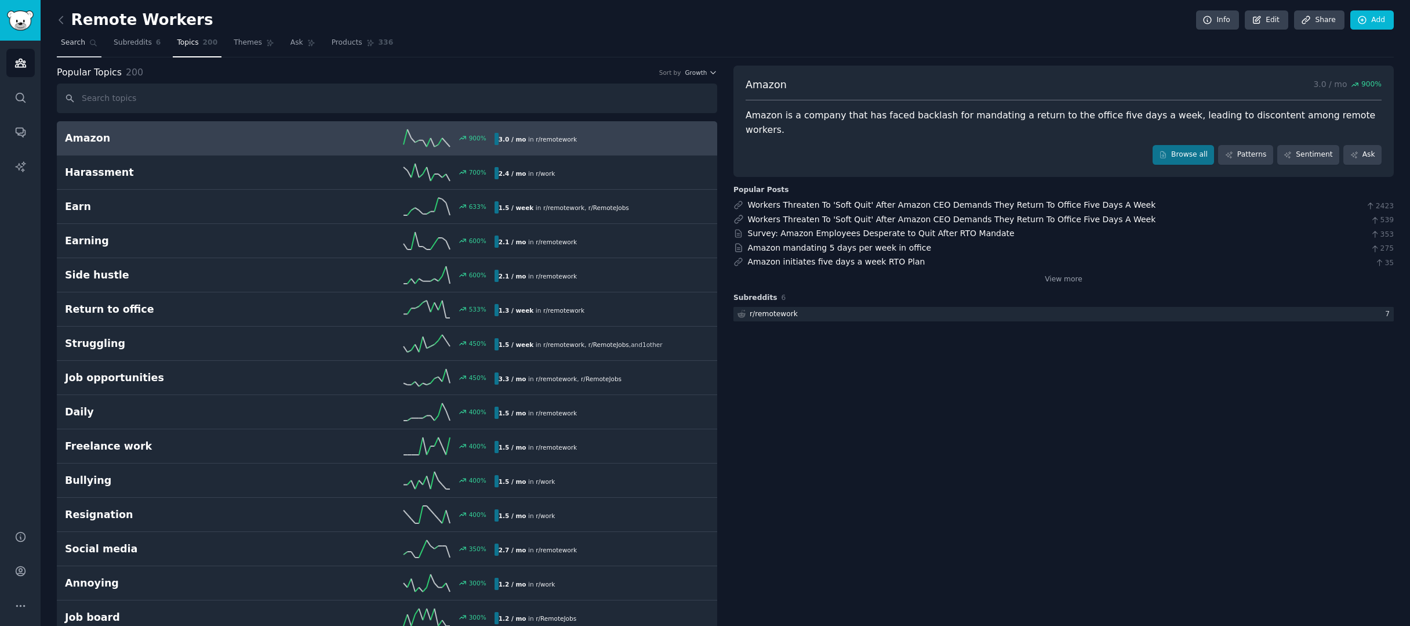
click at [70, 42] on span "Search" at bounding box center [73, 43] width 24 height 10
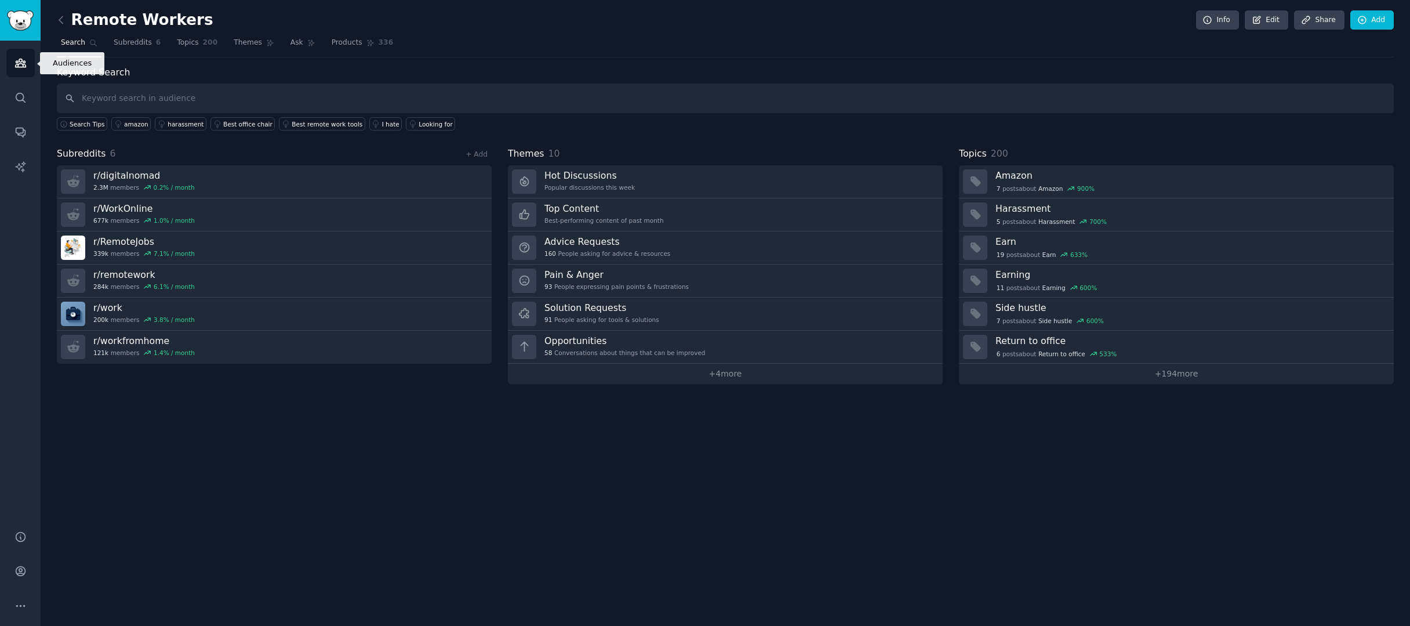
click at [23, 75] on link "Audiences" at bounding box center [20, 63] width 28 height 28
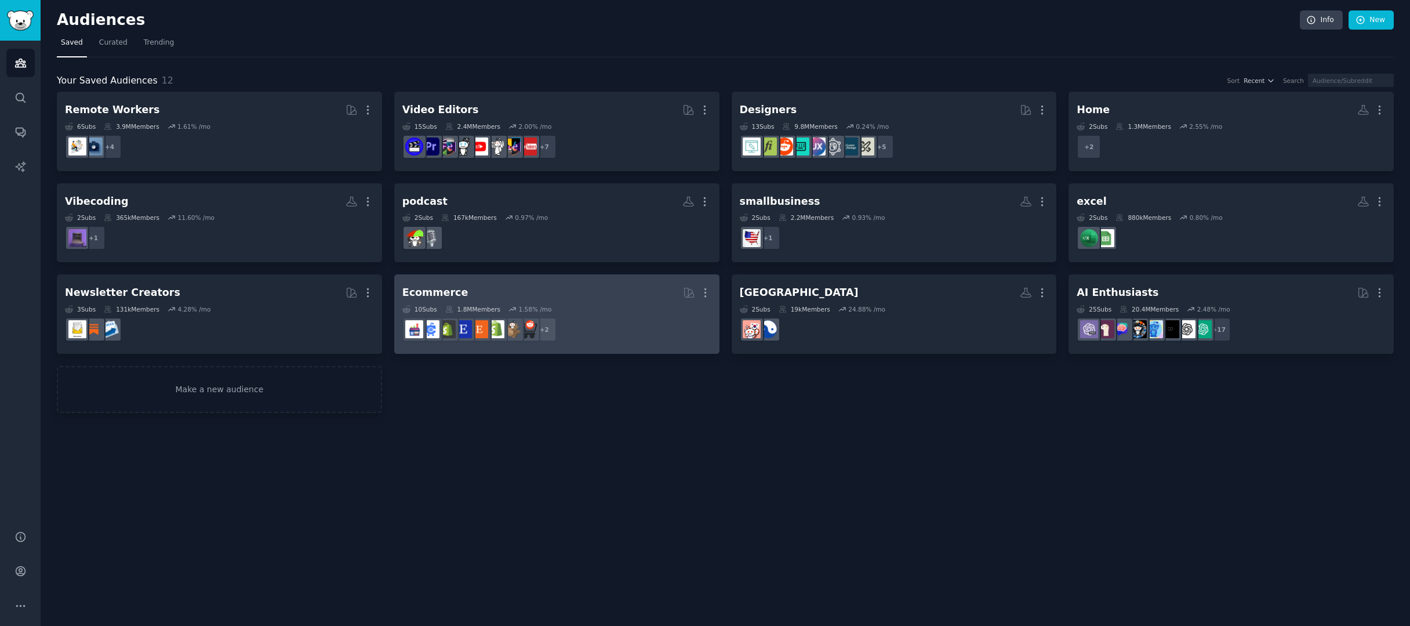
click at [614, 301] on h2 "Ecommerce More" at bounding box center [556, 292] width 309 height 20
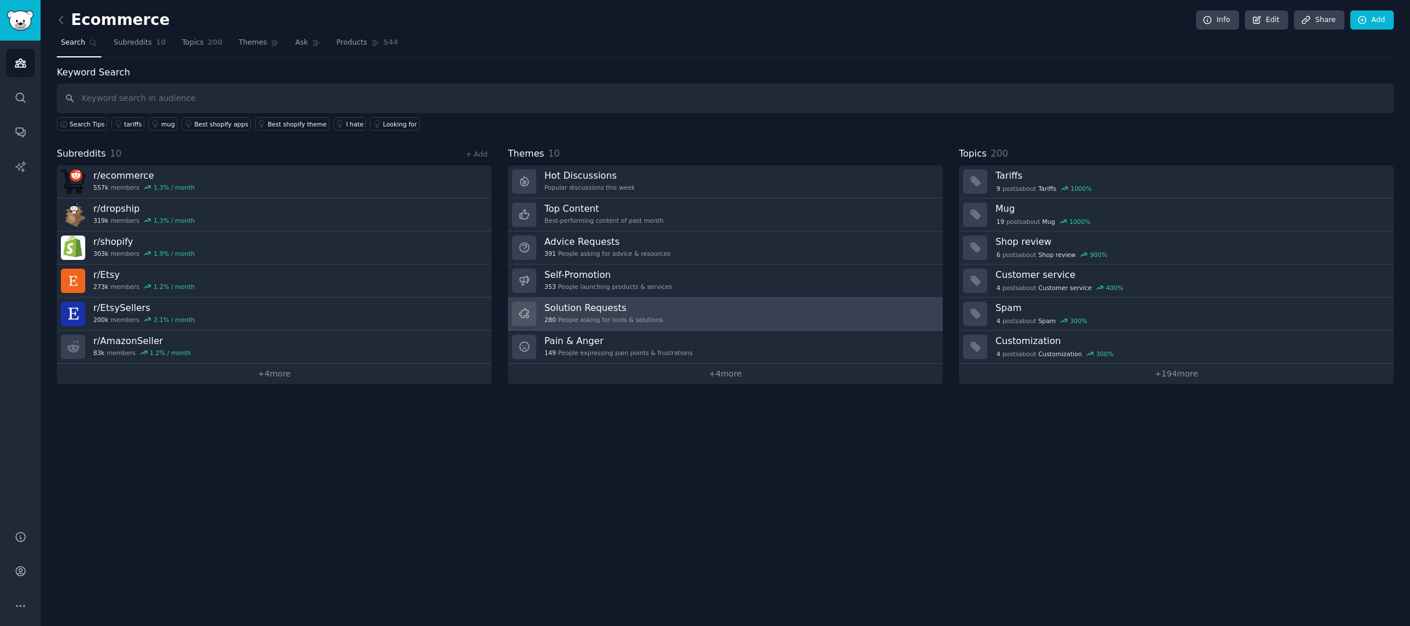
click at [667, 317] on link "Solution Requests 280 People asking for tools & solutions" at bounding box center [725, 313] width 435 height 33
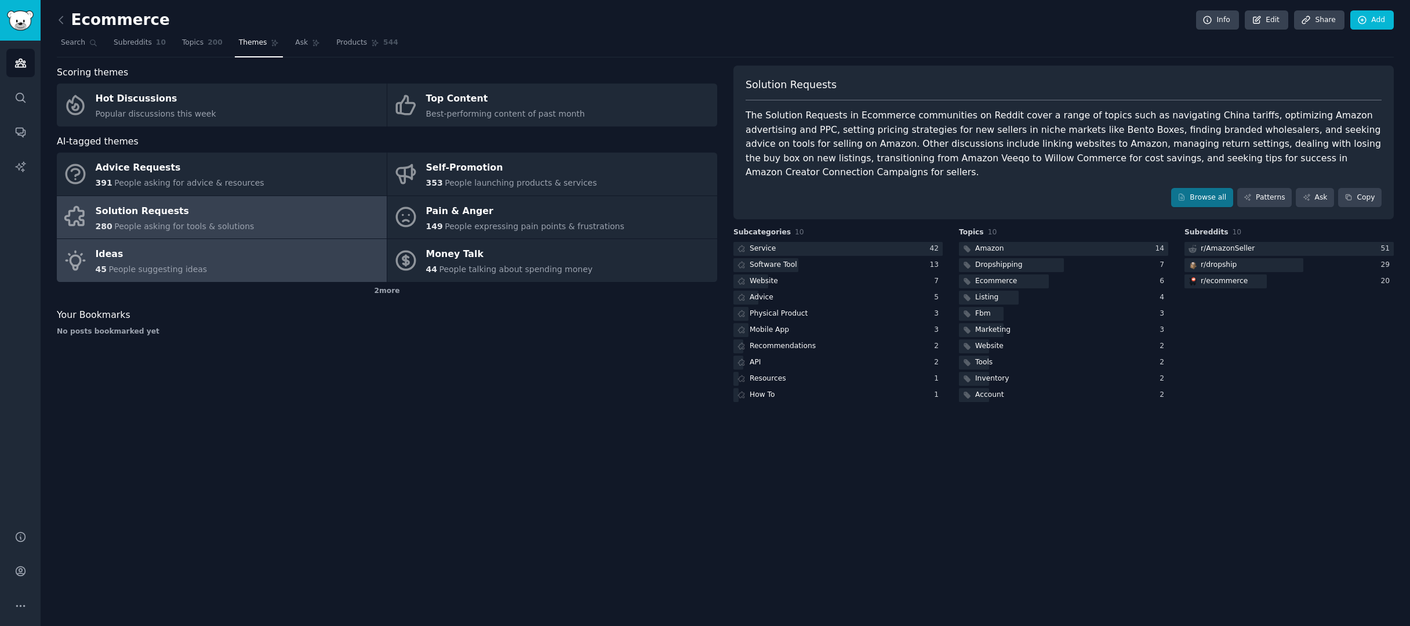
click at [266, 253] on link "Ideas 45 People suggesting ideas" at bounding box center [222, 260] width 330 height 43
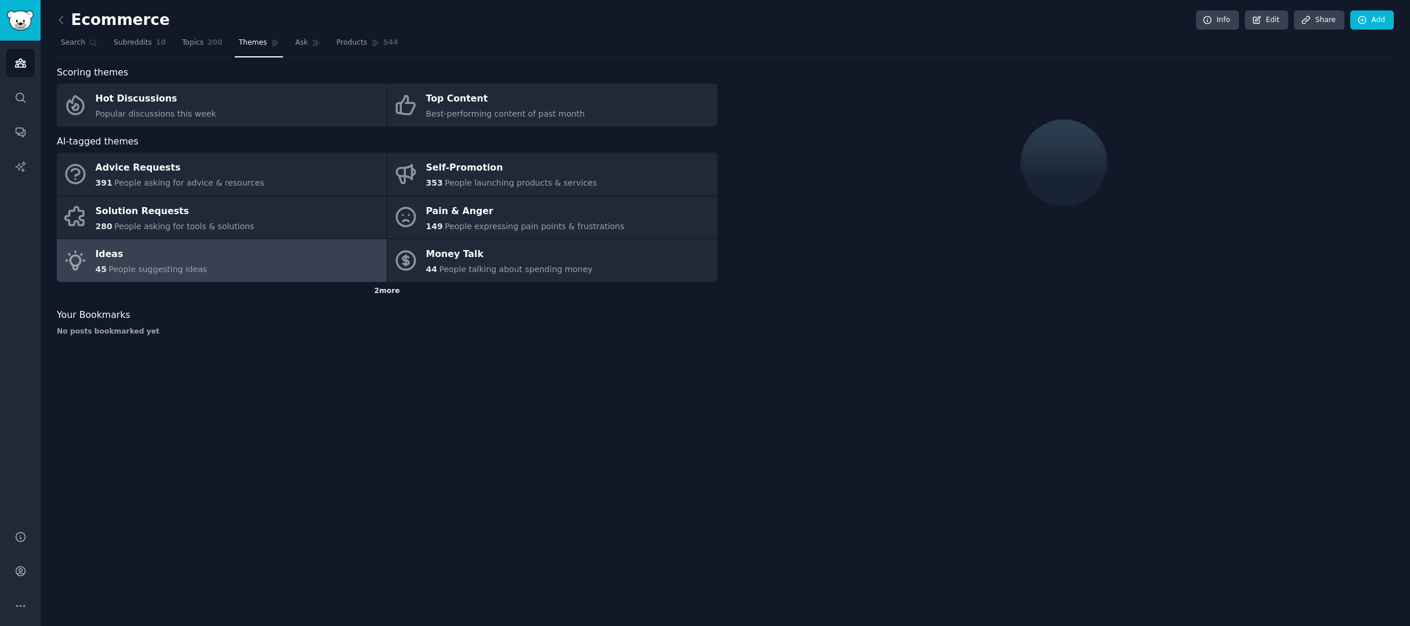
click at [390, 289] on div "2 more" at bounding box center [387, 291] width 660 height 19
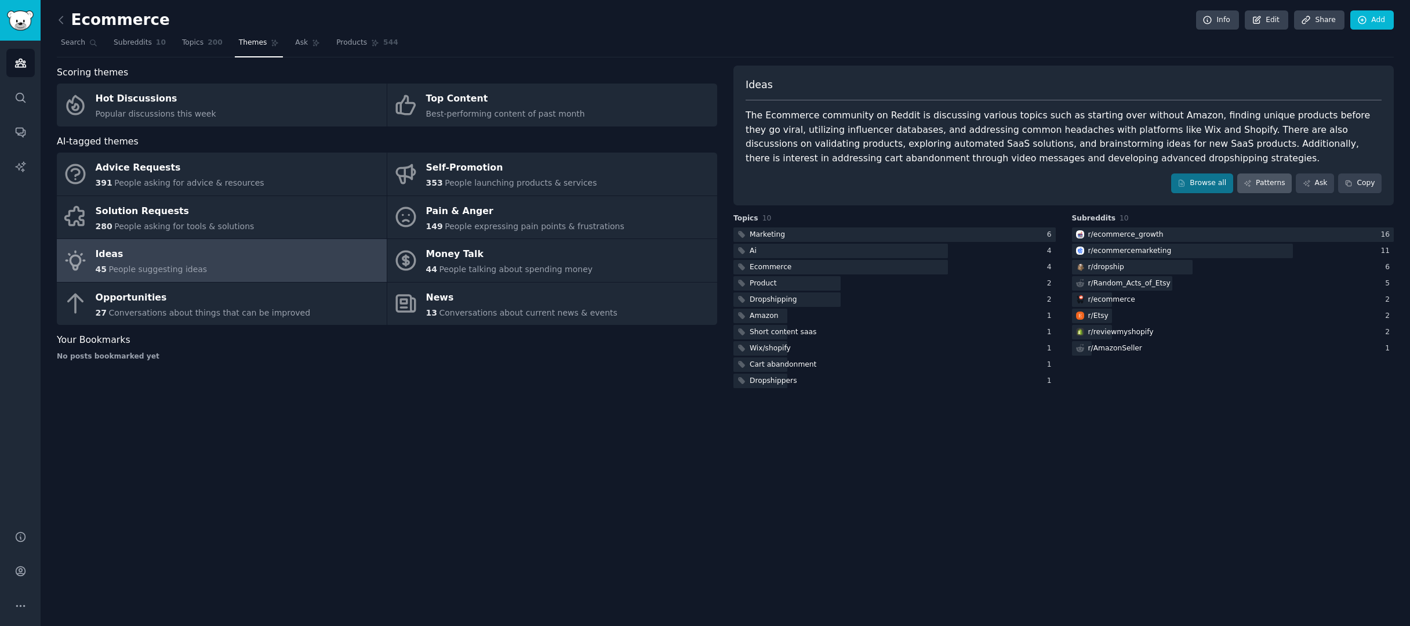
click at [1263, 176] on link "Patterns" at bounding box center [1264, 183] width 55 height 20
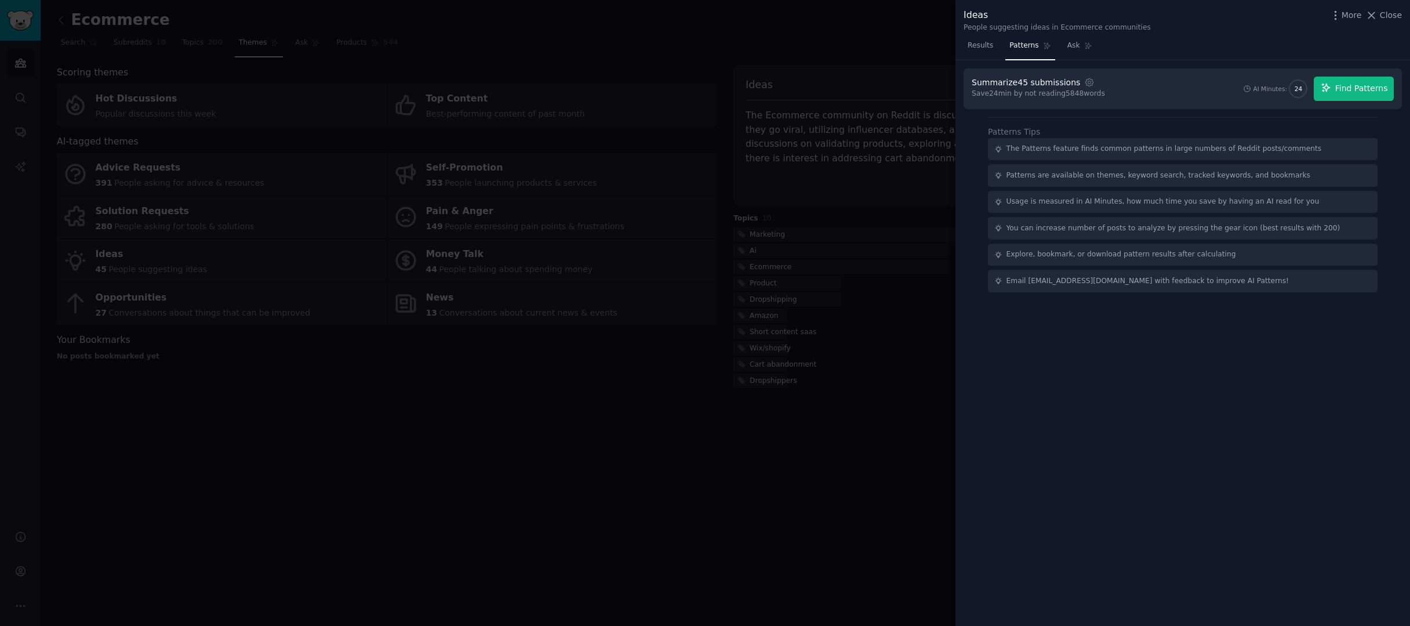
click at [1352, 91] on span "Find Patterns" at bounding box center [1361, 88] width 53 height 12
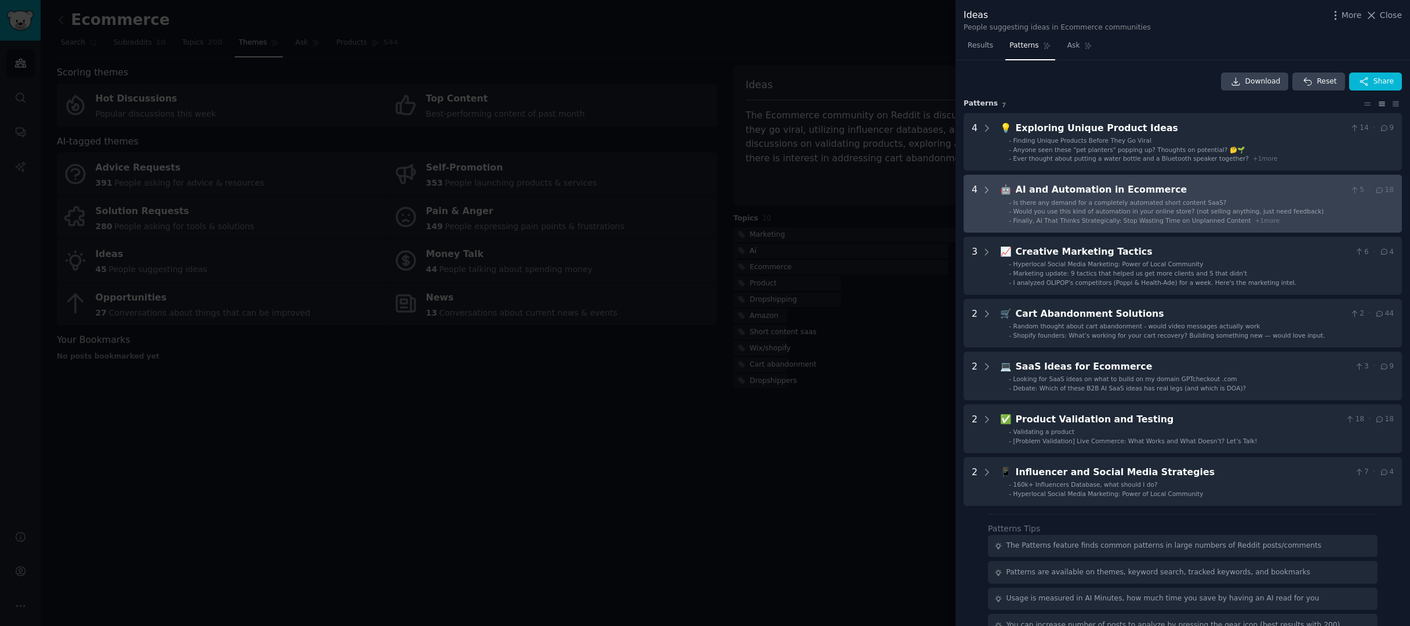
click at [1177, 202] on span "Is there any demand for a completely automated short content SaaS?" at bounding box center [1120, 202] width 213 height 7
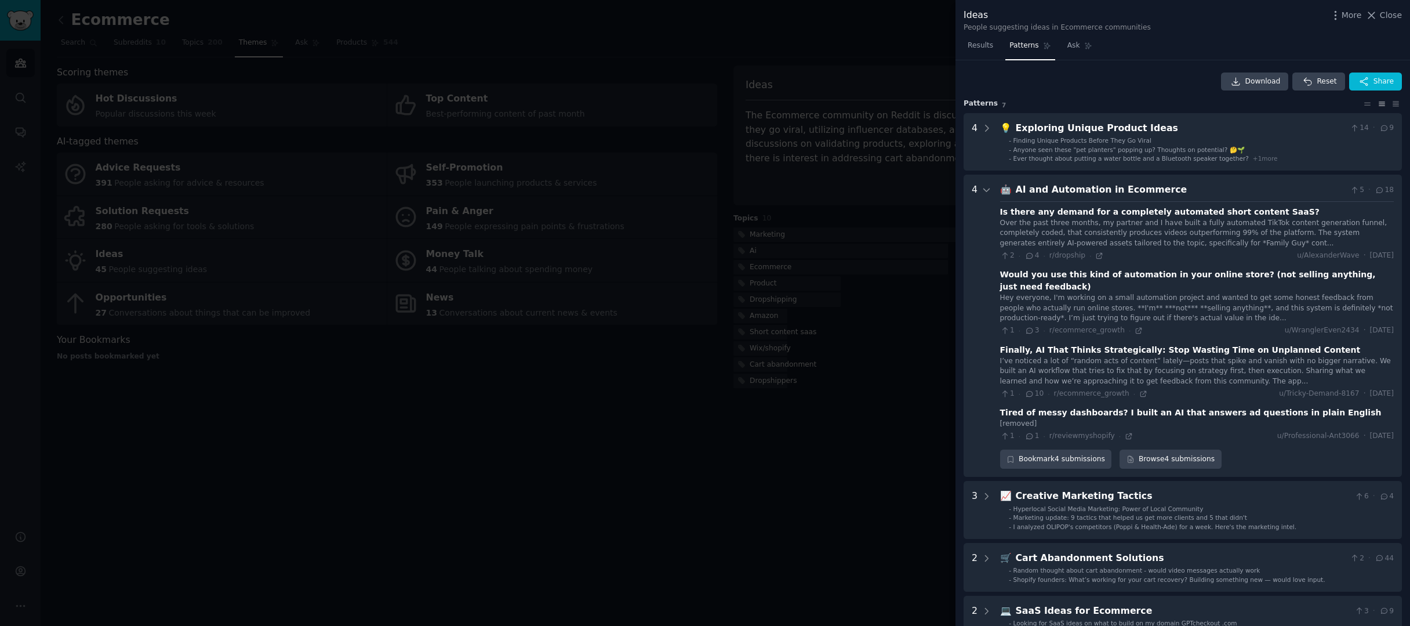
scroll to position [114, 0]
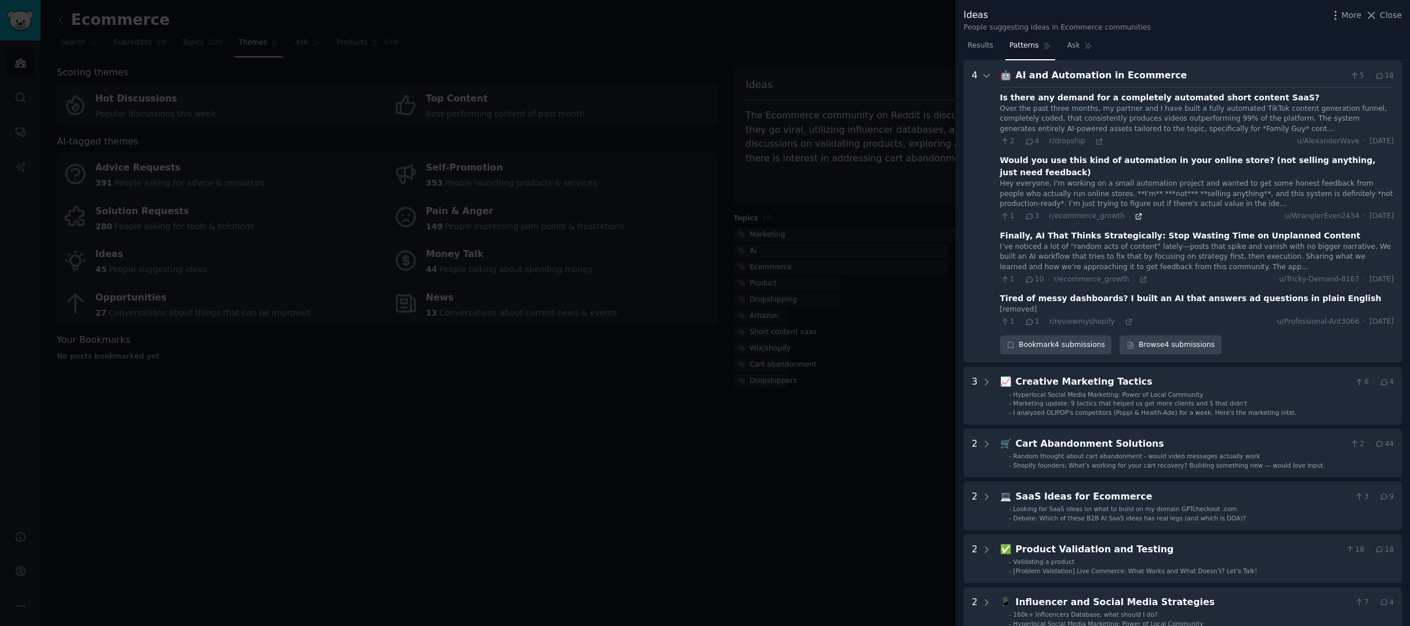
click at [1135, 212] on icon at bounding box center [1139, 216] width 8 height 8
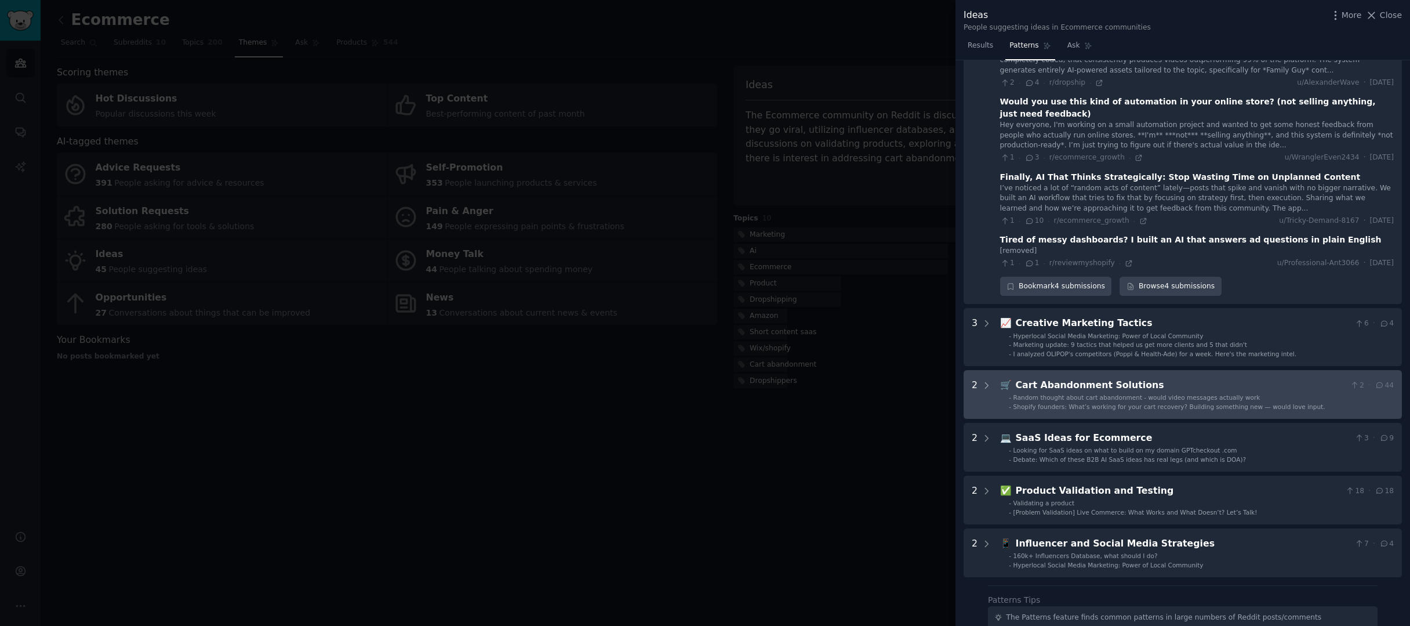
click at [1061, 393] on div "Random thought about cart abandonment - would video messages actually work" at bounding box center [1137, 397] width 247 height 8
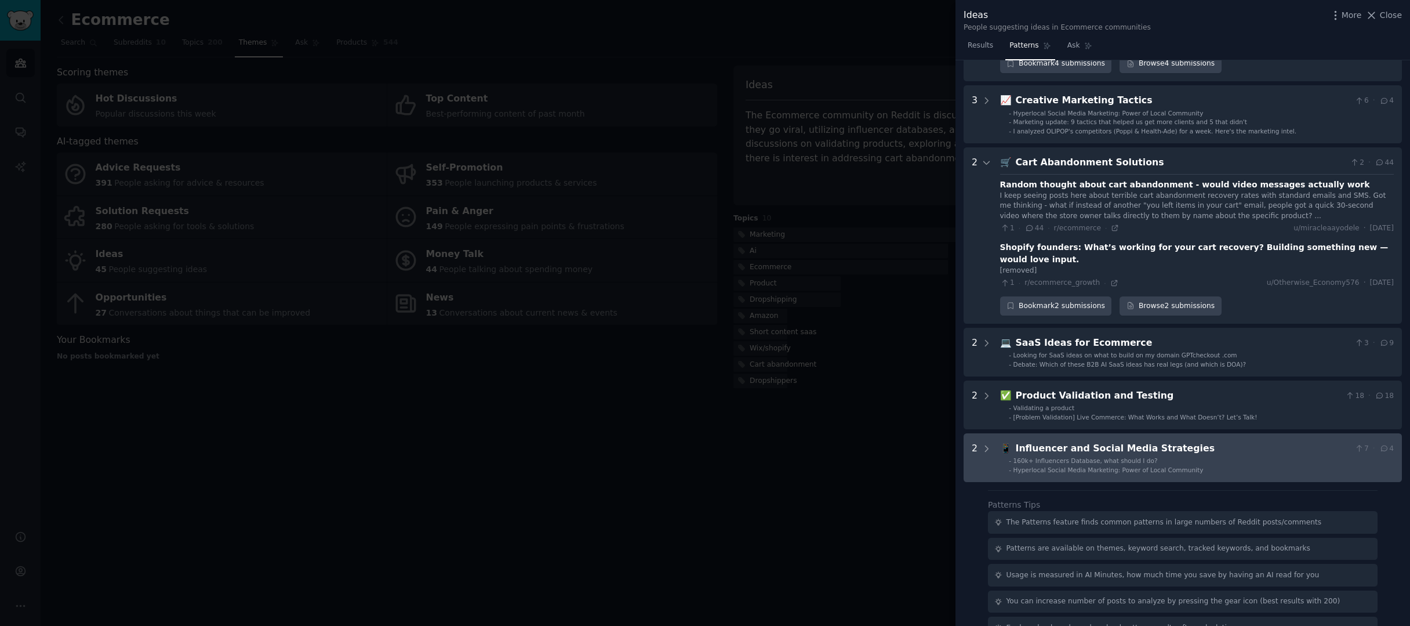
scroll to position [436, 0]
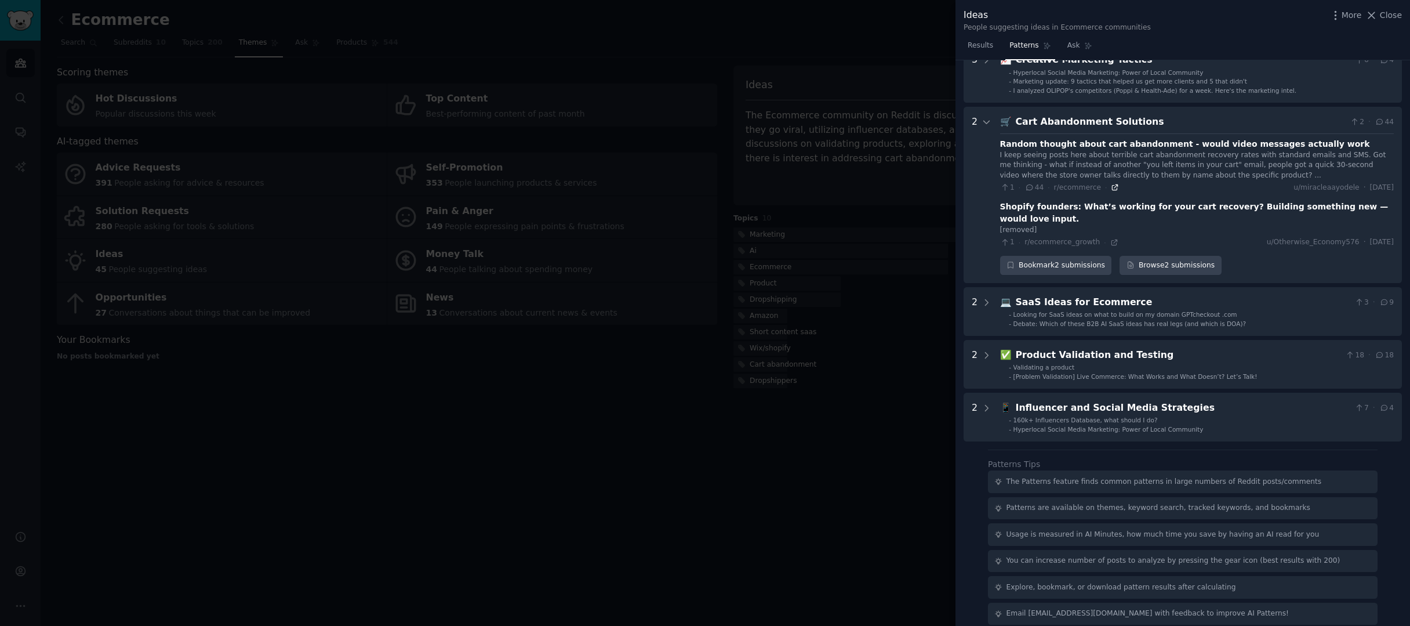
click at [1113, 185] on icon at bounding box center [1115, 187] width 5 height 5
click at [660, 507] on div at bounding box center [705, 313] width 1410 height 626
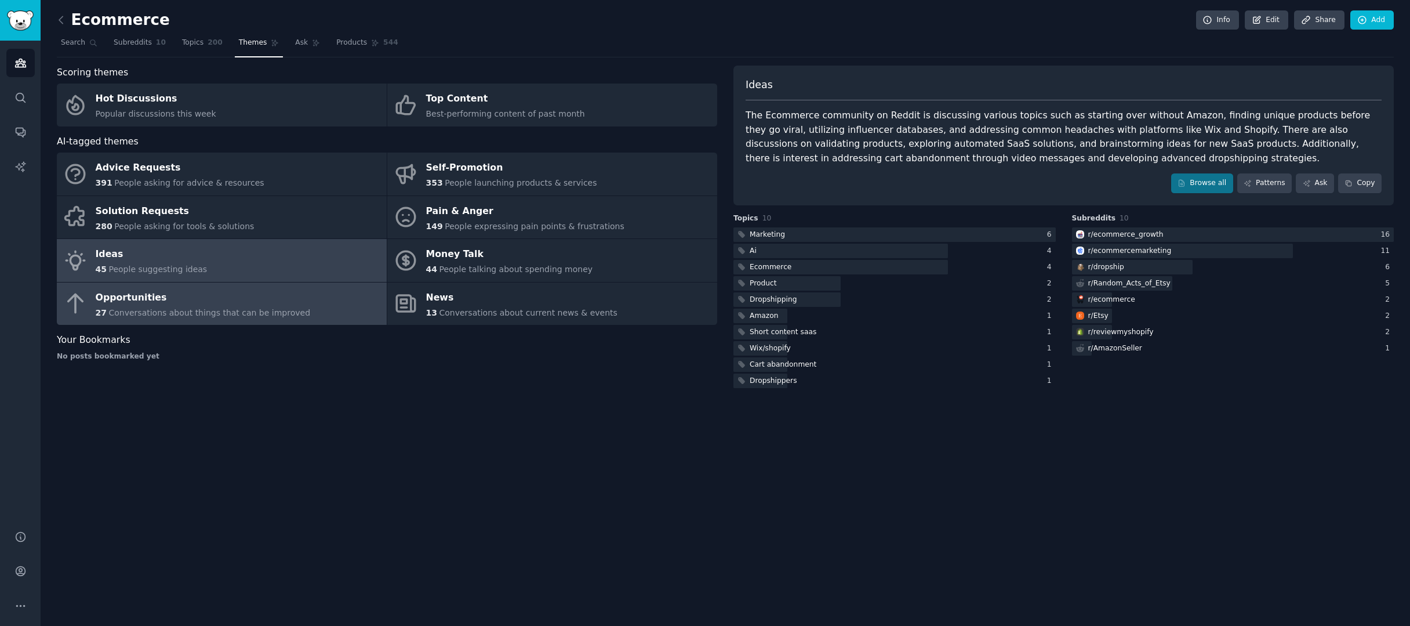
click at [348, 292] on link "Opportunities 27 Conversations about things that can be improved" at bounding box center [222, 303] width 330 height 43
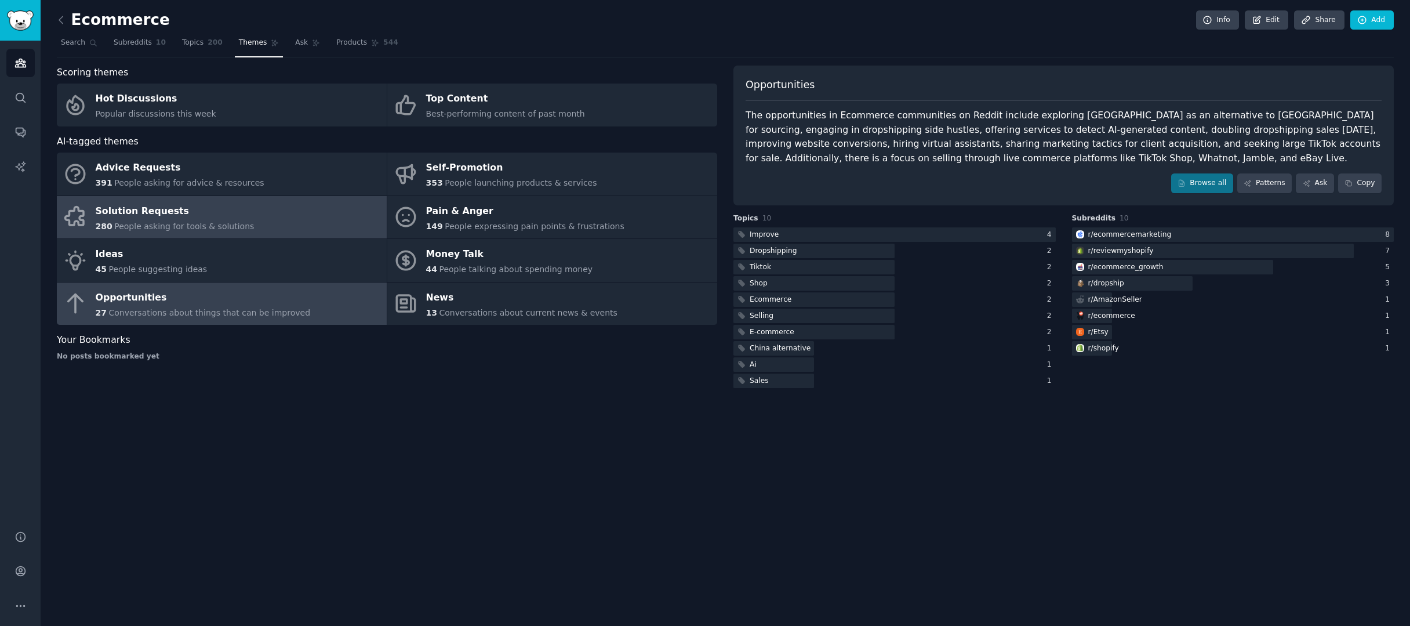
click at [230, 215] on div "Solution Requests" at bounding box center [175, 211] width 159 height 19
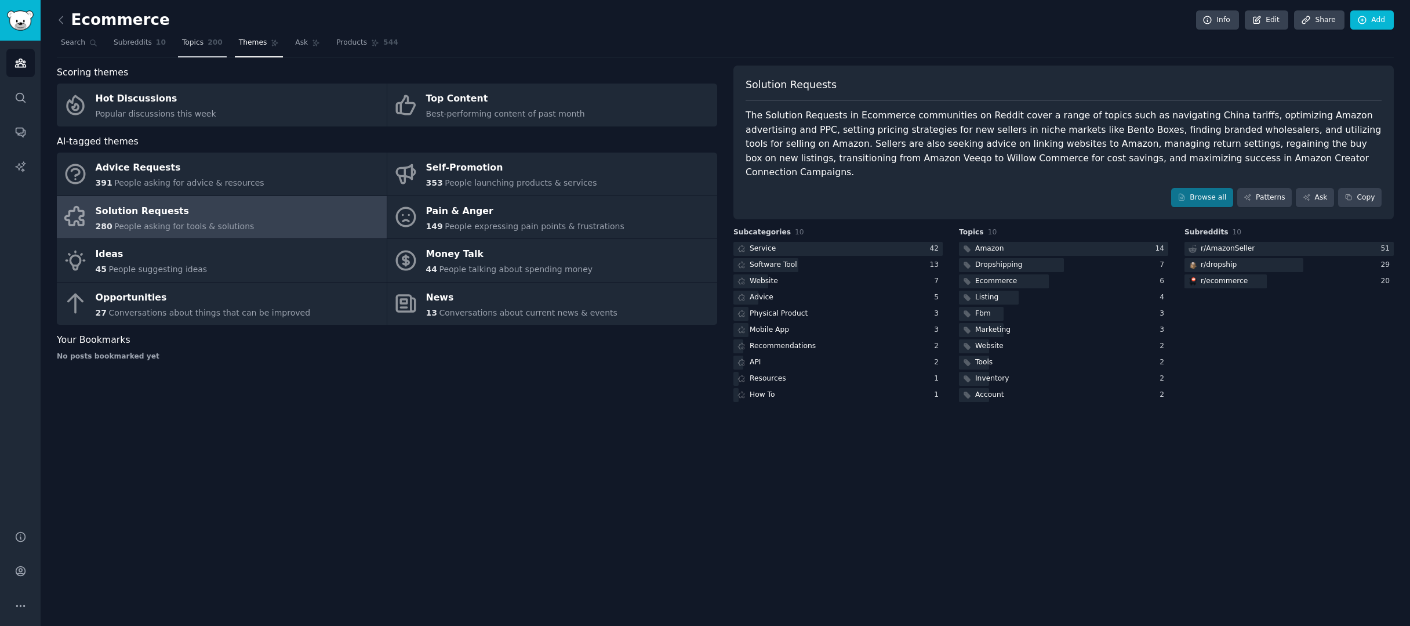
click at [191, 46] on span "Topics" at bounding box center [192, 43] width 21 height 10
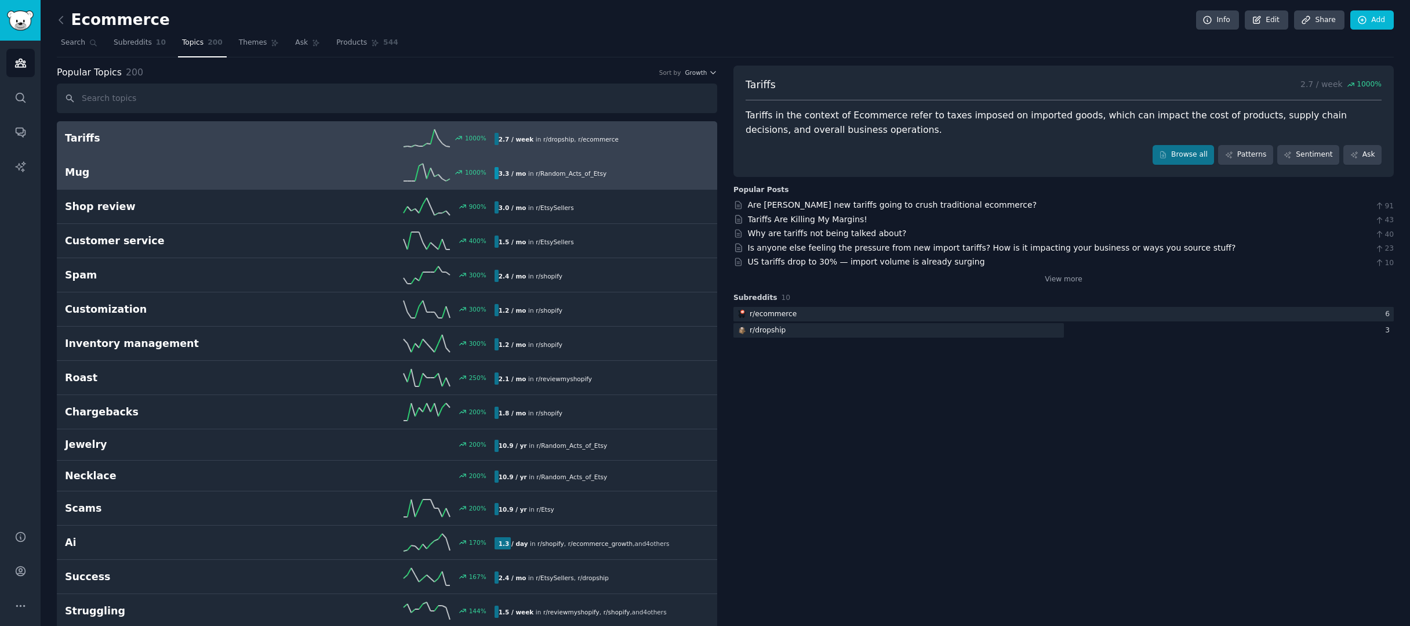
click at [385, 169] on div "1000 %" at bounding box center [386, 172] width 215 height 17
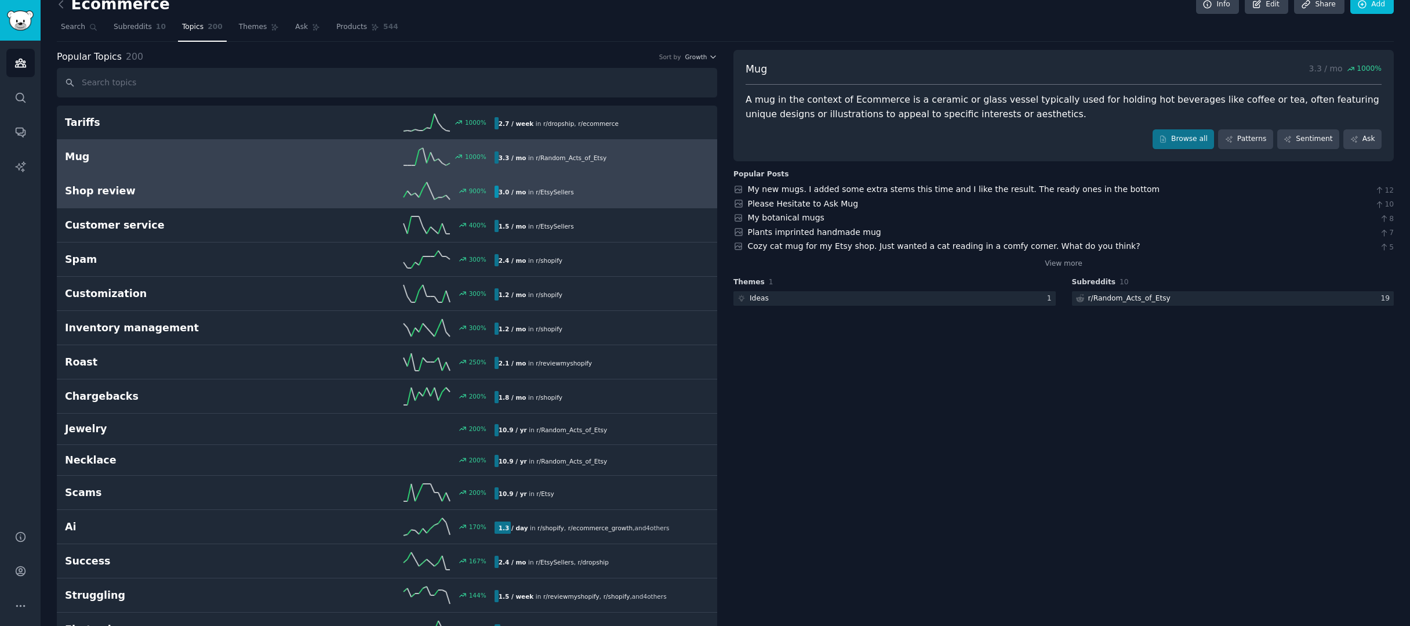
scroll to position [18, 0]
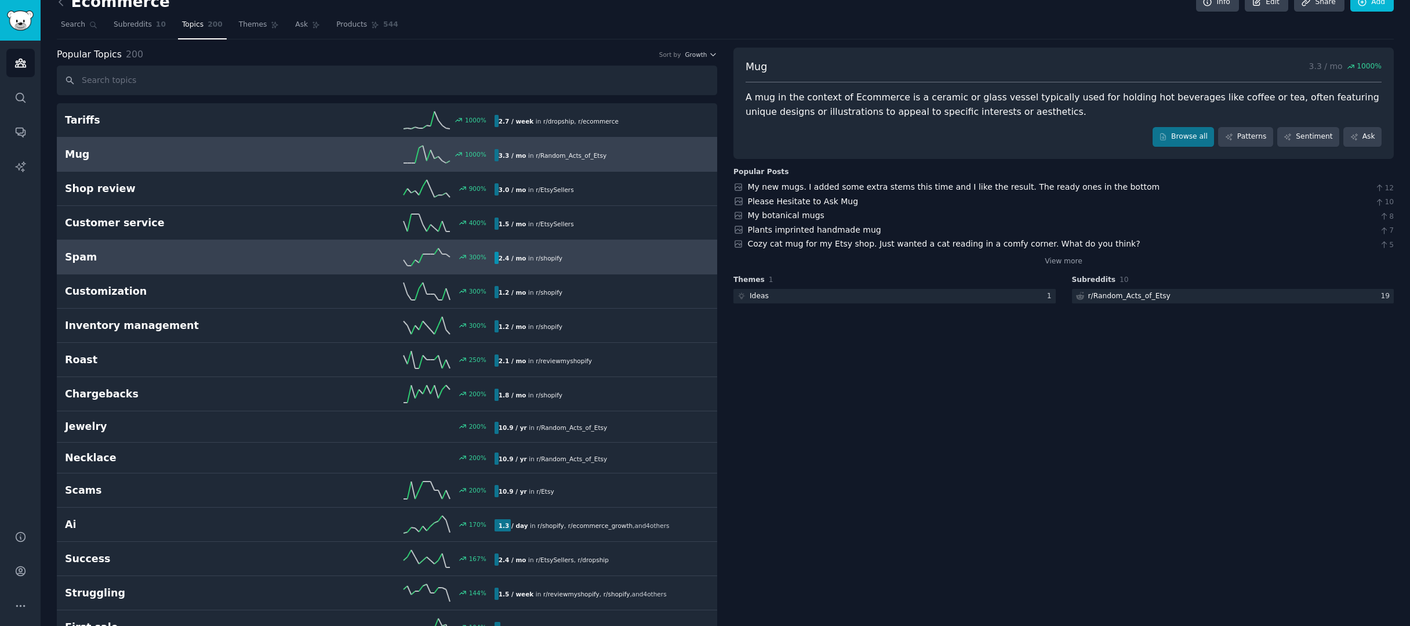
click at [328, 244] on link "Spam 300 % 2.4 / mo in r/ shopify 300% increase in mentions recently" at bounding box center [387, 257] width 660 height 34
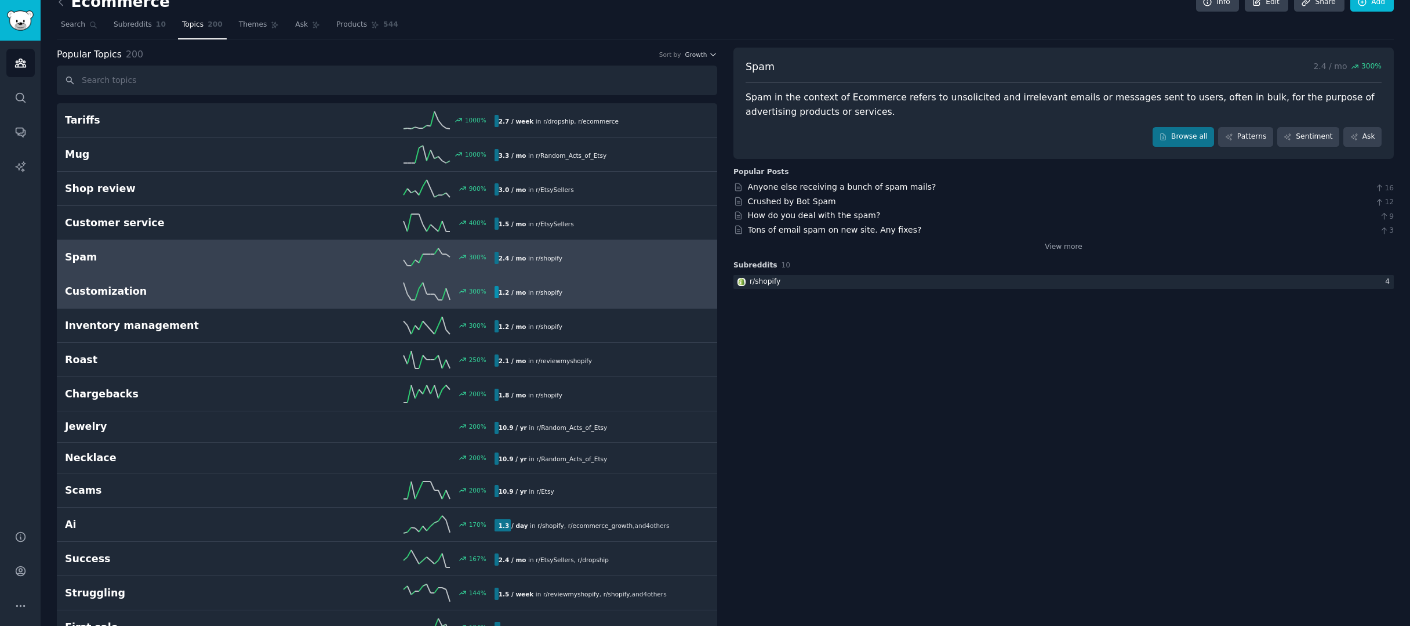
scroll to position [275, 0]
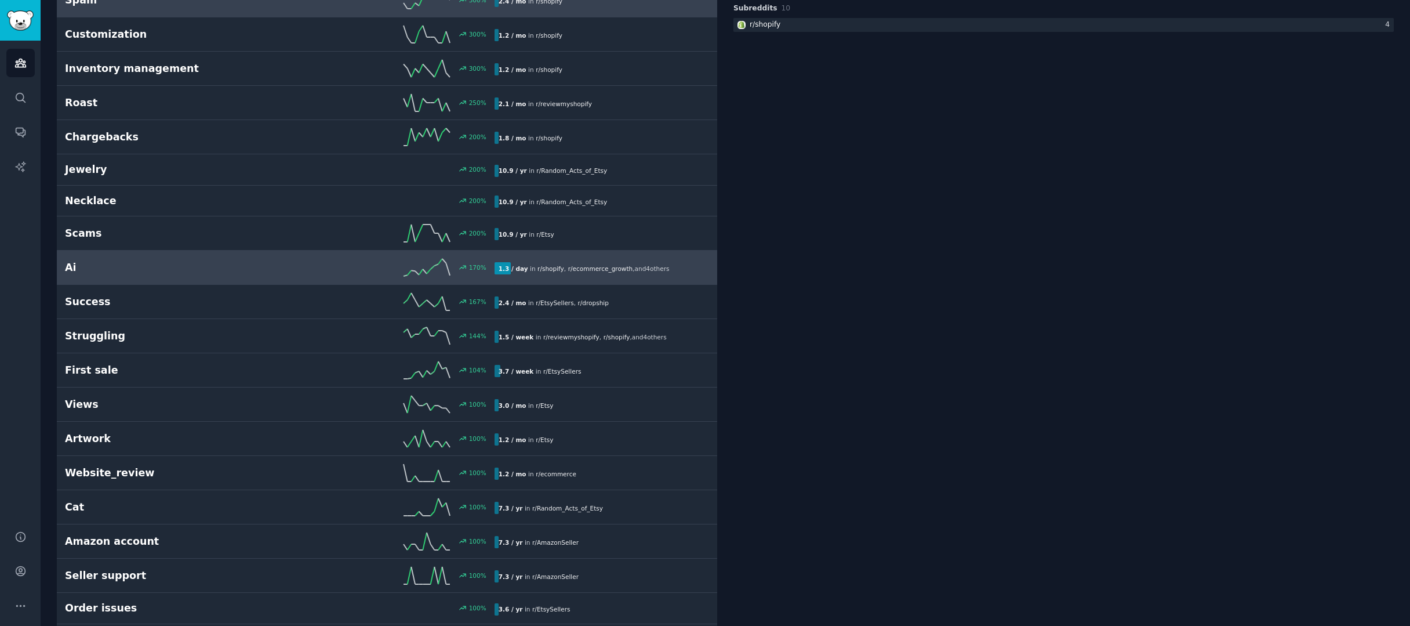
click at [578, 281] on link "Ai 170 % 1.3 / day in r/ shopify , r/ ecommerce_growth , and 4 other s" at bounding box center [387, 267] width 660 height 34
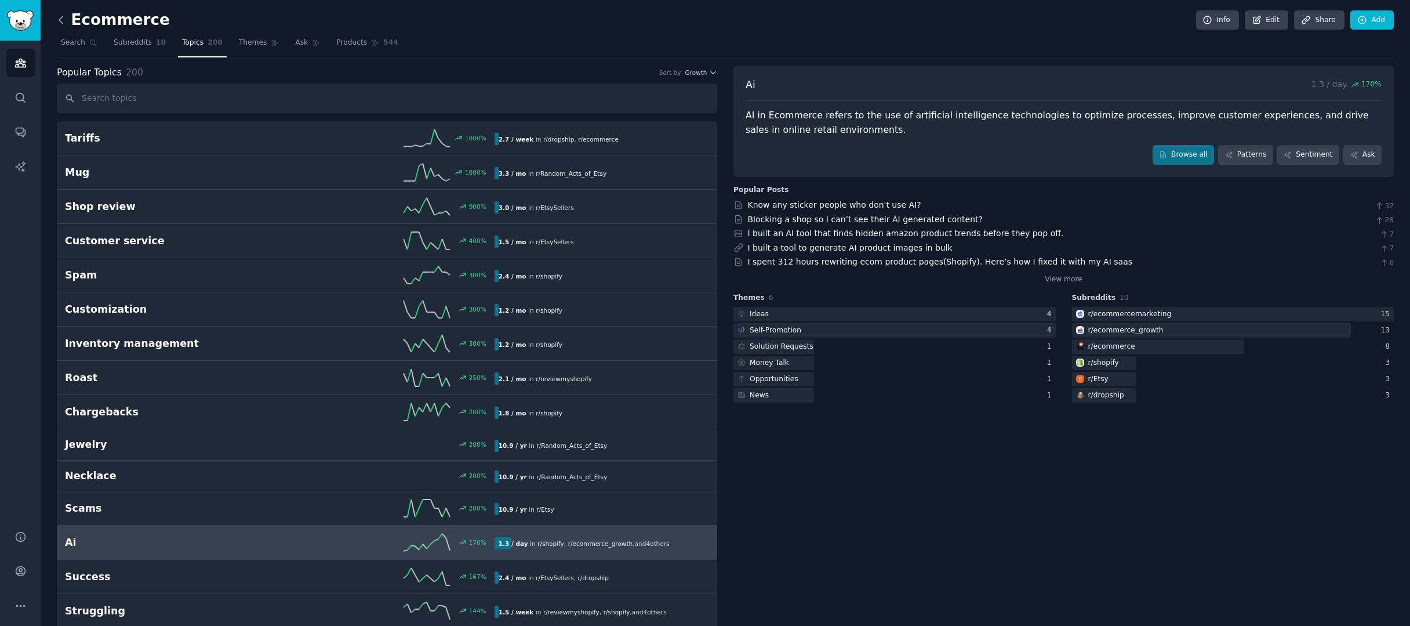
click at [62, 24] on icon at bounding box center [61, 20] width 12 height 12
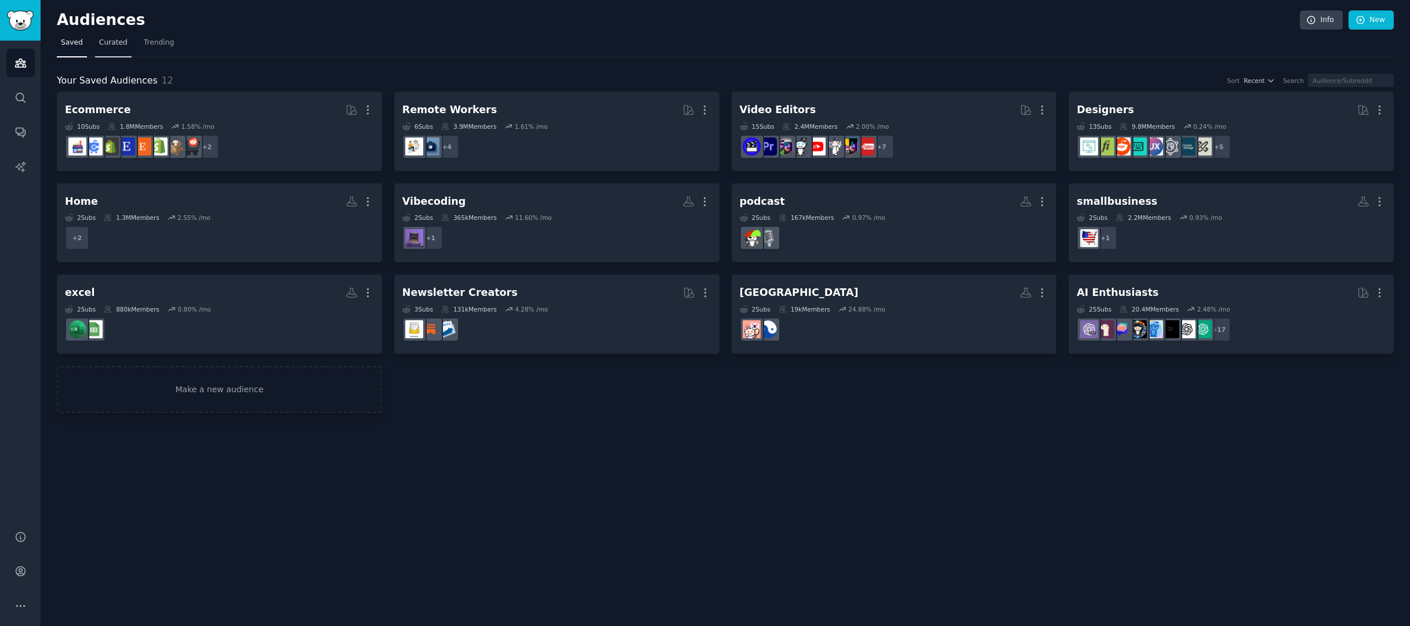
click at [116, 52] on link "Curated" at bounding box center [113, 46] width 37 height 24
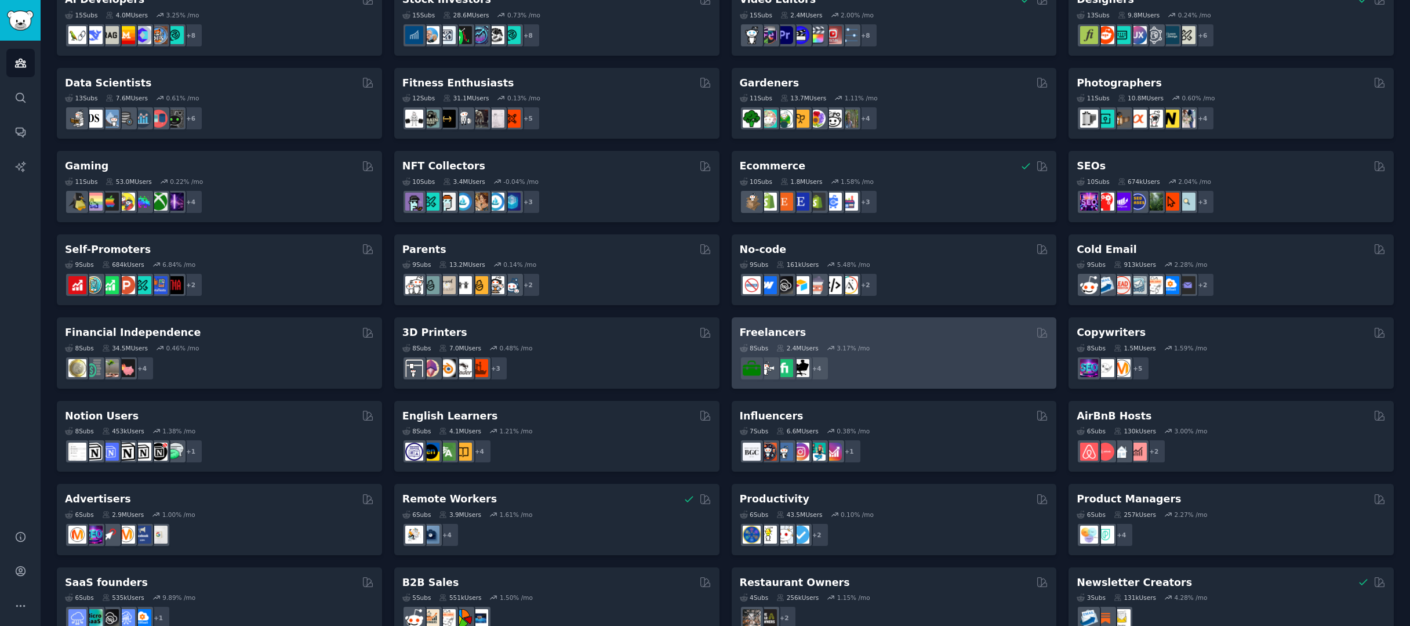
scroll to position [299, 0]
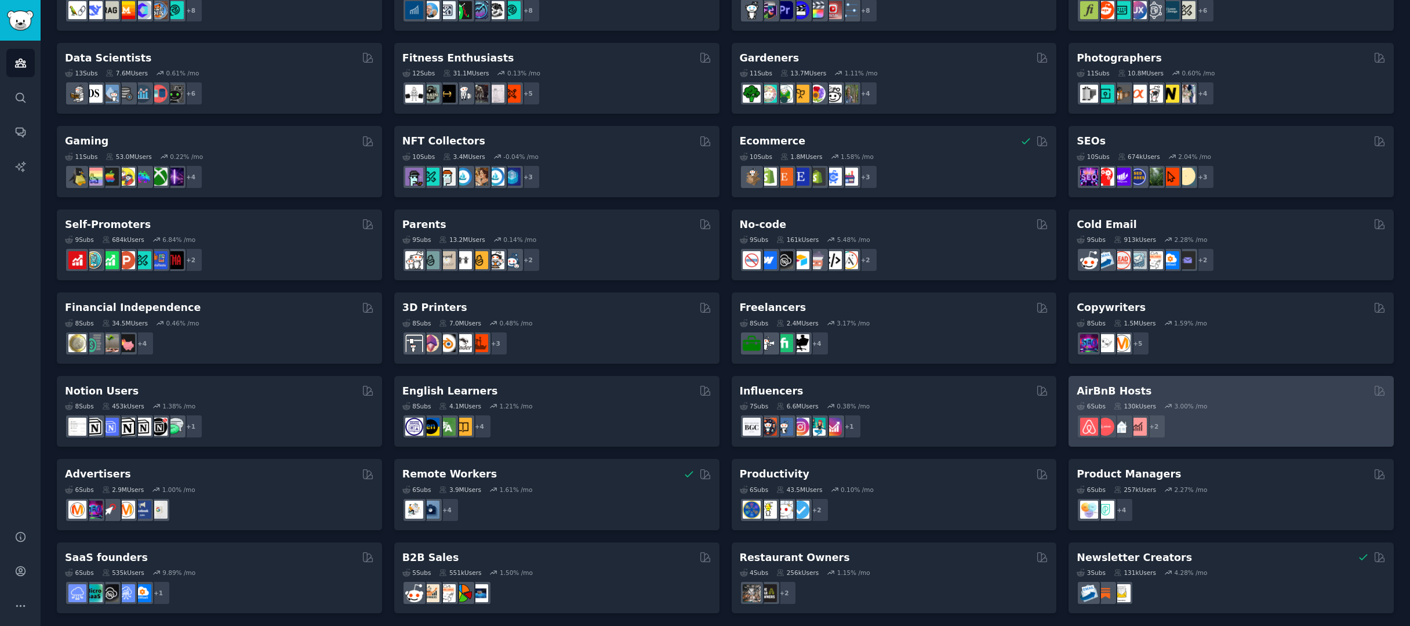
click at [1273, 406] on div "6 Sub s 130k Users 3.00 % /mo" at bounding box center [1231, 406] width 309 height 8
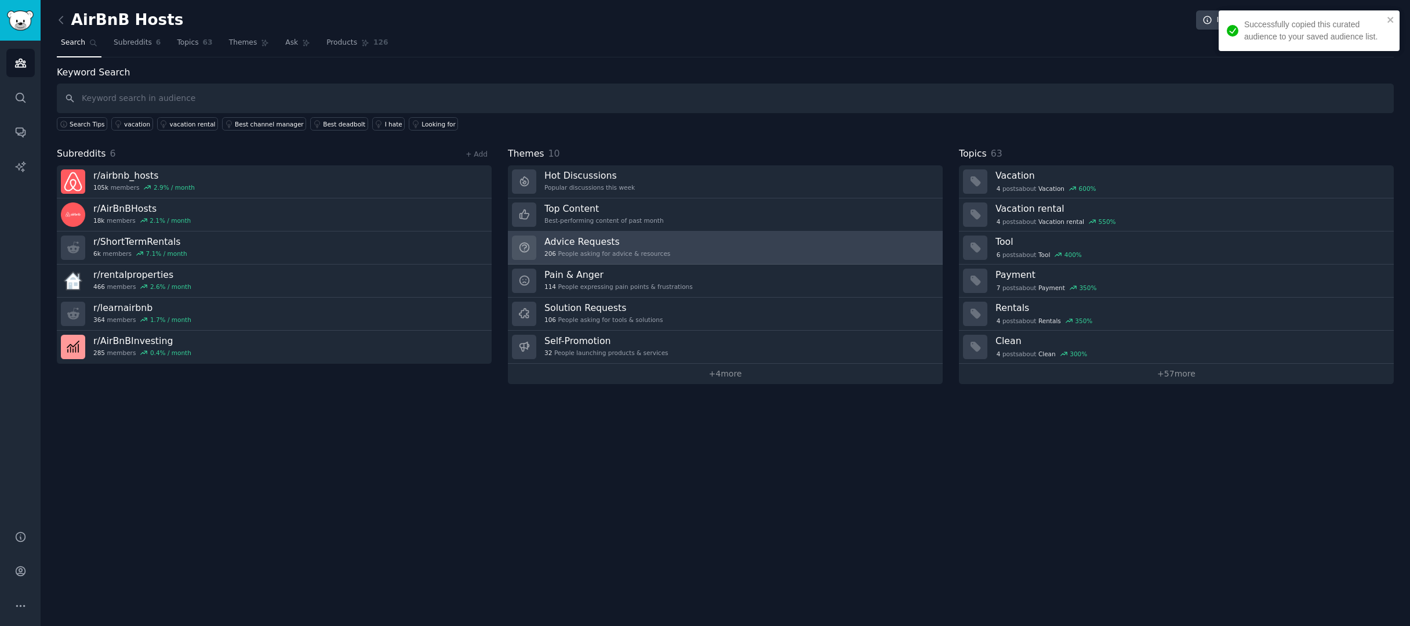
click at [638, 259] on link "Advice Requests 206 People asking for advice & resources" at bounding box center [725, 247] width 435 height 33
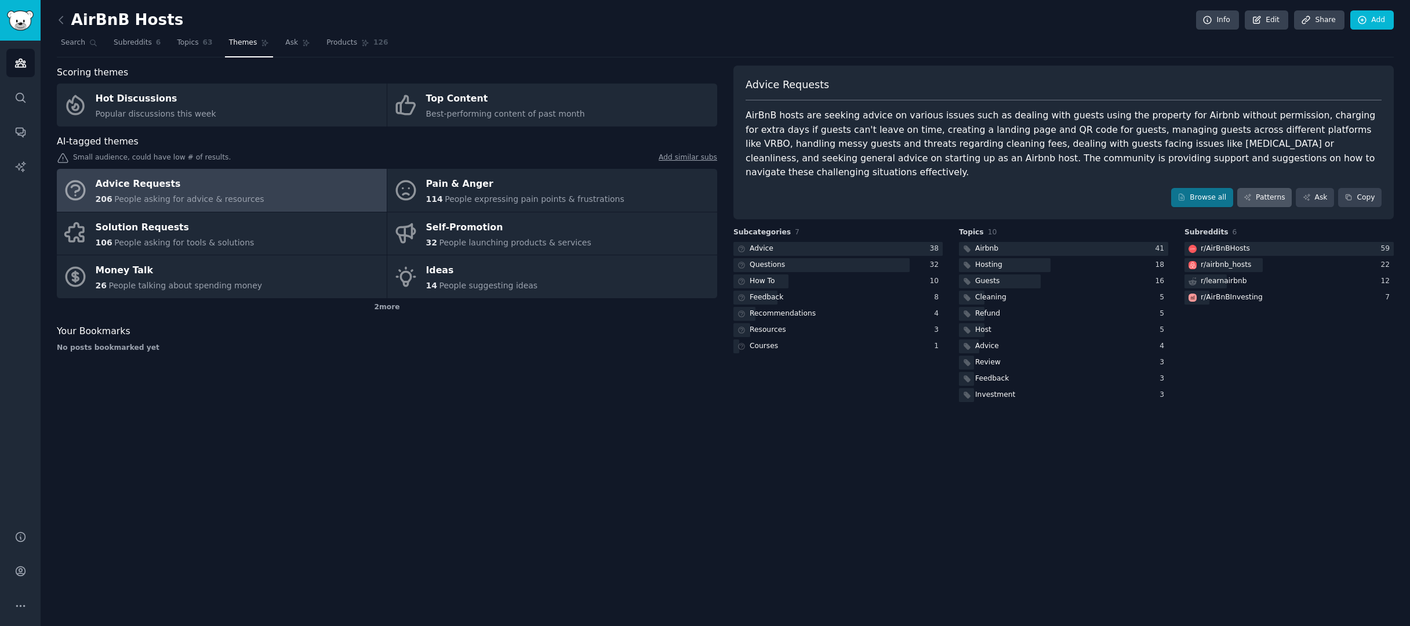
click at [1257, 188] on link "Patterns" at bounding box center [1264, 198] width 55 height 20
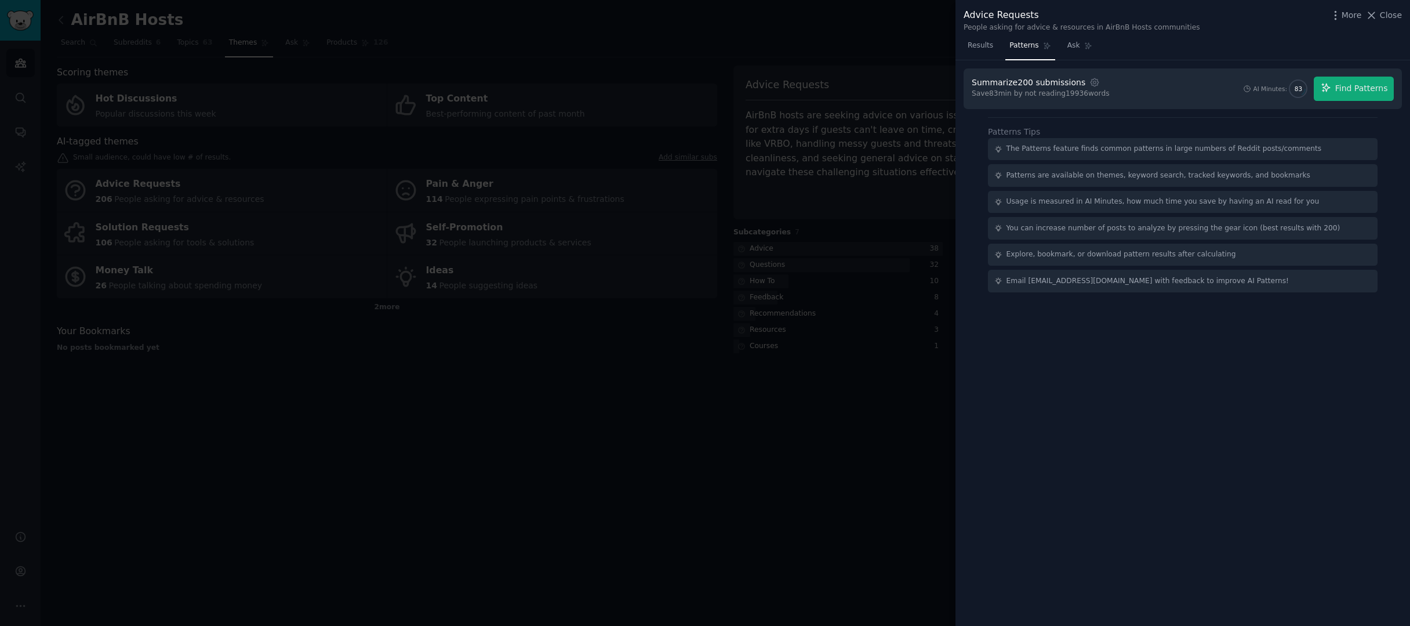
click at [1384, 87] on span "Find Patterns" at bounding box center [1361, 88] width 53 height 12
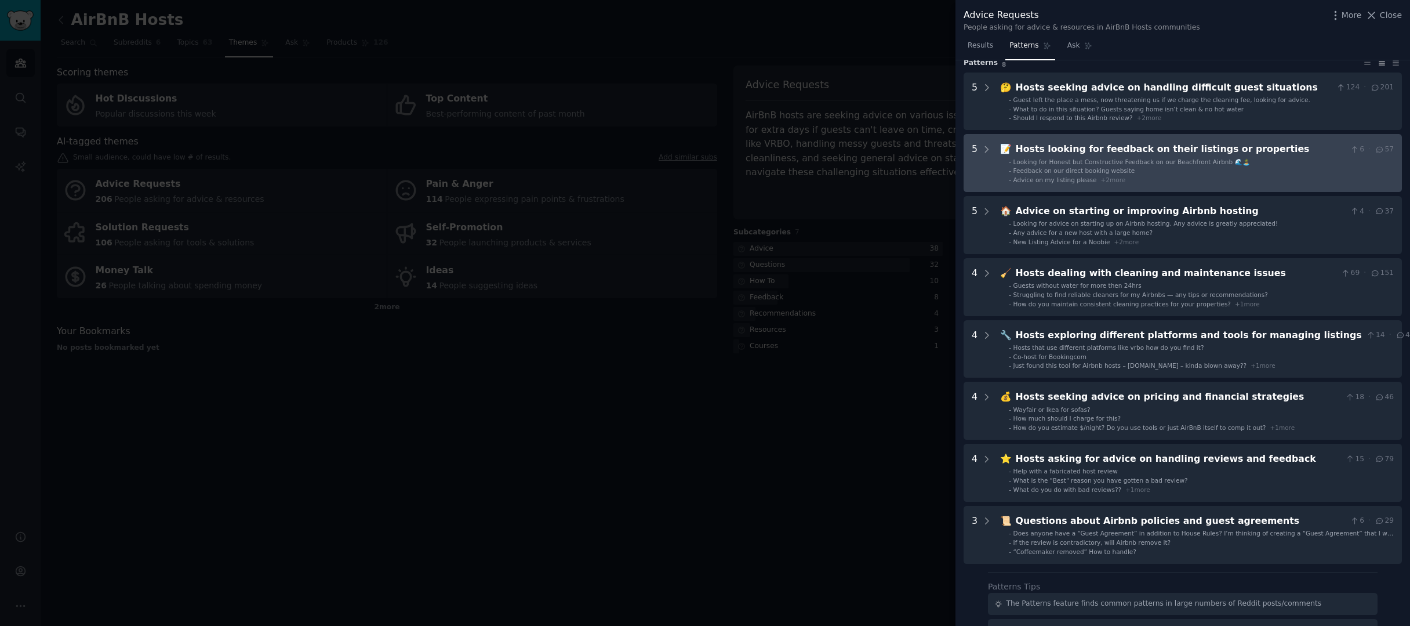
scroll to position [62, 0]
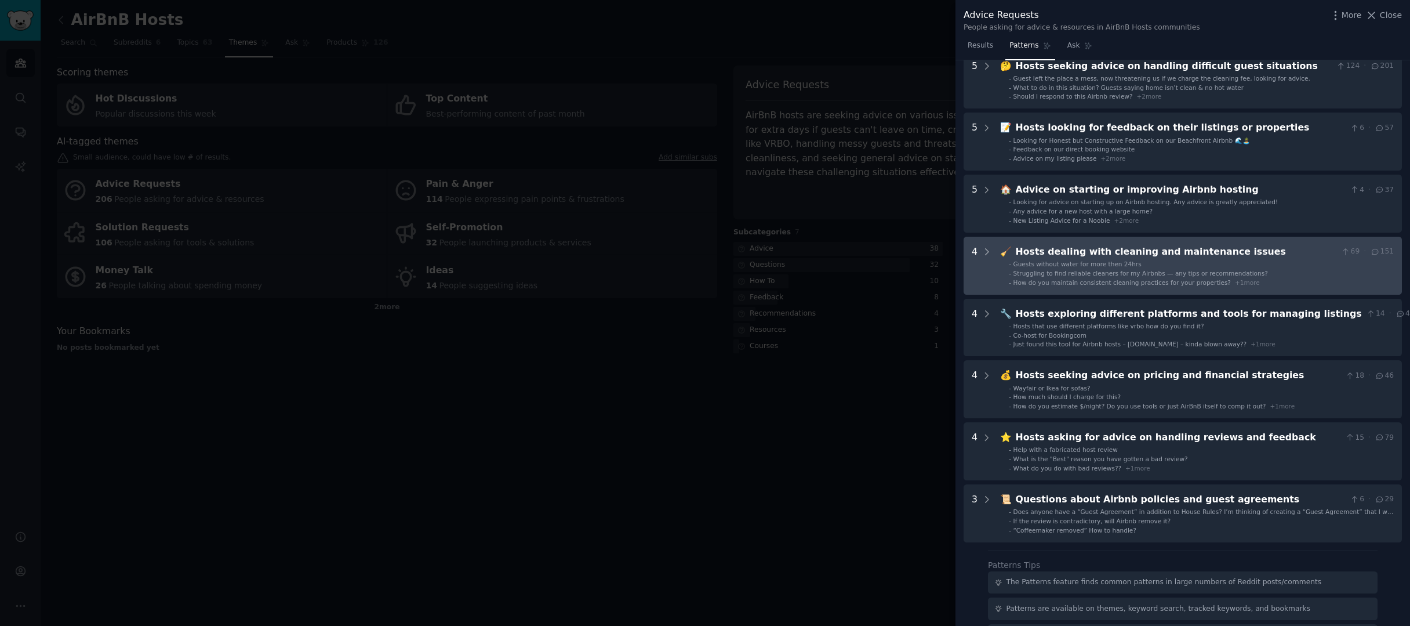
click at [1269, 256] on div "Hosts dealing with cleaning and maintenance issues" at bounding box center [1176, 252] width 321 height 14
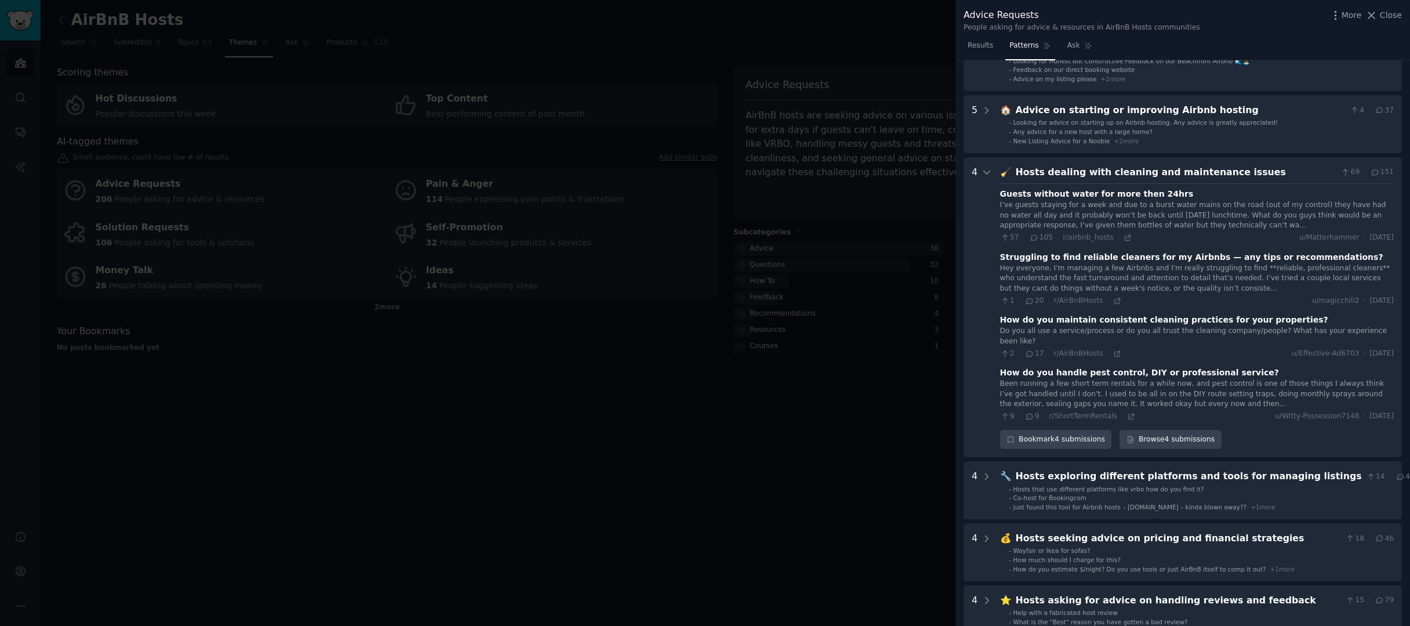
scroll to position [139, 0]
click at [989, 171] on icon at bounding box center [987, 174] width 10 height 10
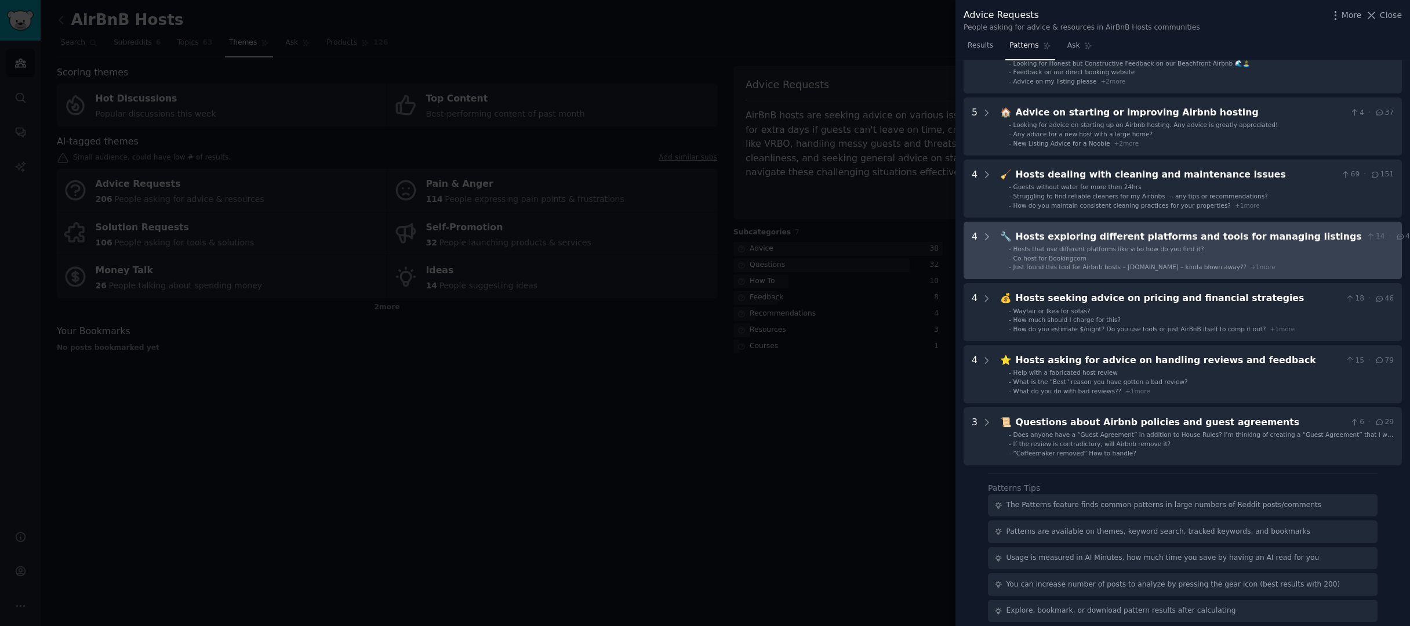
scroll to position [26, 0]
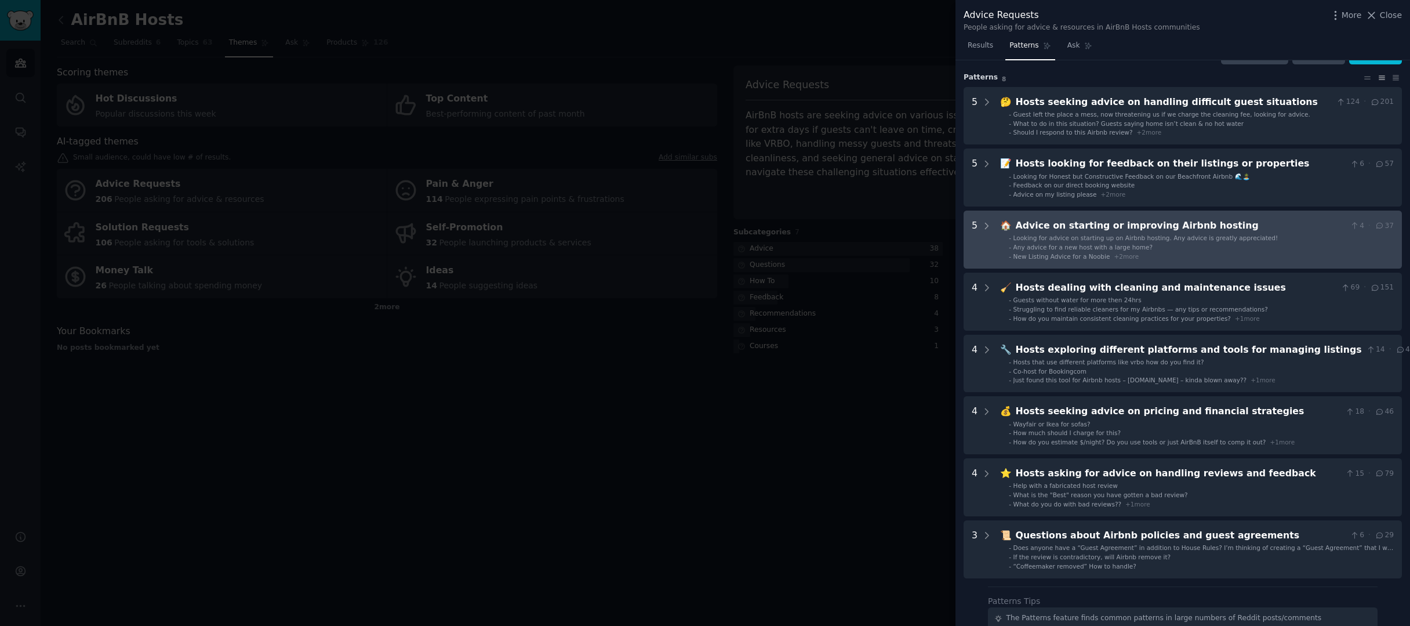
click at [1103, 256] on span "New Listing Advice for a Noobie" at bounding box center [1062, 256] width 97 height 7
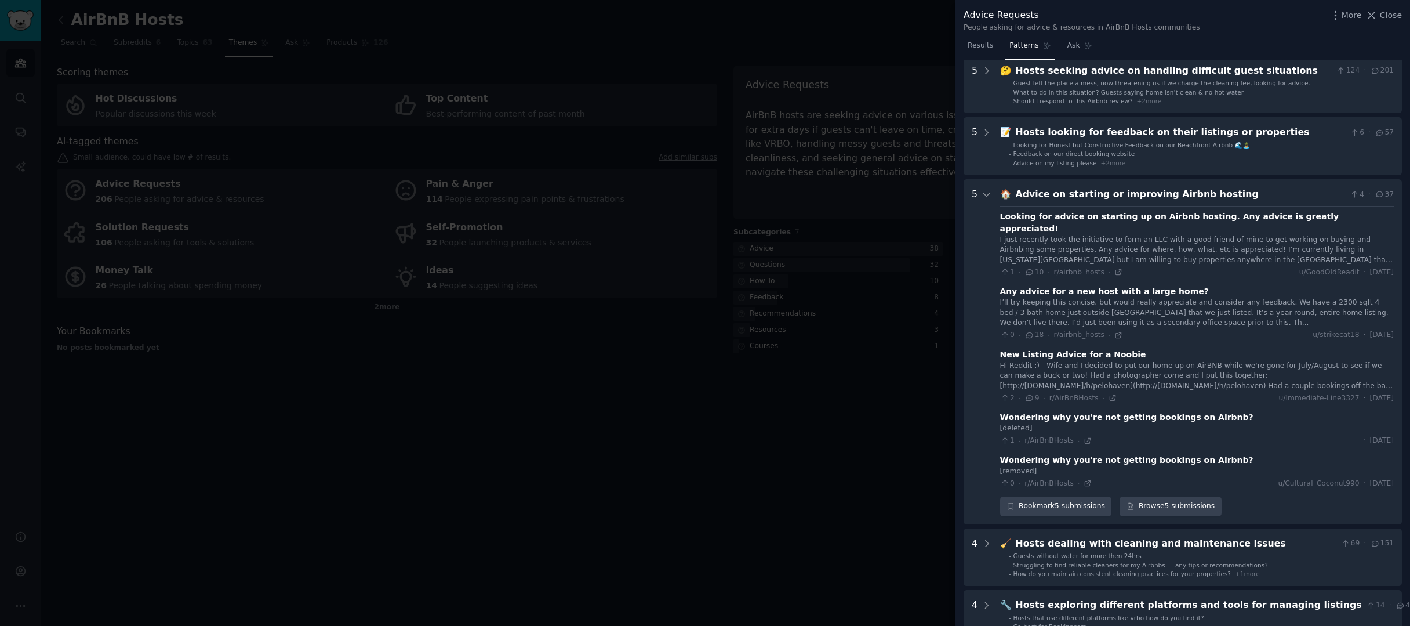
scroll to position [0, 0]
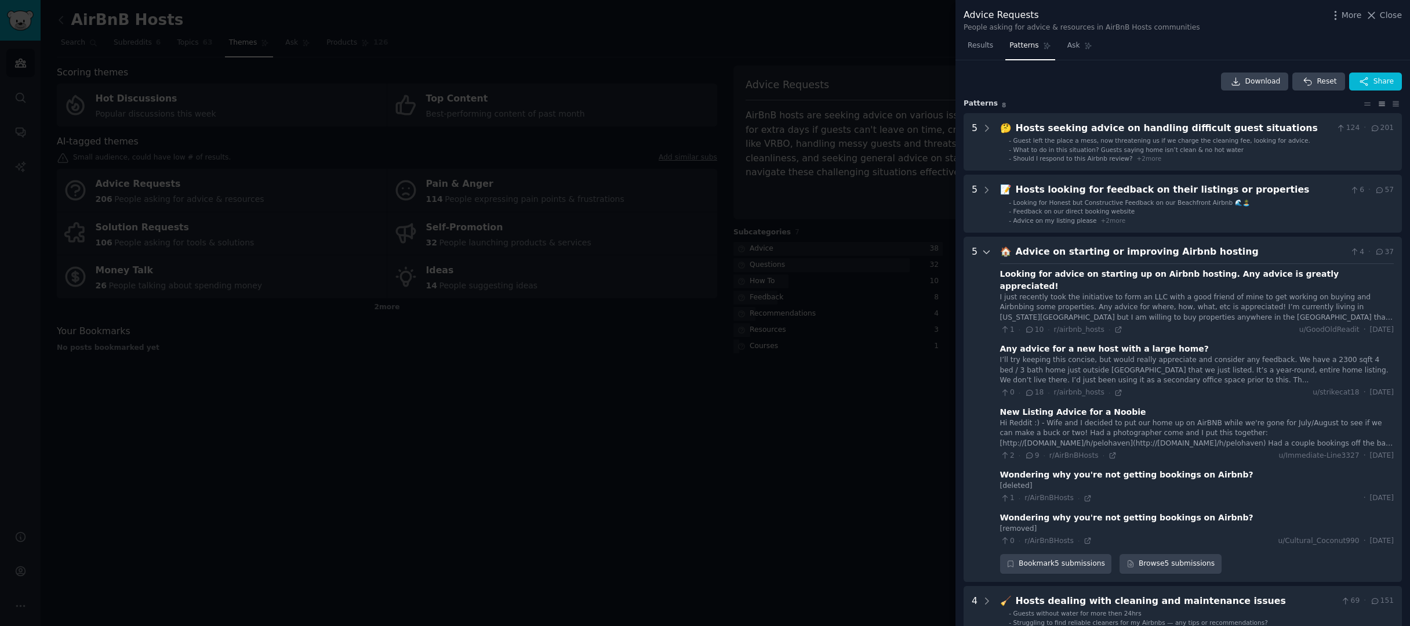
click at [983, 250] on icon at bounding box center [987, 252] width 10 height 10
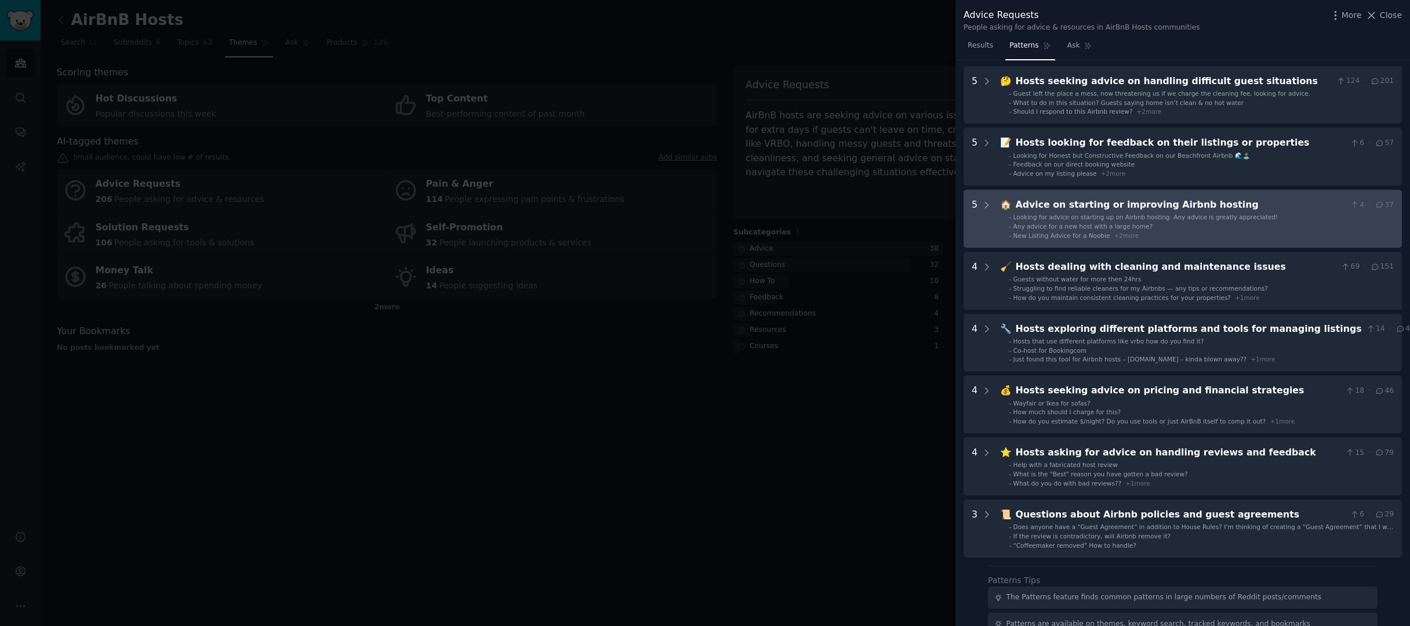
scroll to position [54, 0]
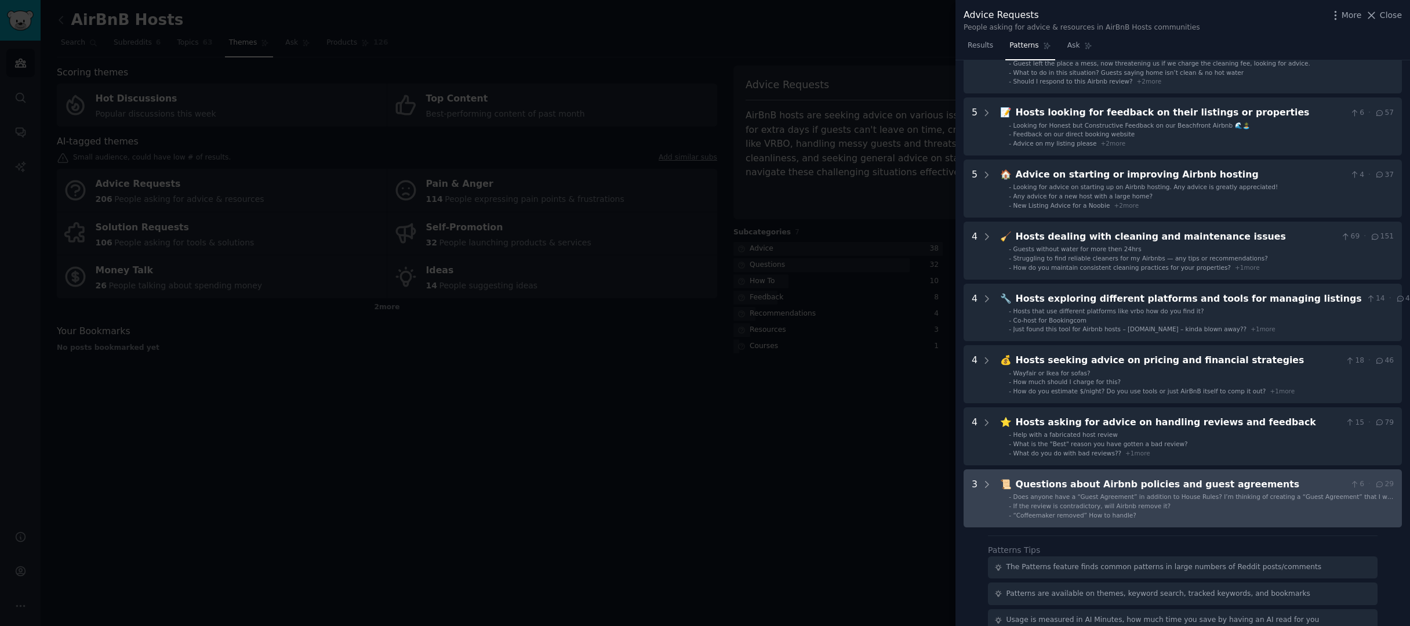
click at [1085, 493] on span "Does anyone have a “Guest Agreement” in addition to House Rules? I’m thinking o…" at bounding box center [1204, 504] width 380 height 23
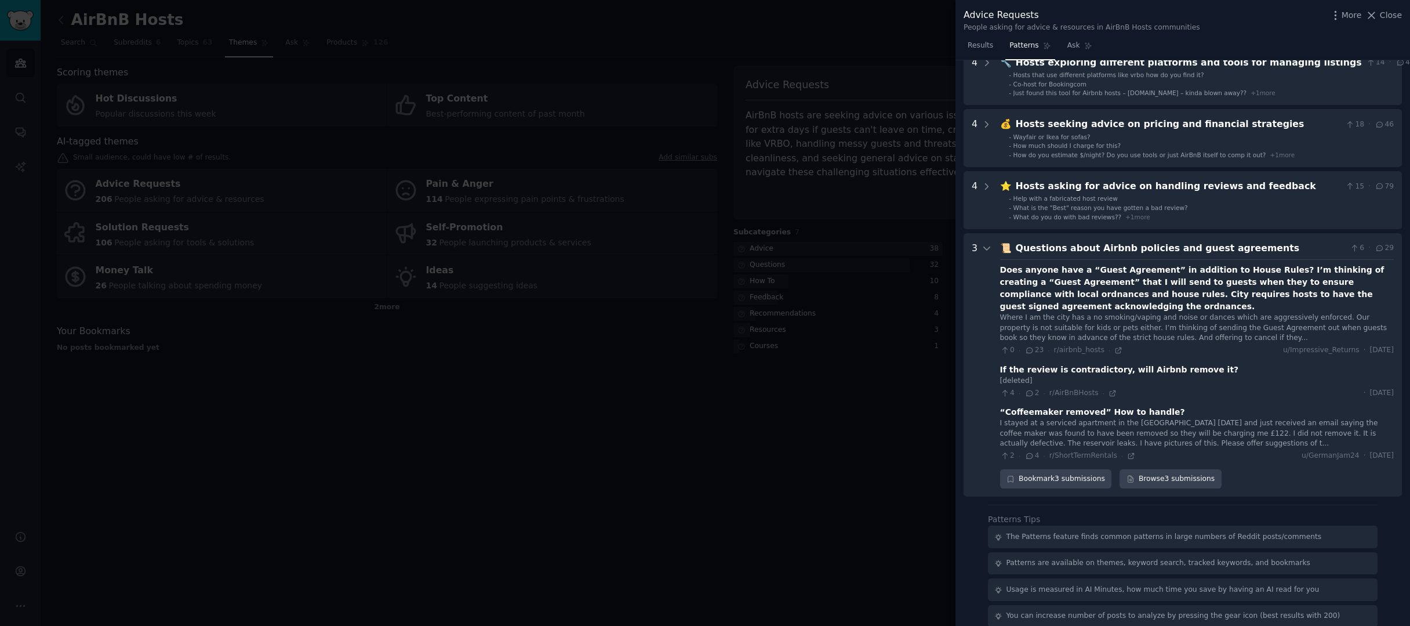
scroll to position [371, 0]
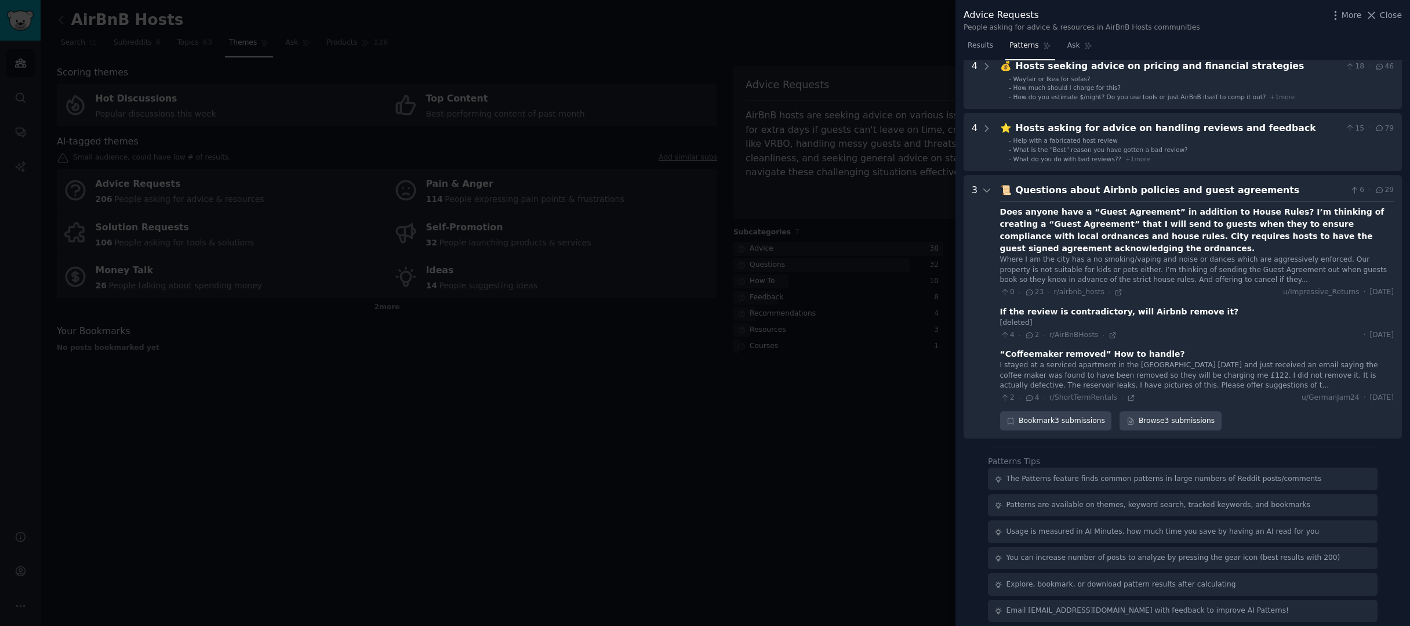
click at [906, 386] on div at bounding box center [705, 313] width 1410 height 626
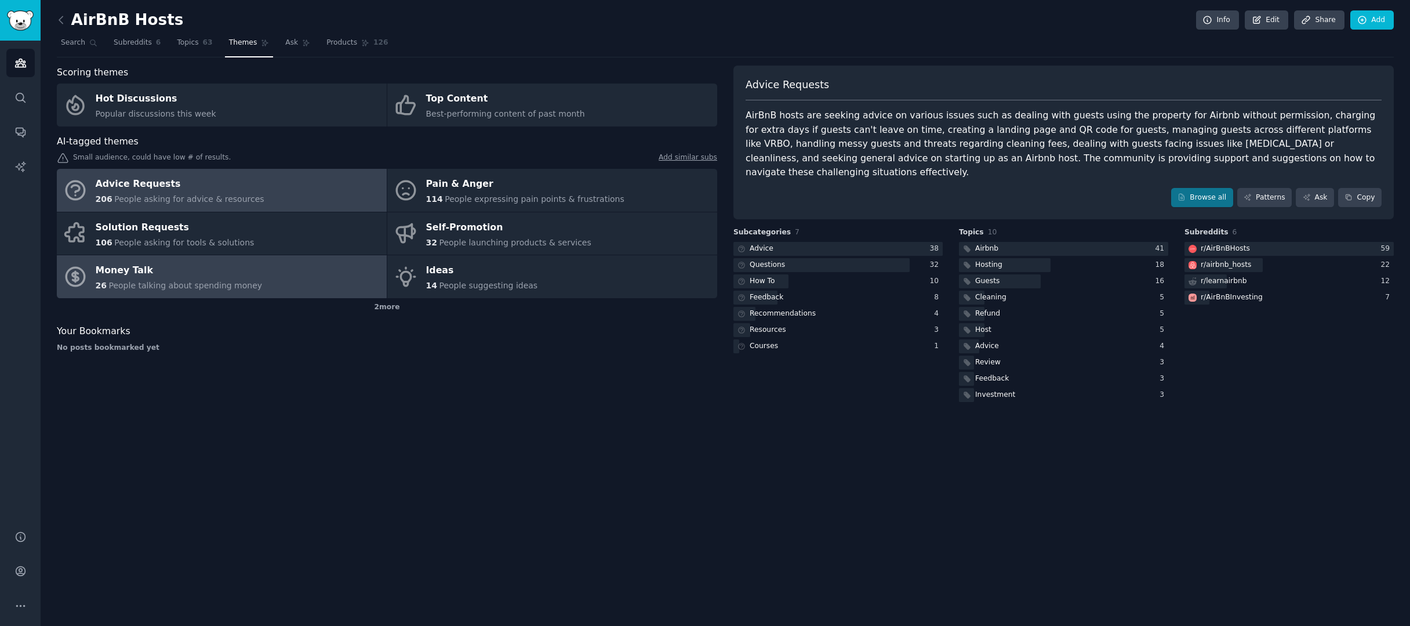
click at [117, 257] on link "Money Talk 26 People talking about spending money" at bounding box center [222, 276] width 330 height 43
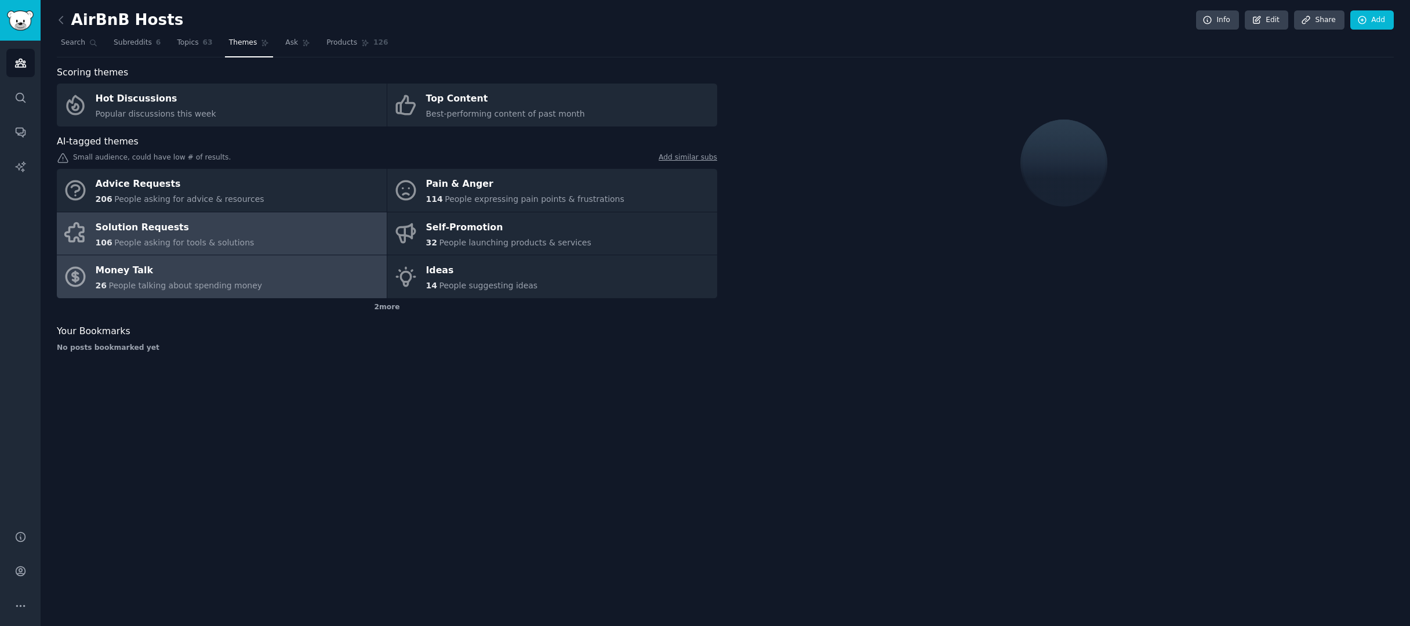
click at [126, 228] on div "Solution Requests" at bounding box center [175, 227] width 159 height 19
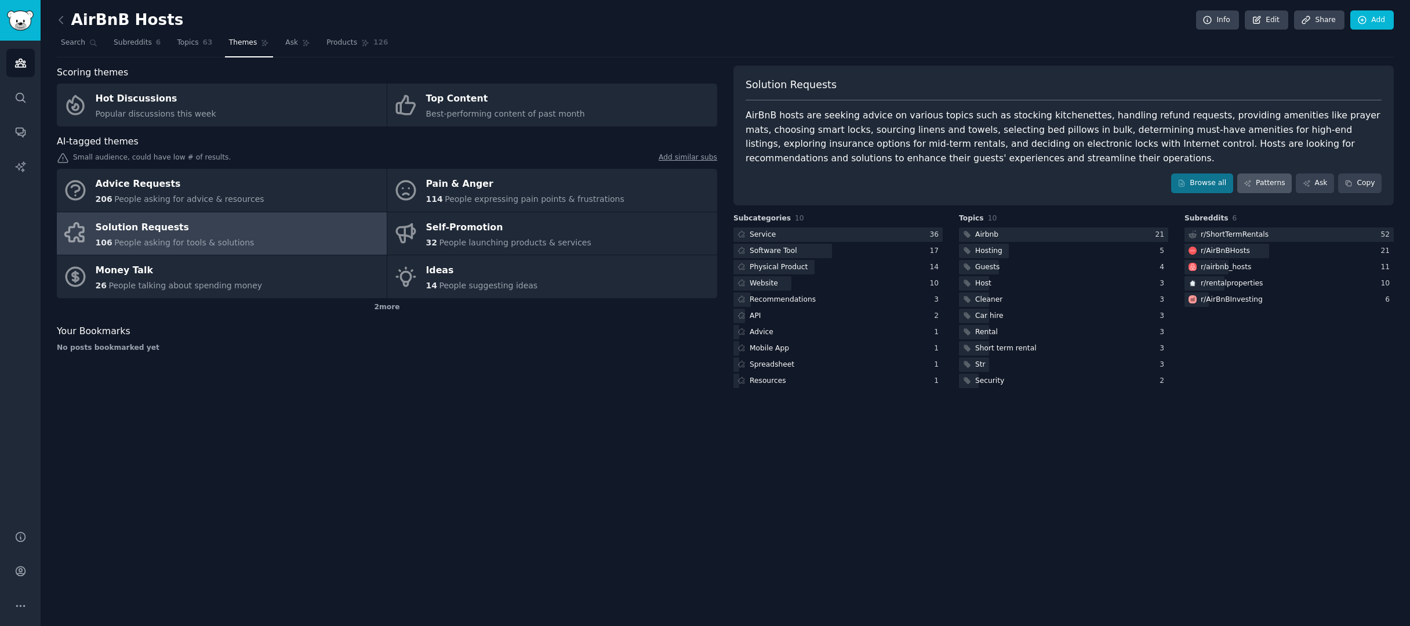
click at [1280, 186] on link "Patterns" at bounding box center [1264, 183] width 55 height 20
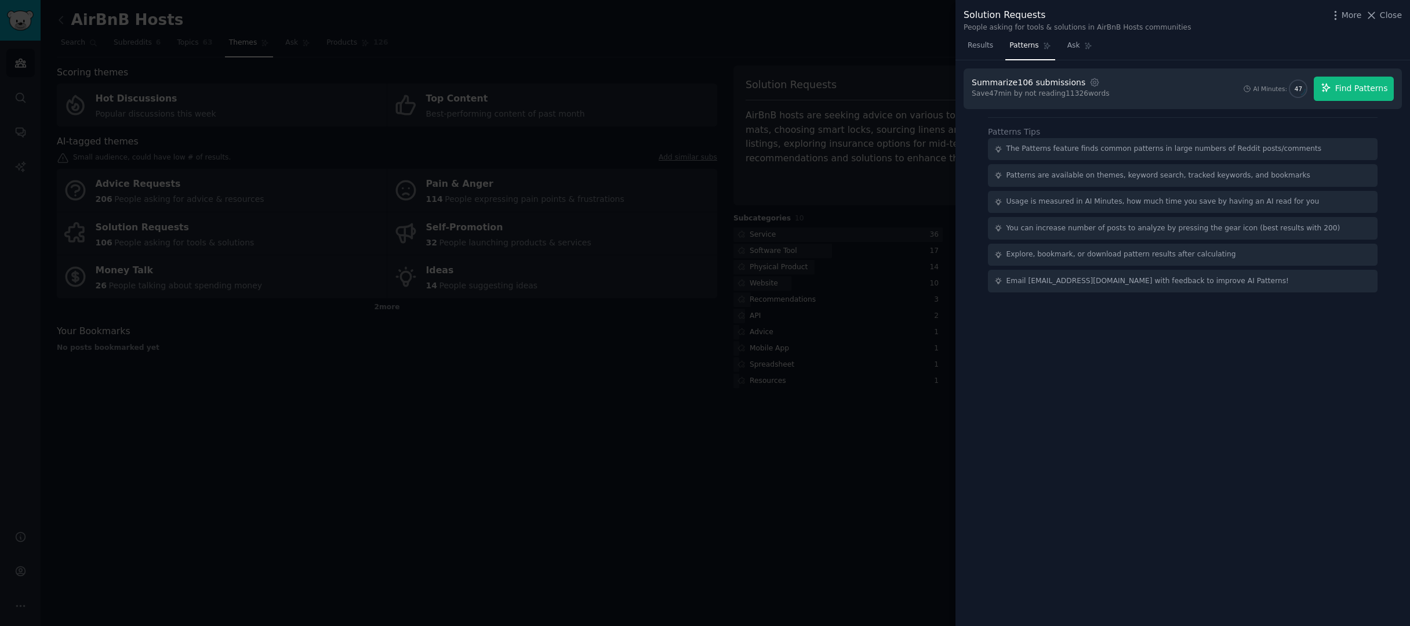
click at [1339, 90] on span "Find Patterns" at bounding box center [1361, 88] width 53 height 12
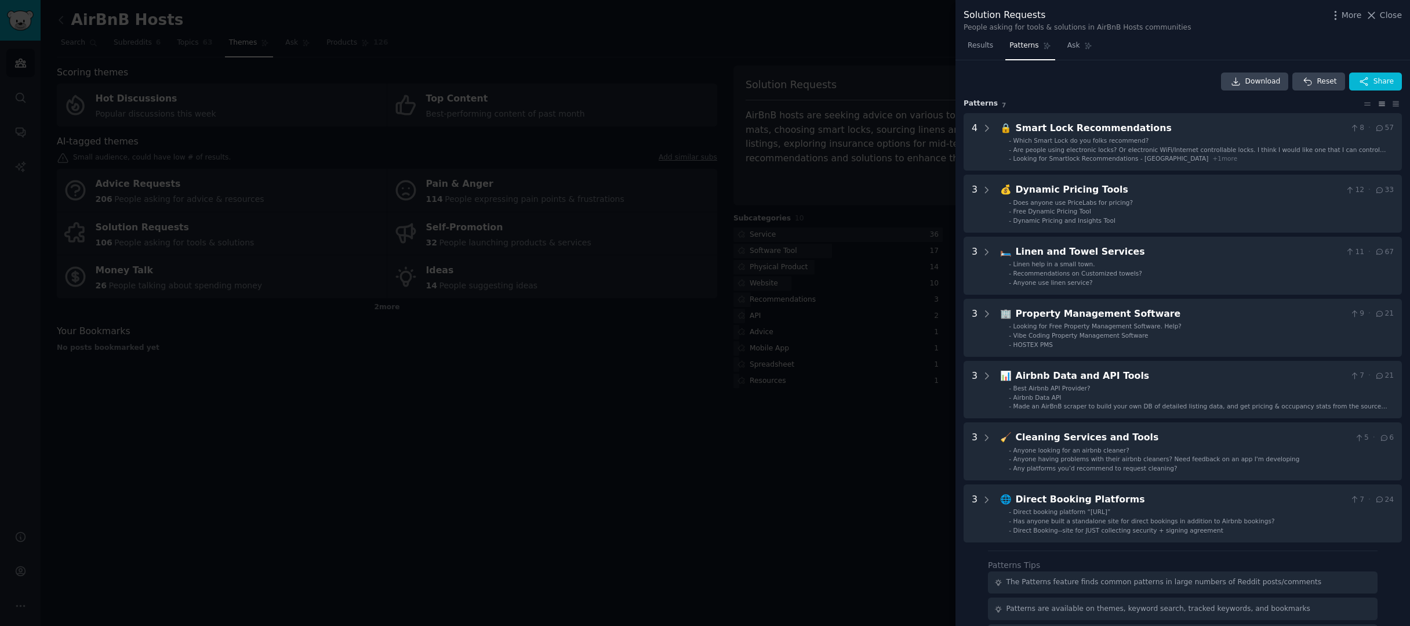
click at [745, 482] on div at bounding box center [705, 313] width 1410 height 626
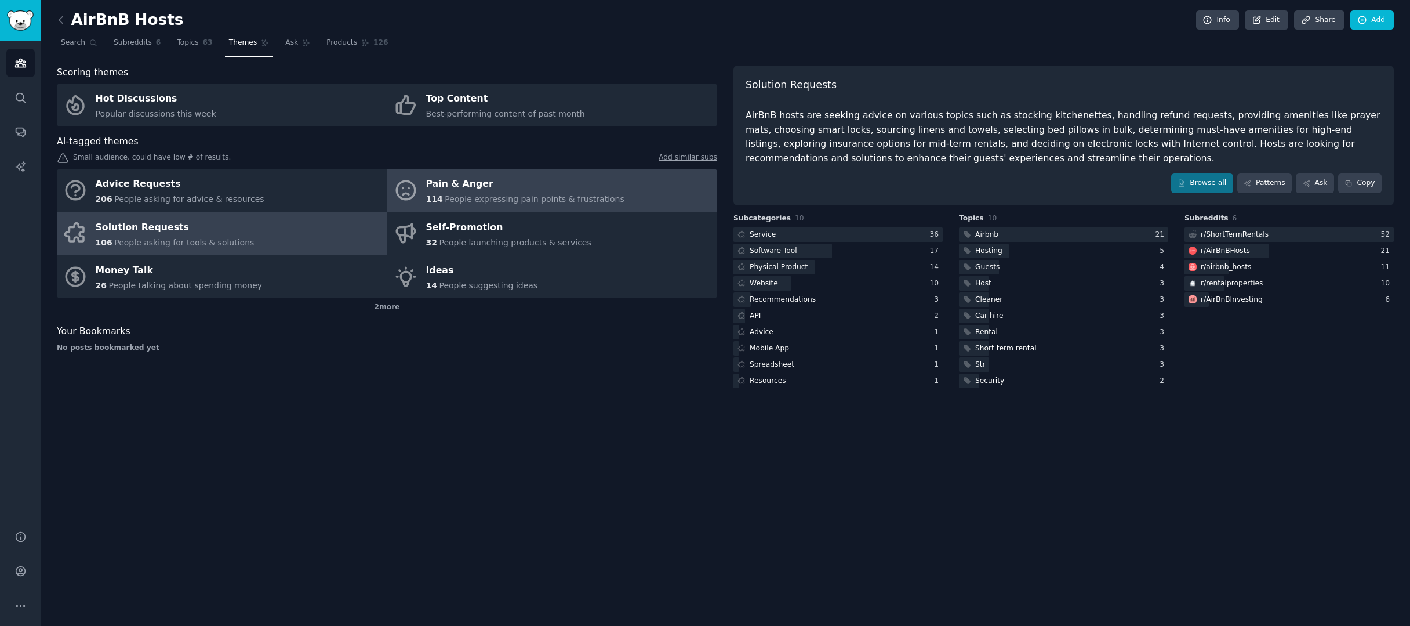
click at [470, 196] on span "People expressing pain points & frustrations" at bounding box center [535, 198] width 180 height 9
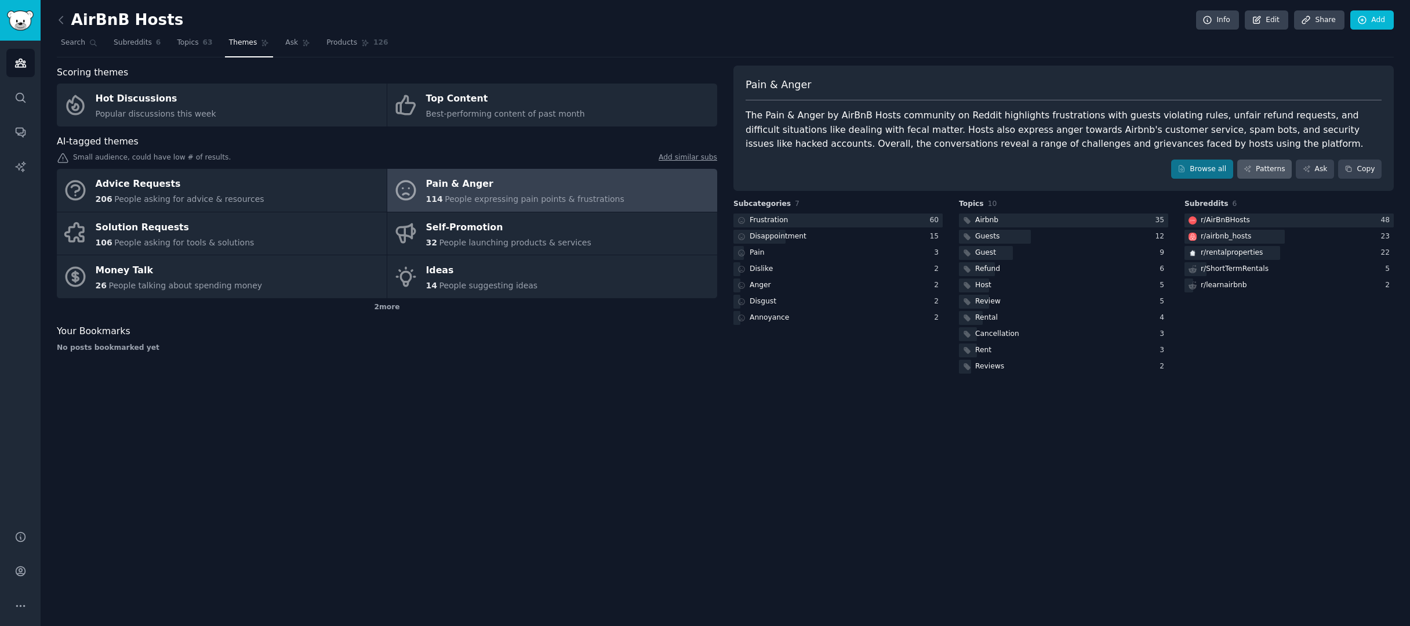
click at [1269, 169] on link "Patterns" at bounding box center [1264, 169] width 55 height 20
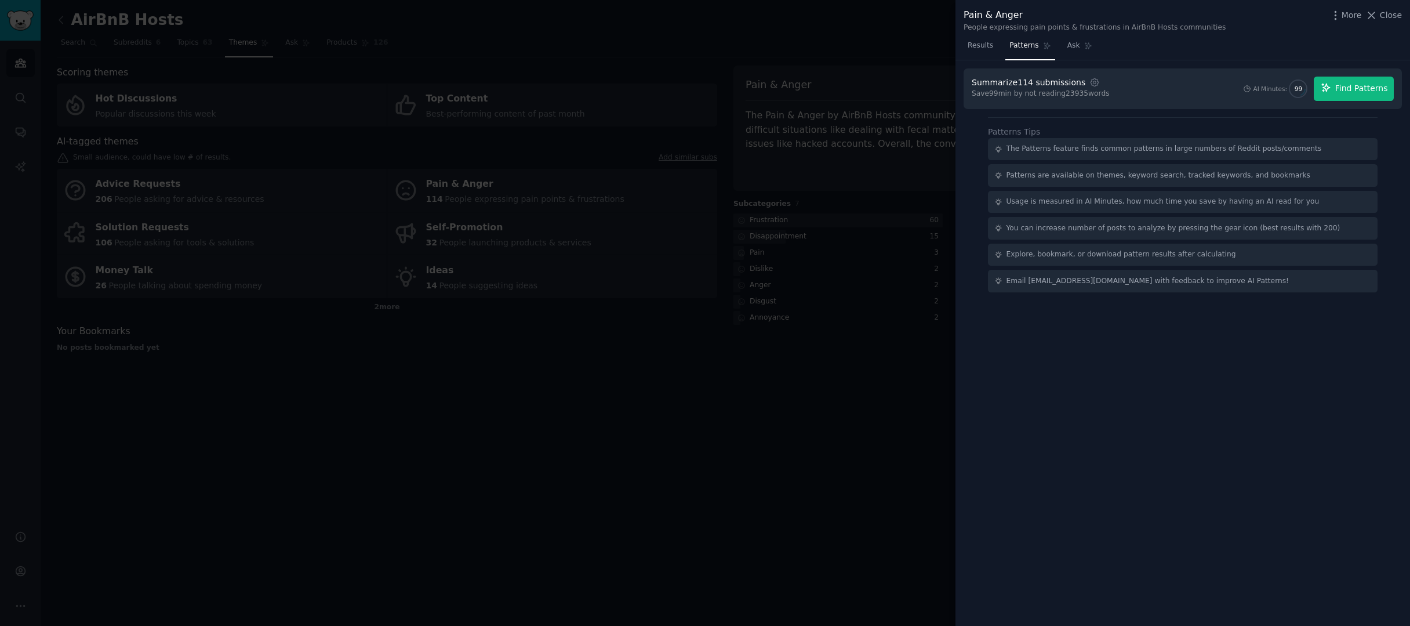
click at [1382, 89] on span "Find Patterns" at bounding box center [1361, 88] width 53 height 12
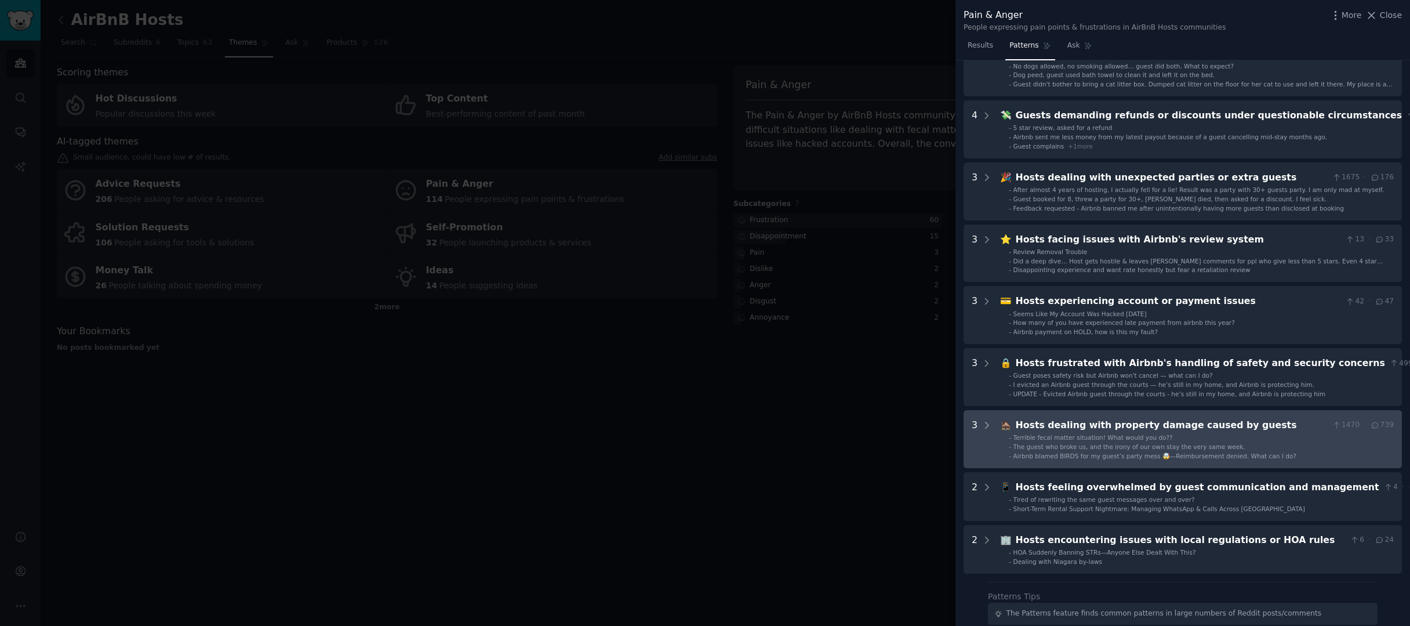
scroll to position [270, 0]
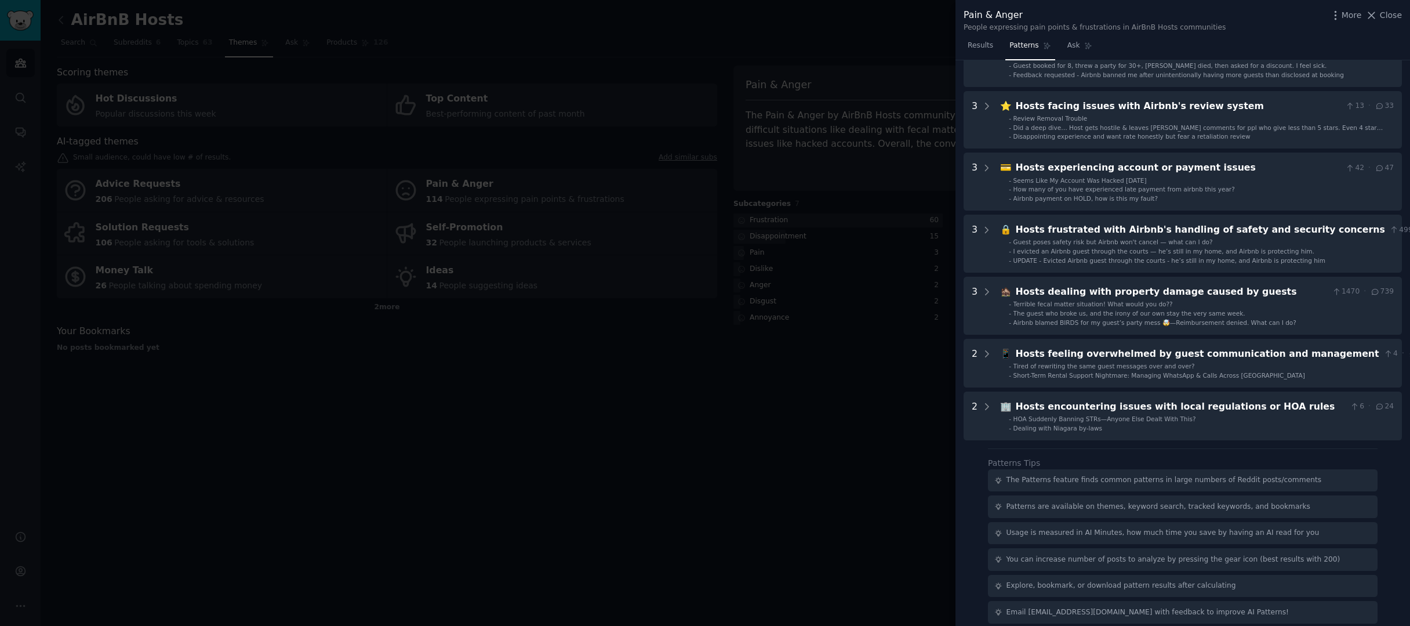
click at [828, 404] on div at bounding box center [705, 313] width 1410 height 626
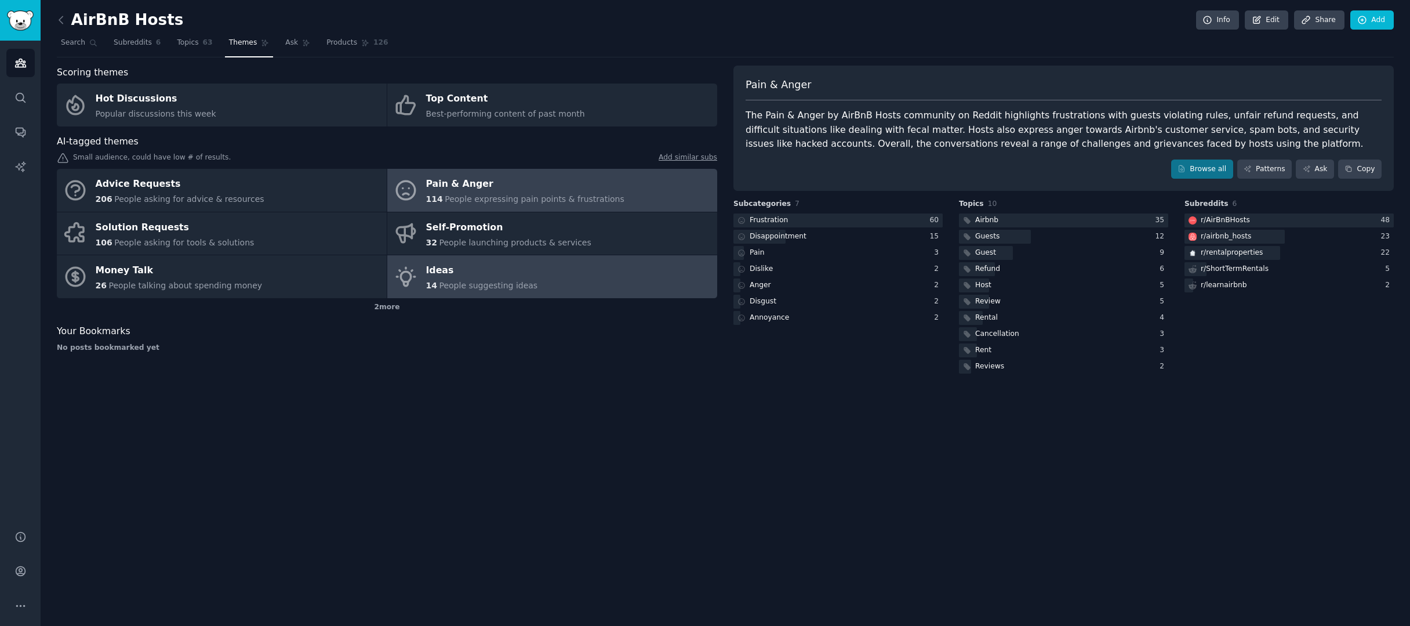
click at [556, 282] on link "Ideas 14 People suggesting ideas" at bounding box center [552, 276] width 330 height 43
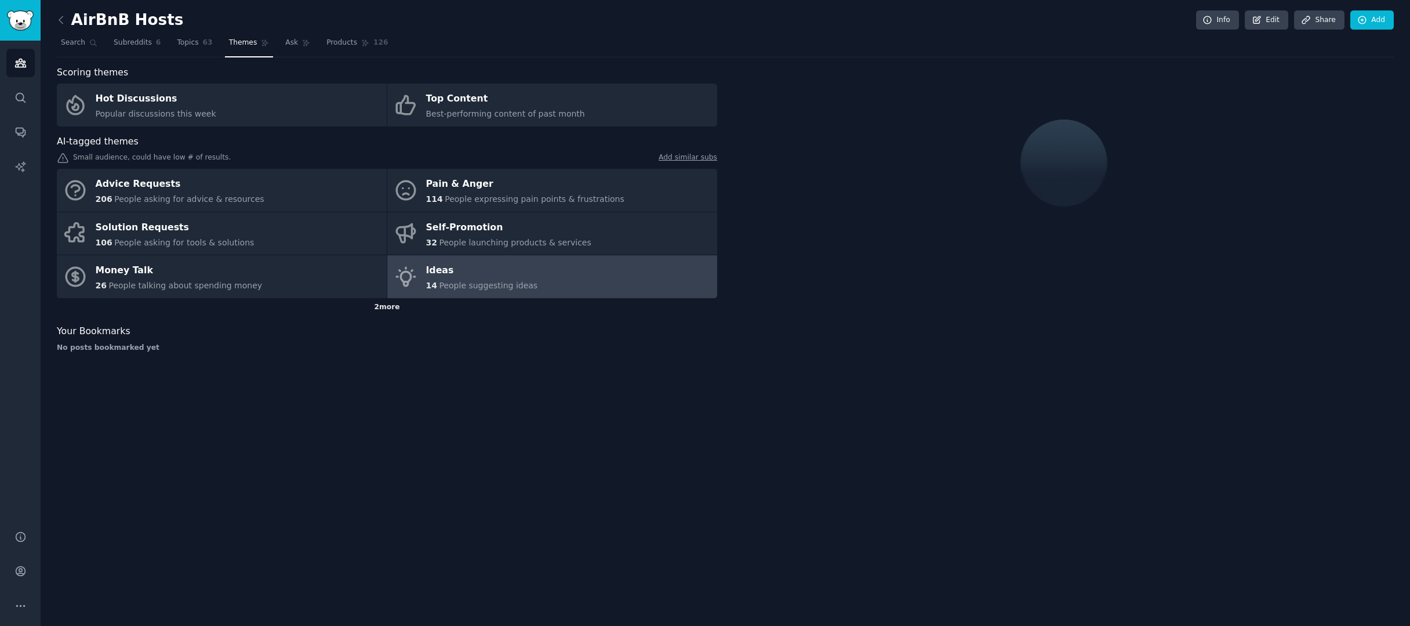
click at [376, 303] on div "2 more" at bounding box center [387, 307] width 660 height 19
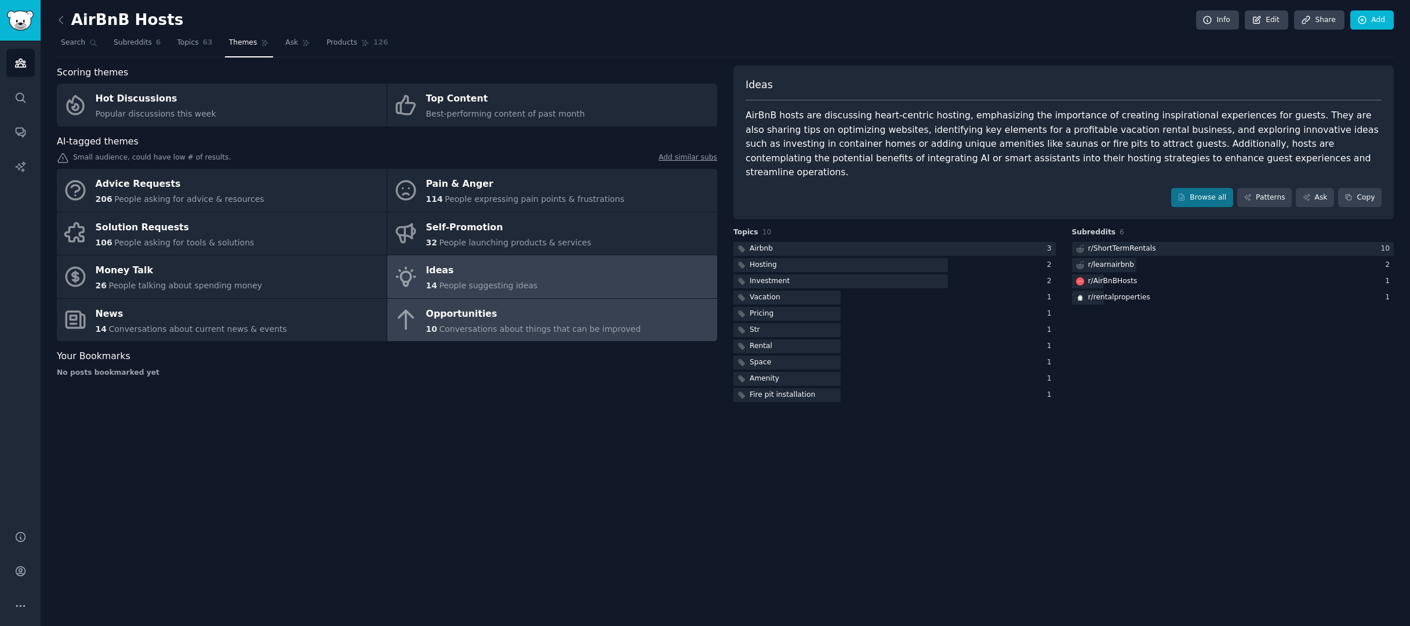
click at [545, 317] on div "Opportunities" at bounding box center [533, 313] width 215 height 19
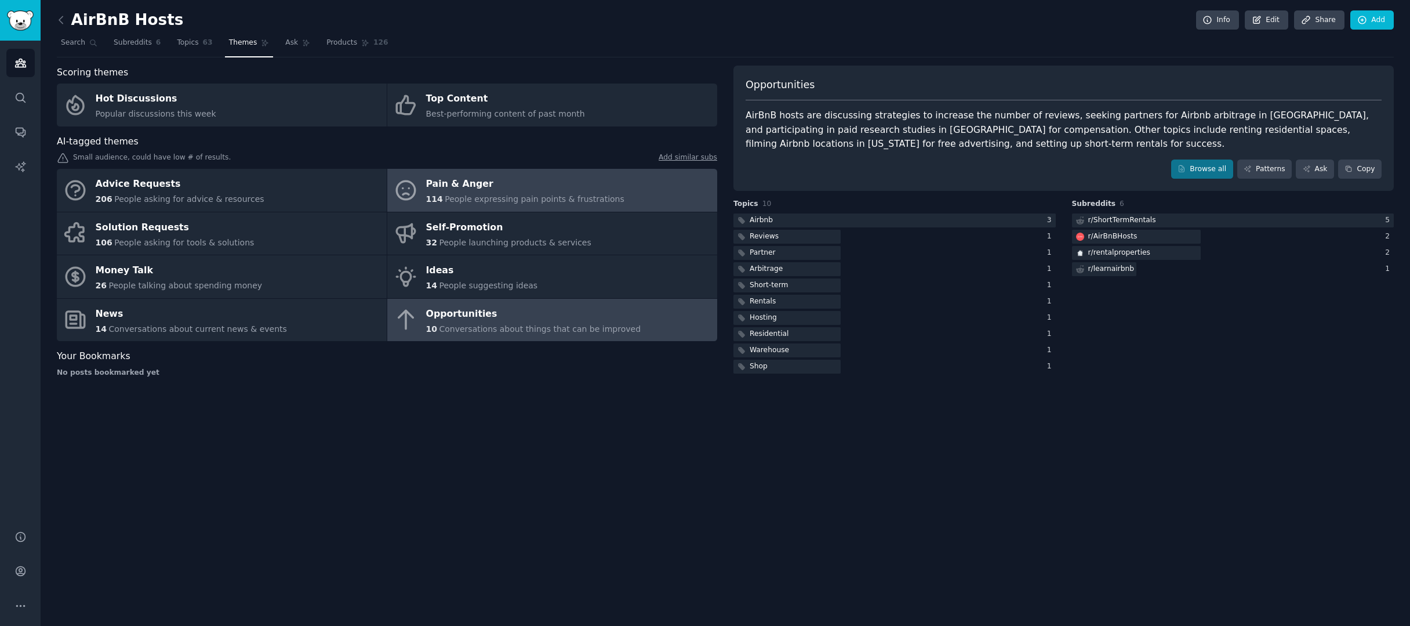
click at [627, 198] on link "Pain & Anger 114 People expressing pain points & frustrations" at bounding box center [552, 190] width 330 height 43
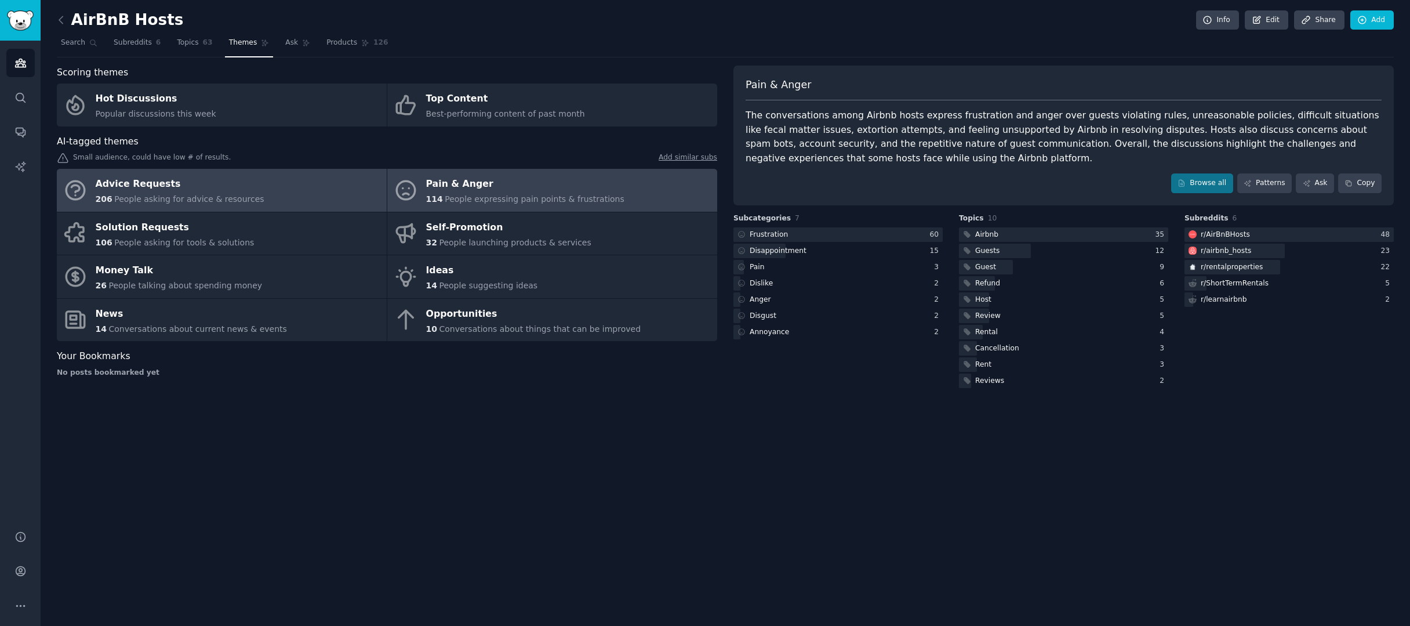
click at [200, 200] on span "People asking for advice & resources" at bounding box center [189, 198] width 150 height 9
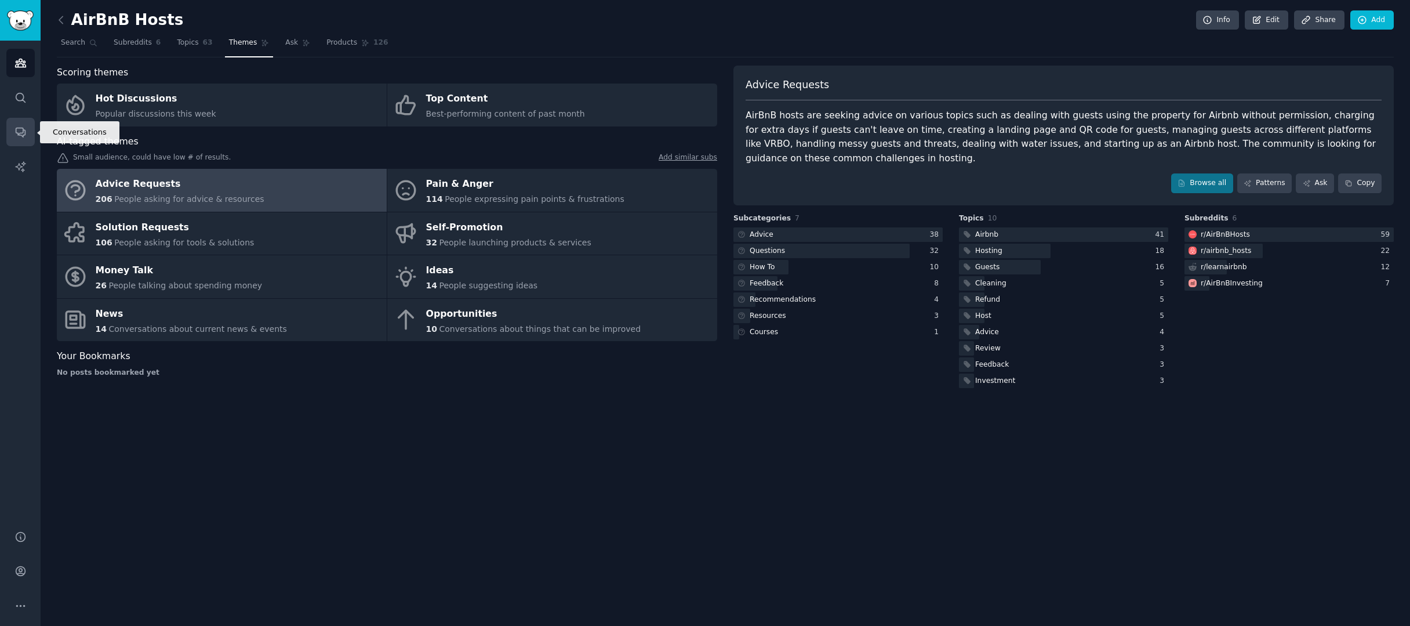
click at [25, 121] on link "Conversations" at bounding box center [20, 132] width 28 height 28
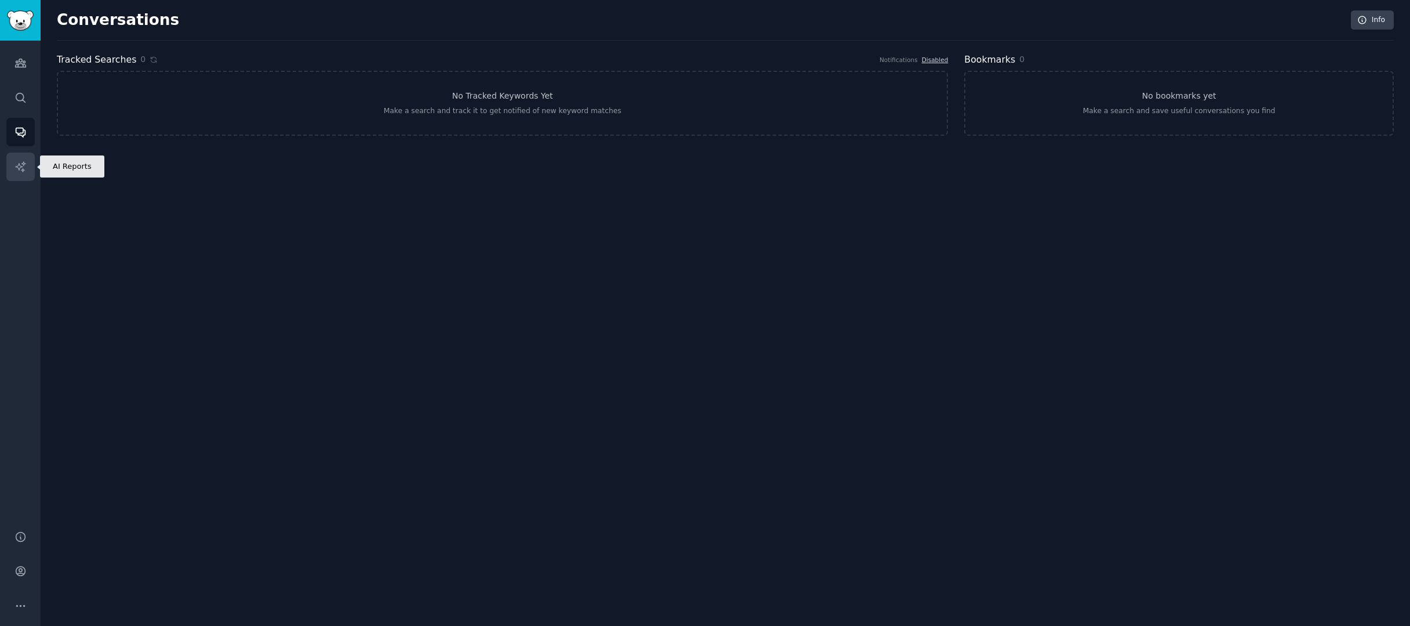
click at [18, 169] on icon "Sidebar" at bounding box center [20, 167] width 12 height 12
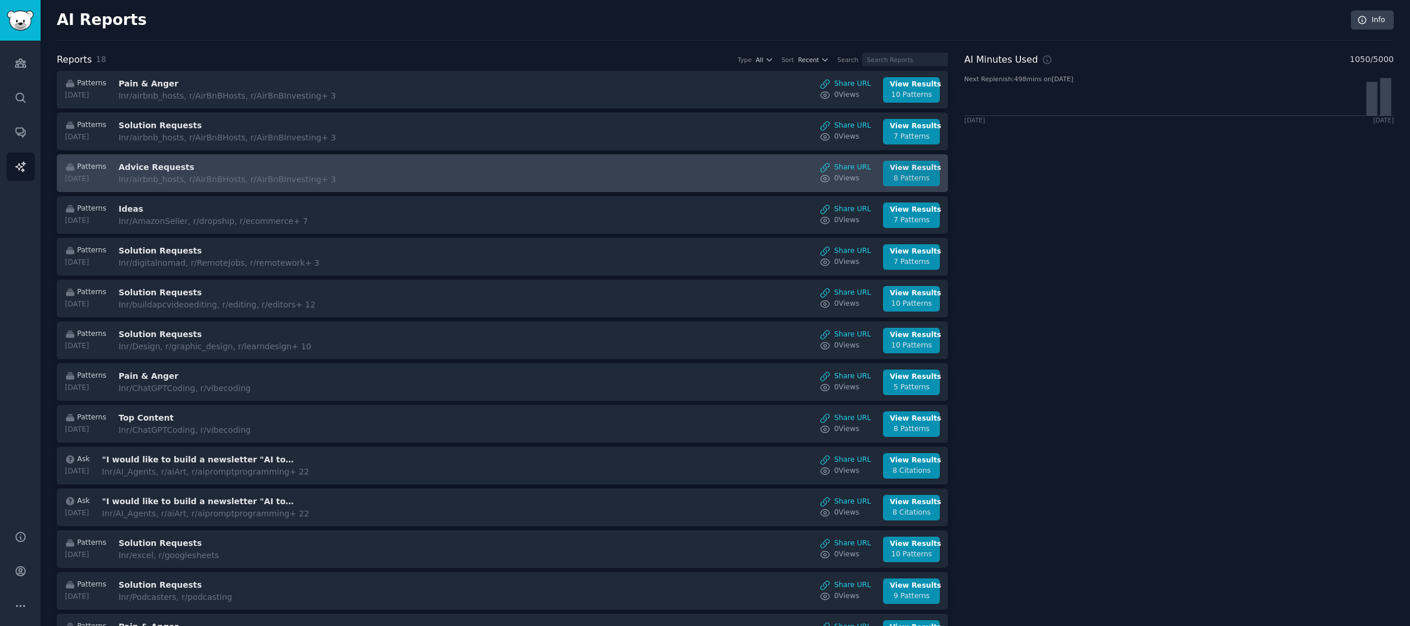
click at [903, 175] on div "8 Patterns" at bounding box center [911, 178] width 43 height 10
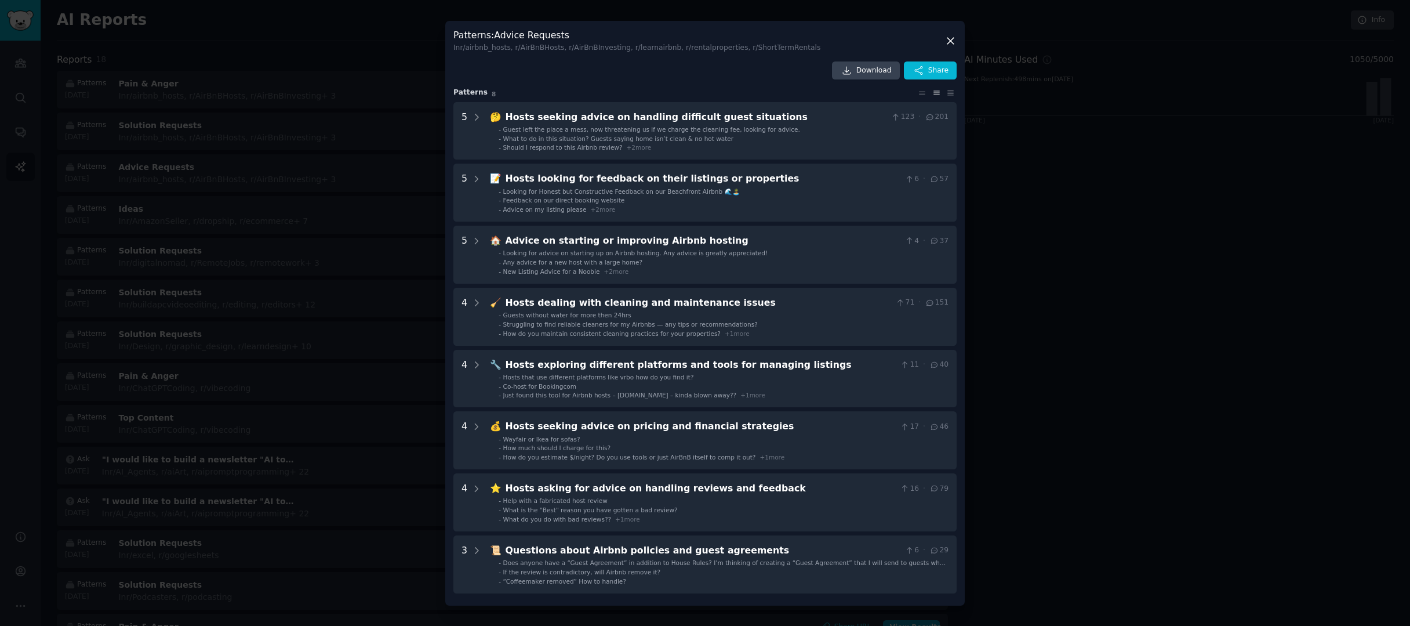
click at [1041, 195] on div at bounding box center [705, 313] width 1410 height 626
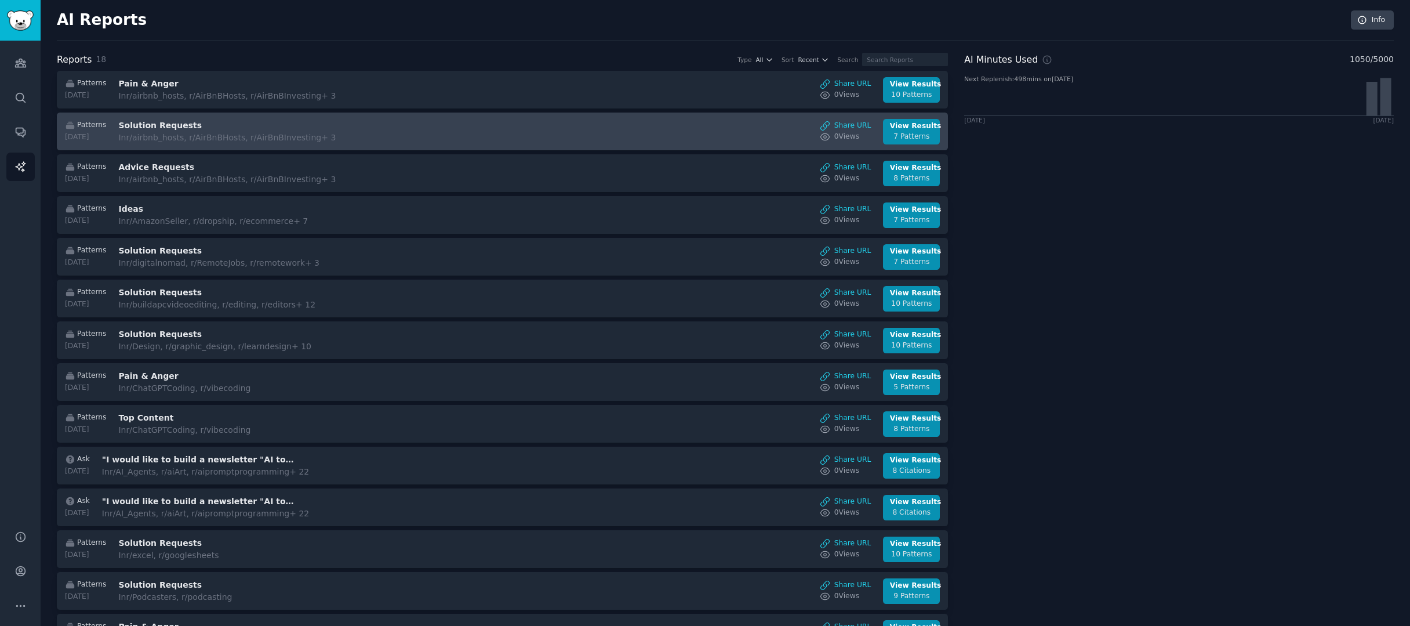
click at [540, 123] on div "Patterns 2025-08-18 Solution Requests In r/airbnb_hosts, r/AirBnBHosts, r/AirBn…" at bounding box center [502, 132] width 879 height 26
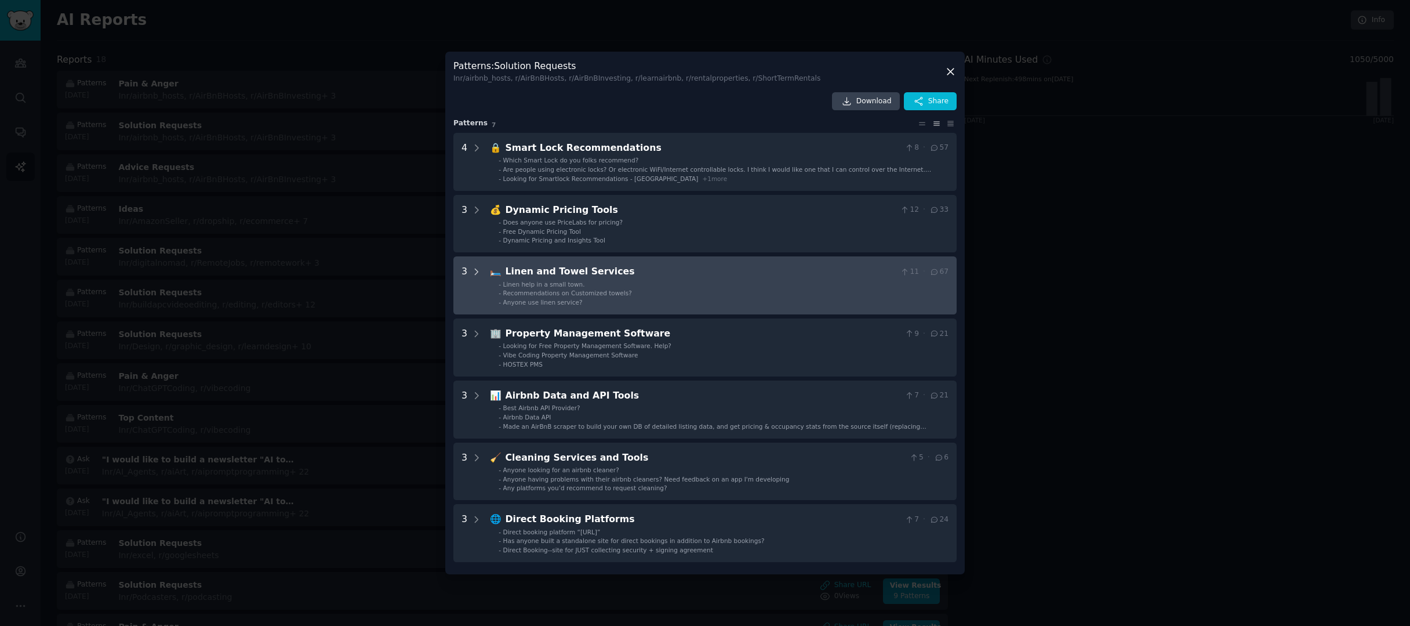
click at [477, 274] on icon at bounding box center [476, 272] width 10 height 10
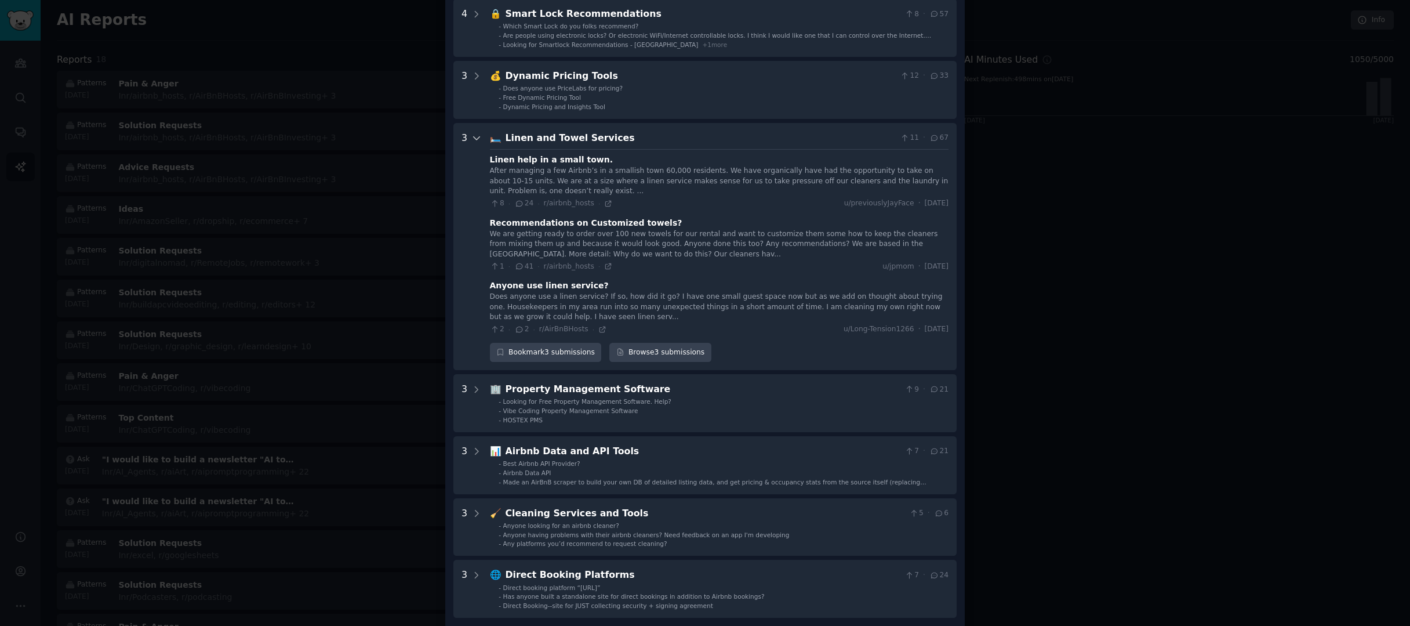
scroll to position [97, 0]
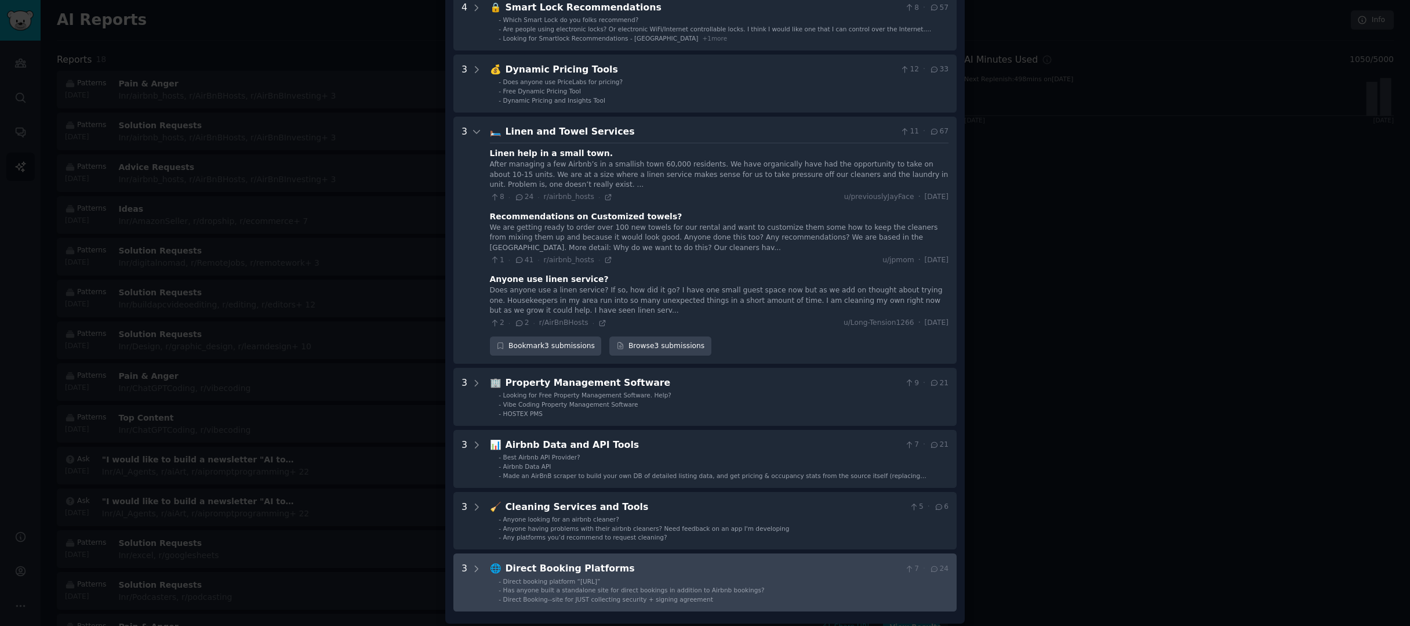
click at [645, 595] on span "Direct Booking--site for JUST collecting security + signing agreement" at bounding box center [608, 598] width 210 height 7
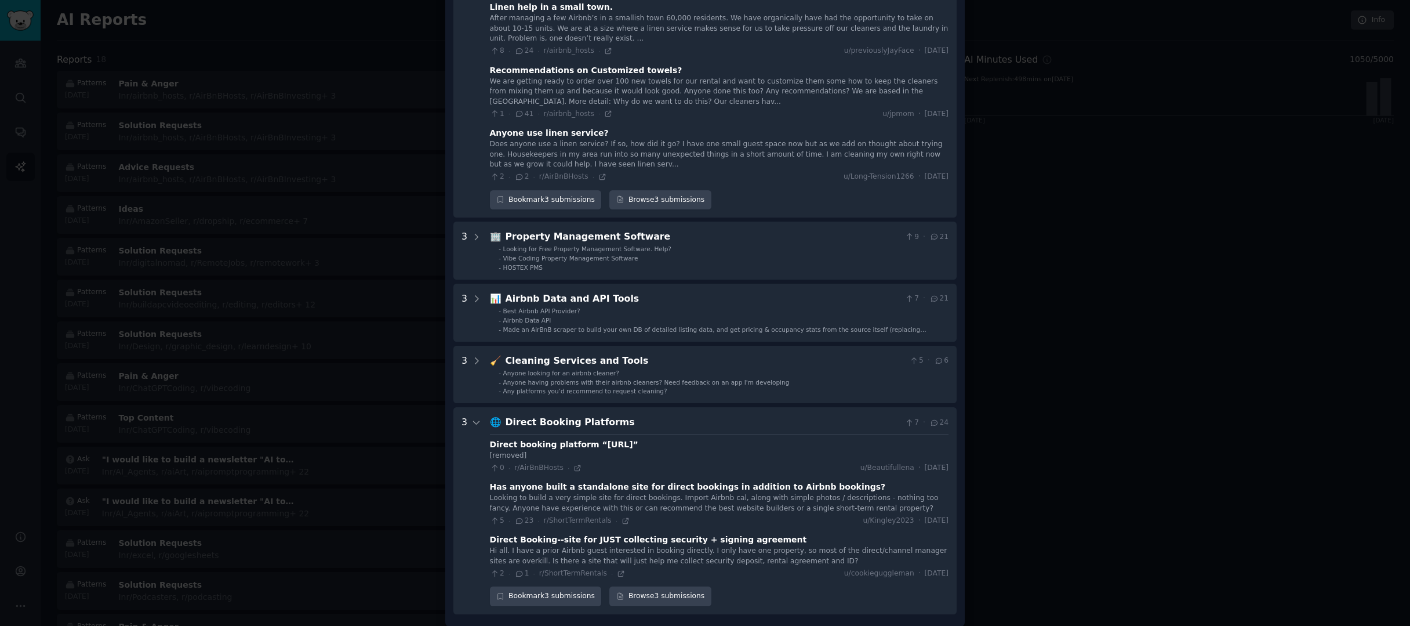
scroll to position [0, 0]
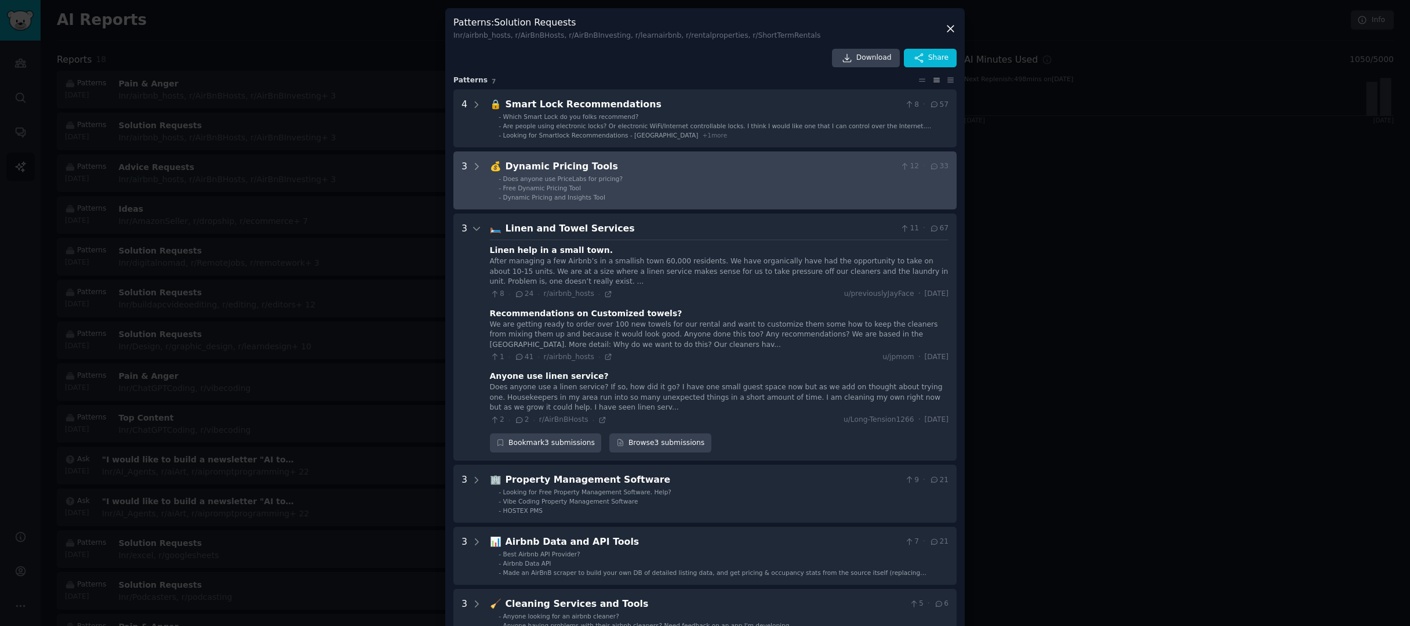
click at [661, 186] on li "- Free Dynamic Pricing Tool" at bounding box center [724, 188] width 450 height 8
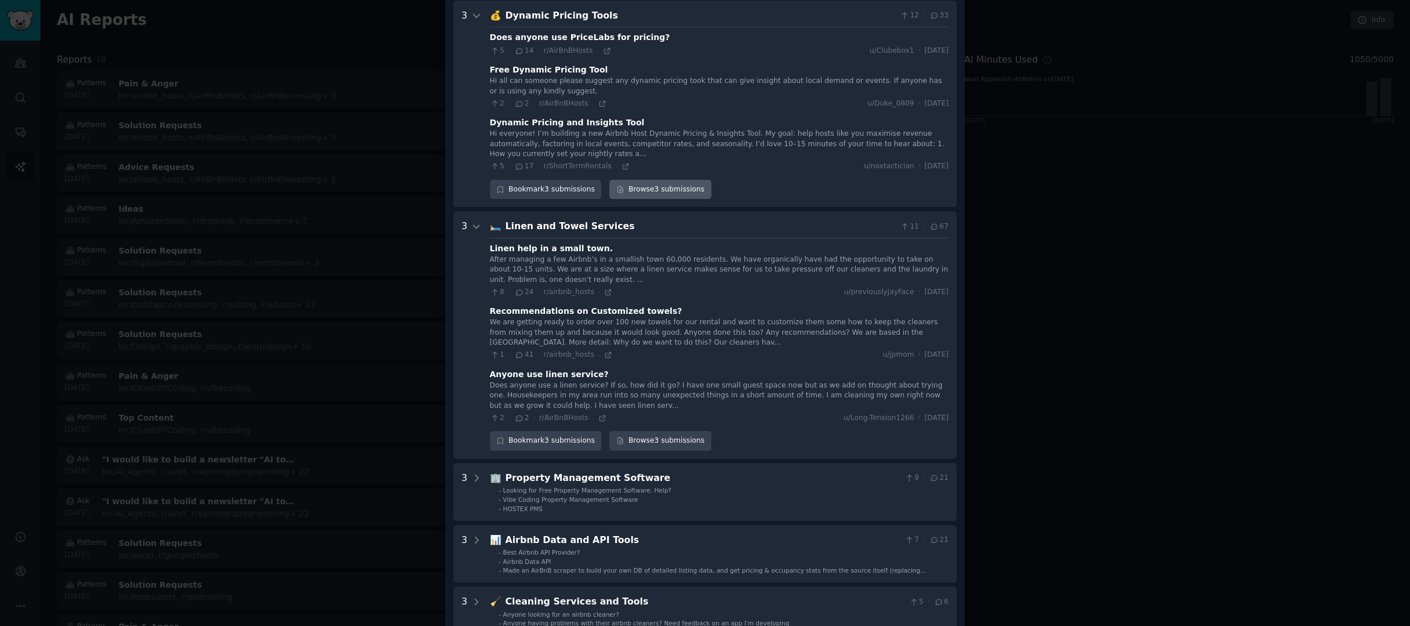
scroll to position [26, 0]
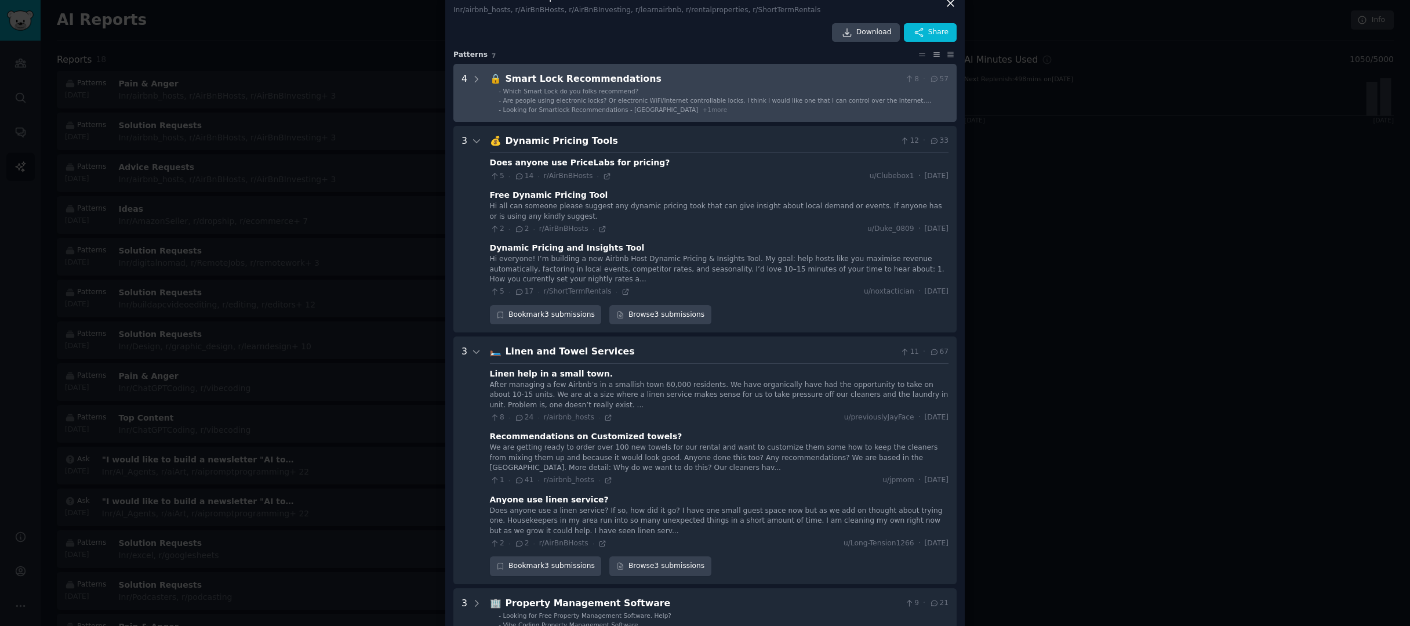
click at [623, 101] on span "Are people using electronic locks? Or electronic WiFi/Internet controllable loc…" at bounding box center [717, 104] width 428 height 15
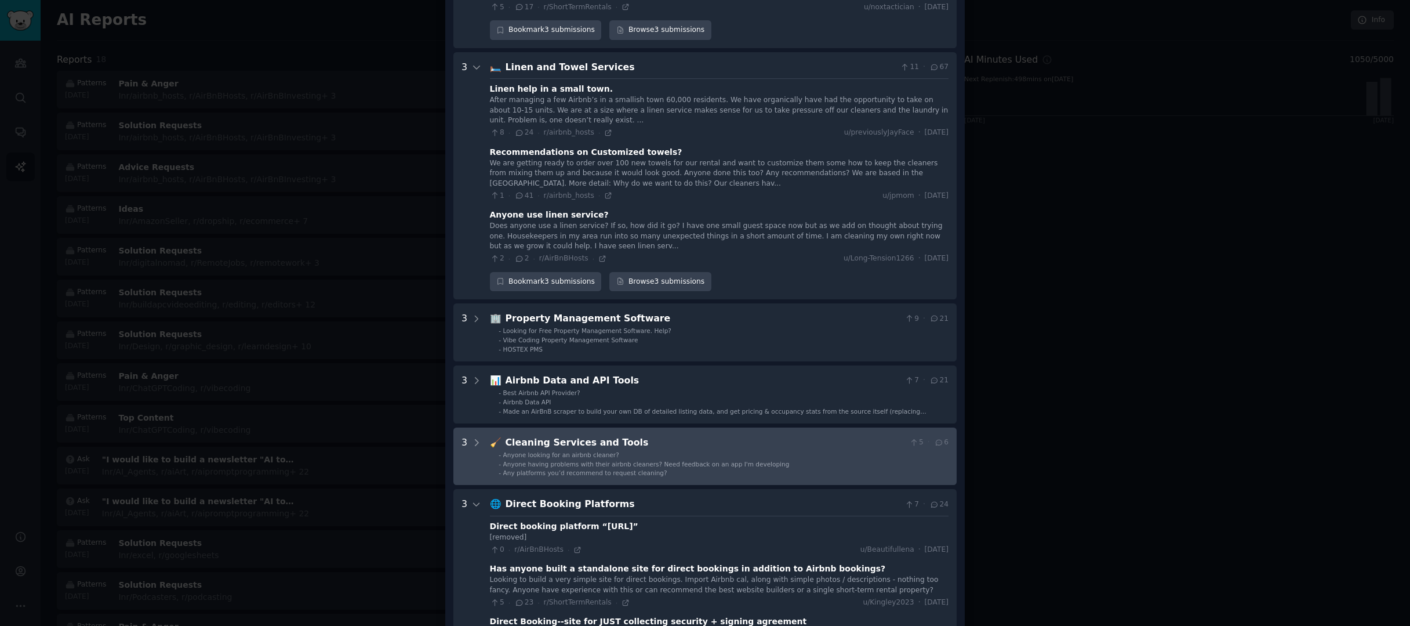
scroll to position [629, 0]
